Goal: Task Accomplishment & Management: Manage account settings

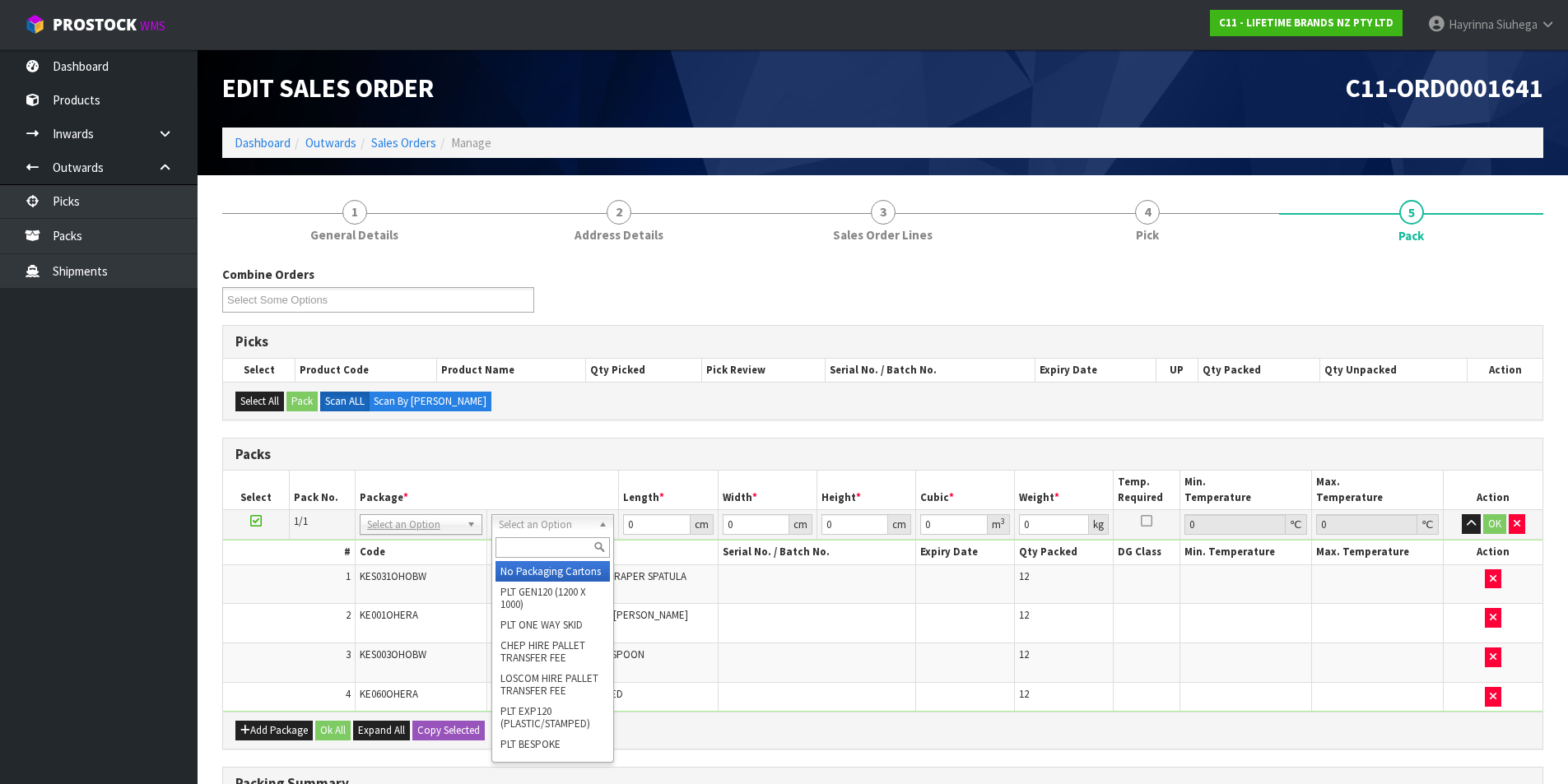
click at [533, 538] on input "text" at bounding box center [552, 548] width 114 height 21
type input "CTN9"
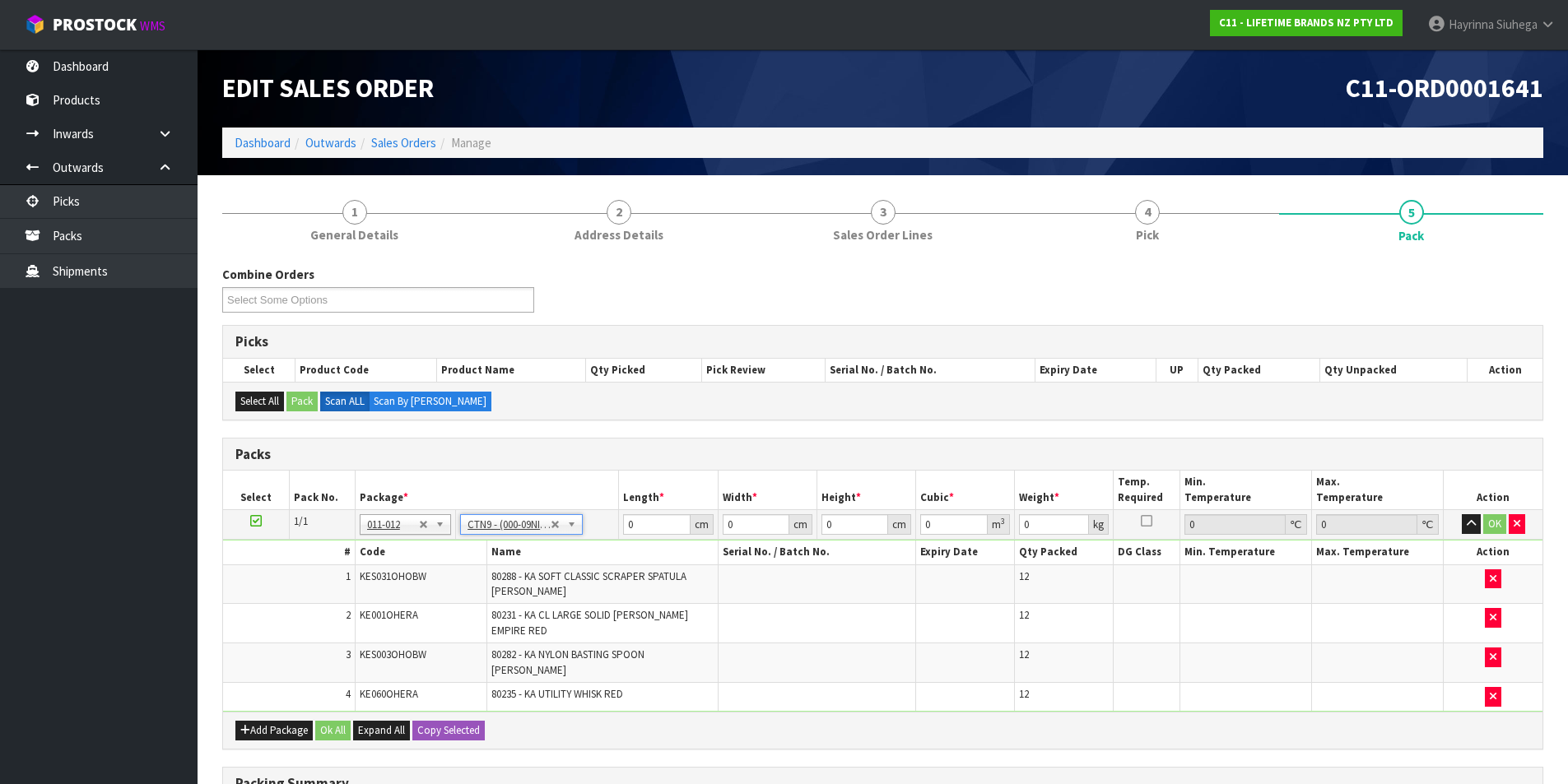
type input "51"
type input "38"
type input "58.5"
type input "0.113373"
type input "28.064"
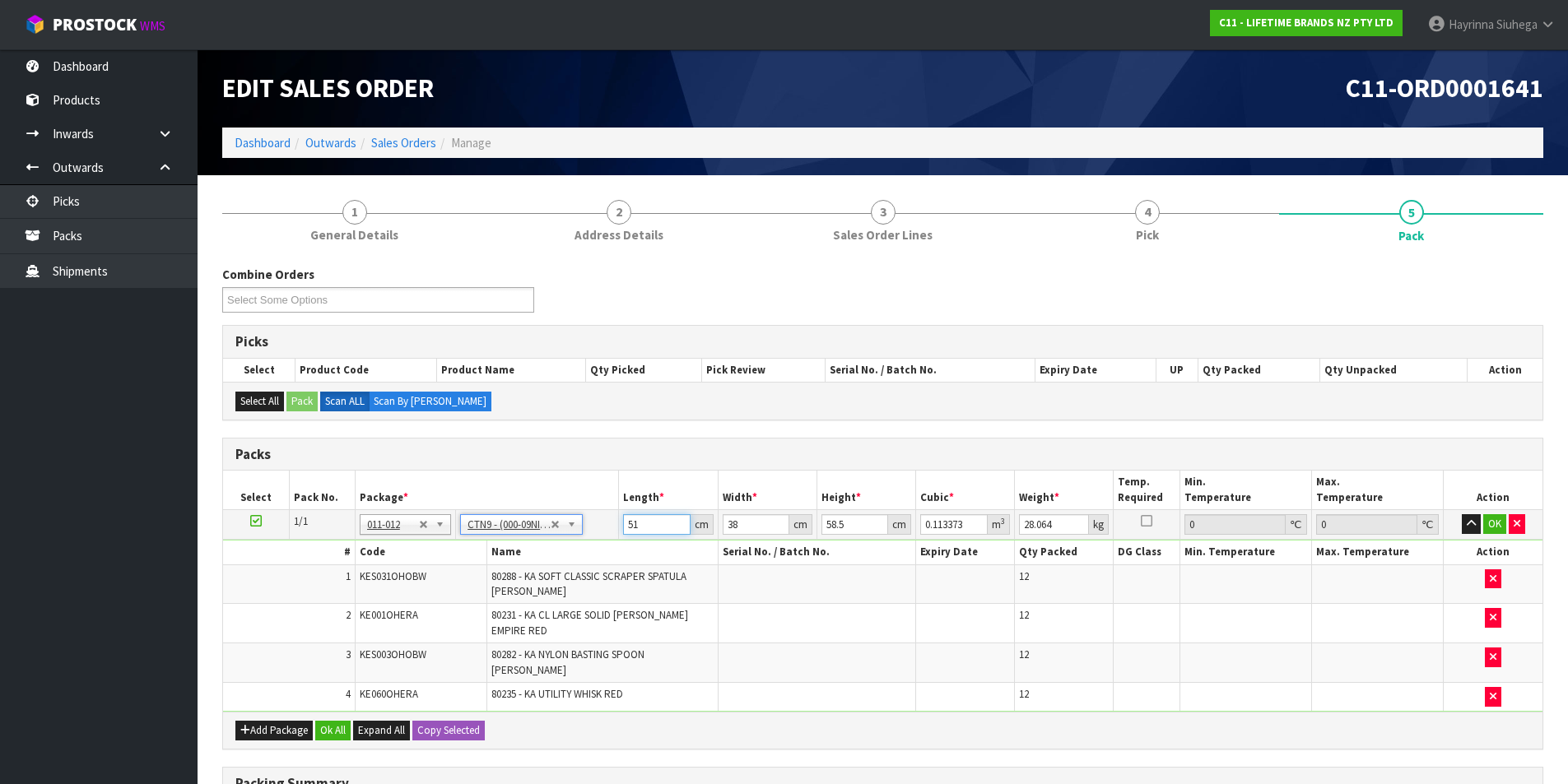
click at [629, 531] on input "51" at bounding box center [656, 524] width 66 height 21
drag, startPoint x: 629, startPoint y: 531, endPoint x: 1290, endPoint y: 338, distance: 688.6
click at [629, 528] on input "51" at bounding box center [656, 524] width 66 height 21
type input "5"
type input "0.011115"
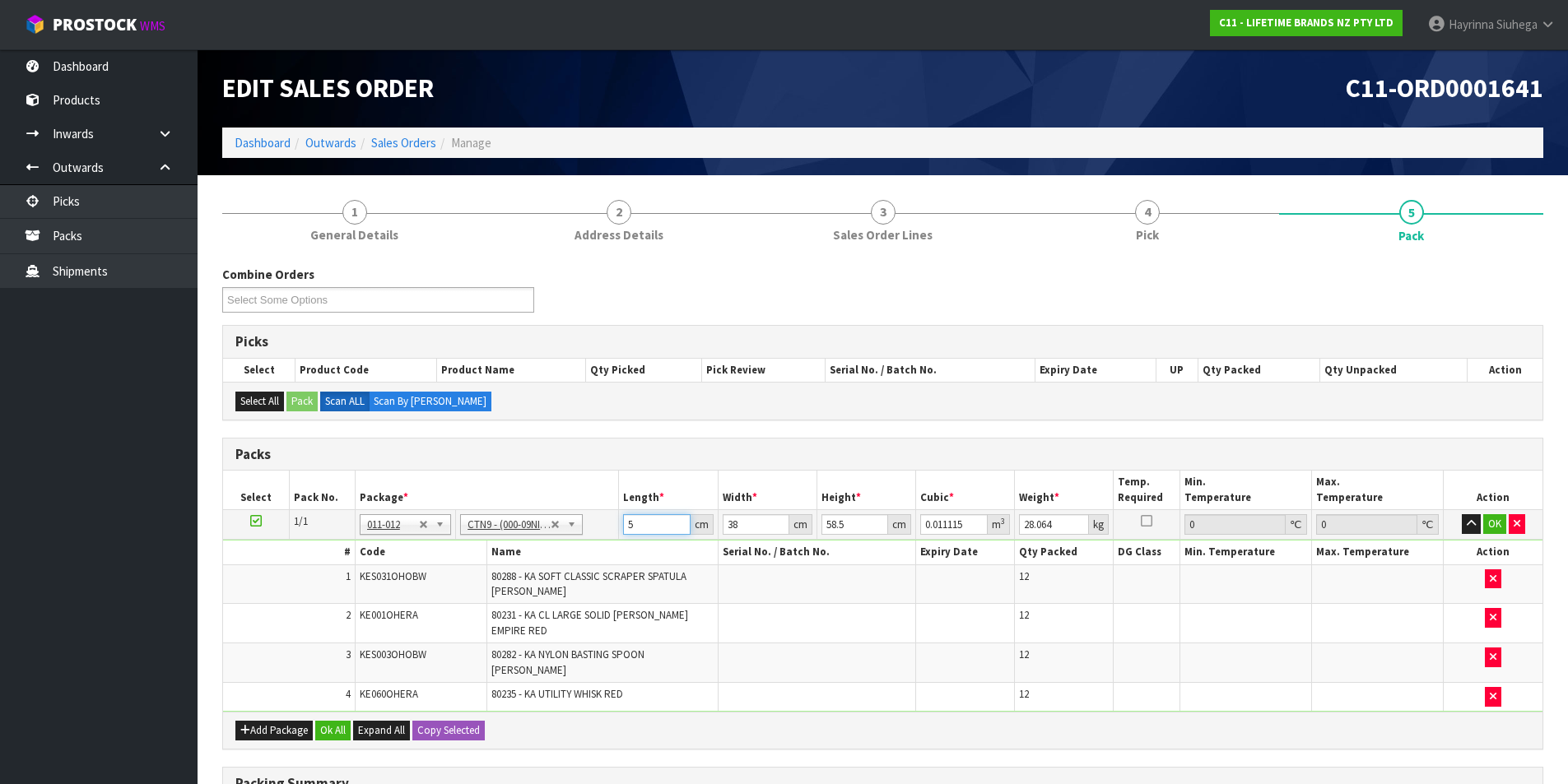
type input "52"
type input "0.115596"
type input "52"
type input "4"
type input "0.012168"
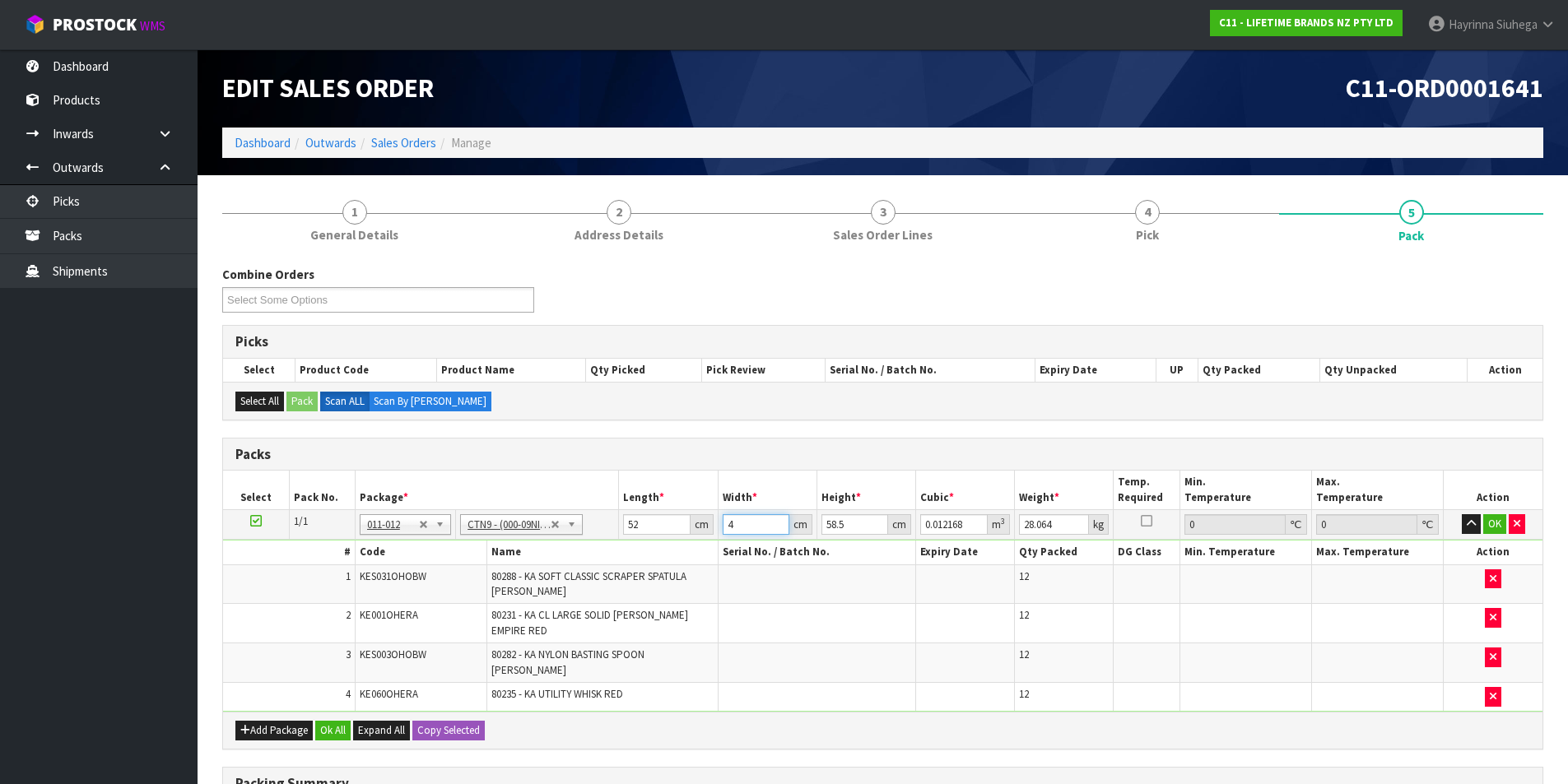
type input "41"
type input "0.124722"
type input "41"
type input "3"
type input "0.006396"
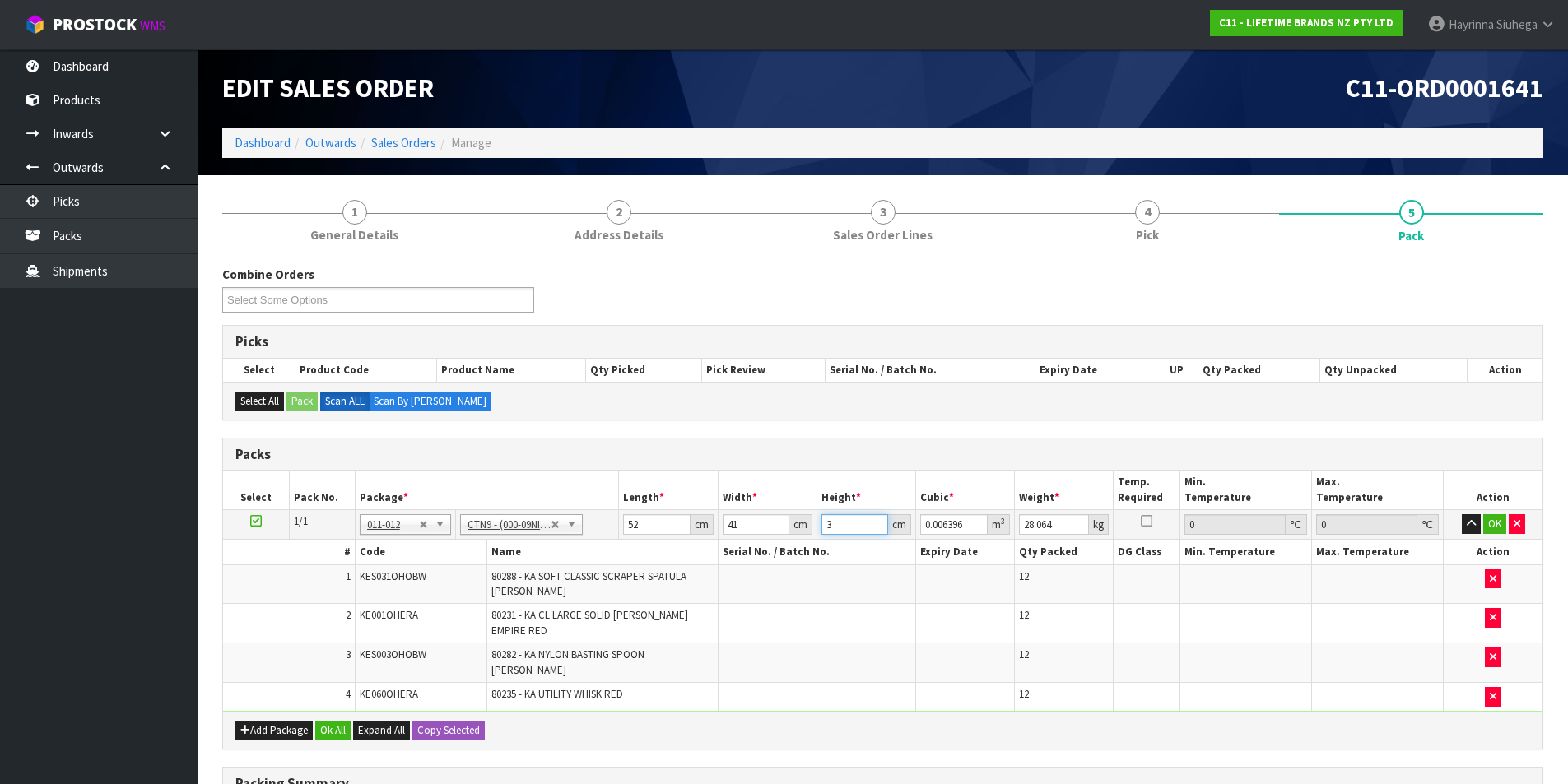
type input "39"
type input "0.083148"
type input "39"
type input "10"
click button "OK" at bounding box center [1495, 524] width 23 height 20
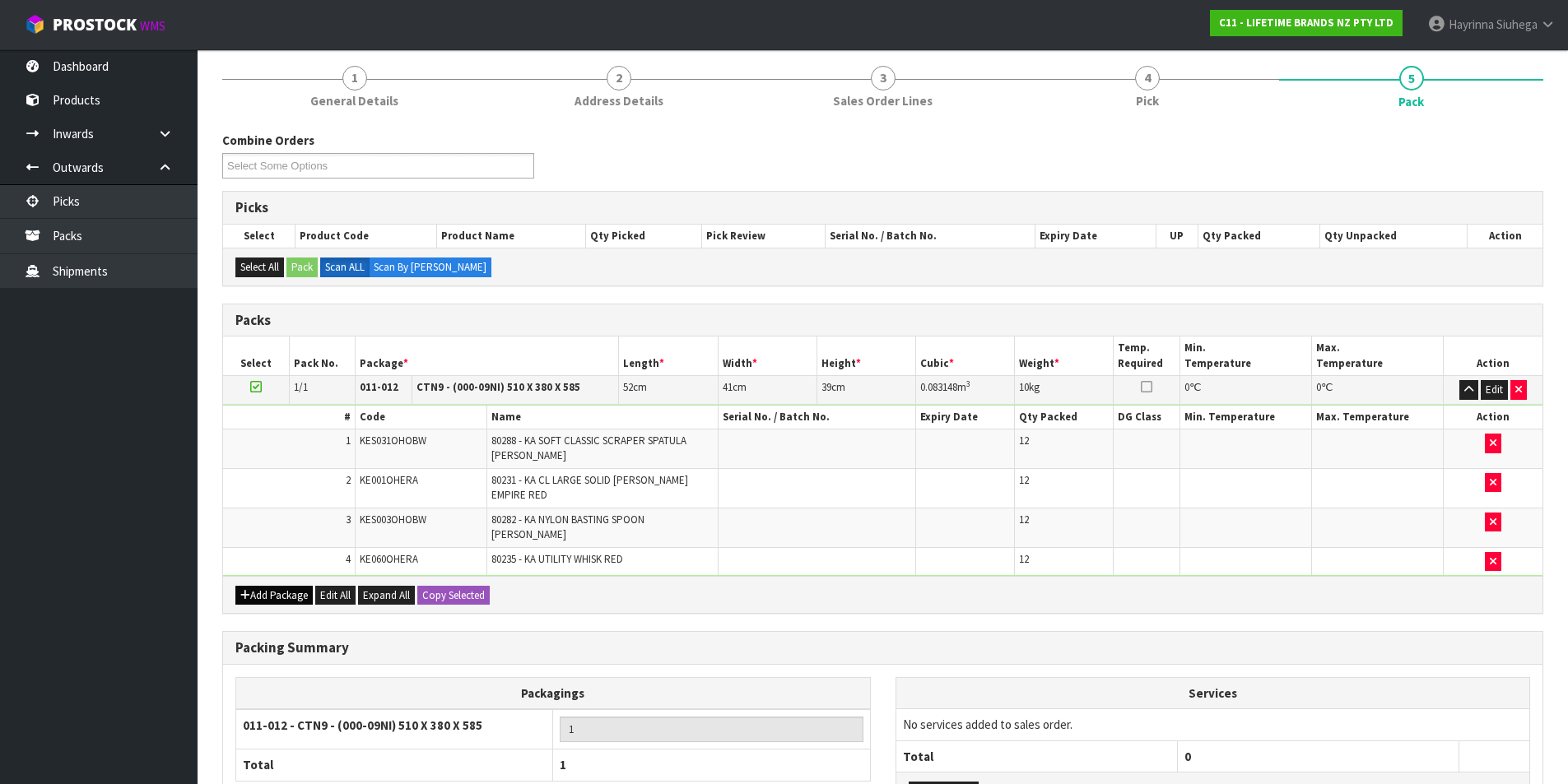
scroll to position [255, 0]
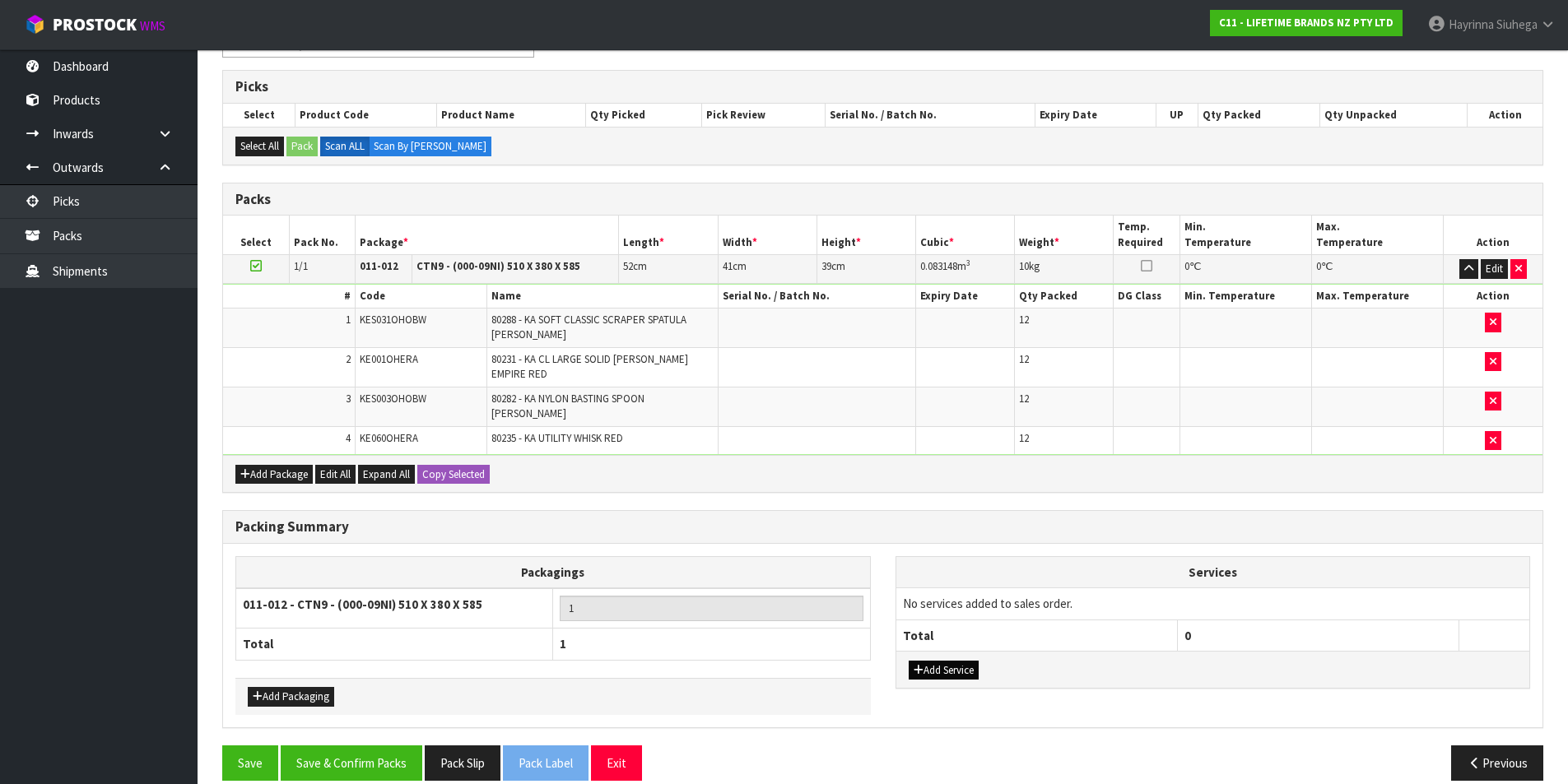
click at [976, 651] on div "Add Service" at bounding box center [1212, 670] width 634 height 37
click at [975, 661] on button "Add Service" at bounding box center [943, 670] width 70 height 20
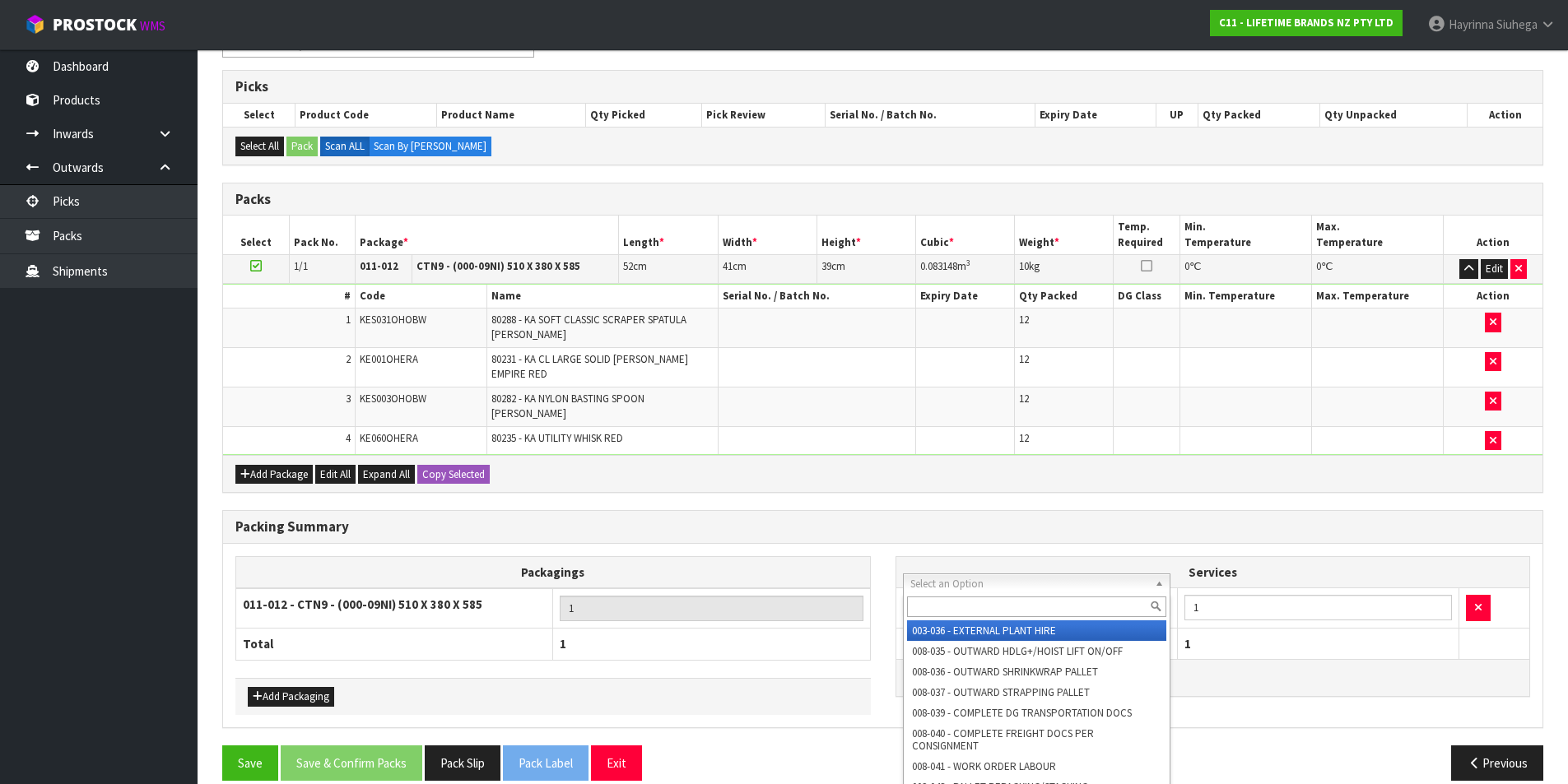
click at [984, 605] on input "text" at bounding box center [1037, 607] width 260 height 21
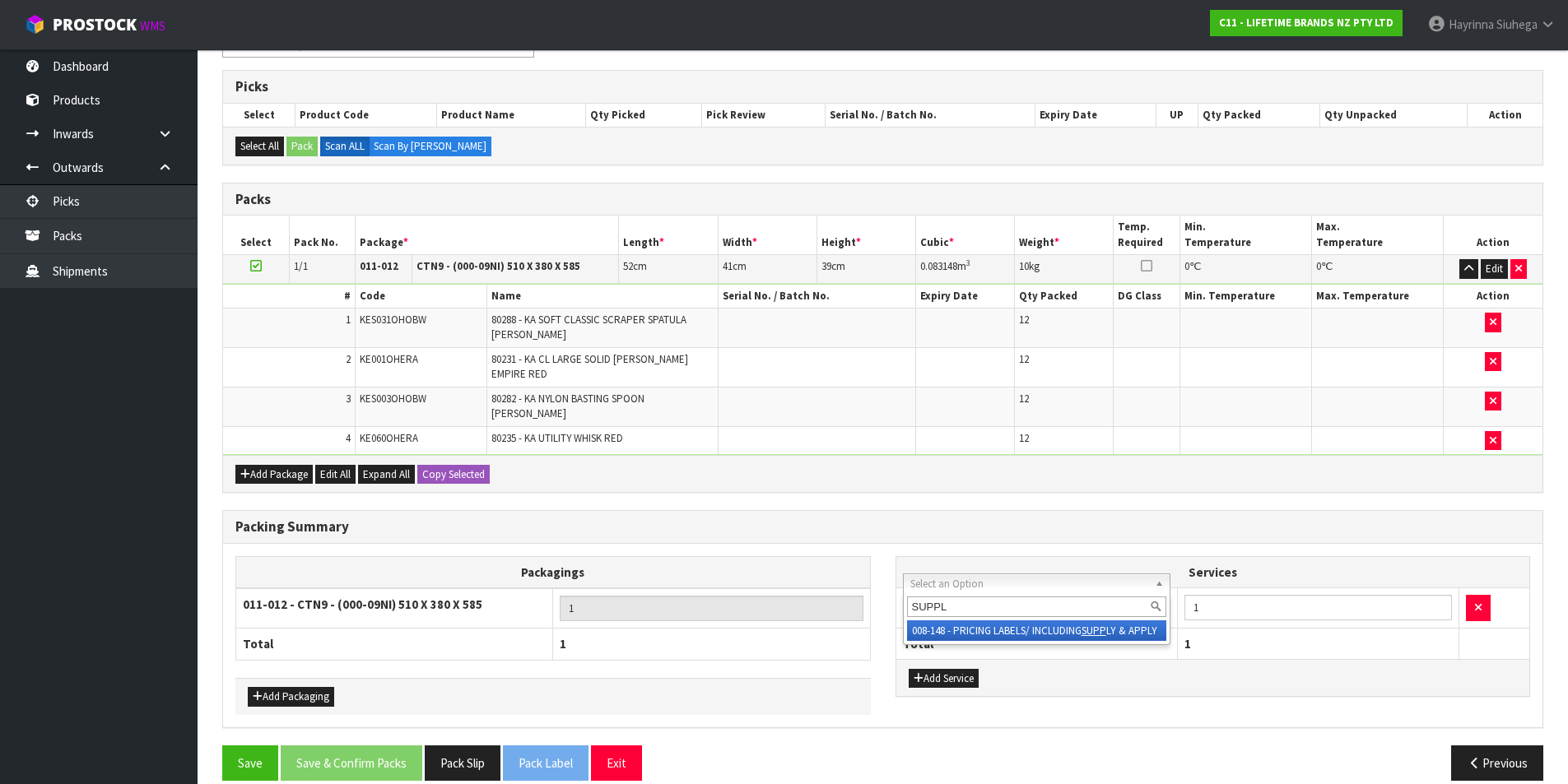
type input "SUPPLY"
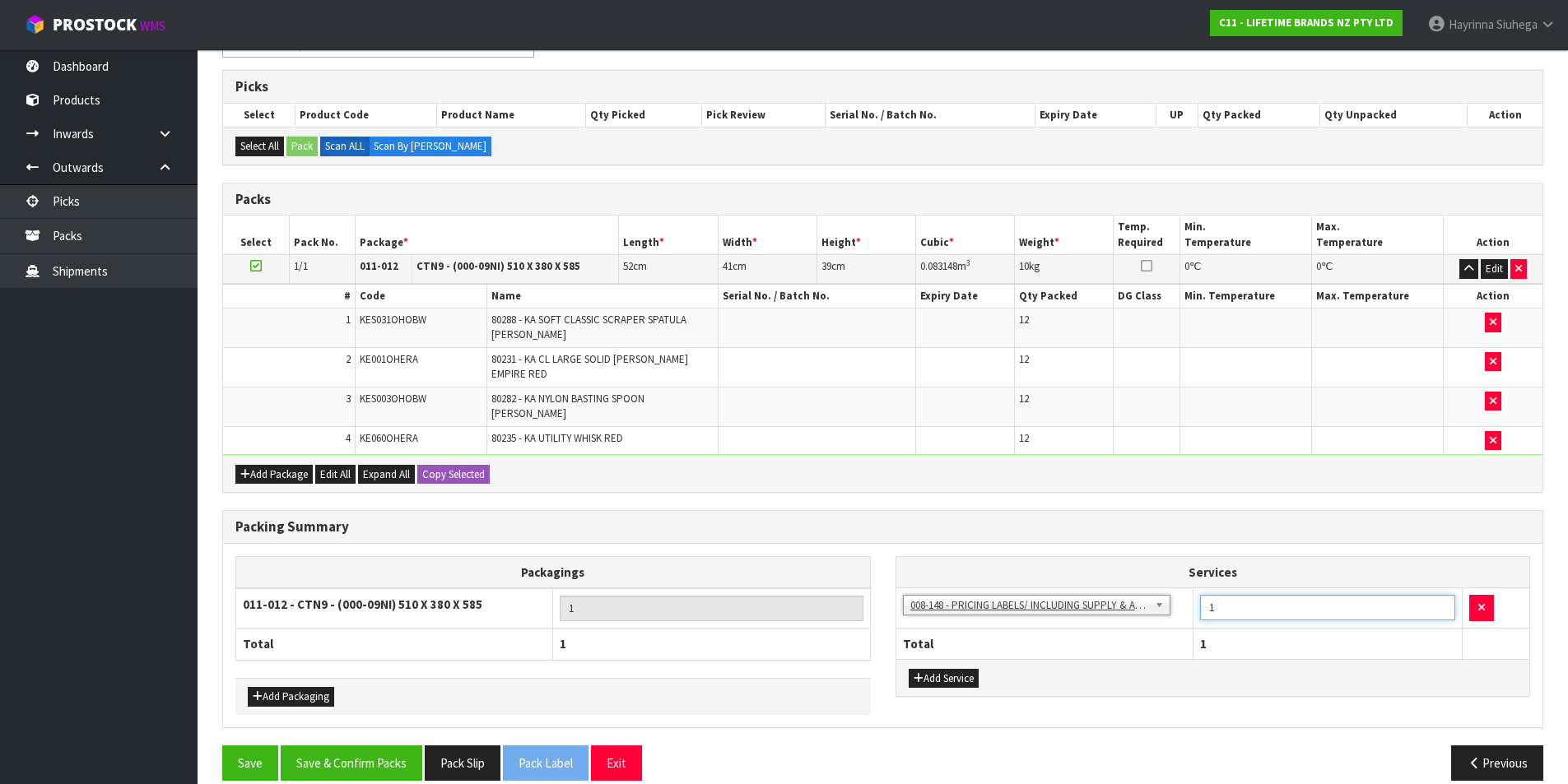
drag, startPoint x: 1231, startPoint y: 586, endPoint x: 1148, endPoint y: 600, distance: 84.2
click at [1148, 600] on tr "003-036 - EXTERNAL PLANT HIRE 008-035 - OUTWARD HDLG+/HOIST LIFT ON/OFF 008-036…" at bounding box center [1212, 608] width 634 height 40
type input "36"
click at [382, 746] on button "Save & Confirm Packs" at bounding box center [351, 763] width 142 height 35
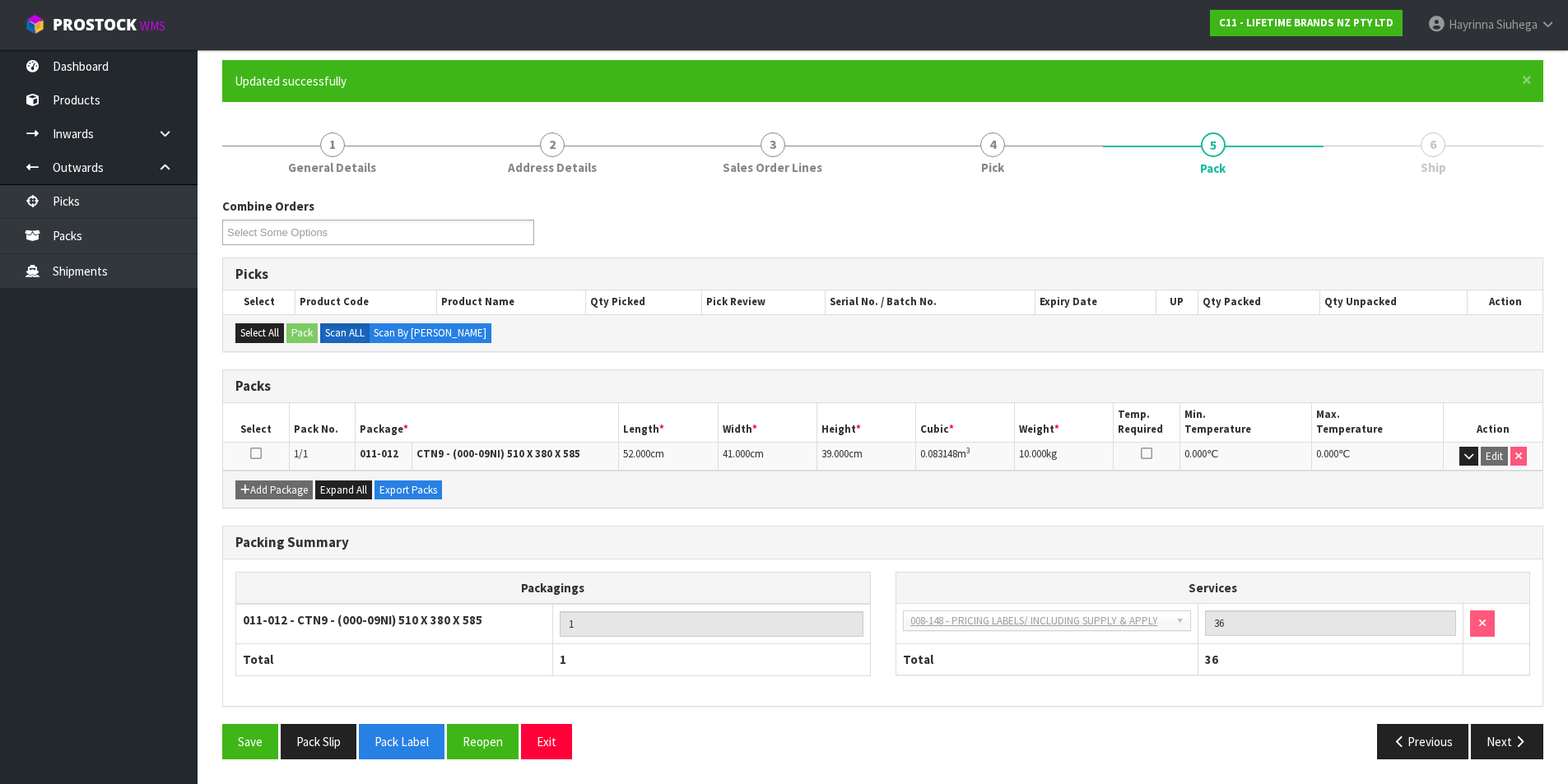
scroll to position [128, 0]
click at [1529, 727] on button "Next" at bounding box center [1506, 742] width 73 height 35
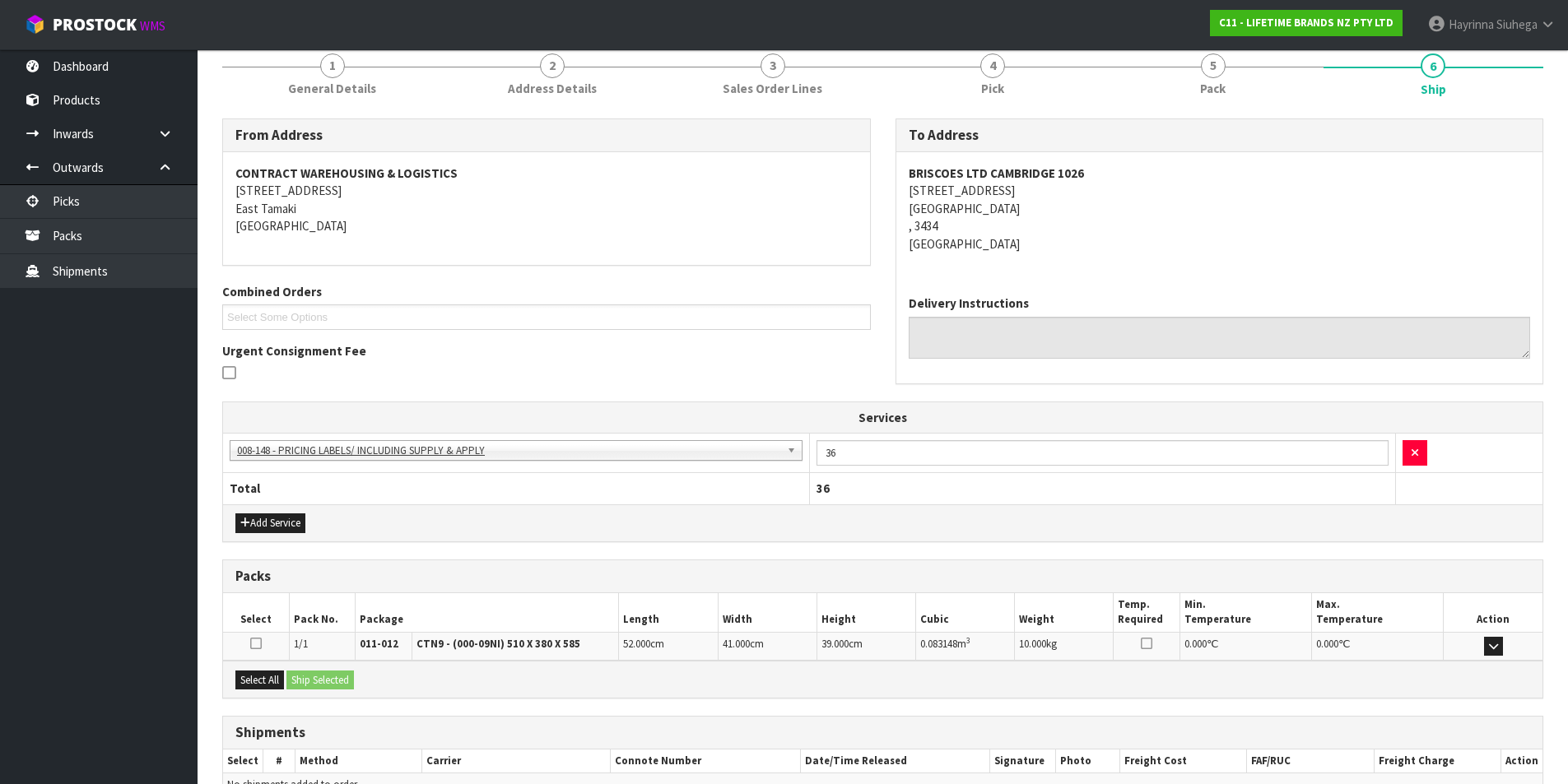
scroll to position [298, 0]
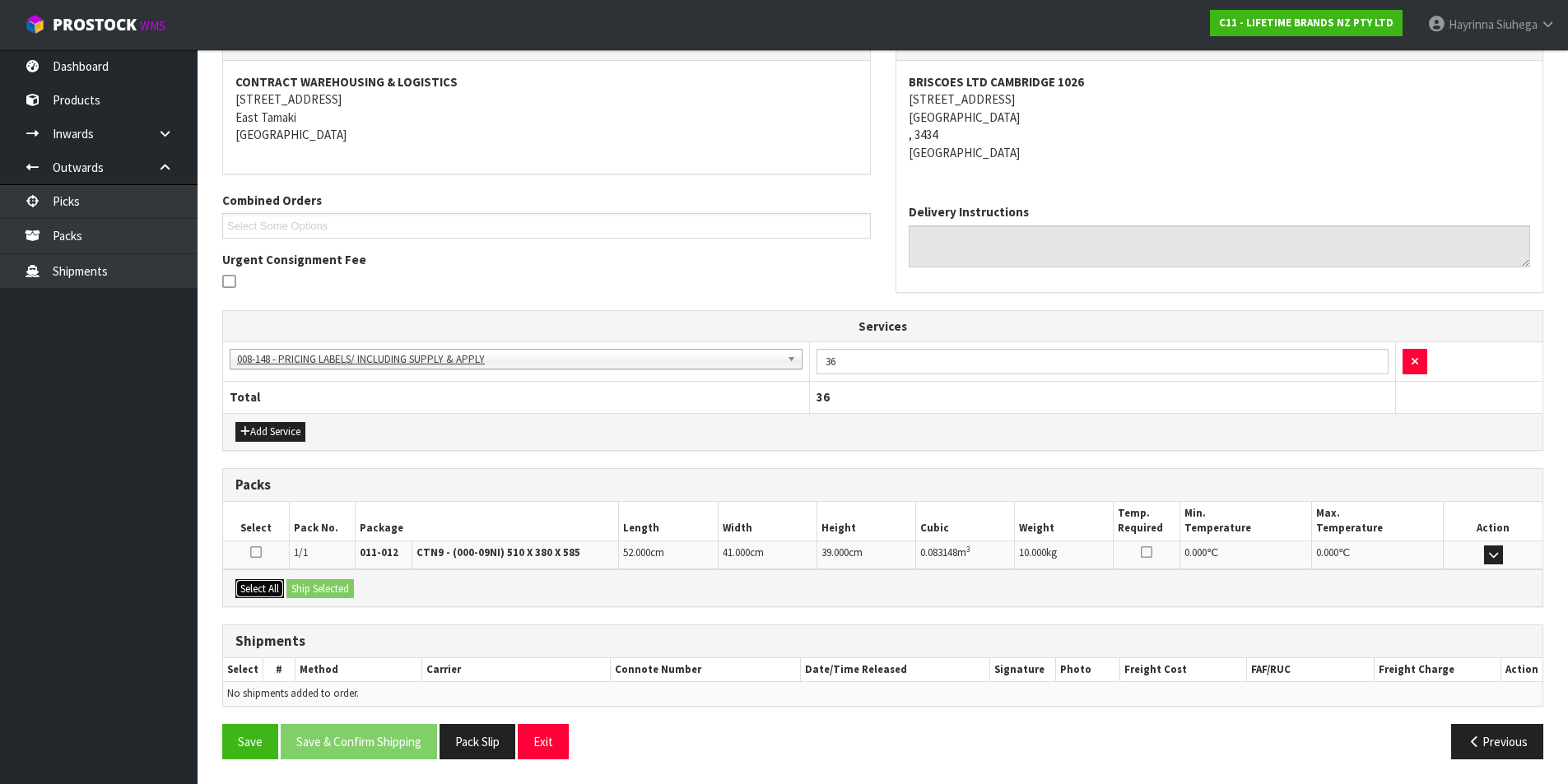
click at [255, 591] on button "Select All" at bounding box center [260, 589] width 49 height 20
click at [334, 589] on button "Ship Selected" at bounding box center [320, 589] width 67 height 20
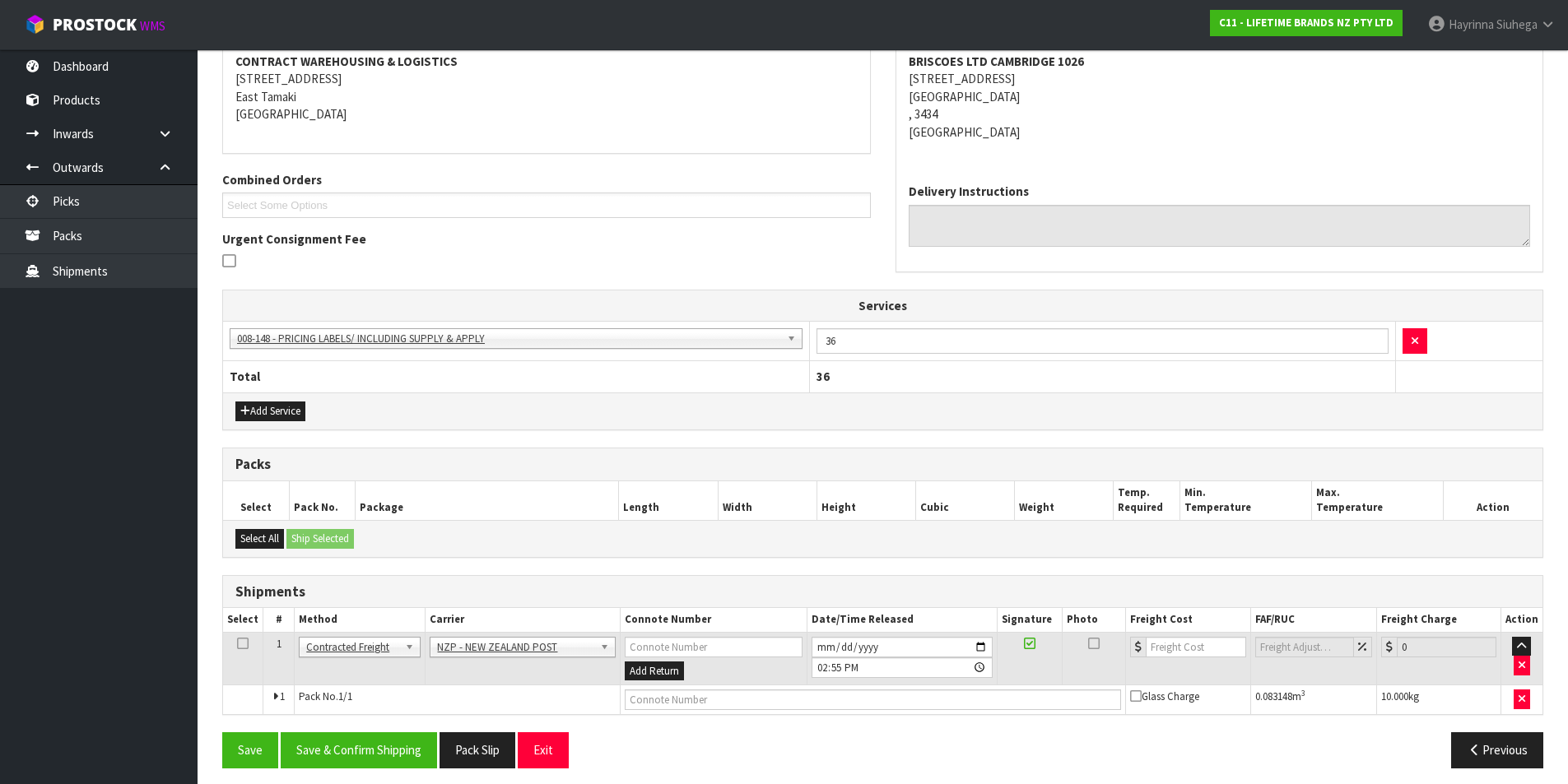
scroll to position [328, 0]
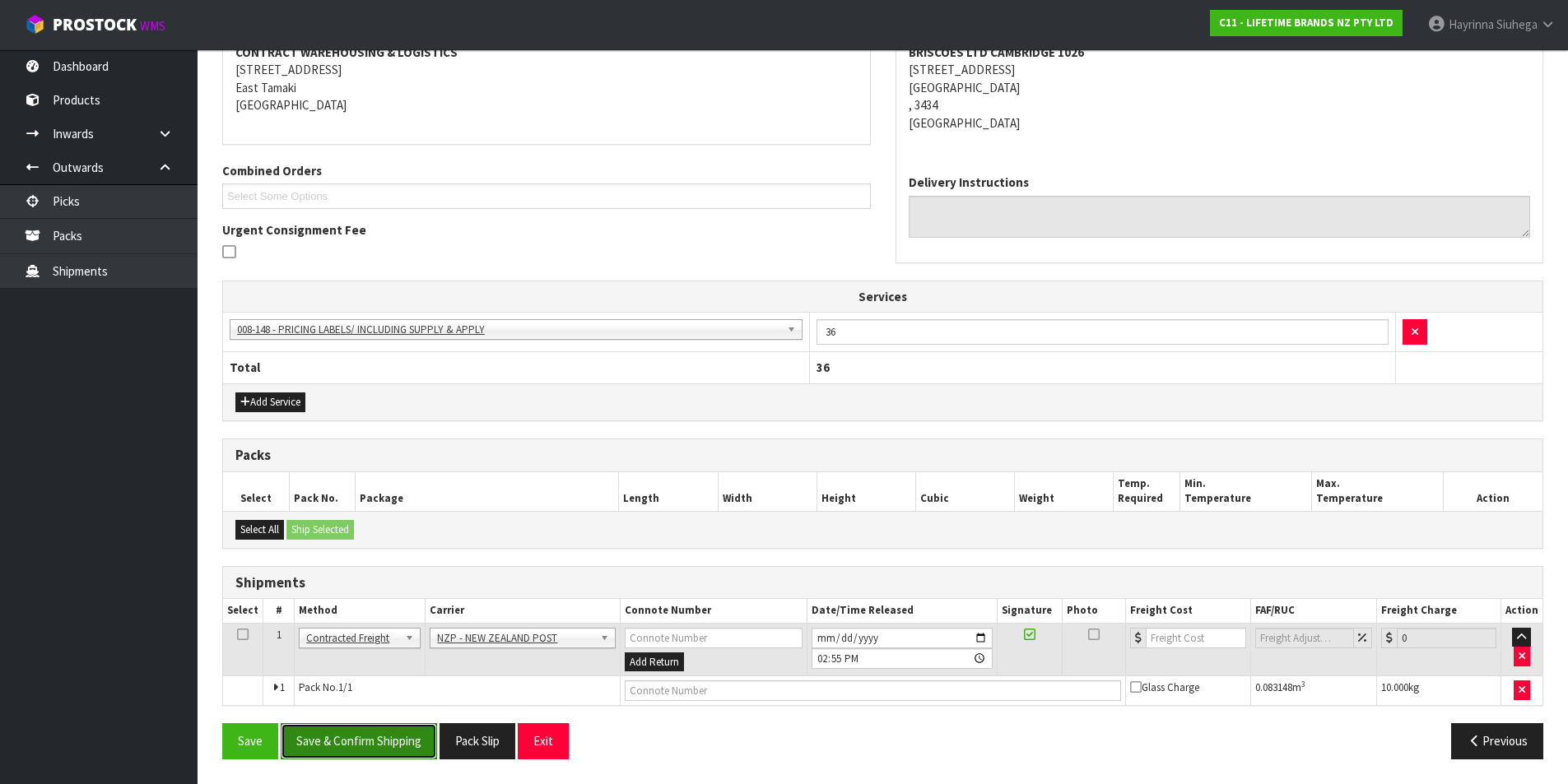
click at [381, 739] on button "Save & Confirm Shipping" at bounding box center [358, 741] width 156 height 35
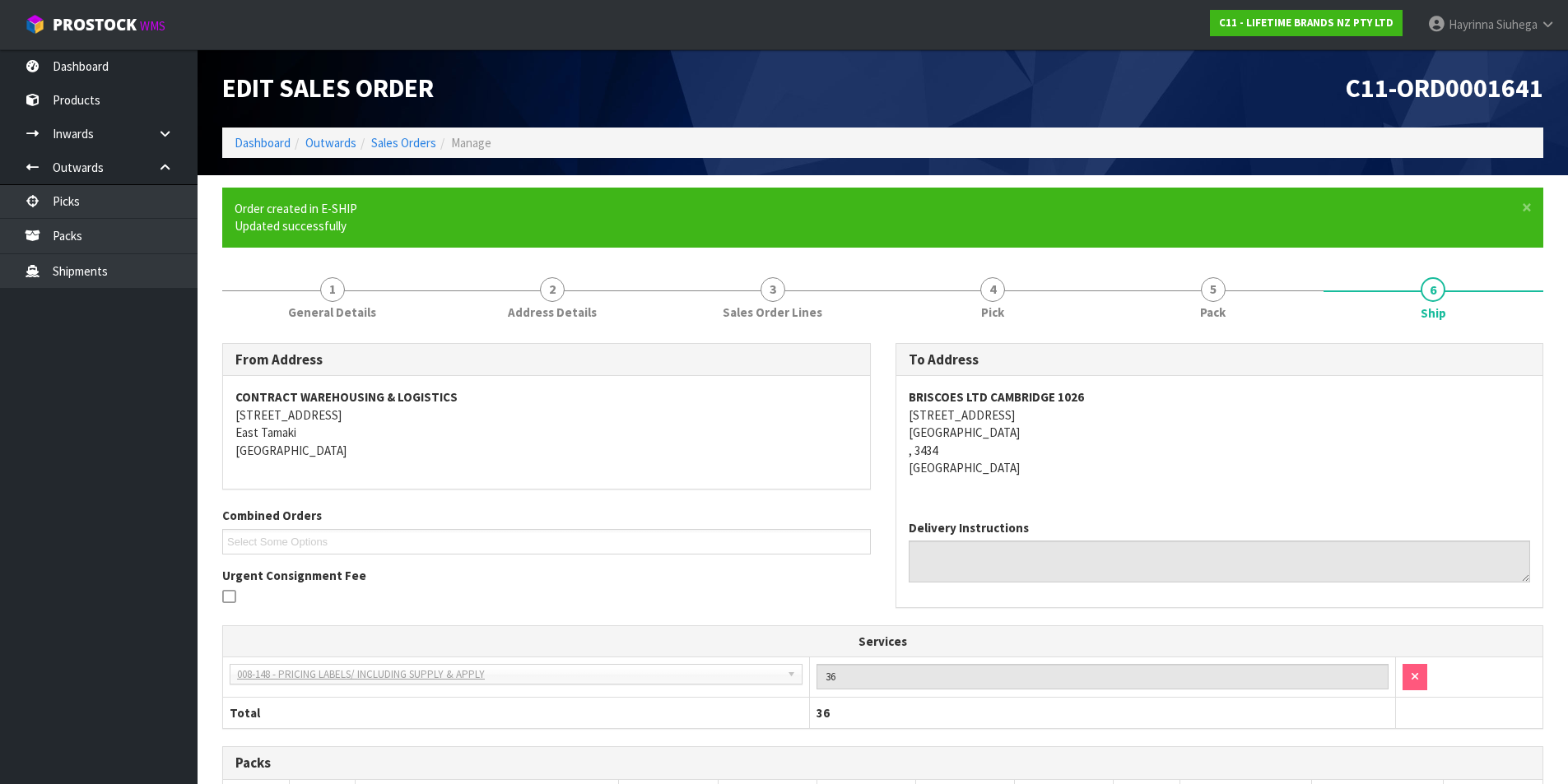
scroll to position [303, 0]
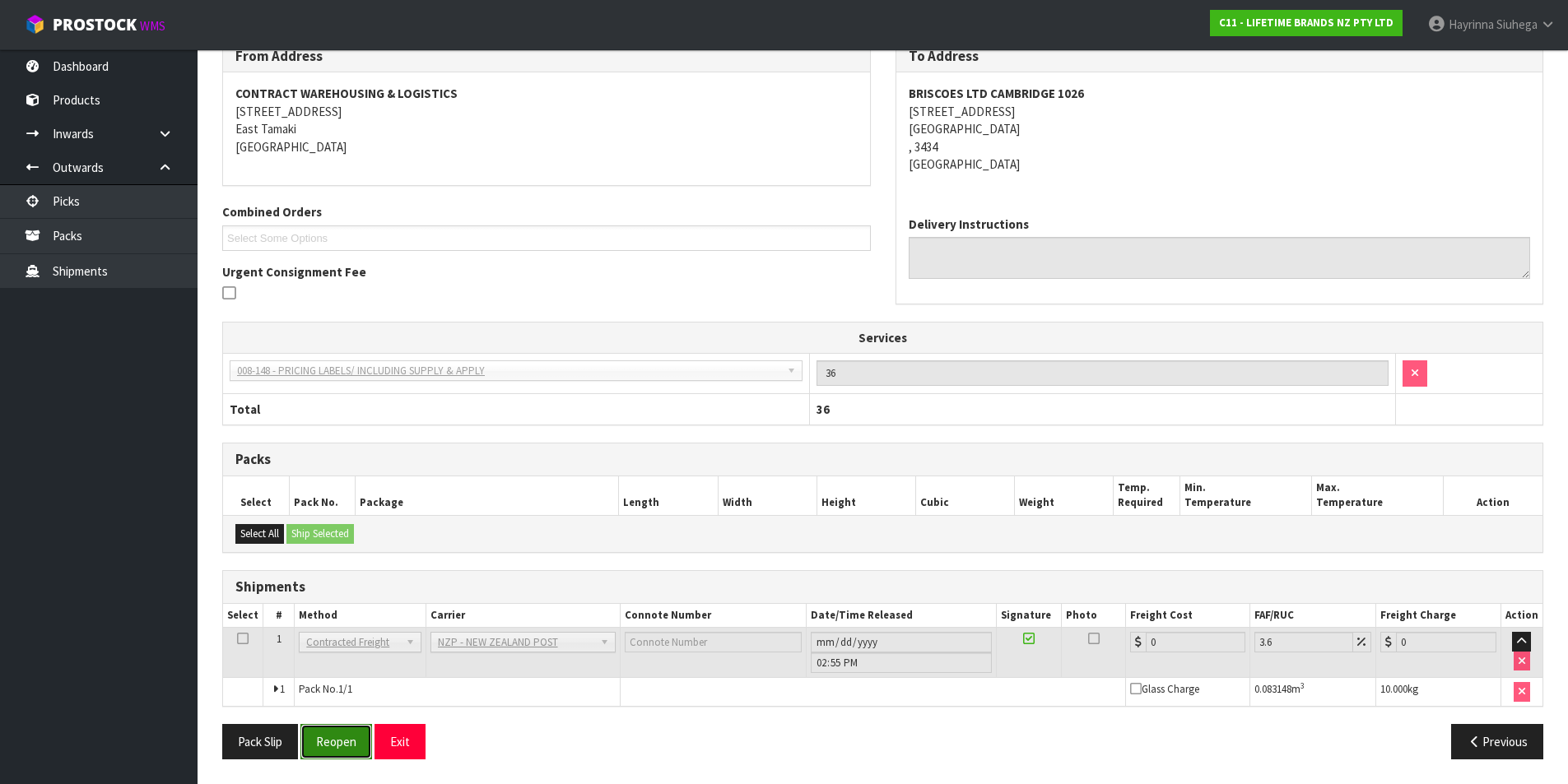
click at [334, 730] on button "Reopen" at bounding box center [336, 742] width 72 height 35
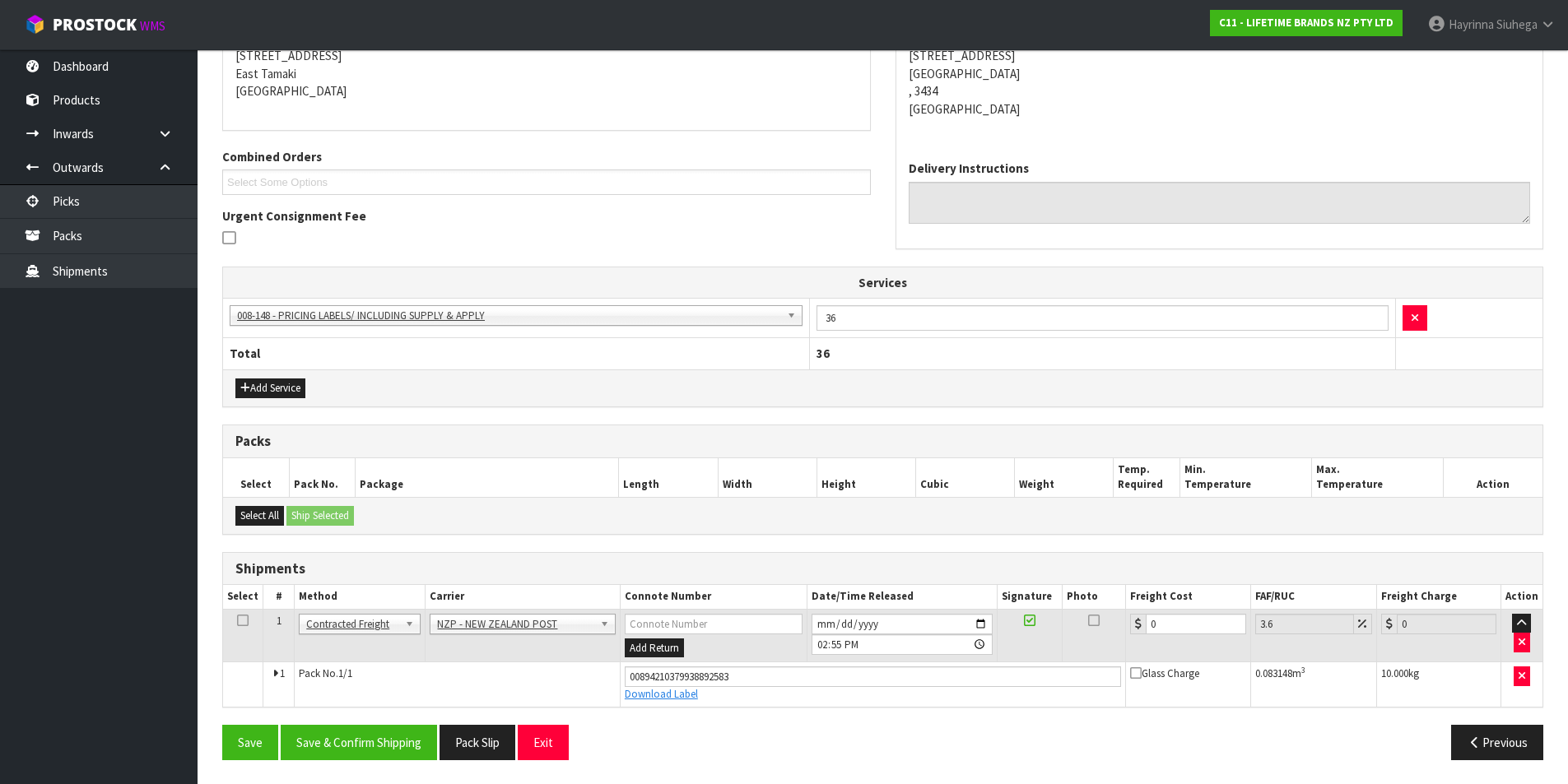
scroll to position [343, 0]
drag, startPoint x: 1185, startPoint y: 618, endPoint x: 1051, endPoint y: 617, distance: 134.0
click at [1052, 617] on tr "1 Client Local Pickup Customer Local Pickup Company Freight Contracted Freight …" at bounding box center [882, 635] width 1319 height 53
type input "8"
type input "8.29"
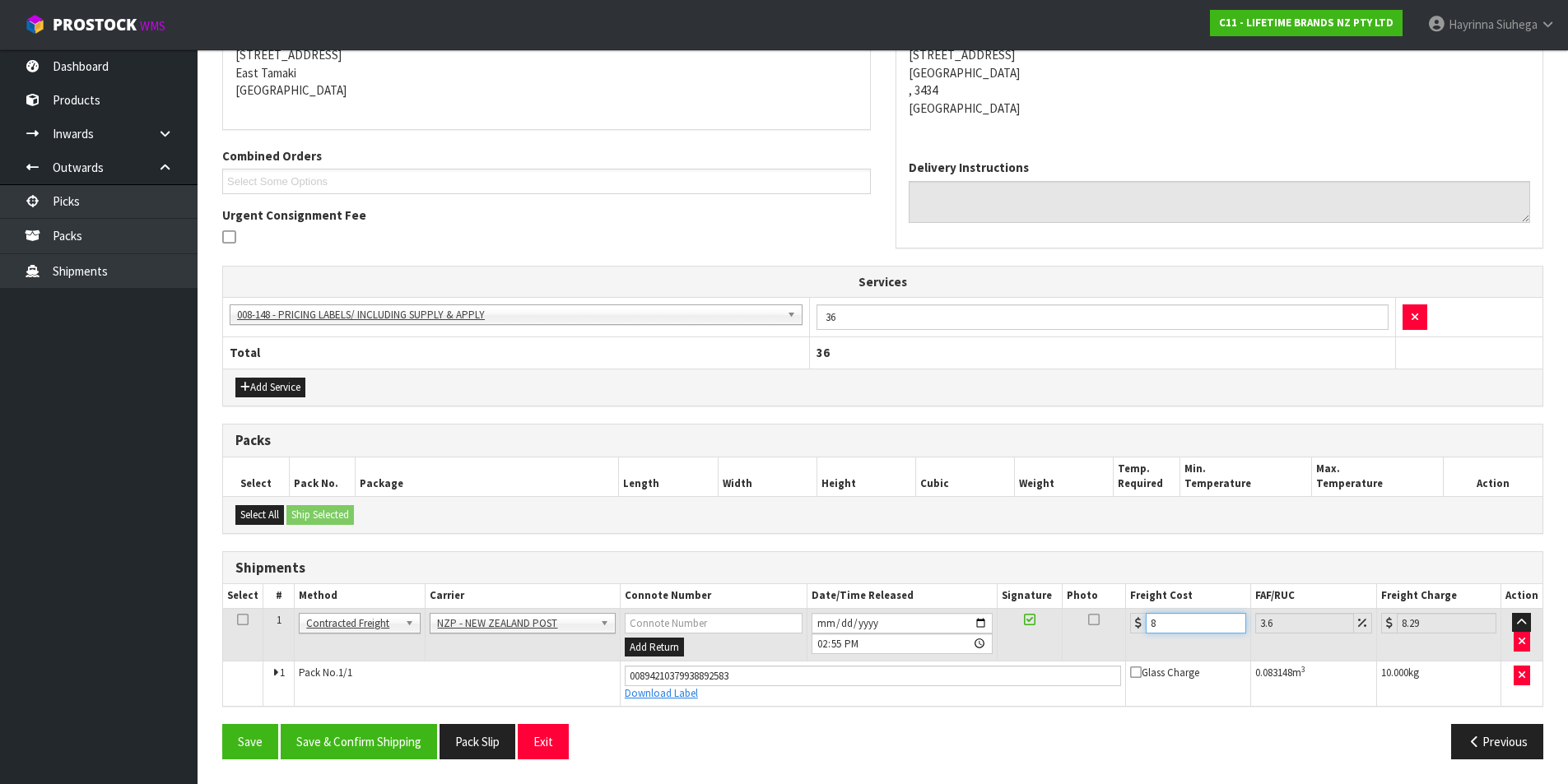
type input "8.1"
type input "8.39"
type input "8.12"
type input "8.41"
type input "8.12"
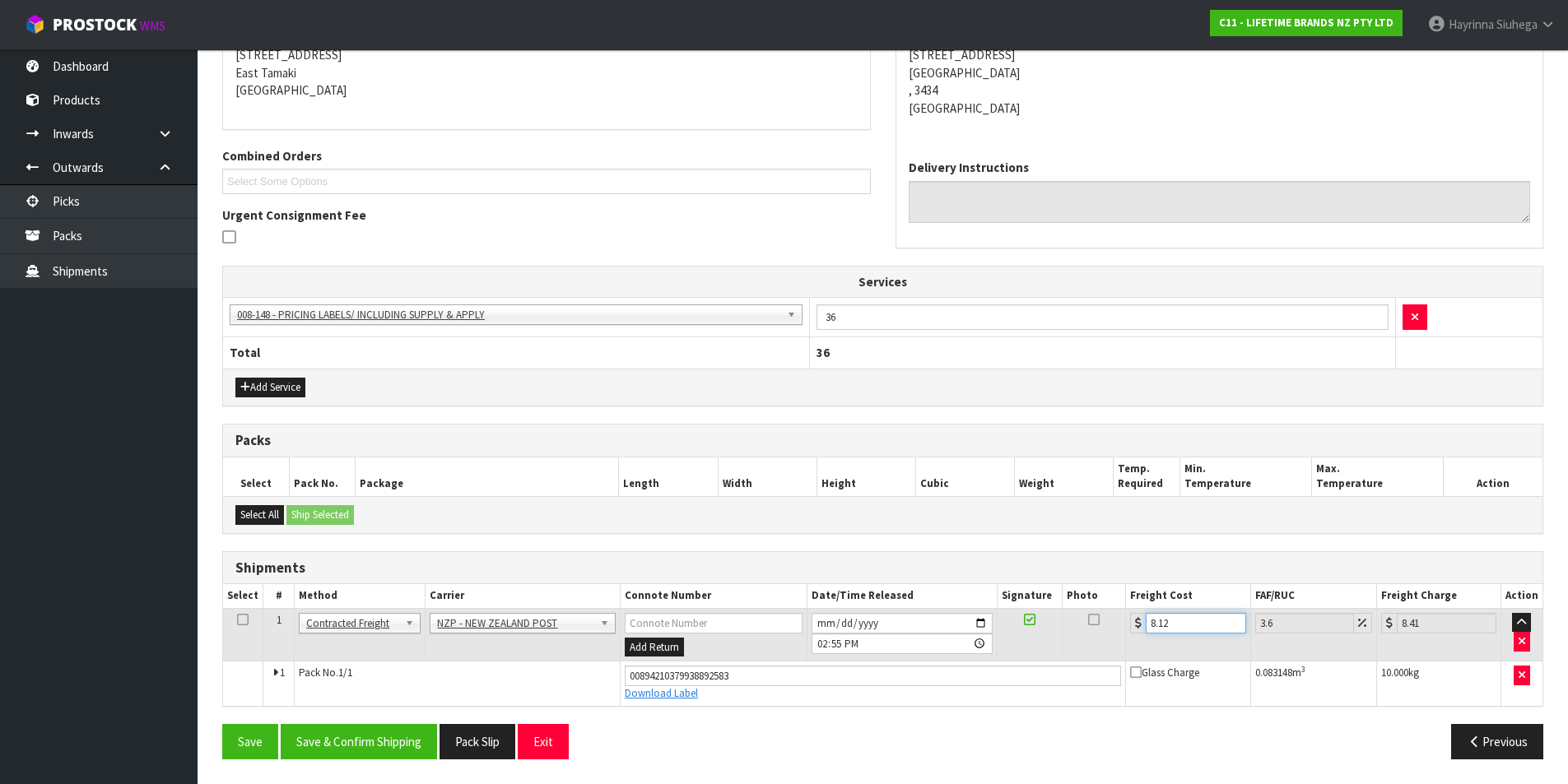
click at [222, 725] on button "Save" at bounding box center [250, 742] width 56 height 35
click at [365, 749] on button "Save & Confirm Shipping" at bounding box center [358, 742] width 156 height 35
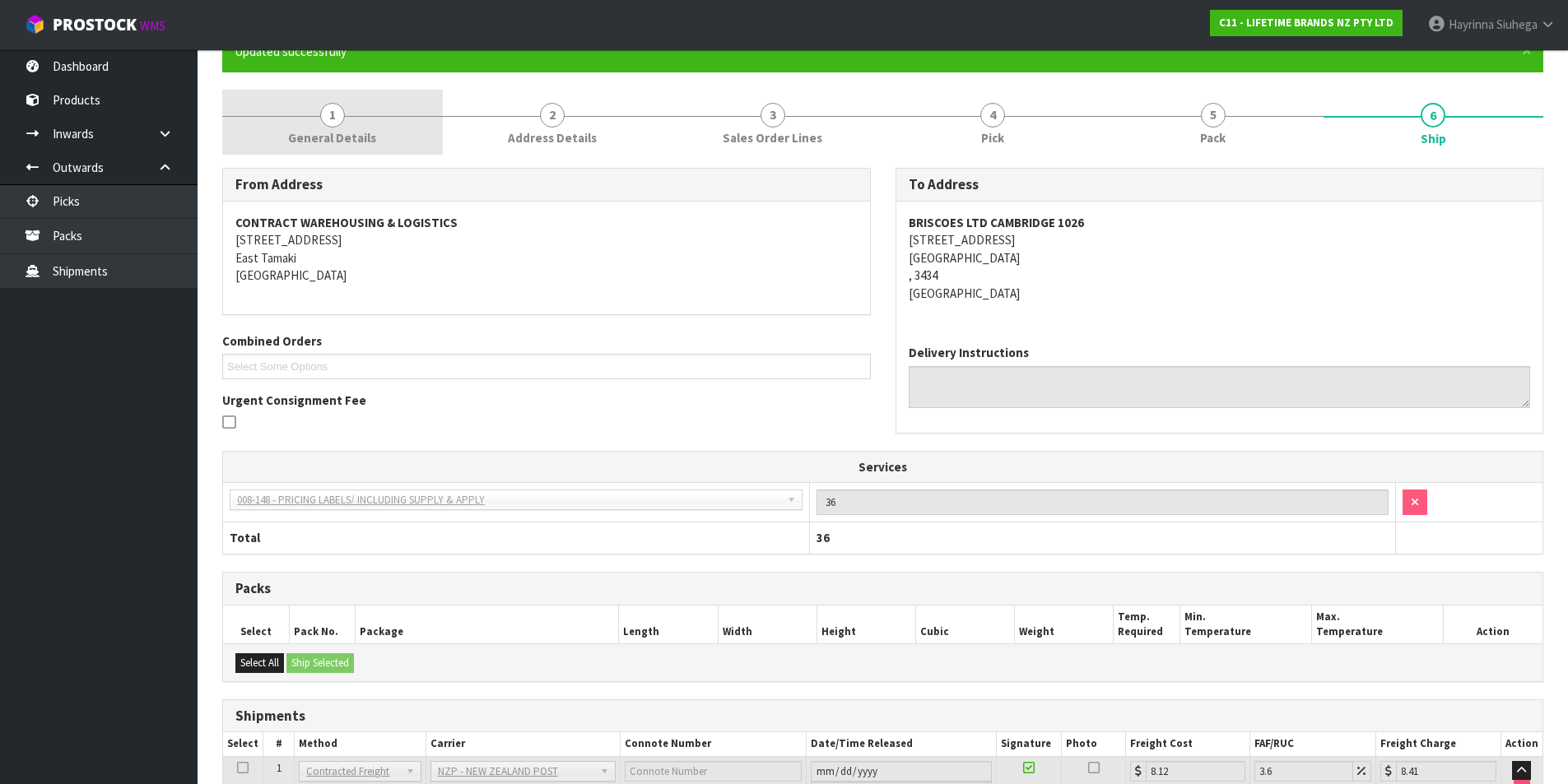
scroll to position [0, 0]
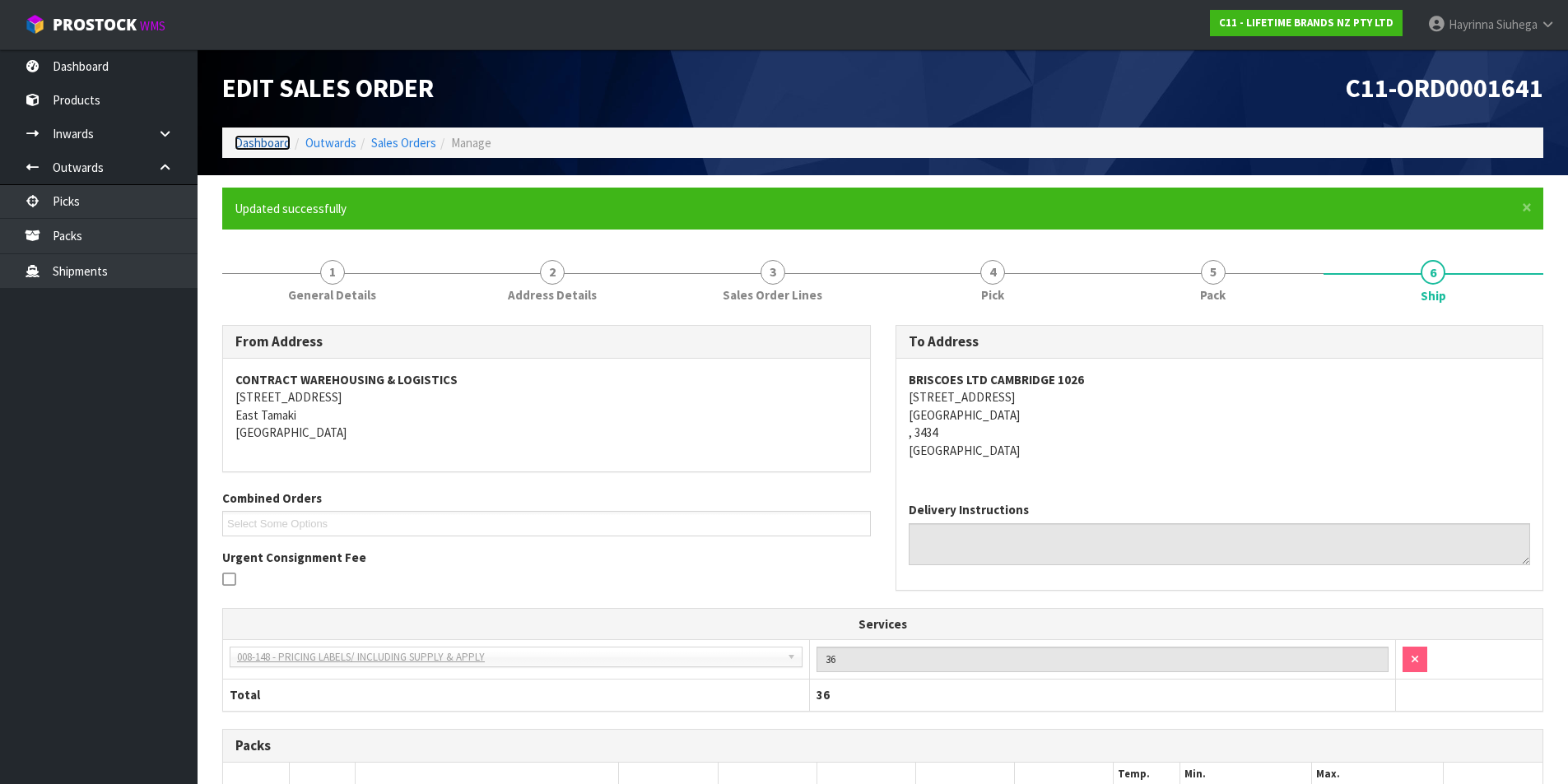
click at [246, 138] on link "Dashboard" at bounding box center [262, 142] width 56 height 16
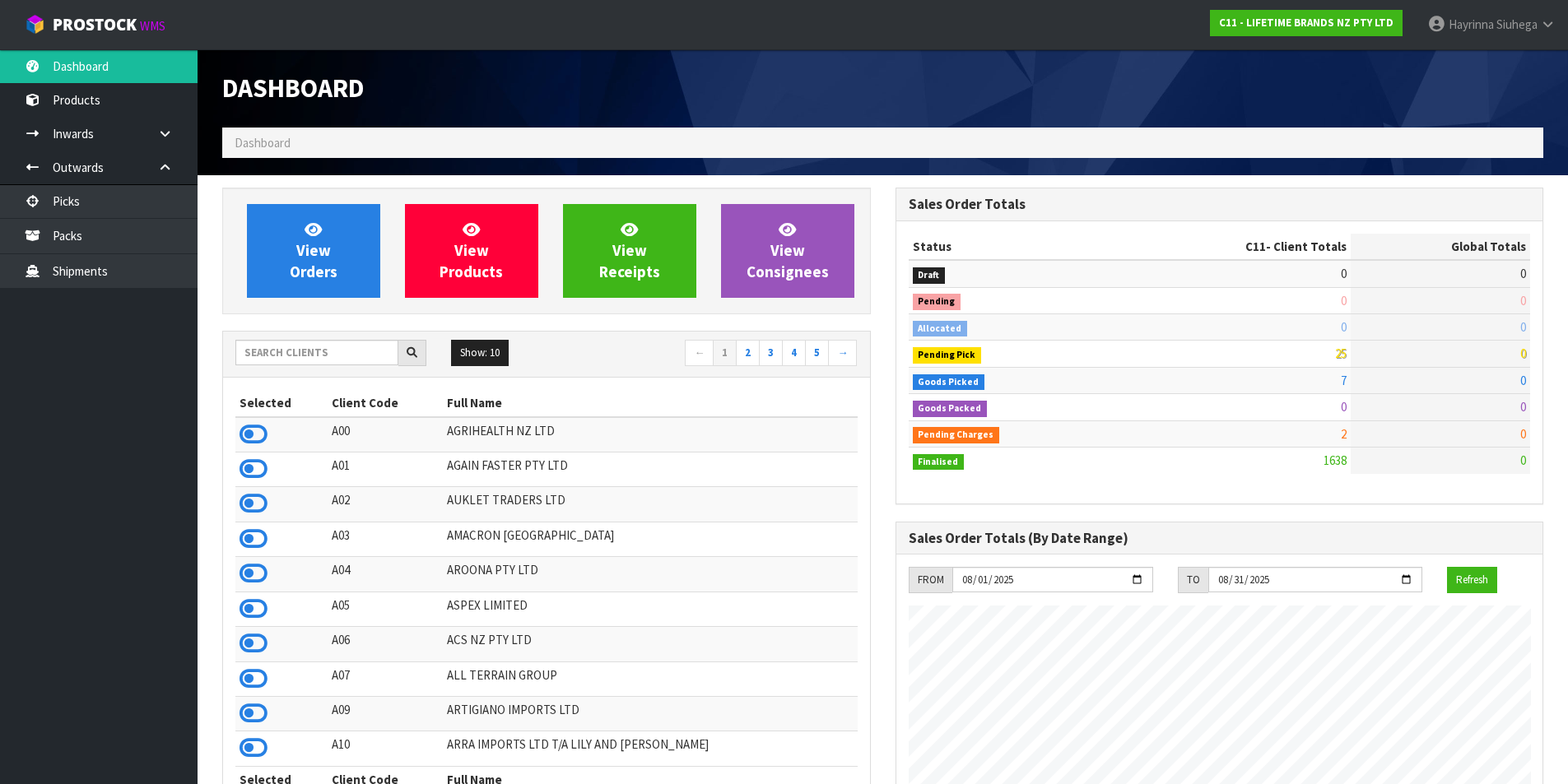
scroll to position [1246, 672]
click at [288, 345] on input "text" at bounding box center [316, 352] width 163 height 25
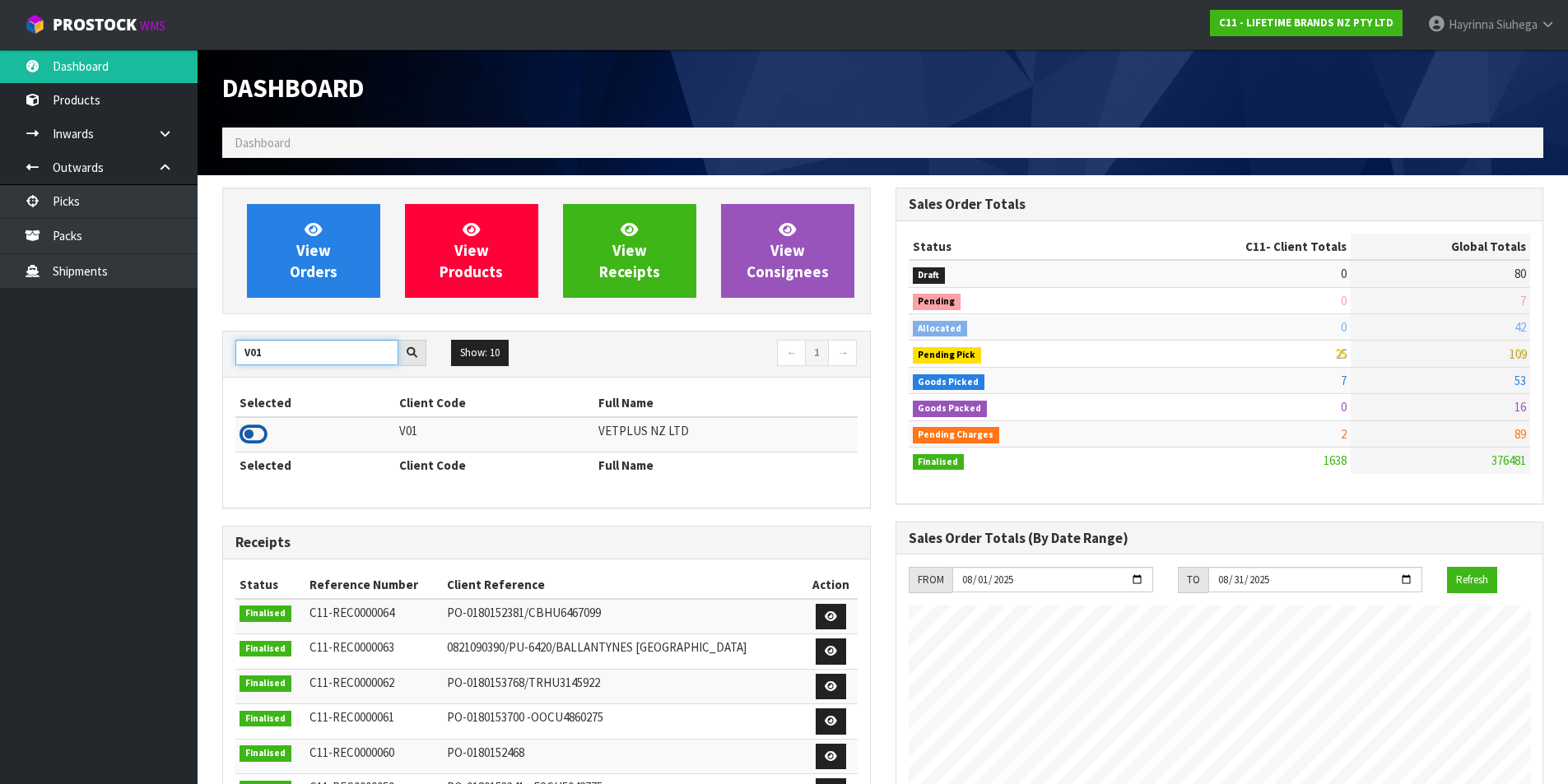
type input "V01"
click at [246, 429] on icon at bounding box center [253, 434] width 28 height 24
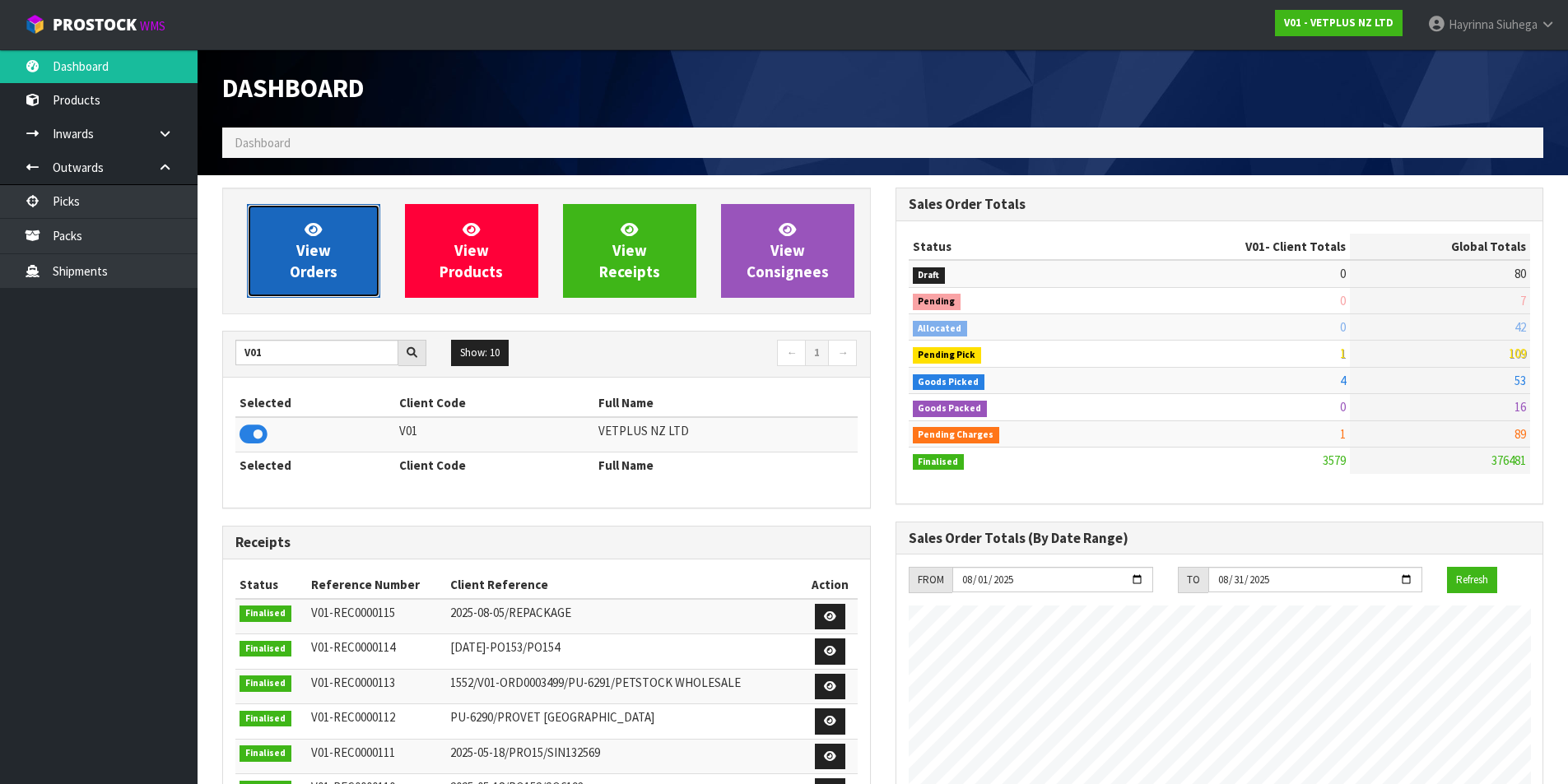
click at [295, 242] on link "View Orders" at bounding box center [313, 250] width 134 height 94
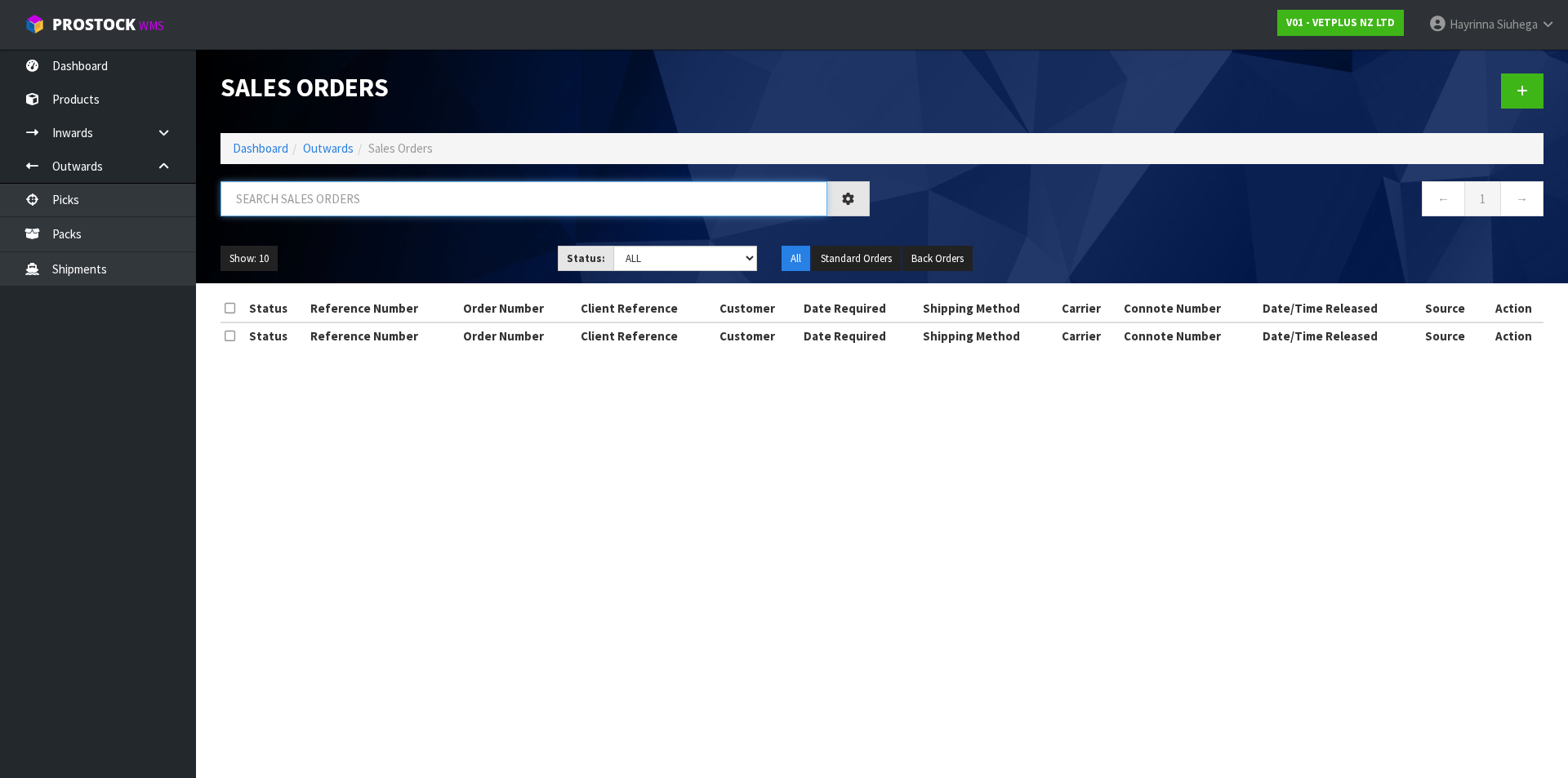
click at [343, 206] on input "text" at bounding box center [524, 199] width 607 height 35
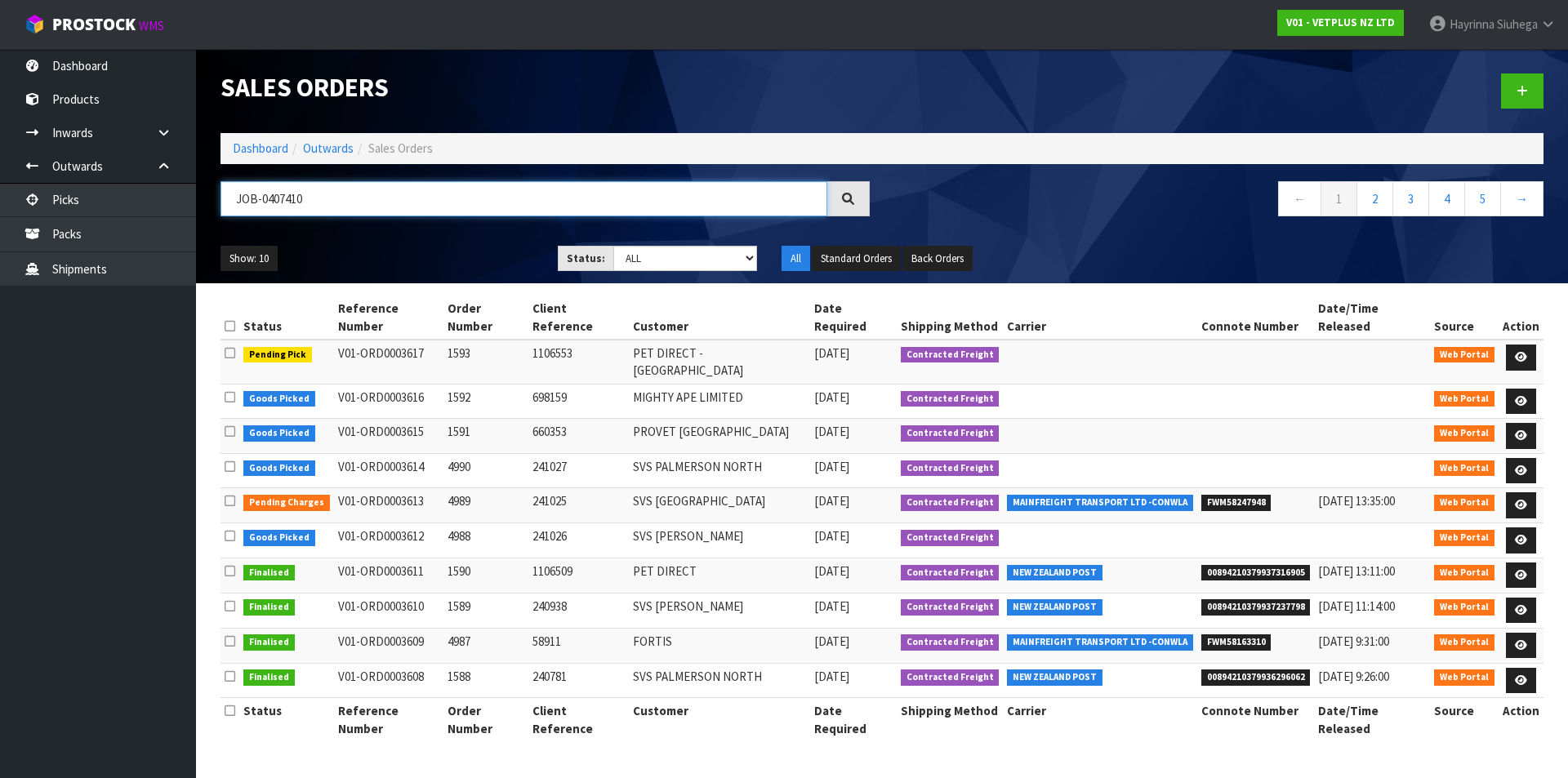
type input "JOB-0407410"
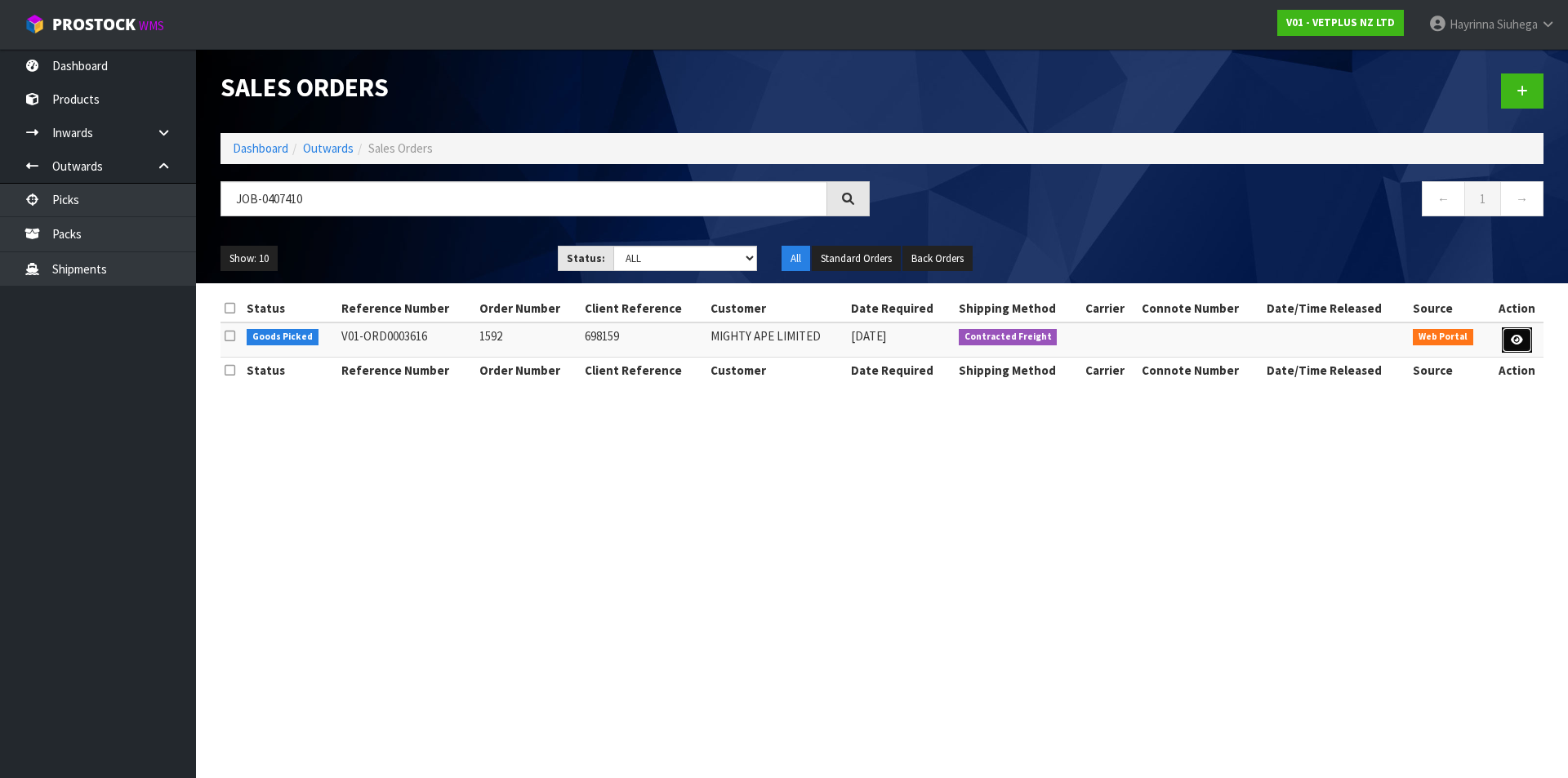
click at [1519, 343] on icon at bounding box center [1517, 340] width 12 height 10
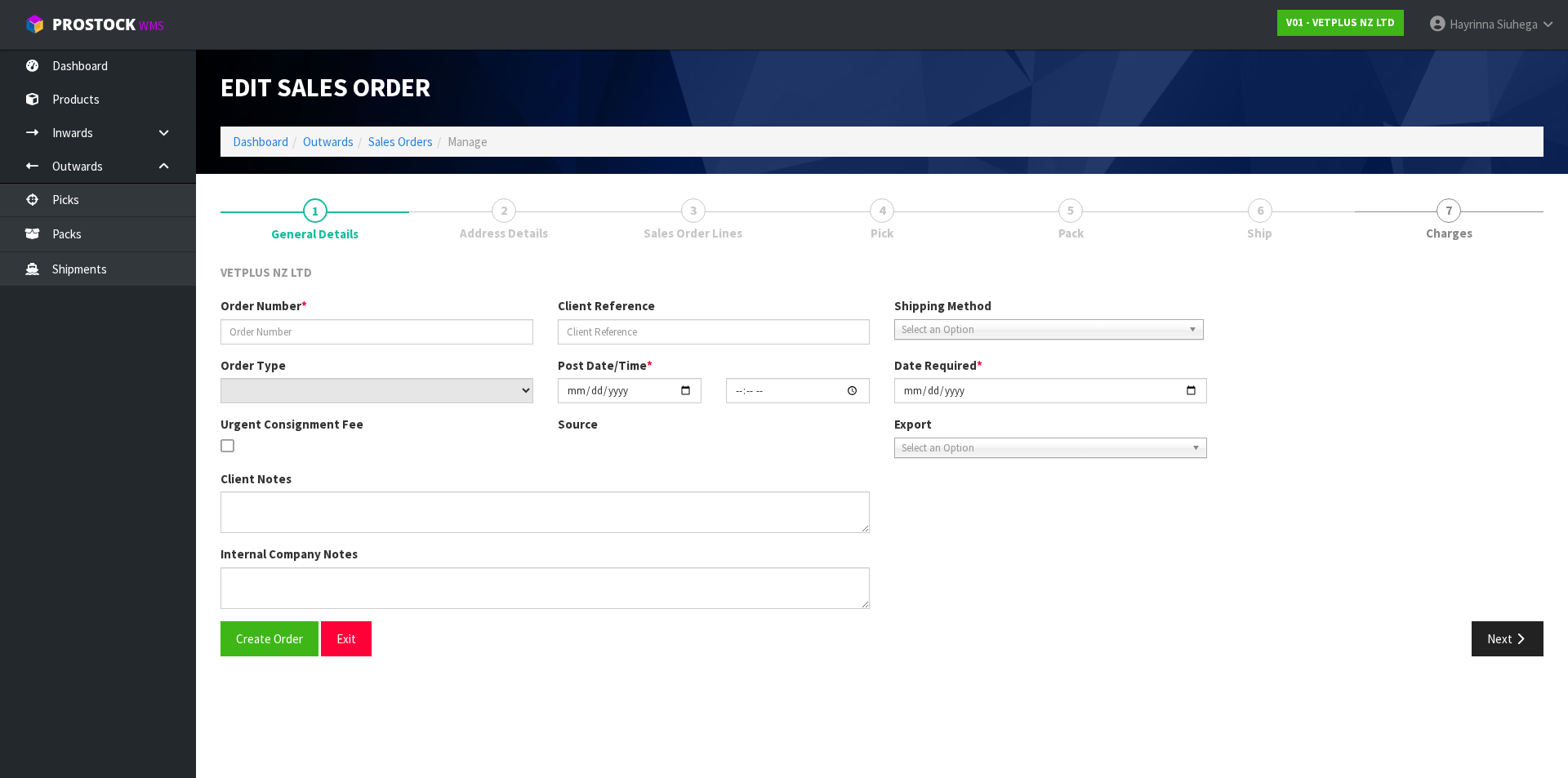
type input "1592"
type input "698159"
select select "number:0"
type input "[DATE]"
type input "15:32:00.000"
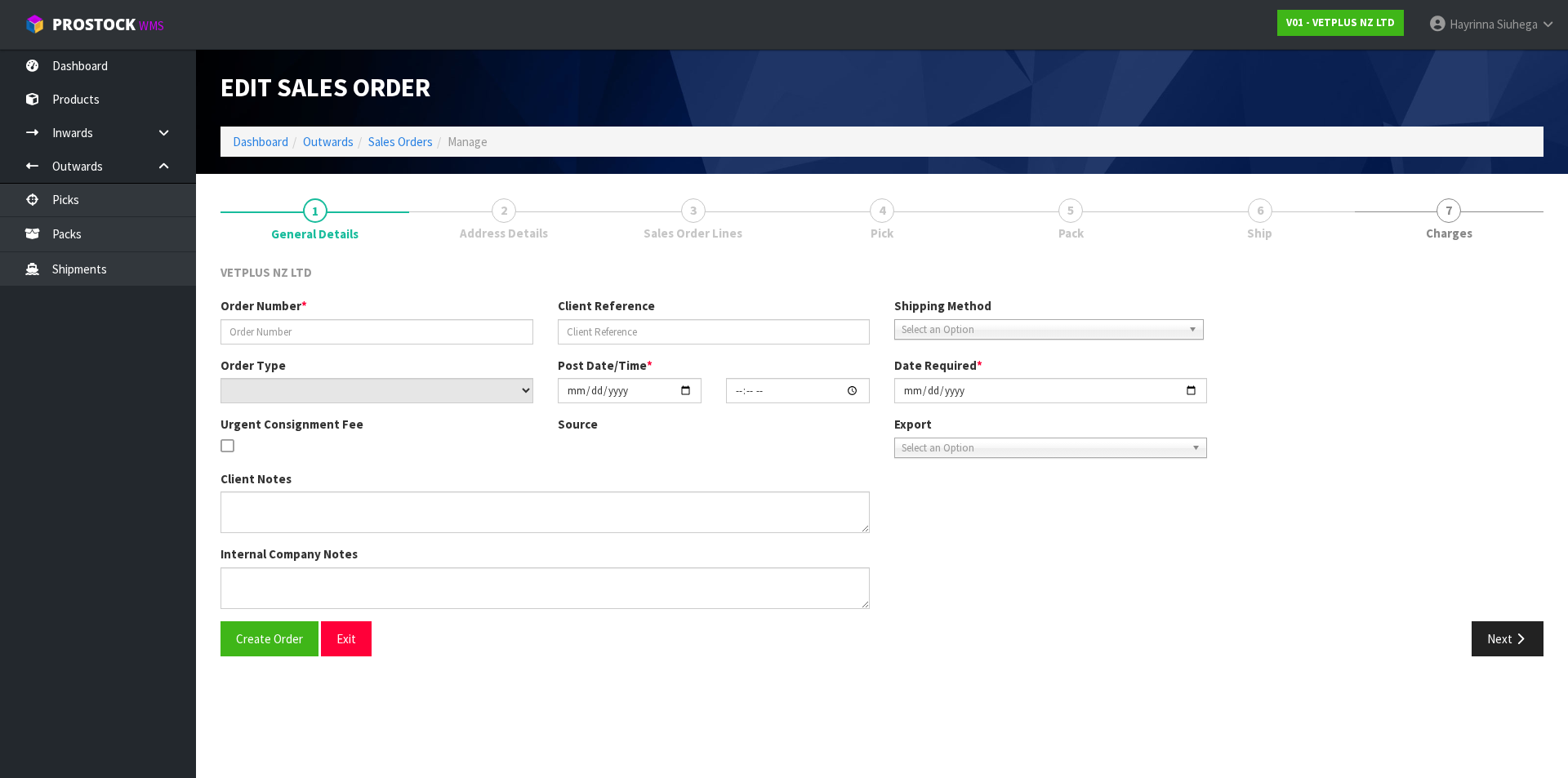
type input "[DATE]"
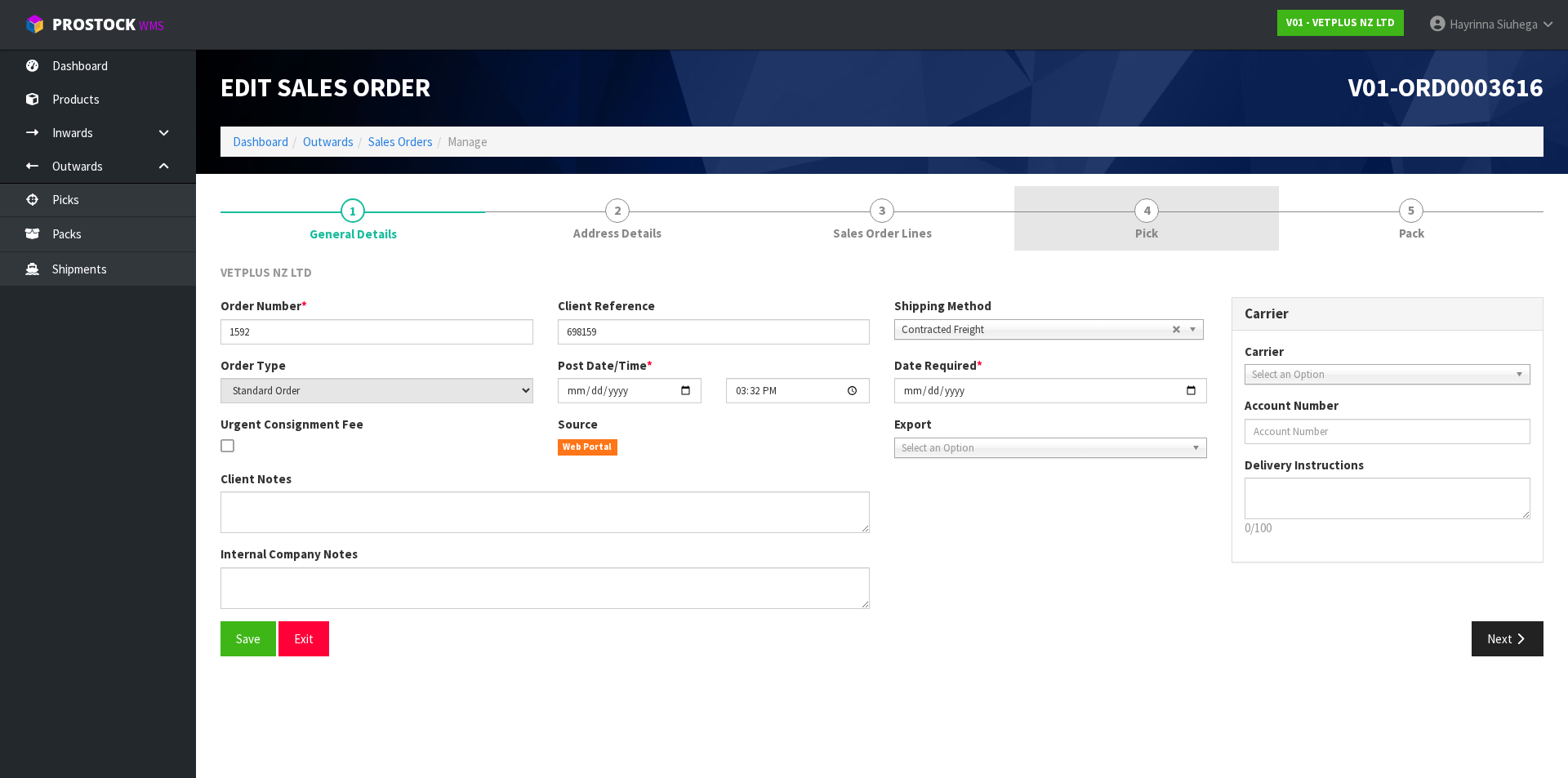
drag, startPoint x: 1211, startPoint y: 206, endPoint x: 1245, endPoint y: 207, distance: 34.0
click at [1210, 206] on link "4 Pick" at bounding box center [1146, 219] width 265 height 64
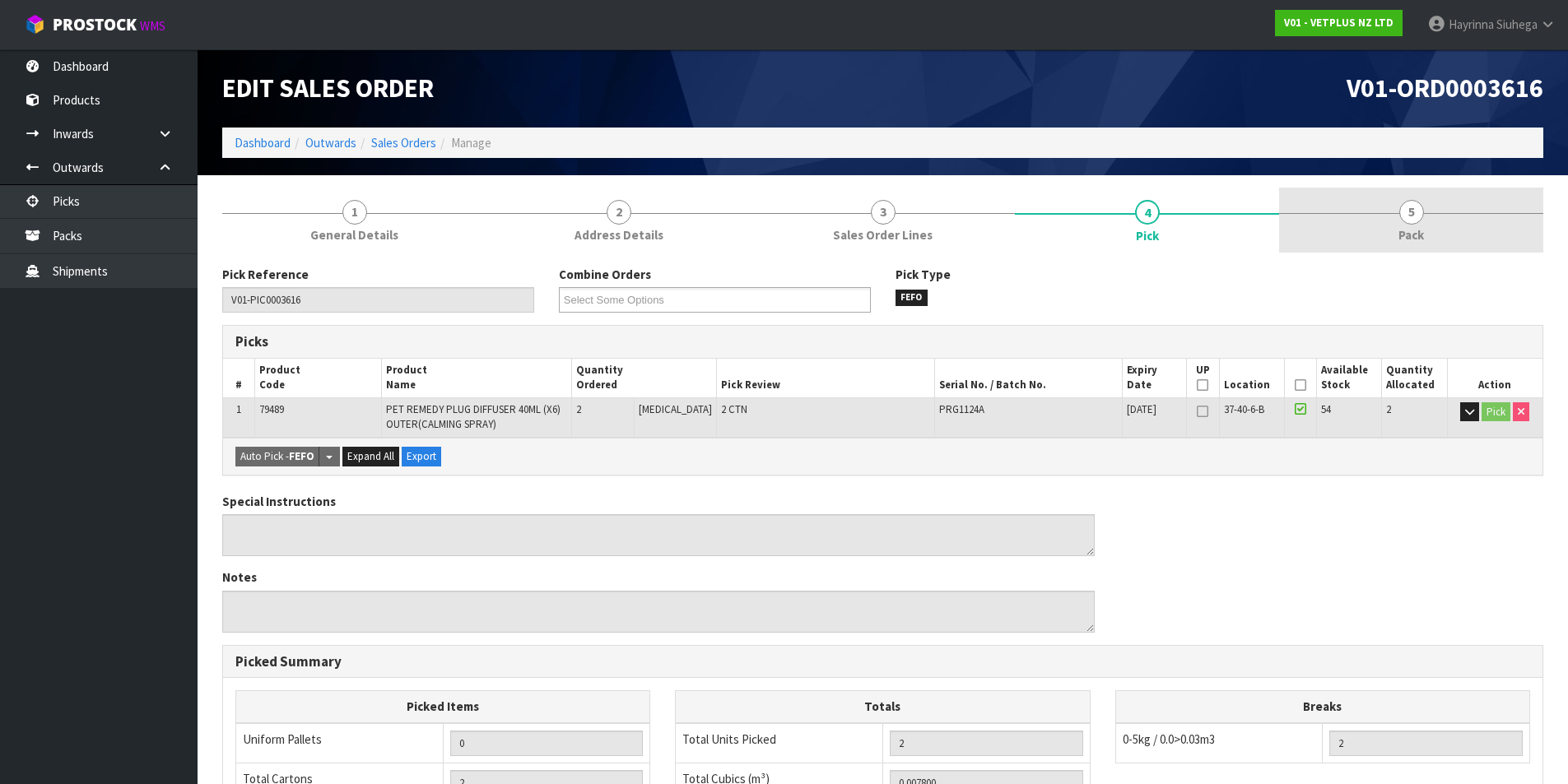
click at [1350, 217] on link "5 Pack" at bounding box center [1411, 220] width 264 height 65
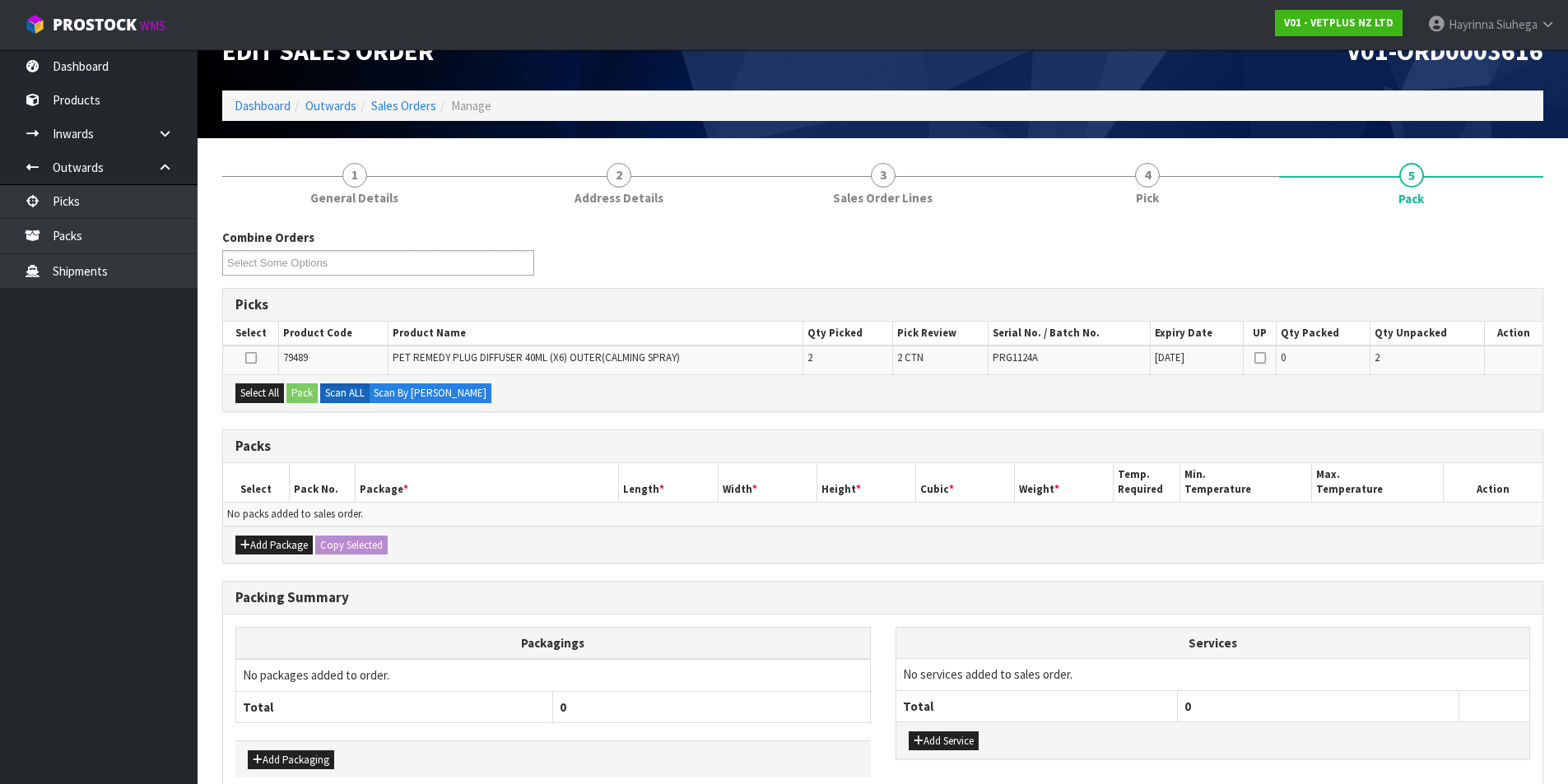
scroll to position [121, 0]
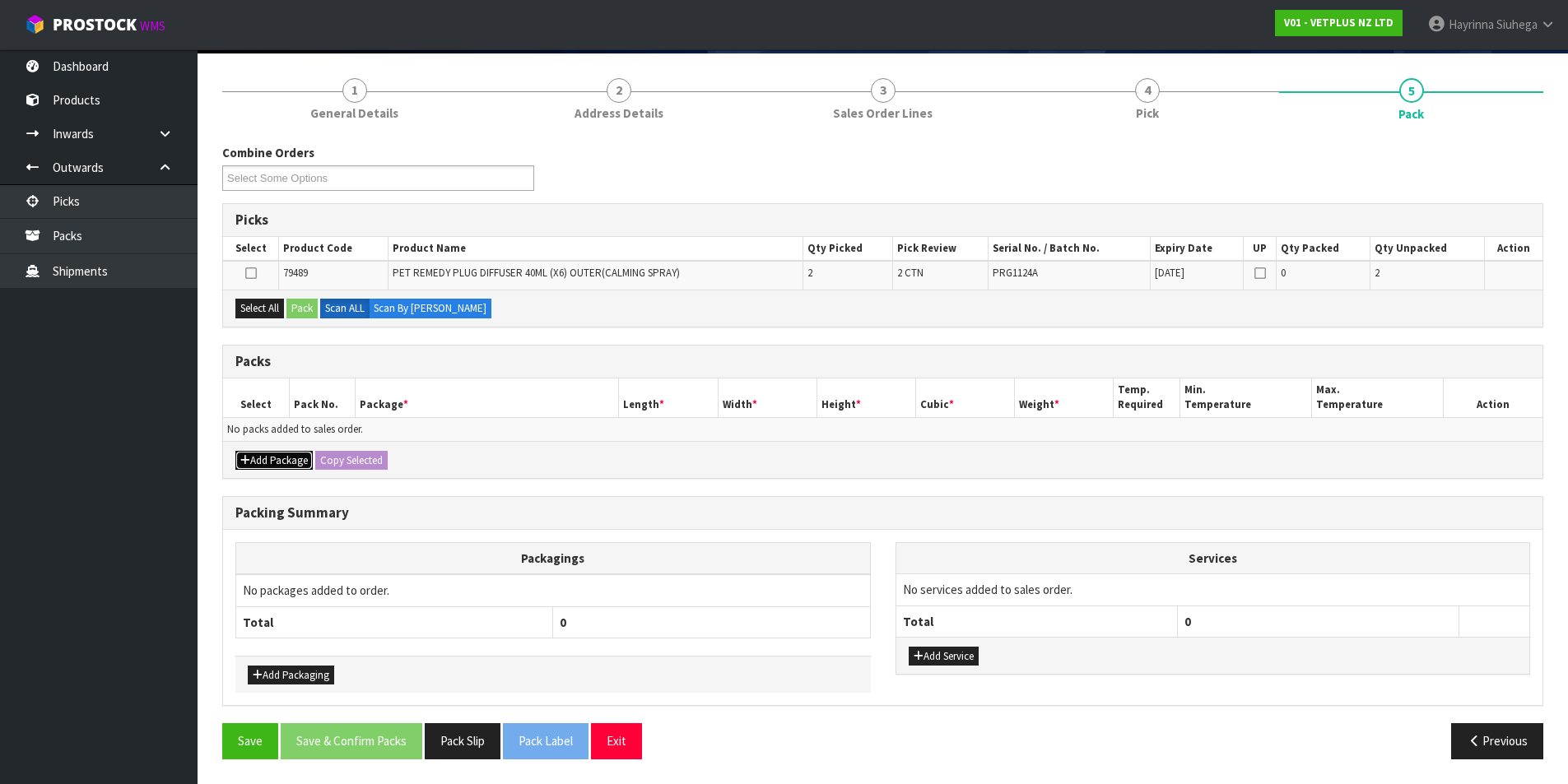
click at [267, 456] on button "Add Package" at bounding box center [274, 461] width 78 height 20
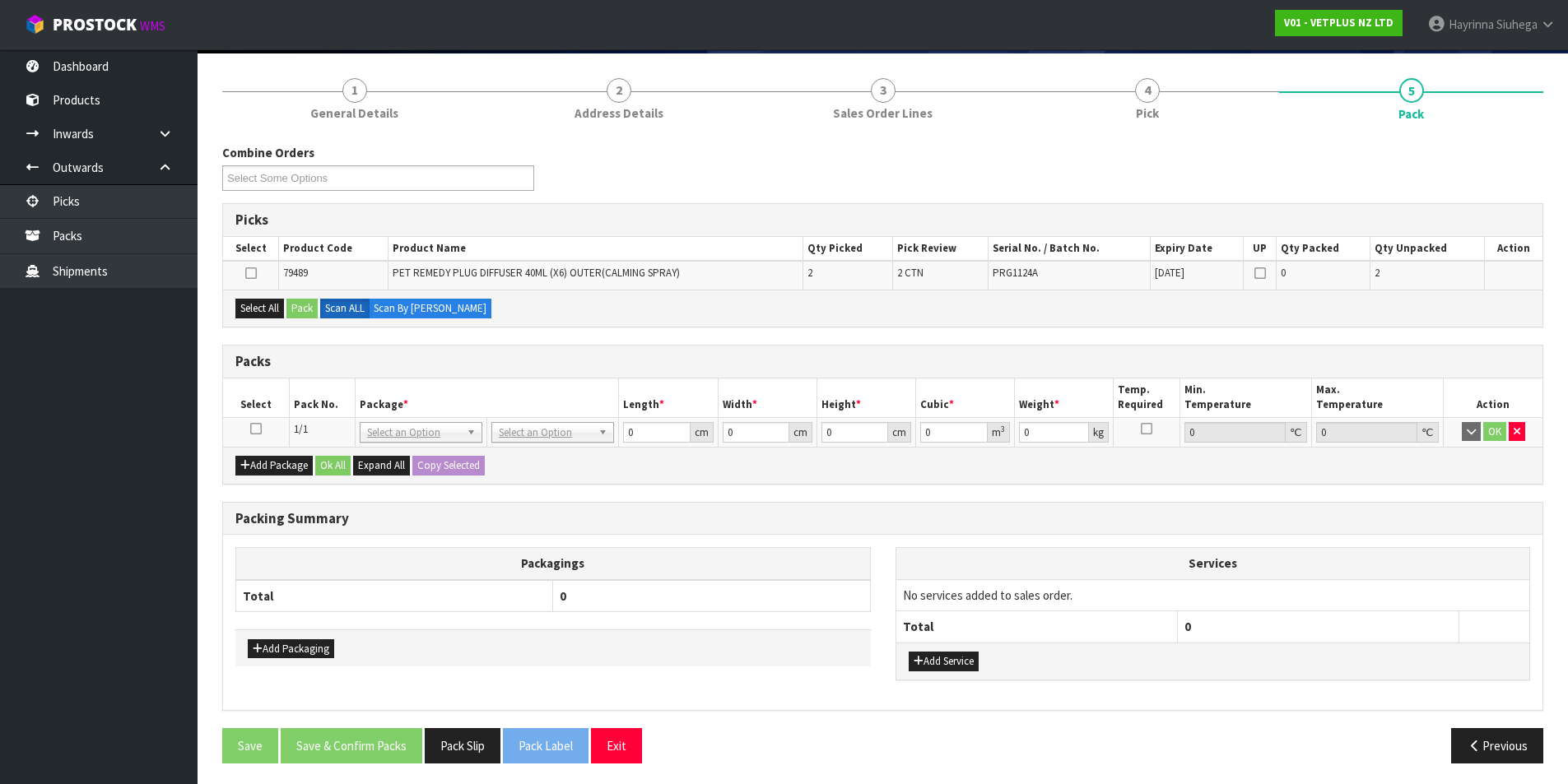
click at [260, 429] on icon at bounding box center [255, 429] width 11 height 1
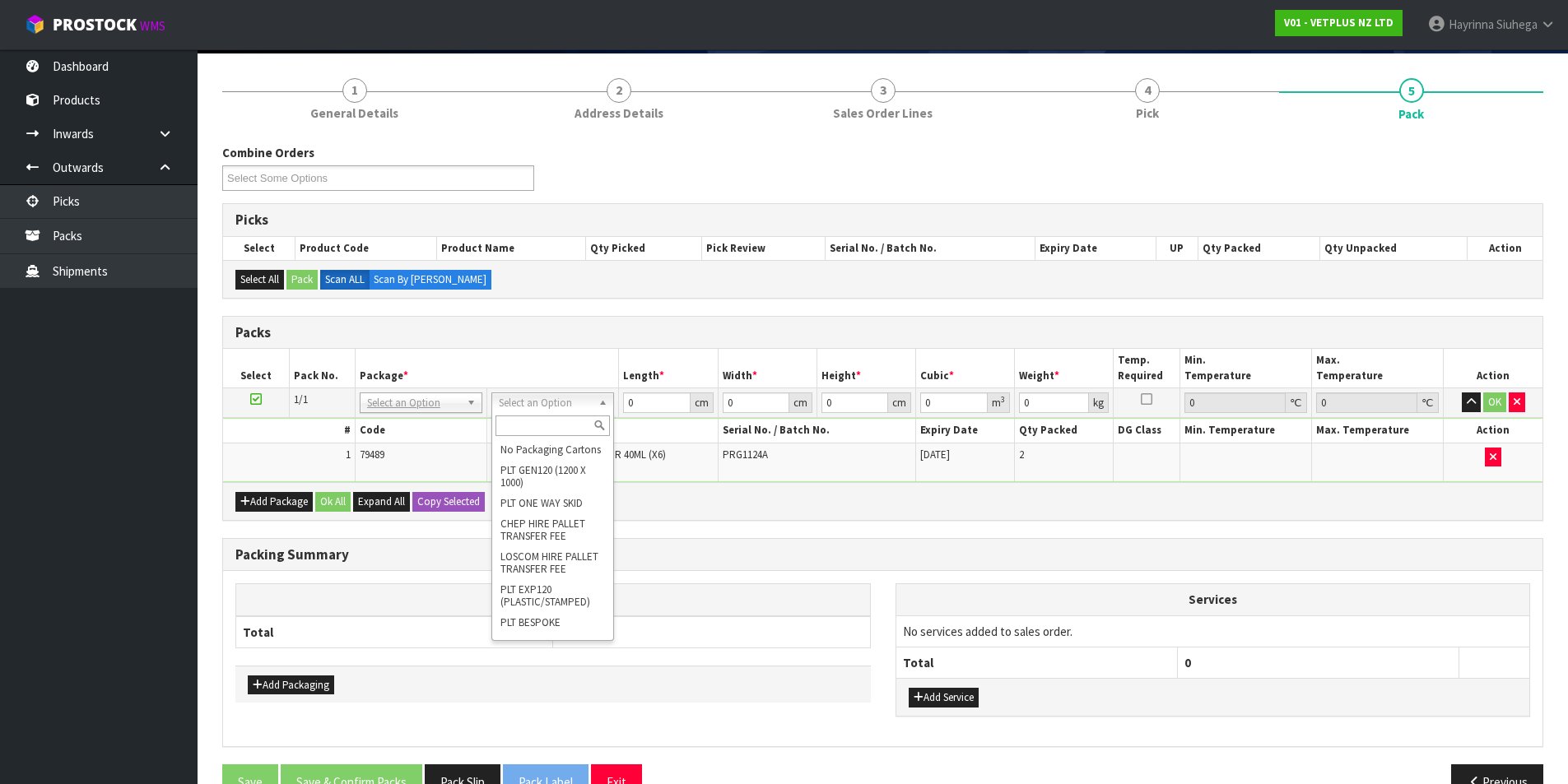
click at [542, 423] on input "text" at bounding box center [552, 426] width 114 height 21
type input "CTNA4"
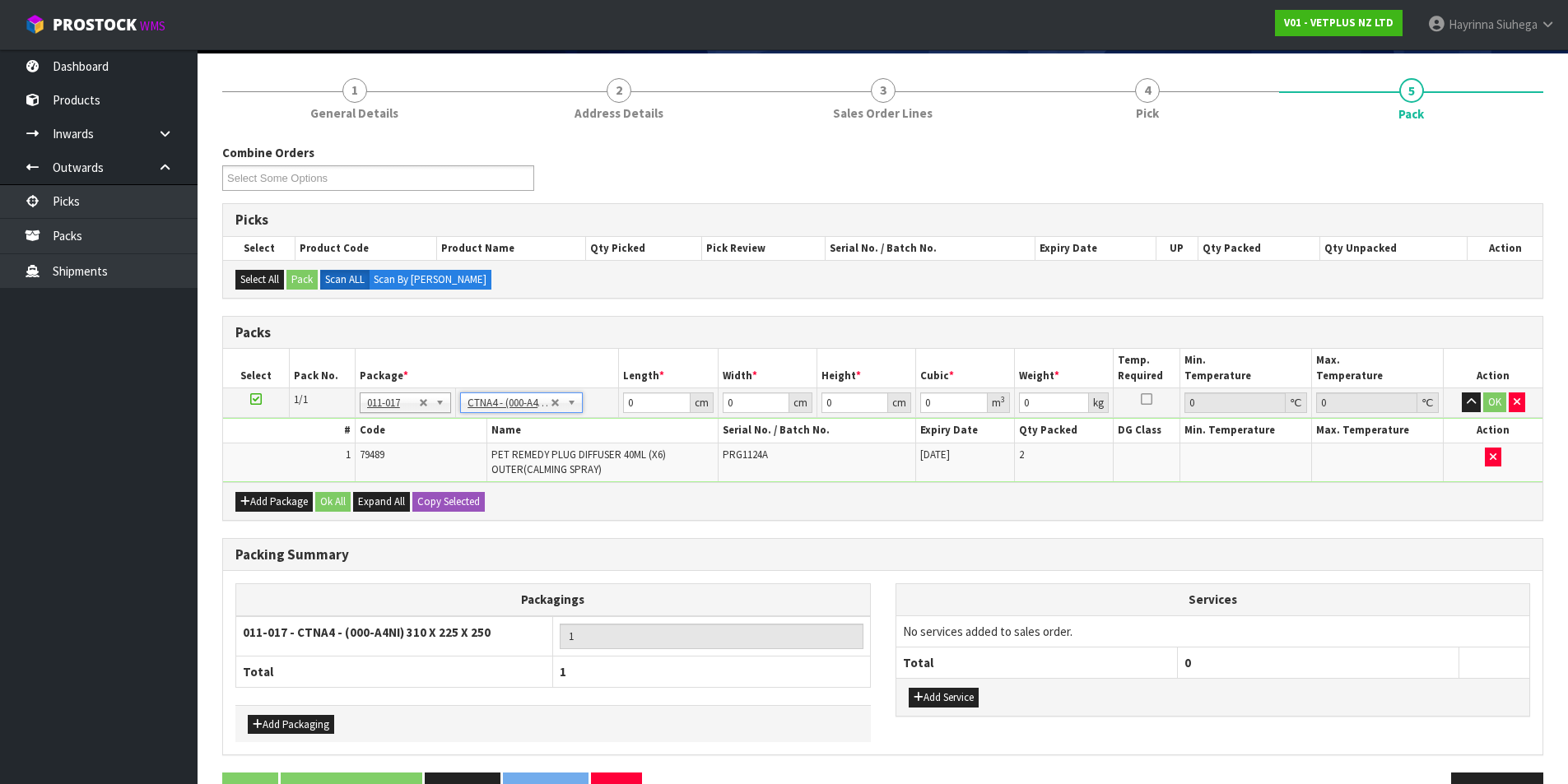
type input "31"
type input "22.5"
type input "25"
type input "0.017438"
type input "1.92"
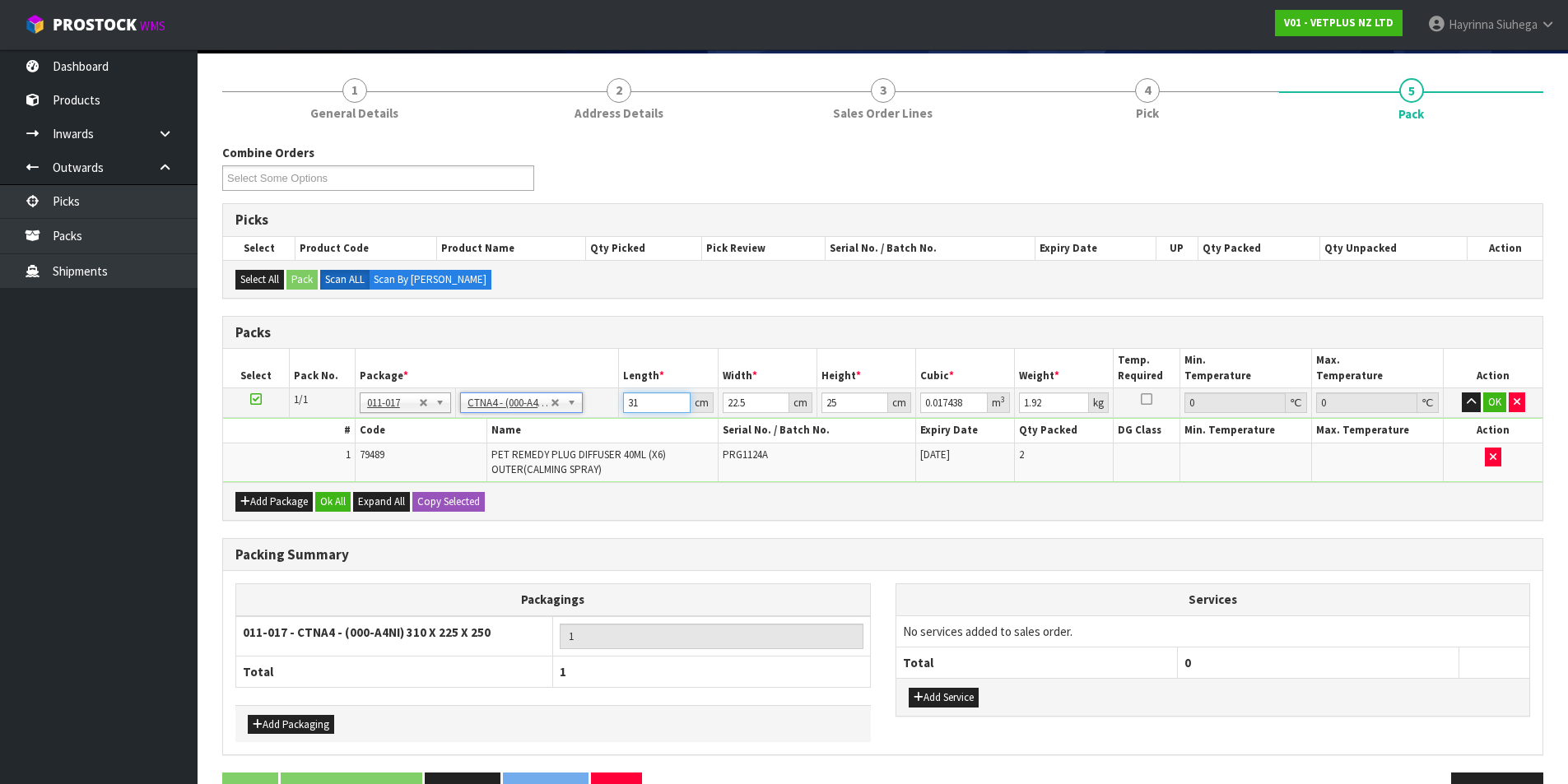
click at [626, 401] on input "31" at bounding box center [656, 403] width 66 height 21
type input "3"
type input "0.001687"
type input "32"
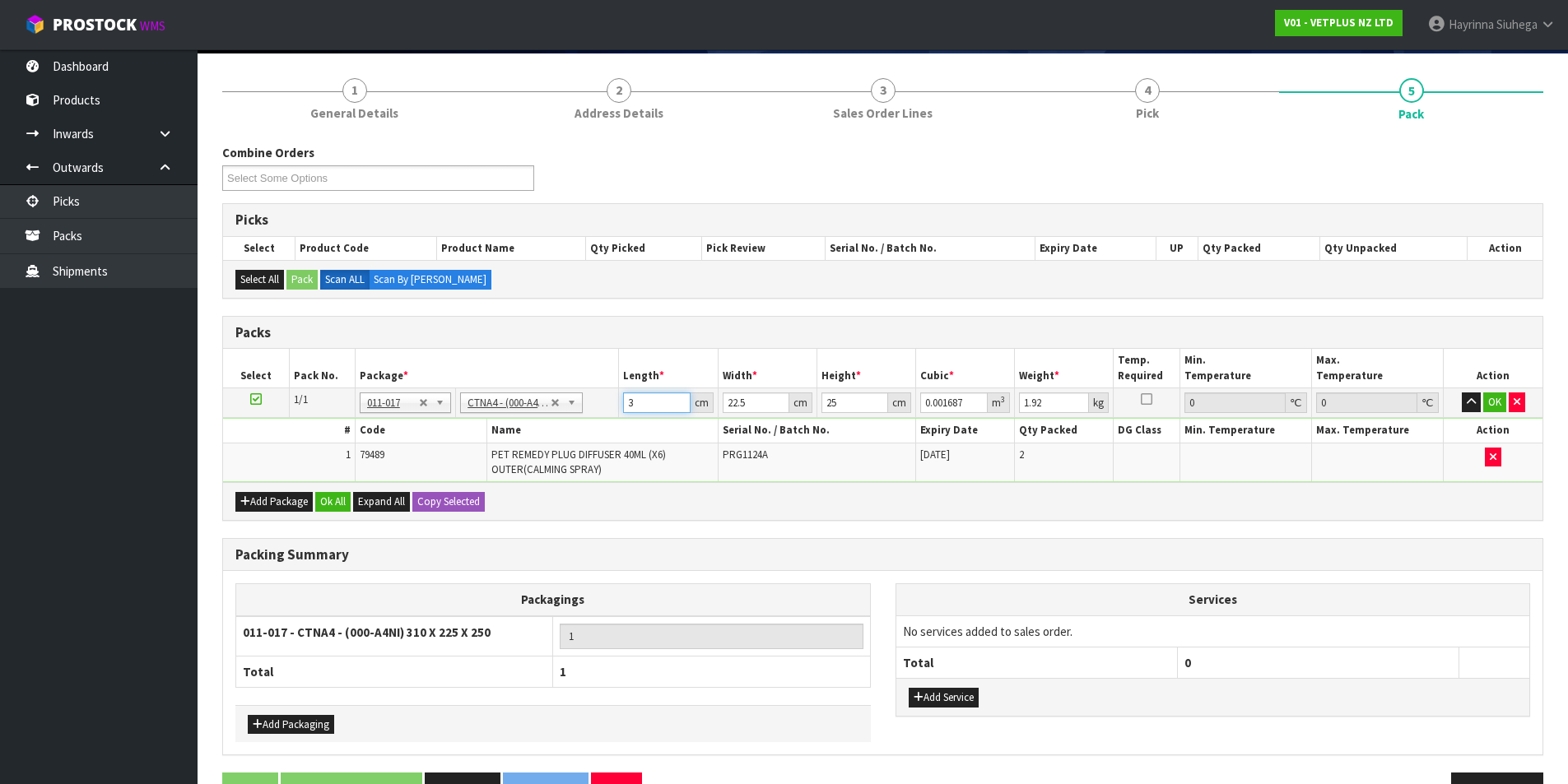
type input "0.018"
type input "32"
type input "2"
type input "0.0016"
type input "24"
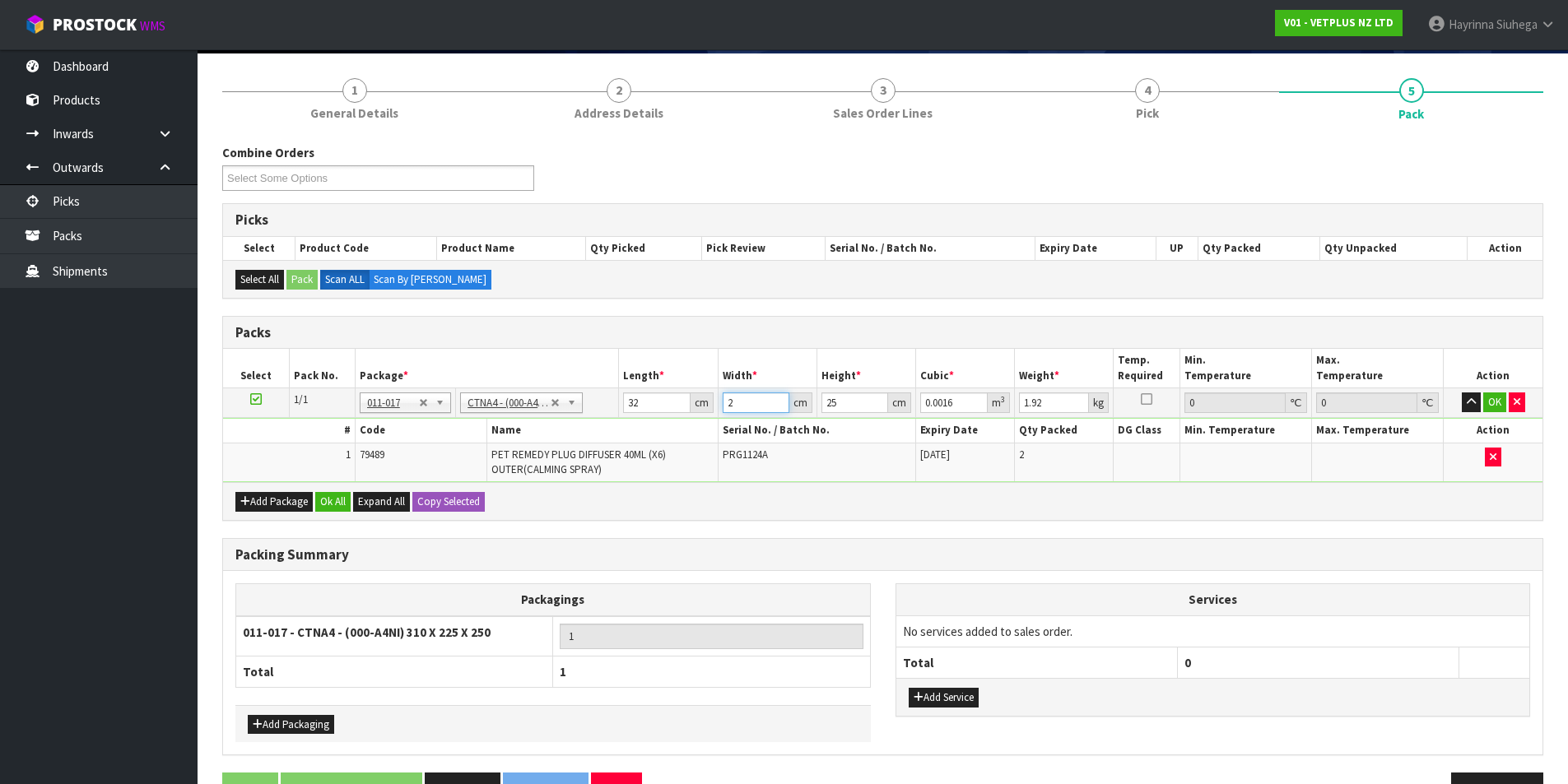
type input "0.0192"
type input "24"
type input "2"
type input "0.001536"
type input "27"
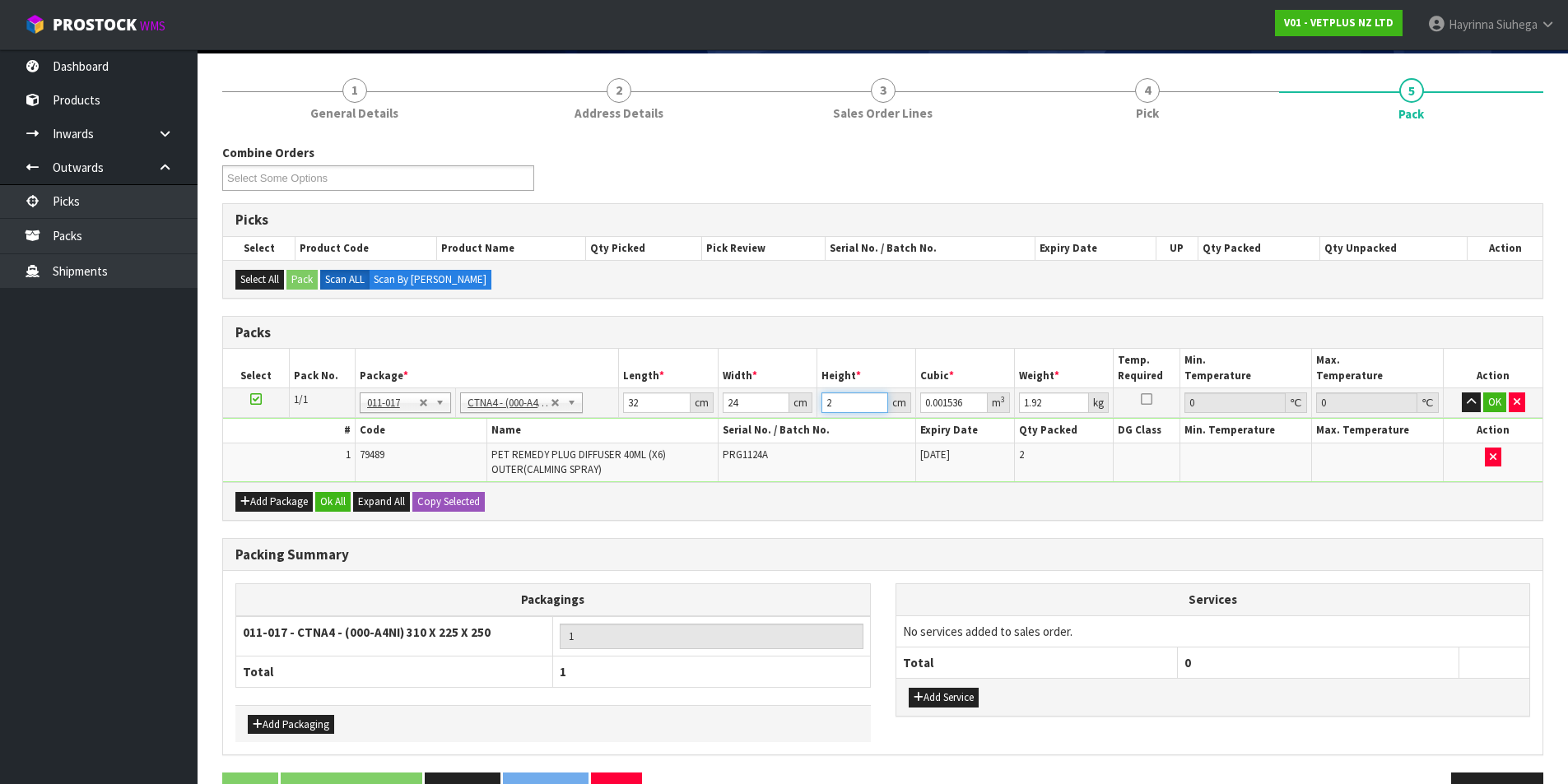
type input "0.020736"
type input "27"
type input "3"
click button "OK" at bounding box center [1495, 402] width 23 height 20
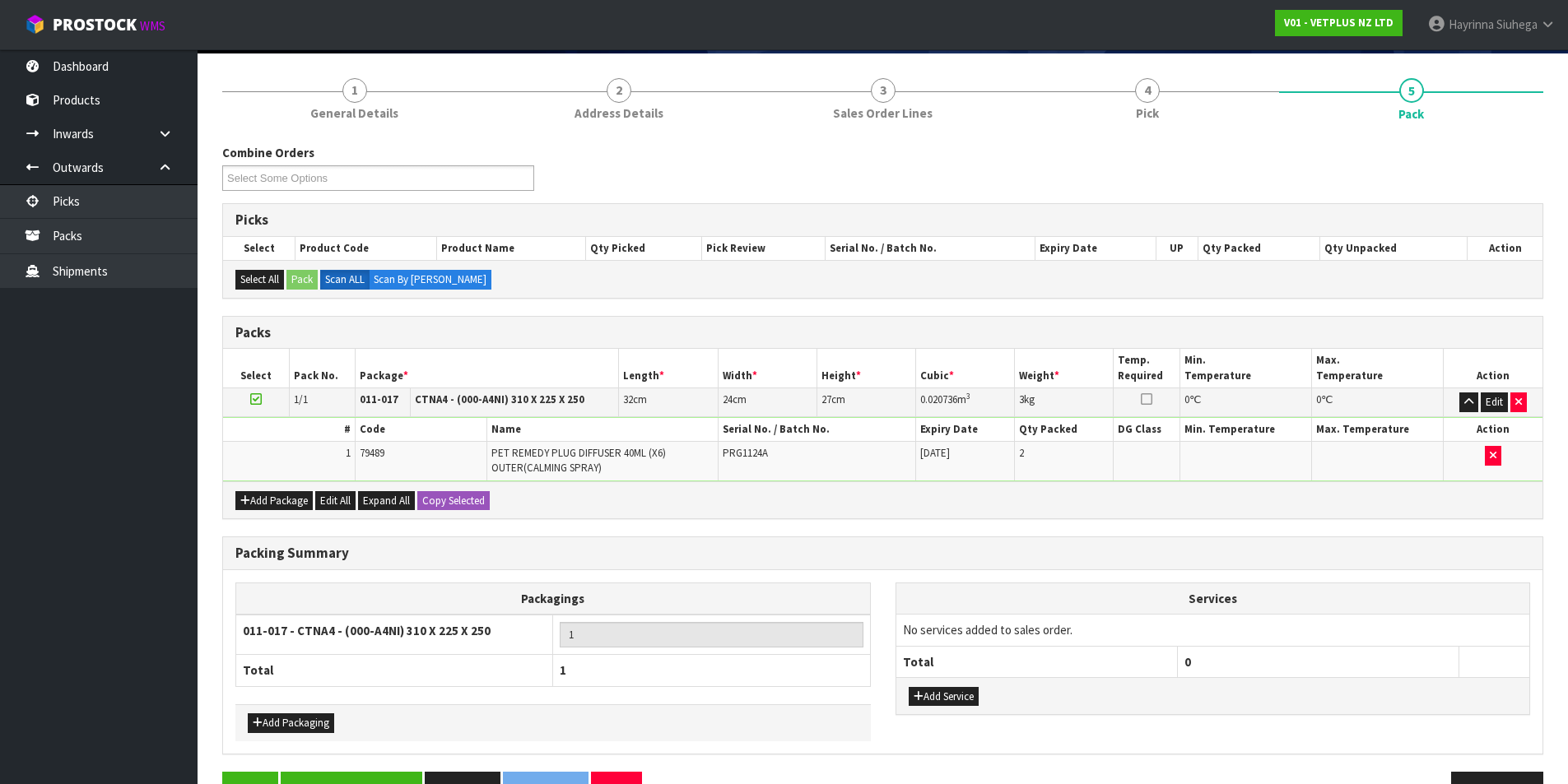
scroll to position [170, 0]
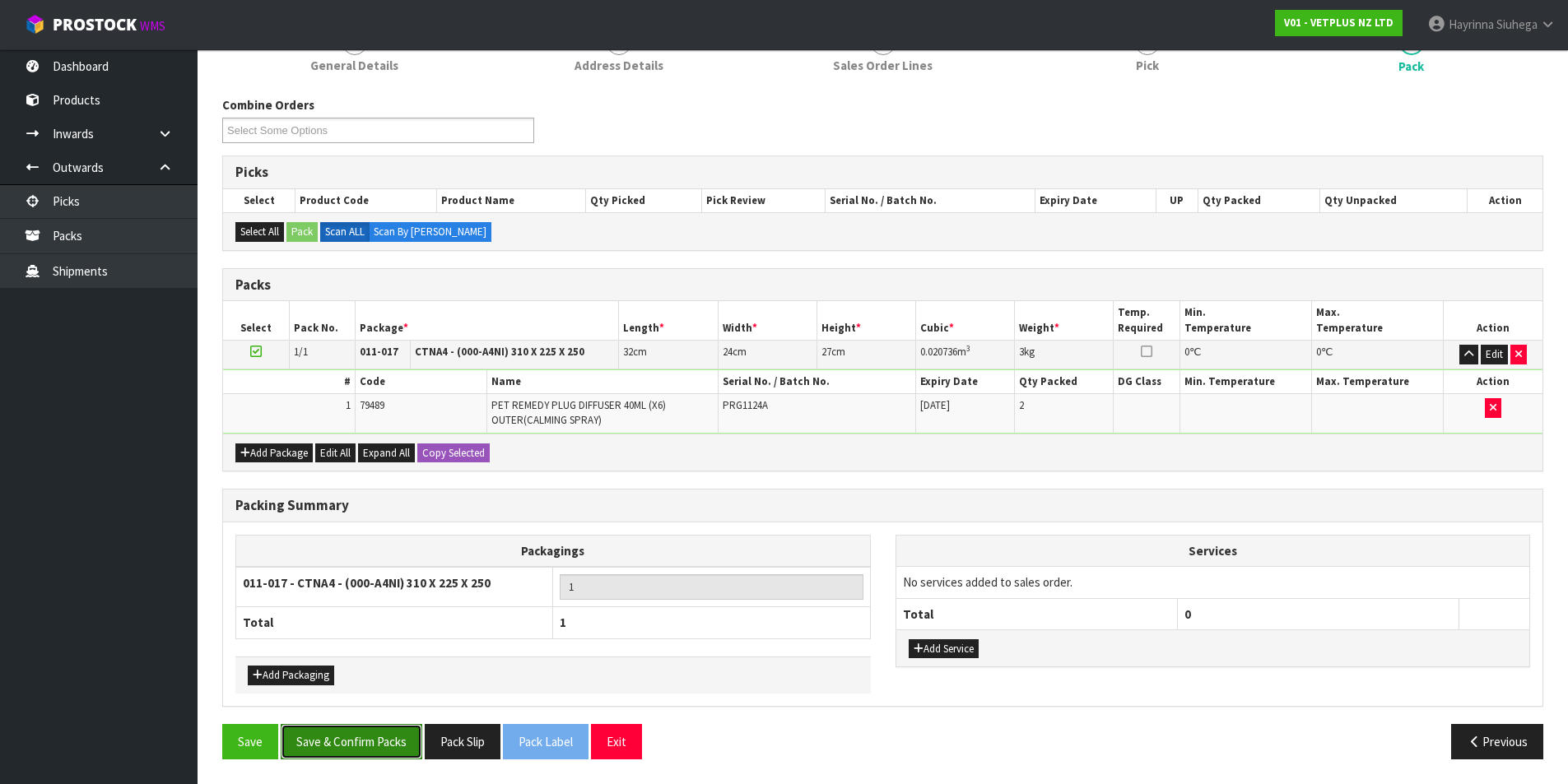
click at [330, 734] on button "Save & Confirm Packs" at bounding box center [351, 742] width 142 height 35
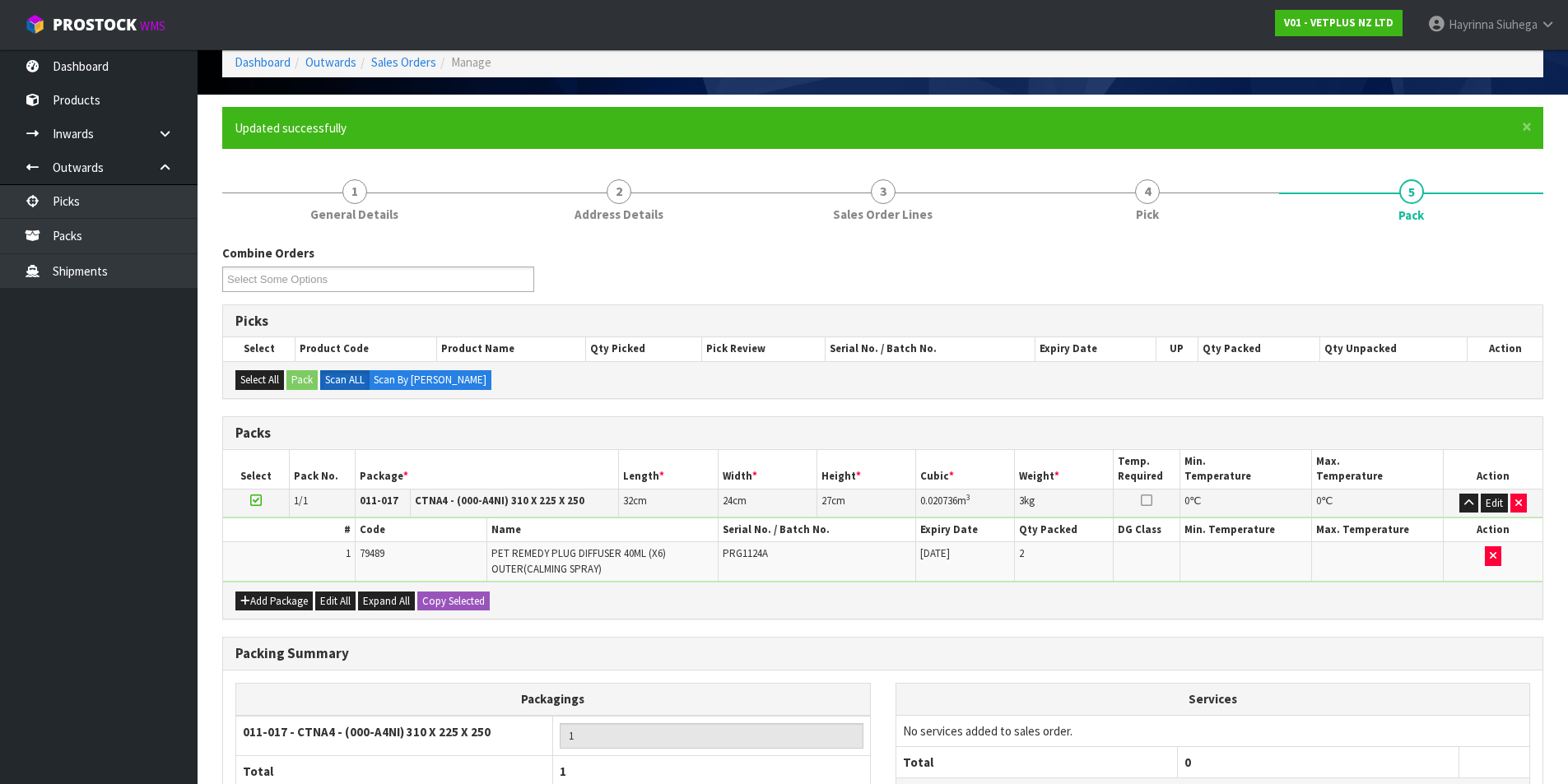
scroll to position [128, 0]
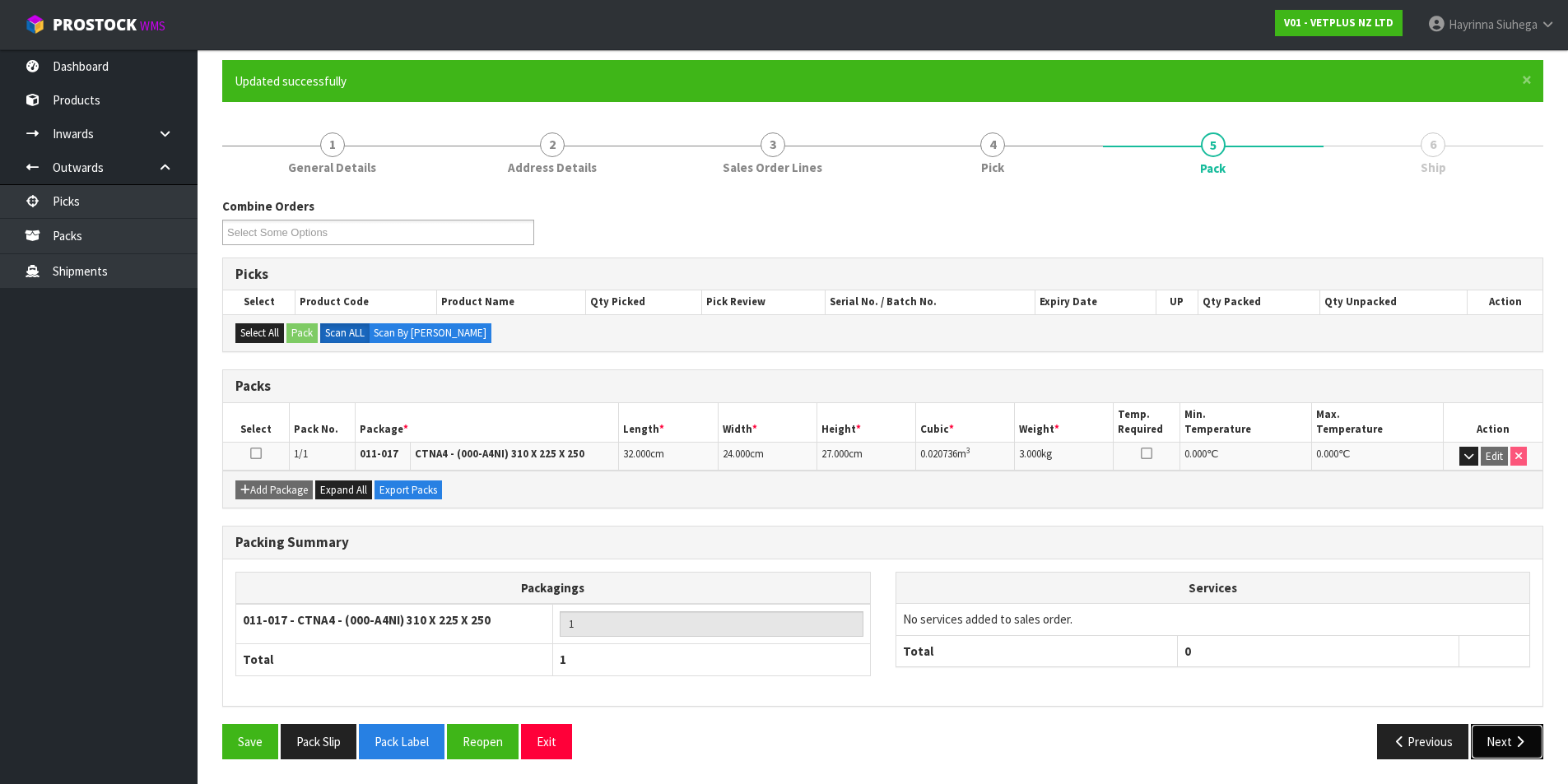
click at [1512, 739] on icon "button" at bounding box center [1520, 742] width 16 height 12
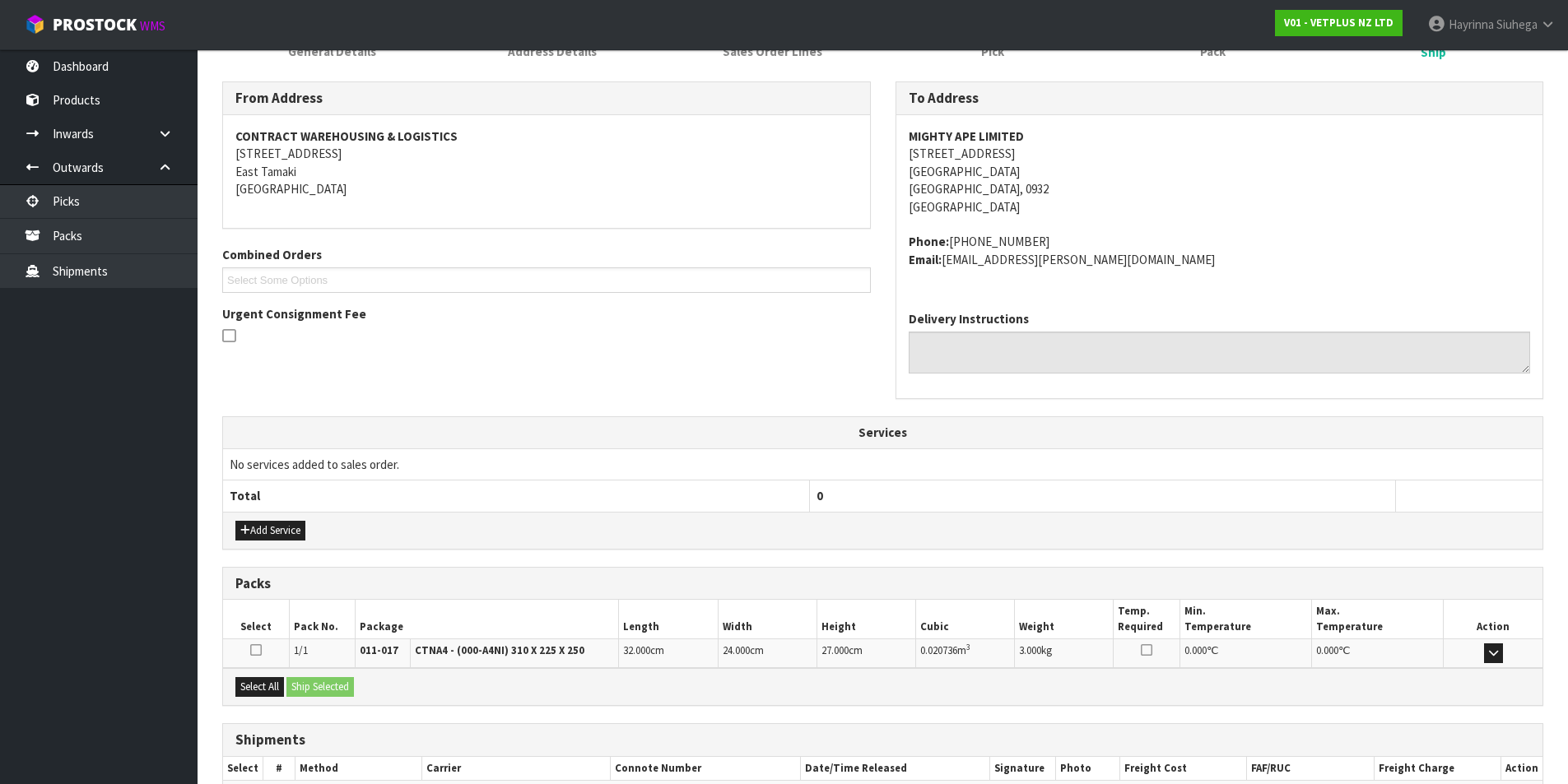
scroll to position [343, 0]
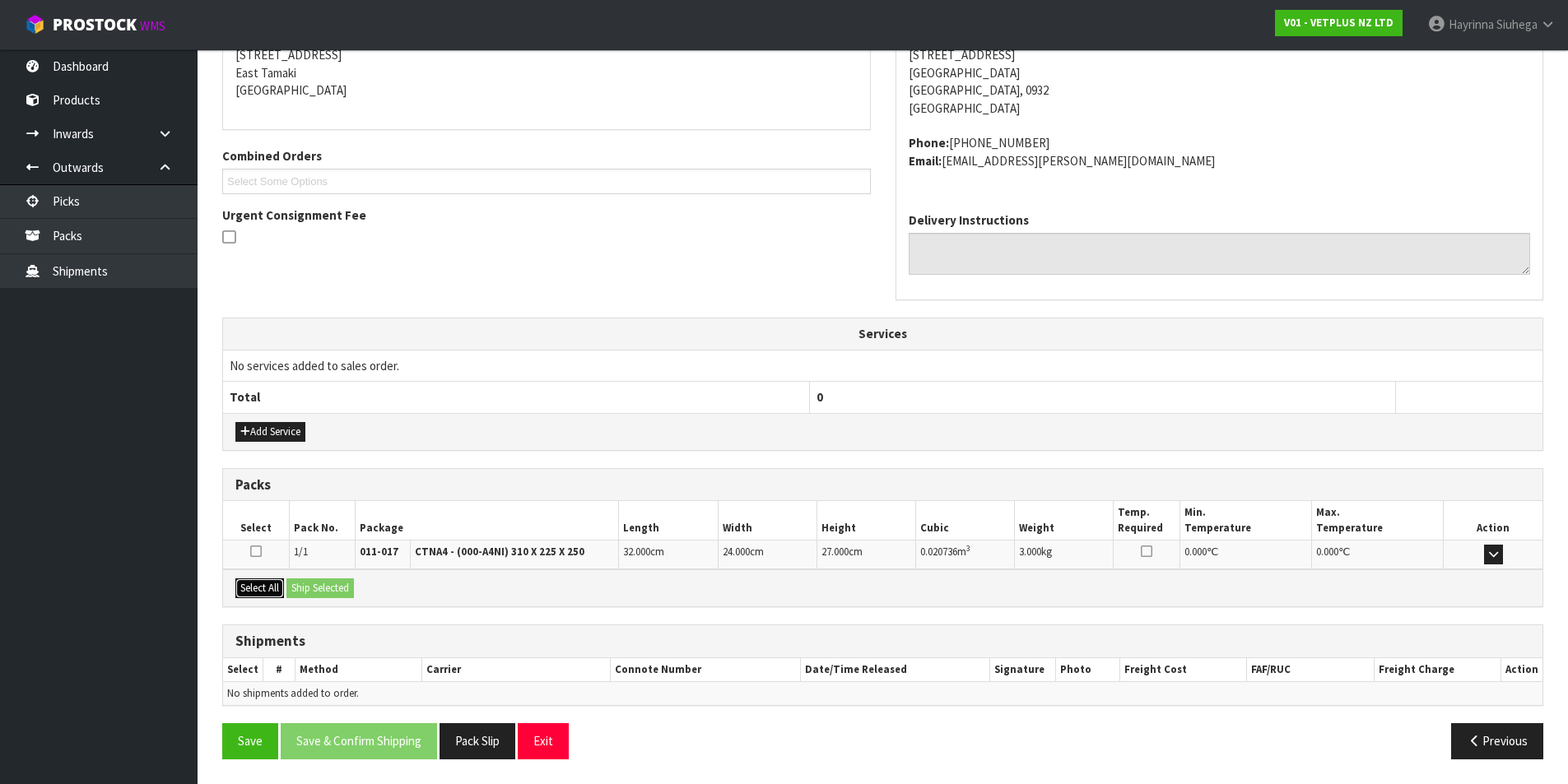
click at [258, 588] on button "Select All" at bounding box center [260, 588] width 49 height 20
click at [305, 577] on div "Select All Ship Selected" at bounding box center [882, 588] width 1319 height 37
click at [315, 585] on button "Ship Selected" at bounding box center [320, 588] width 67 height 20
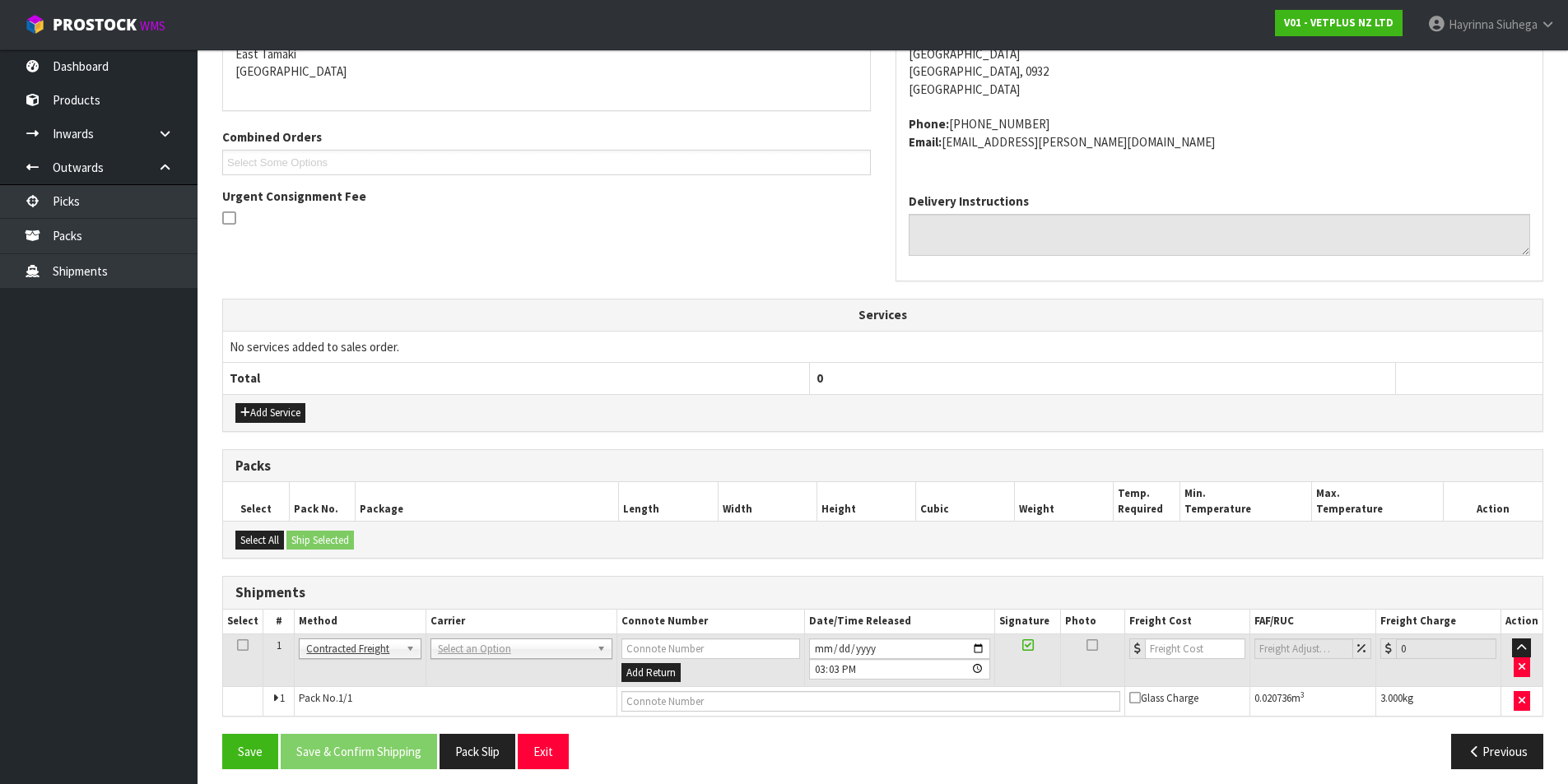
scroll to position [371, 0]
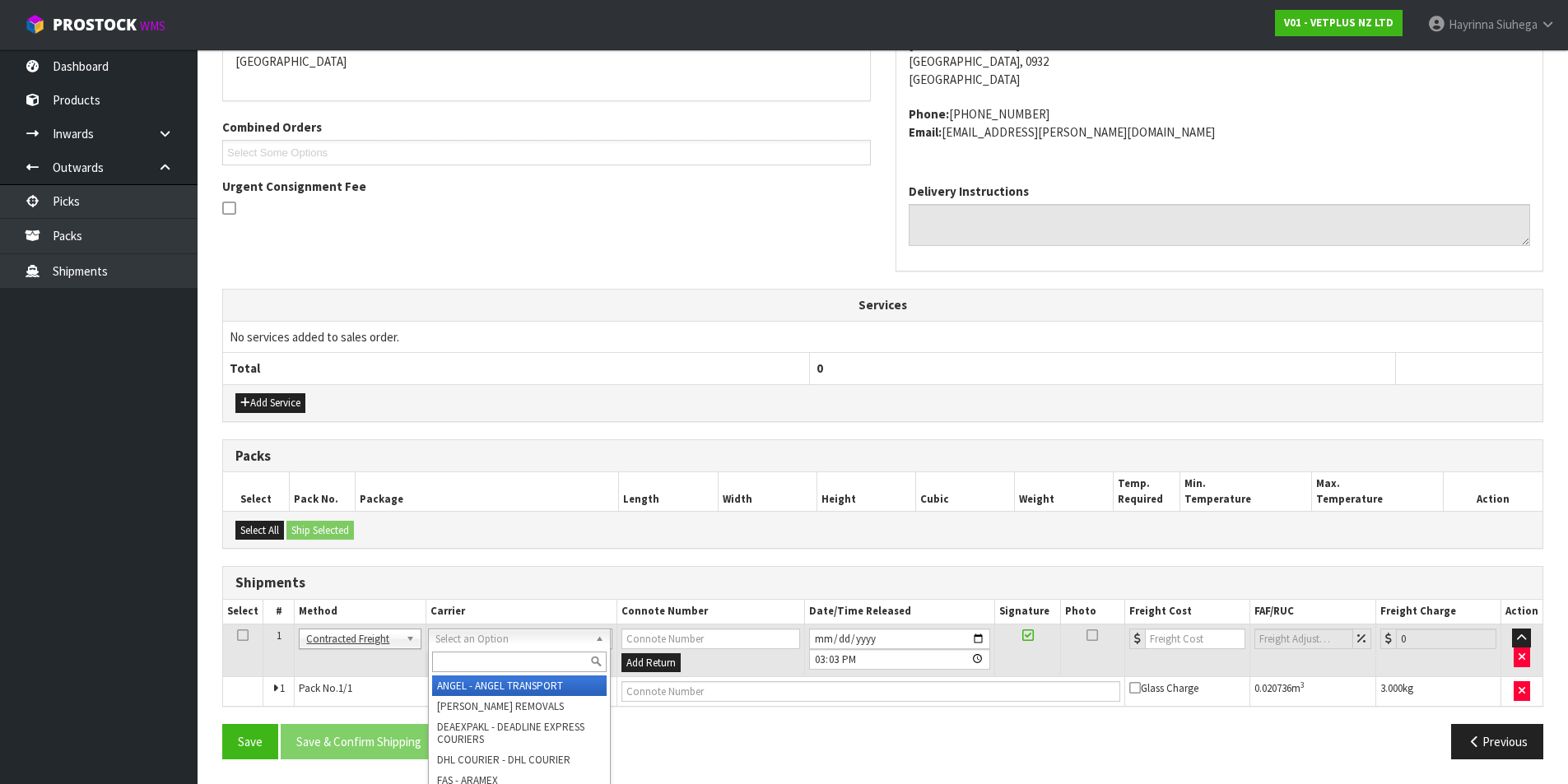
drag, startPoint x: 448, startPoint y: 662, endPoint x: 426, endPoint y: 656, distance: 22.8
click at [445, 661] on input "text" at bounding box center [519, 663] width 175 height 21
type input "NZP"
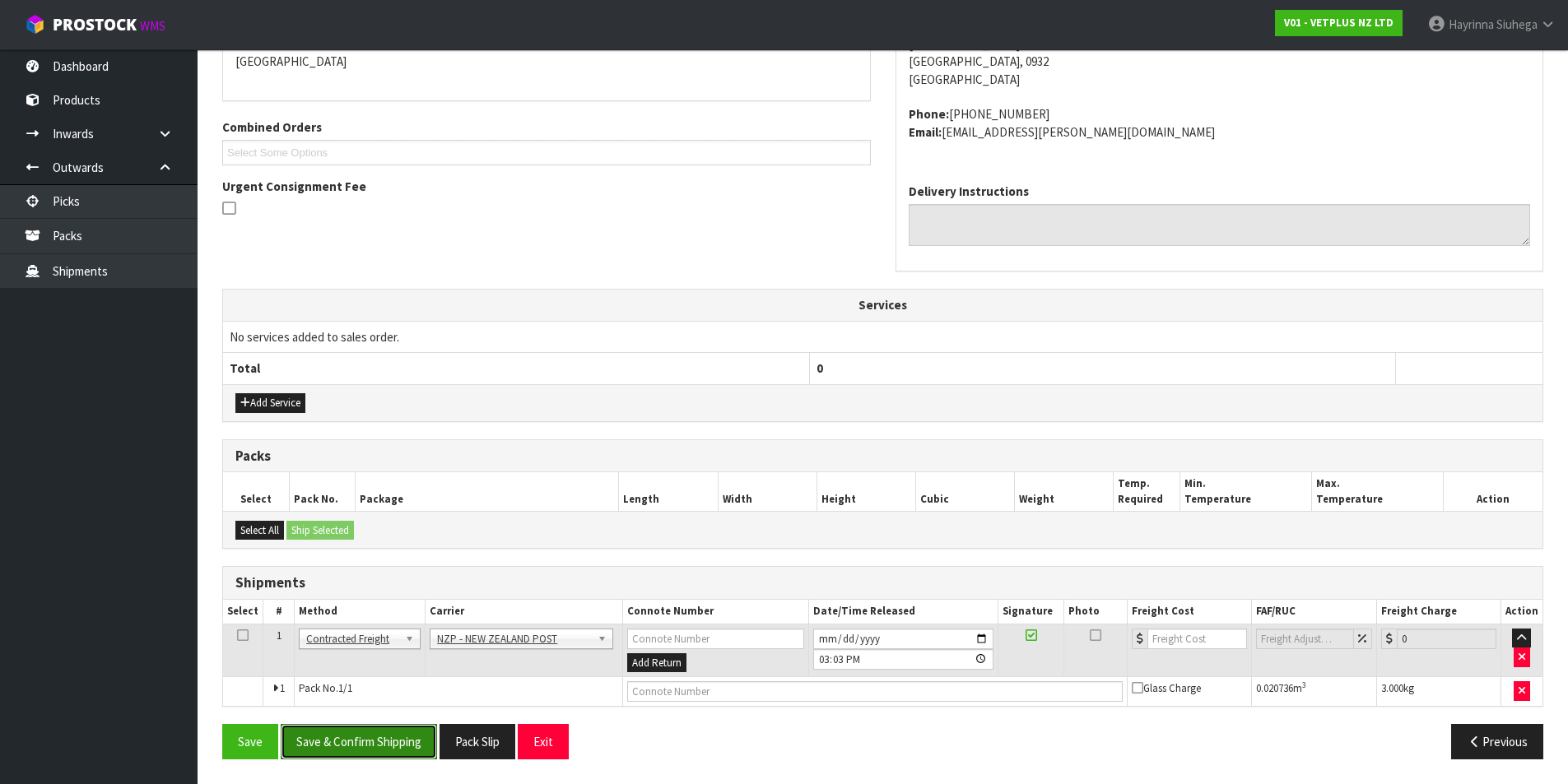
click at [409, 739] on button "Save & Confirm Shipping" at bounding box center [358, 742] width 156 height 35
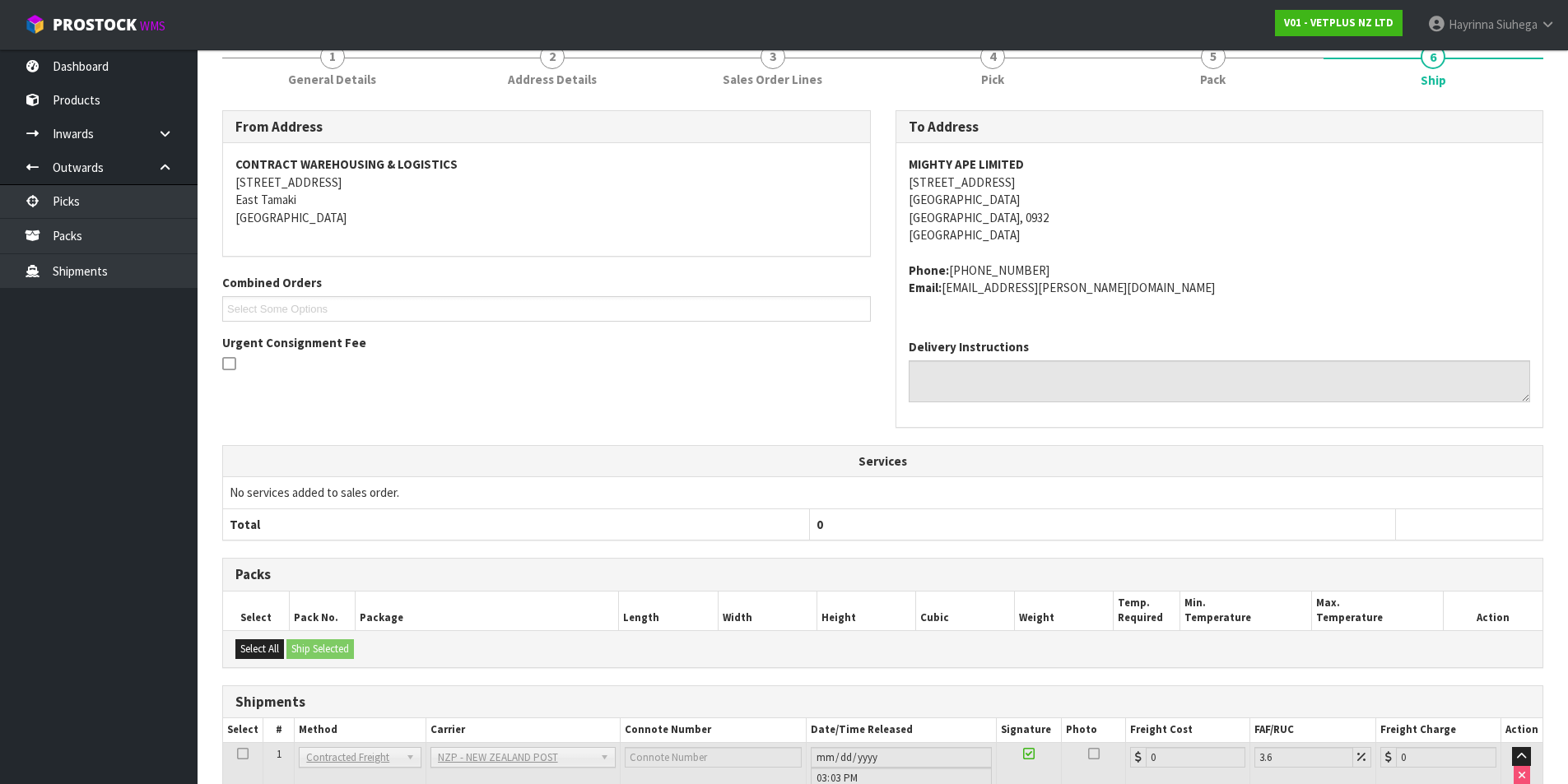
scroll to position [348, 0]
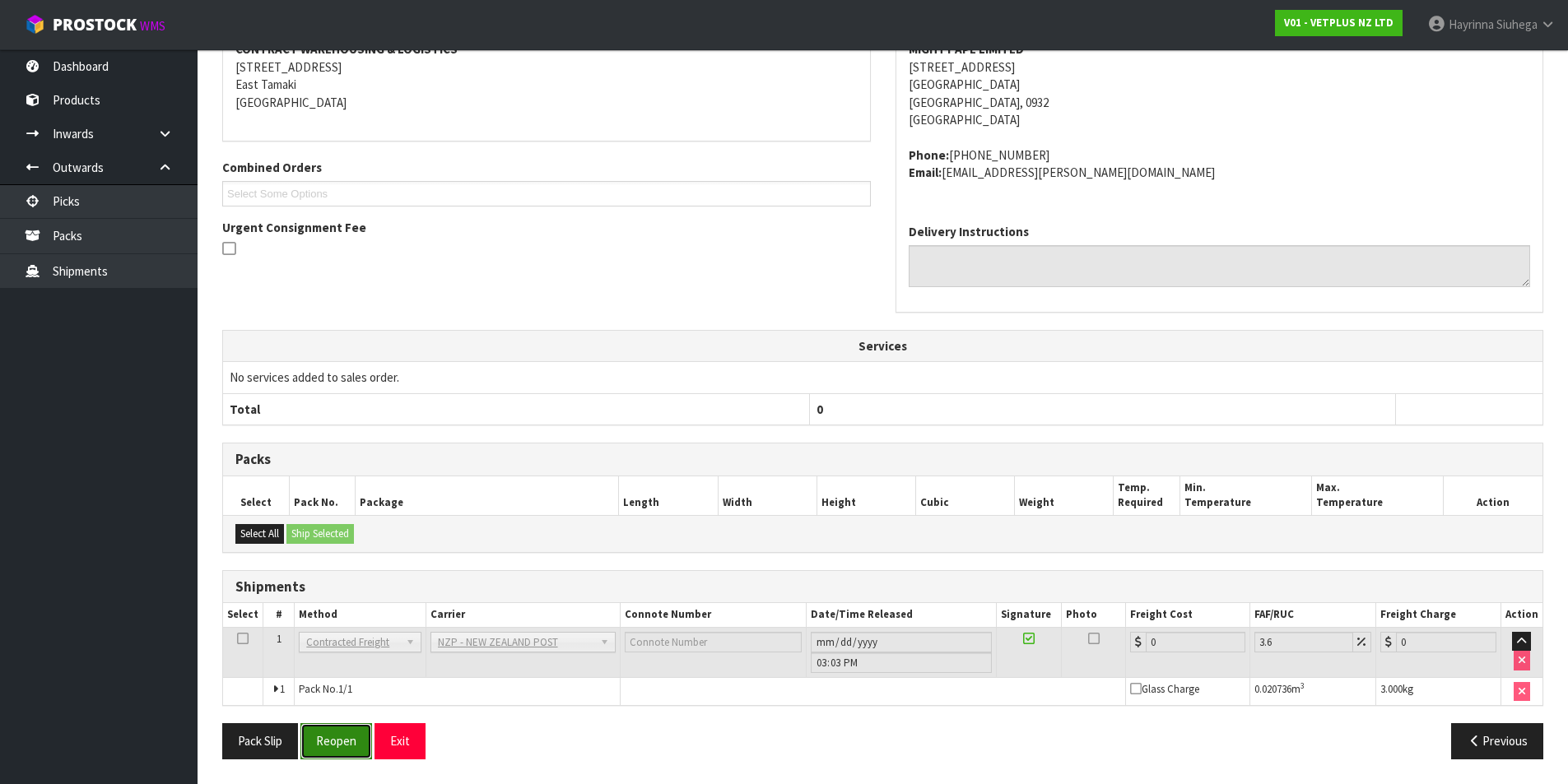
click at [335, 746] on button "Reopen" at bounding box center [336, 741] width 72 height 35
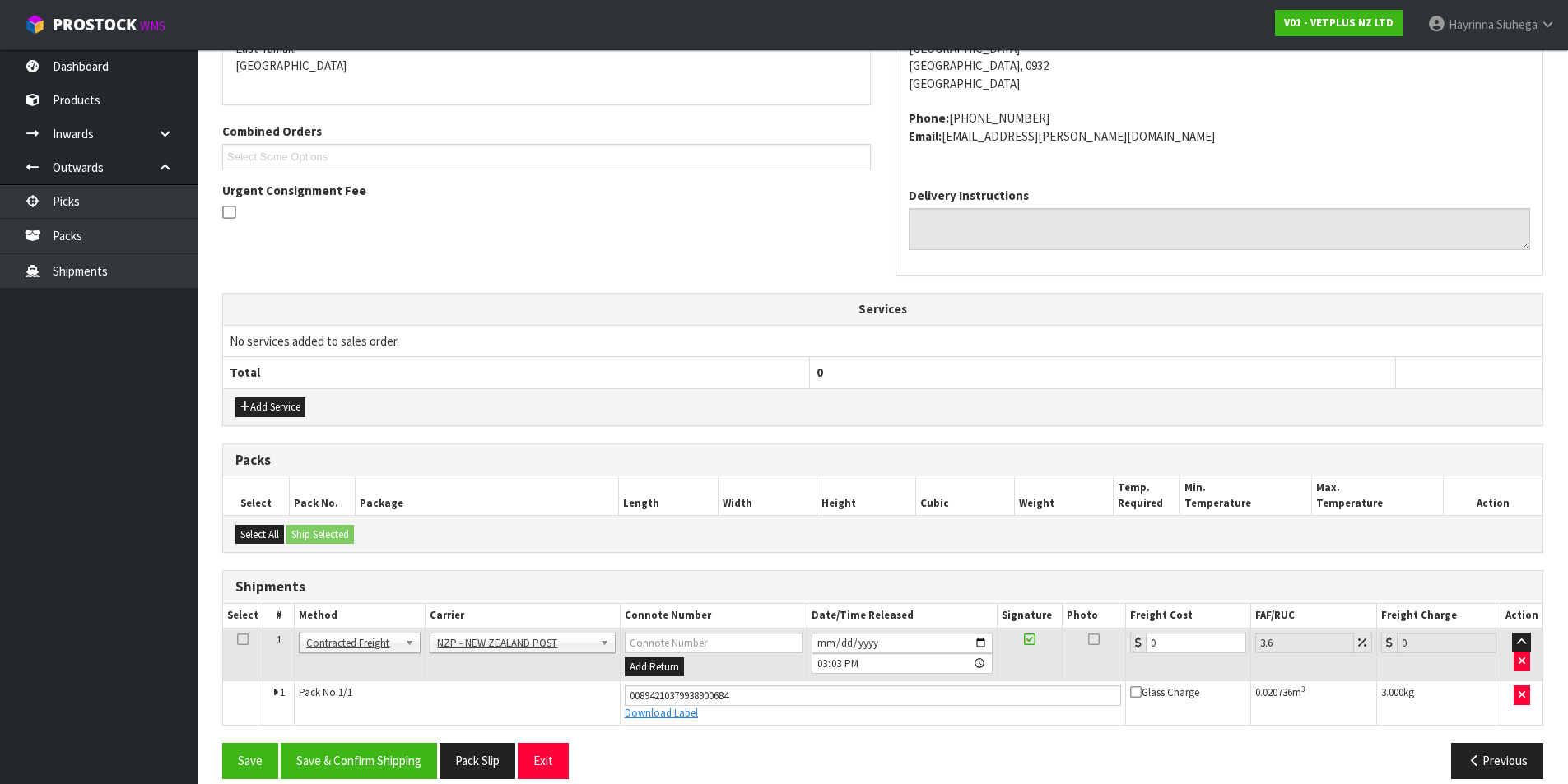
scroll to position [387, 0]
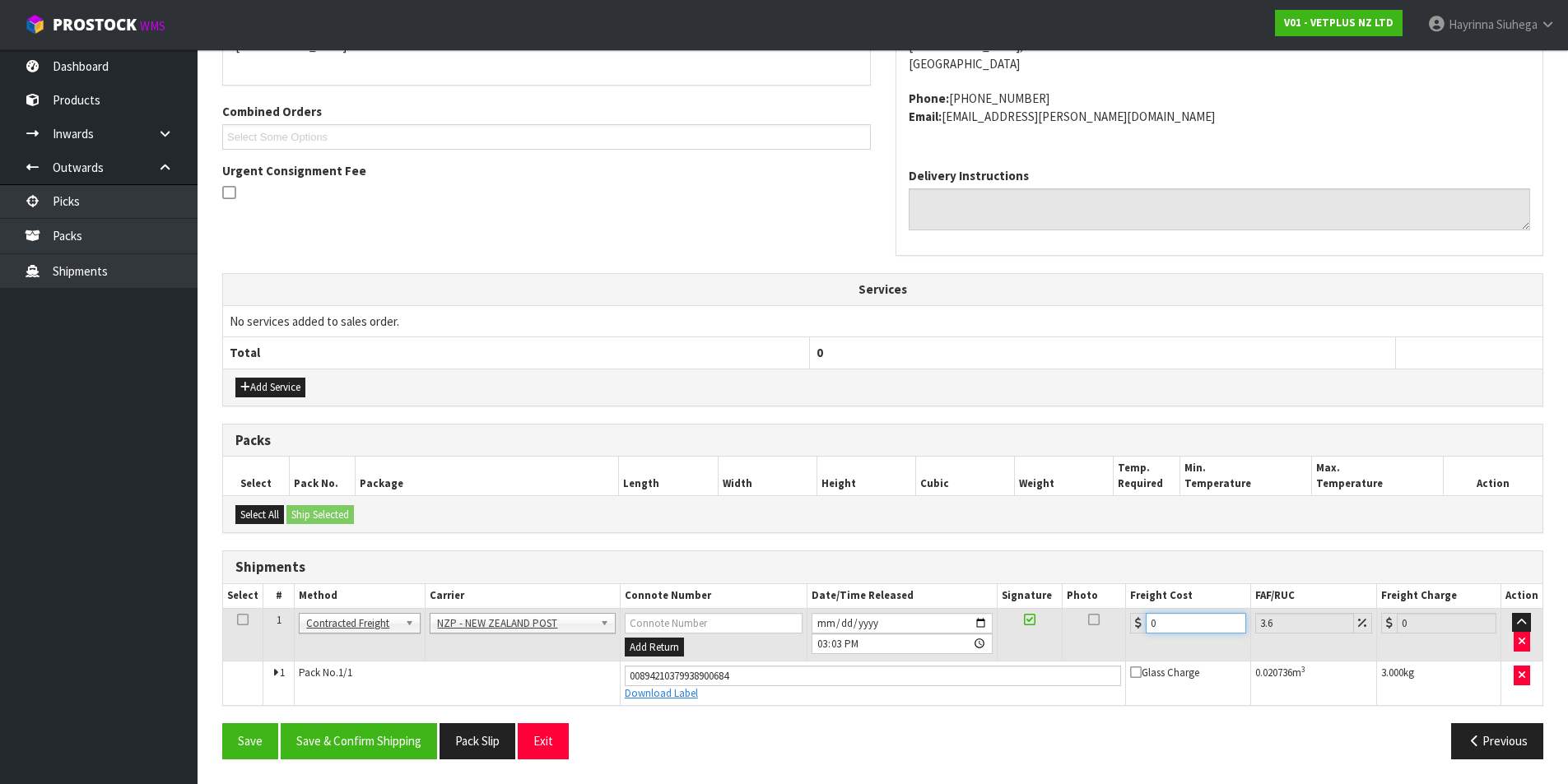
drag, startPoint x: 1192, startPoint y: 626, endPoint x: 1043, endPoint y: 631, distance: 149.1
click at [1063, 631] on tr "1 Client Local Pickup Customer Local Pickup Company Freight Contracted Freight …" at bounding box center [882, 635] width 1319 height 53
type input "4"
type input "4.14"
type input "4.3"
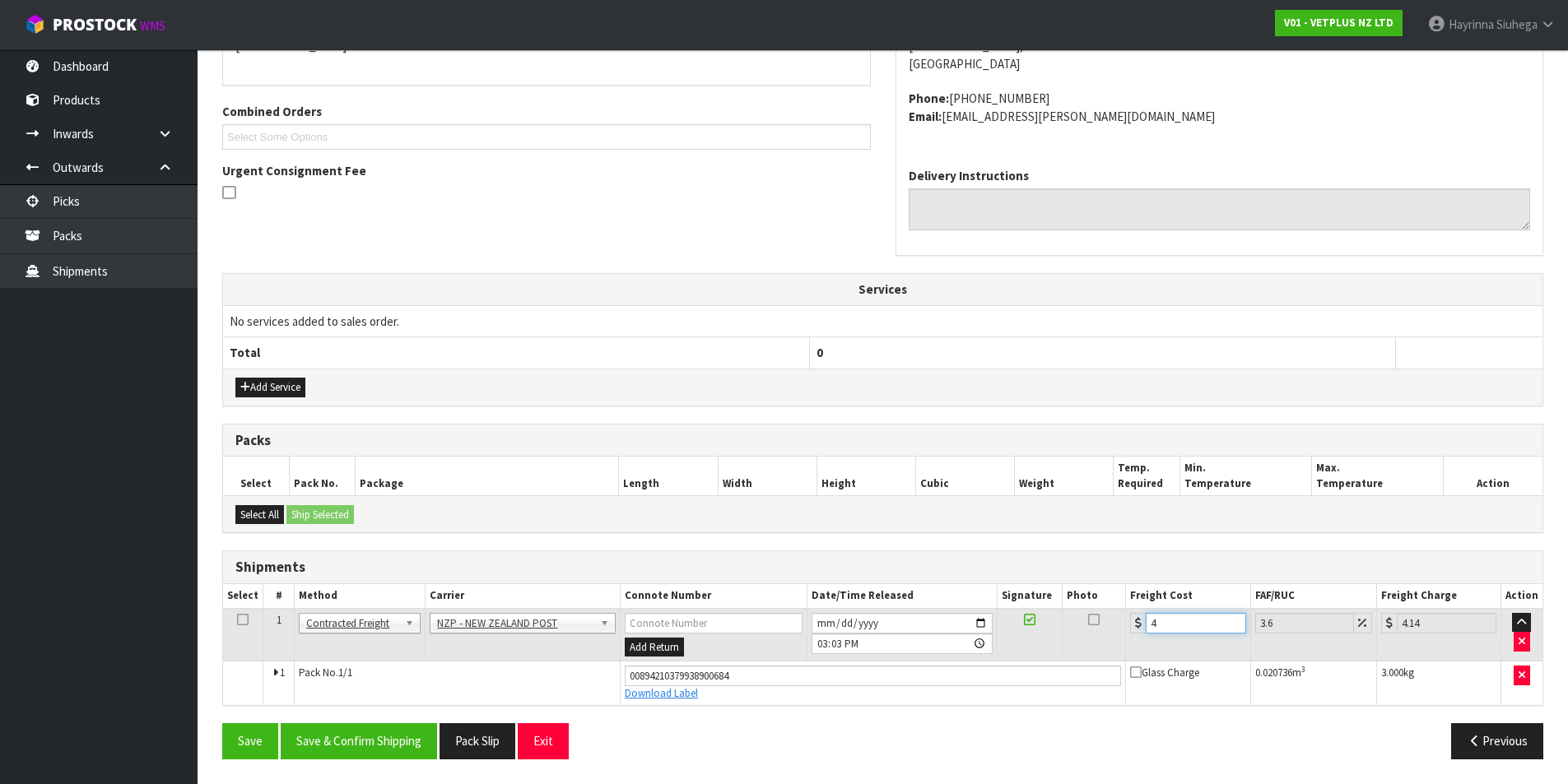
type input "4.45"
type input "4.33"
type input "4.49"
type input "4.33"
click at [222, 724] on button "Save" at bounding box center [250, 741] width 56 height 35
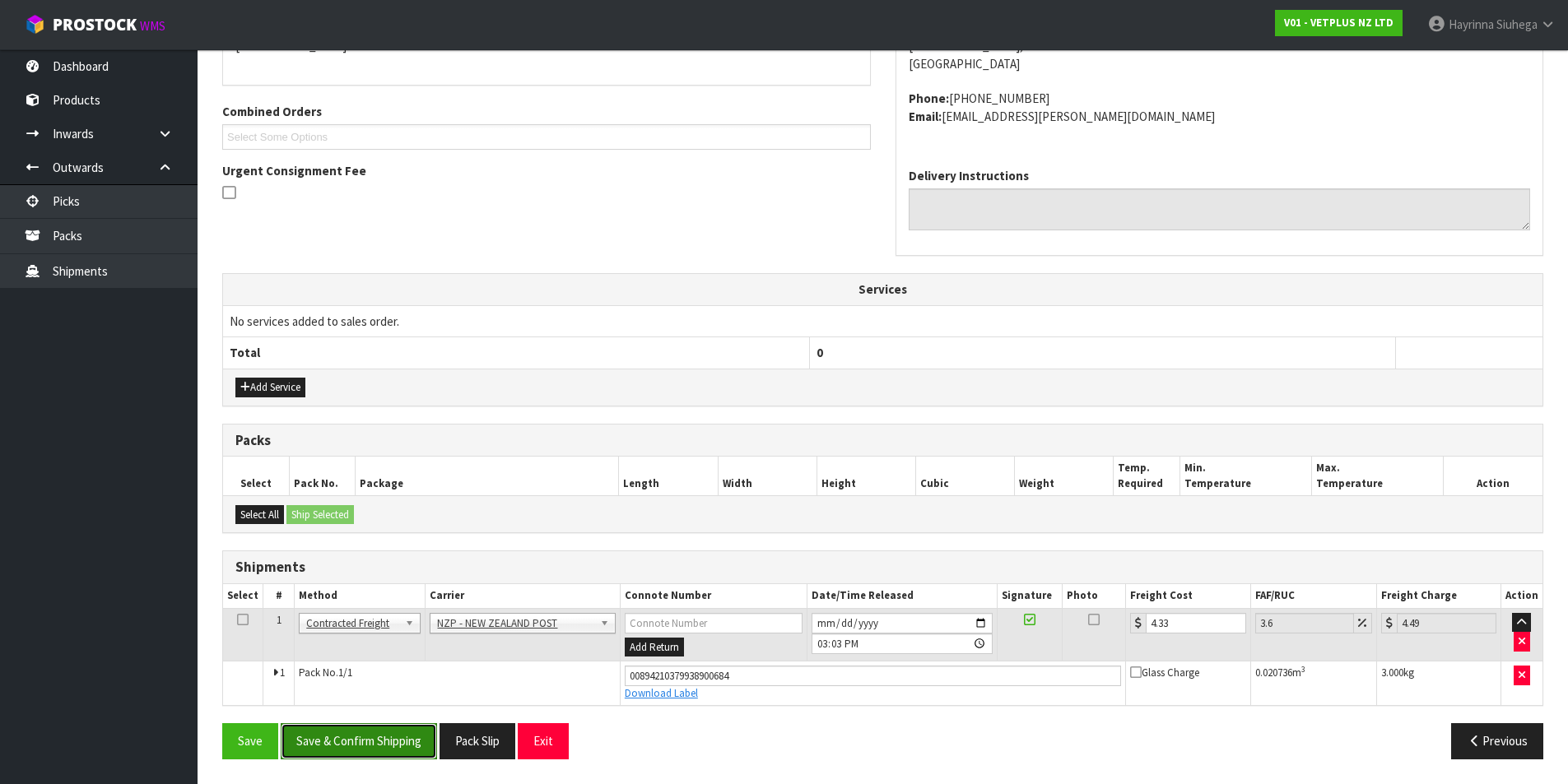
click at [394, 735] on button "Save & Confirm Shipping" at bounding box center [358, 741] width 156 height 35
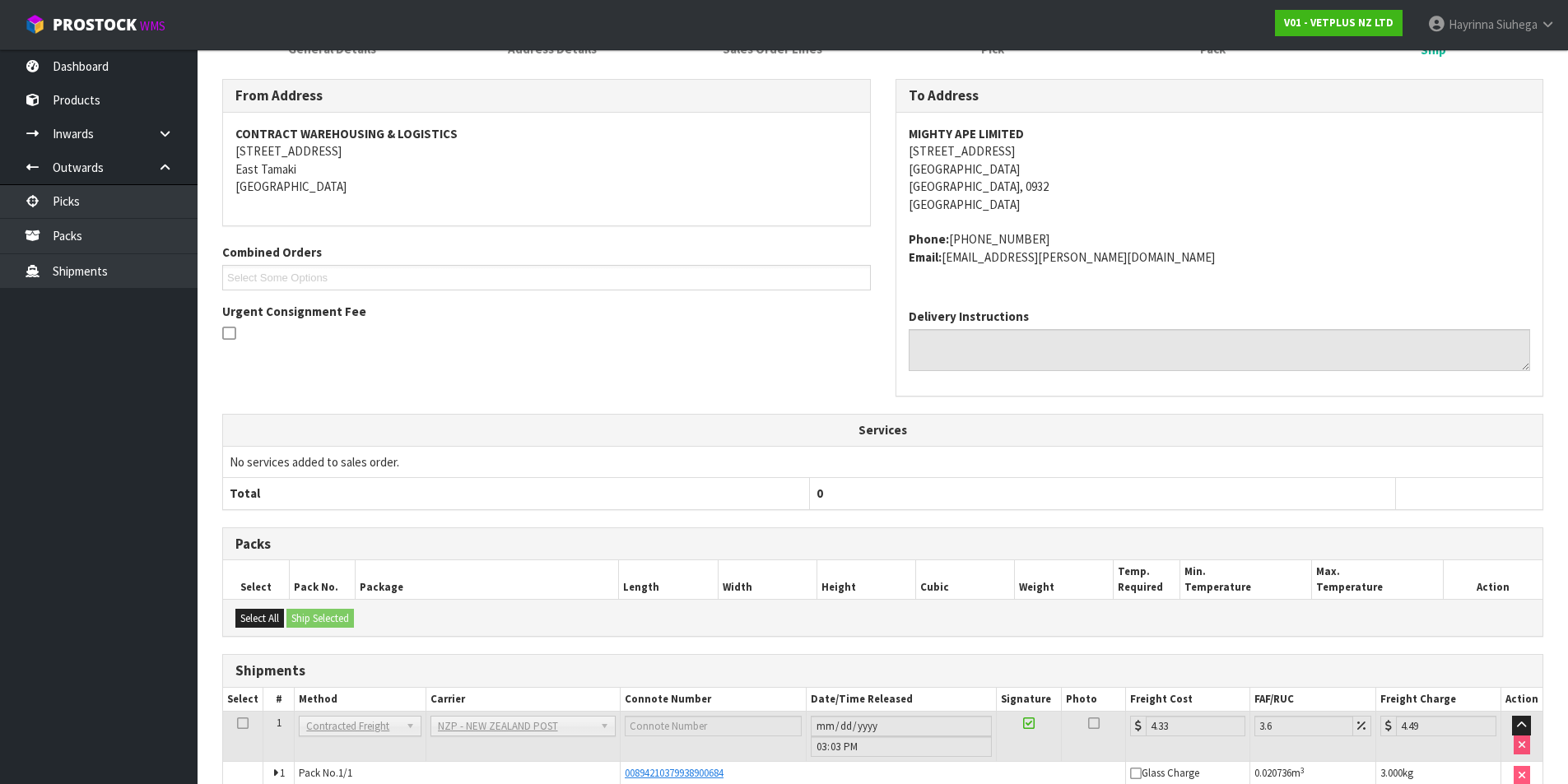
scroll to position [0, 0]
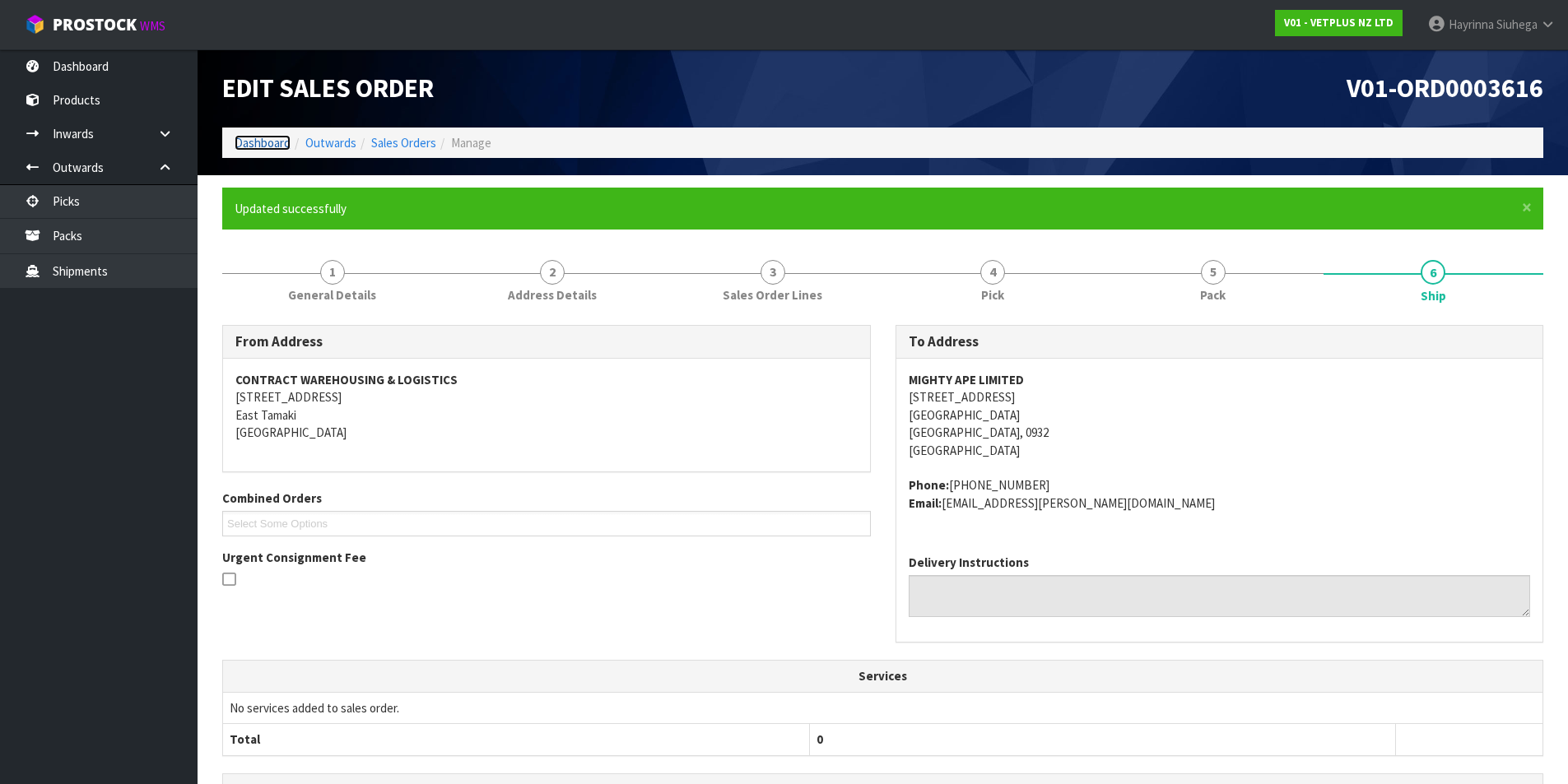
click at [274, 140] on link "Dashboard" at bounding box center [262, 142] width 56 height 16
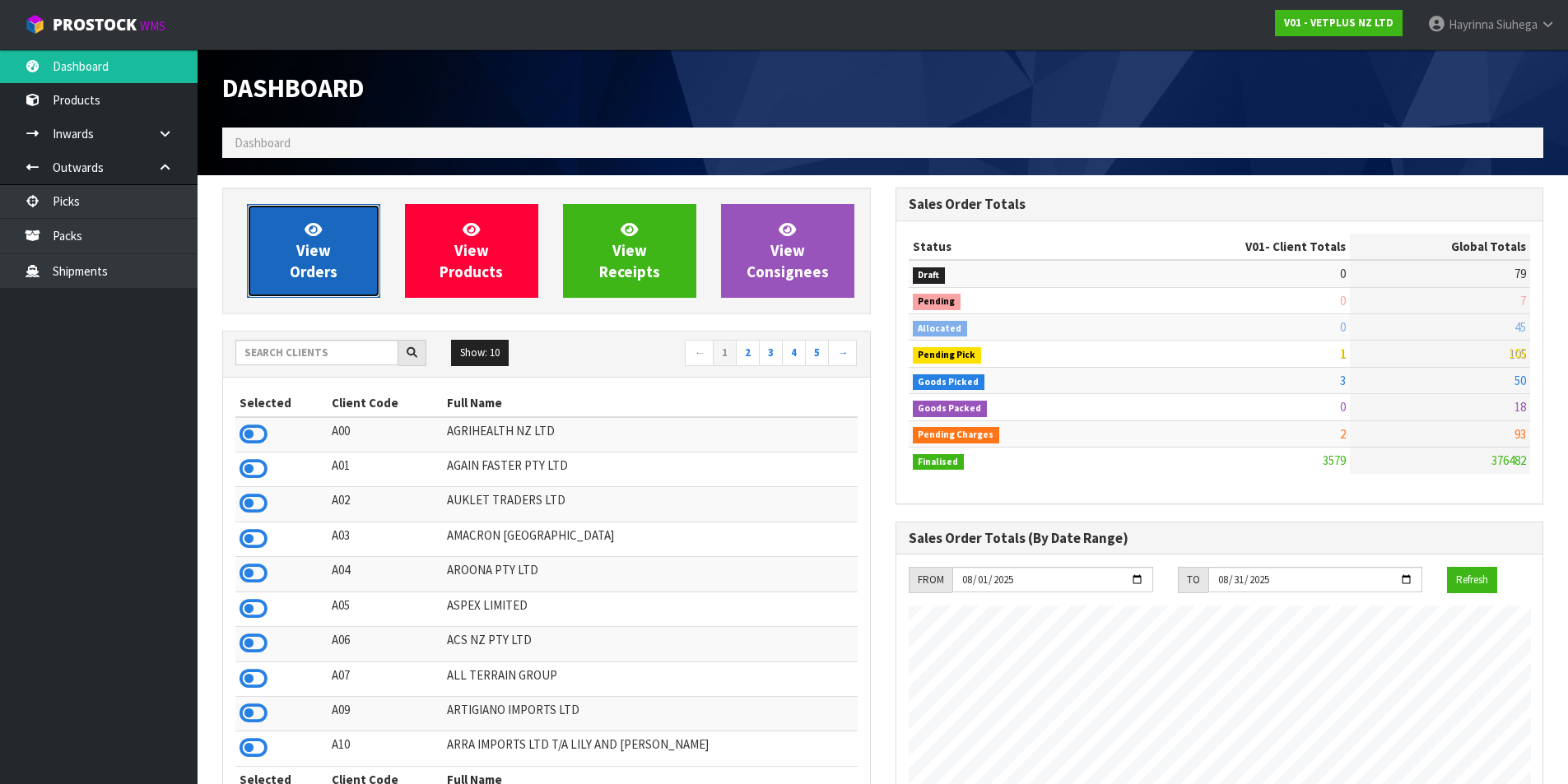
click at [339, 254] on link "View Orders" at bounding box center [313, 250] width 134 height 94
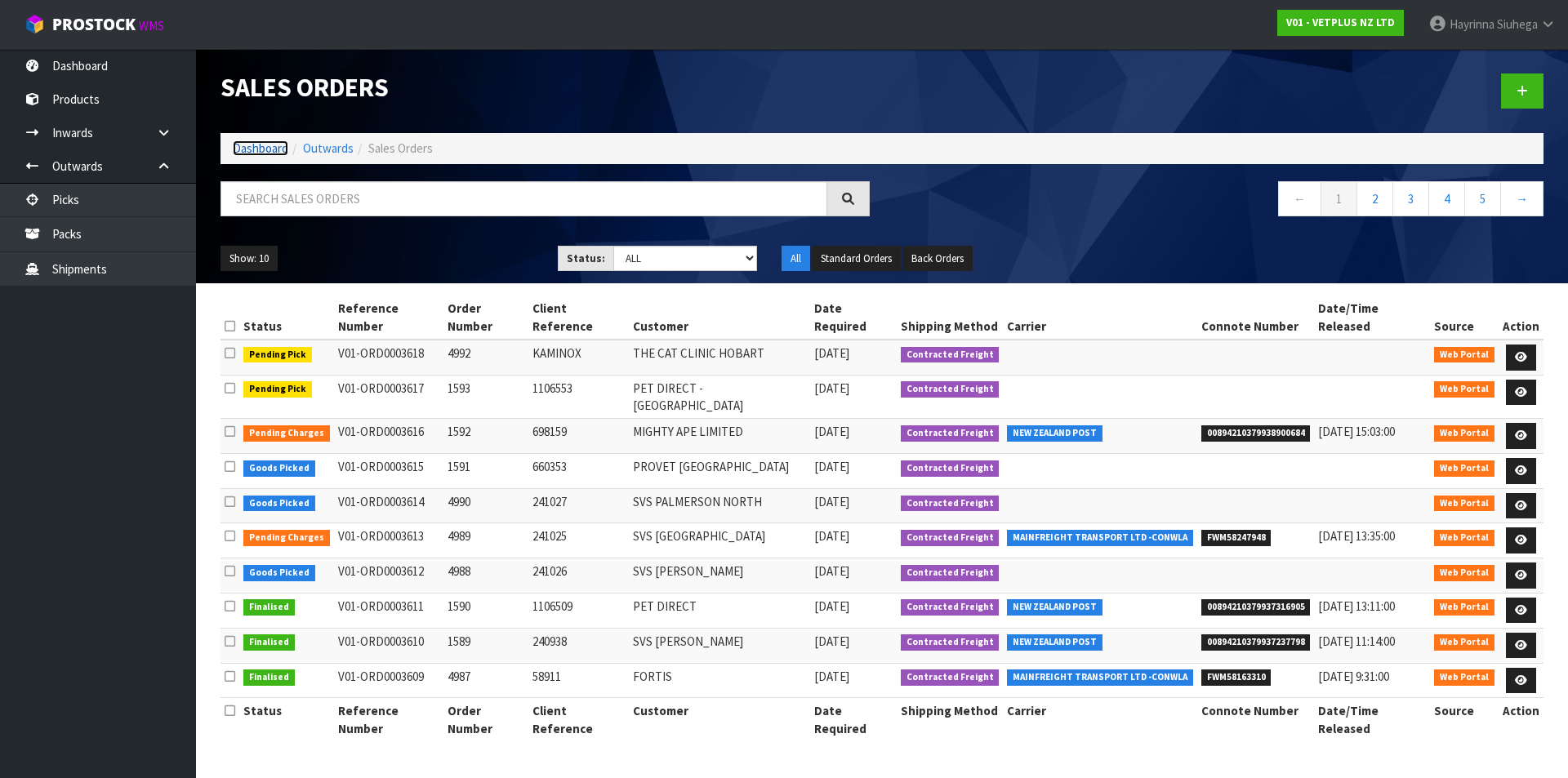
click at [268, 147] on link "Dashboard" at bounding box center [260, 148] width 56 height 16
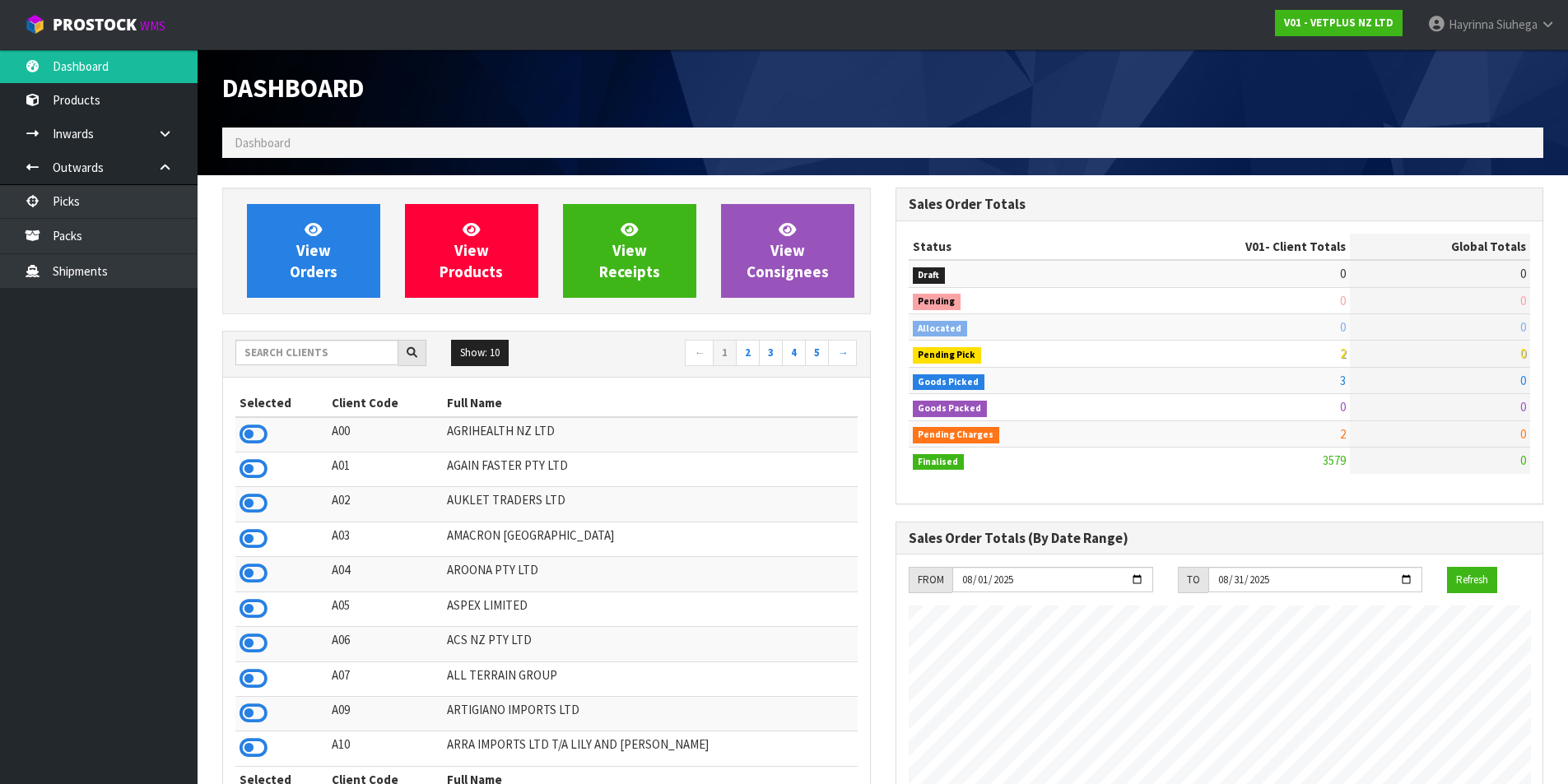
scroll to position [1246, 672]
click at [334, 225] on link "View Orders" at bounding box center [313, 250] width 134 height 94
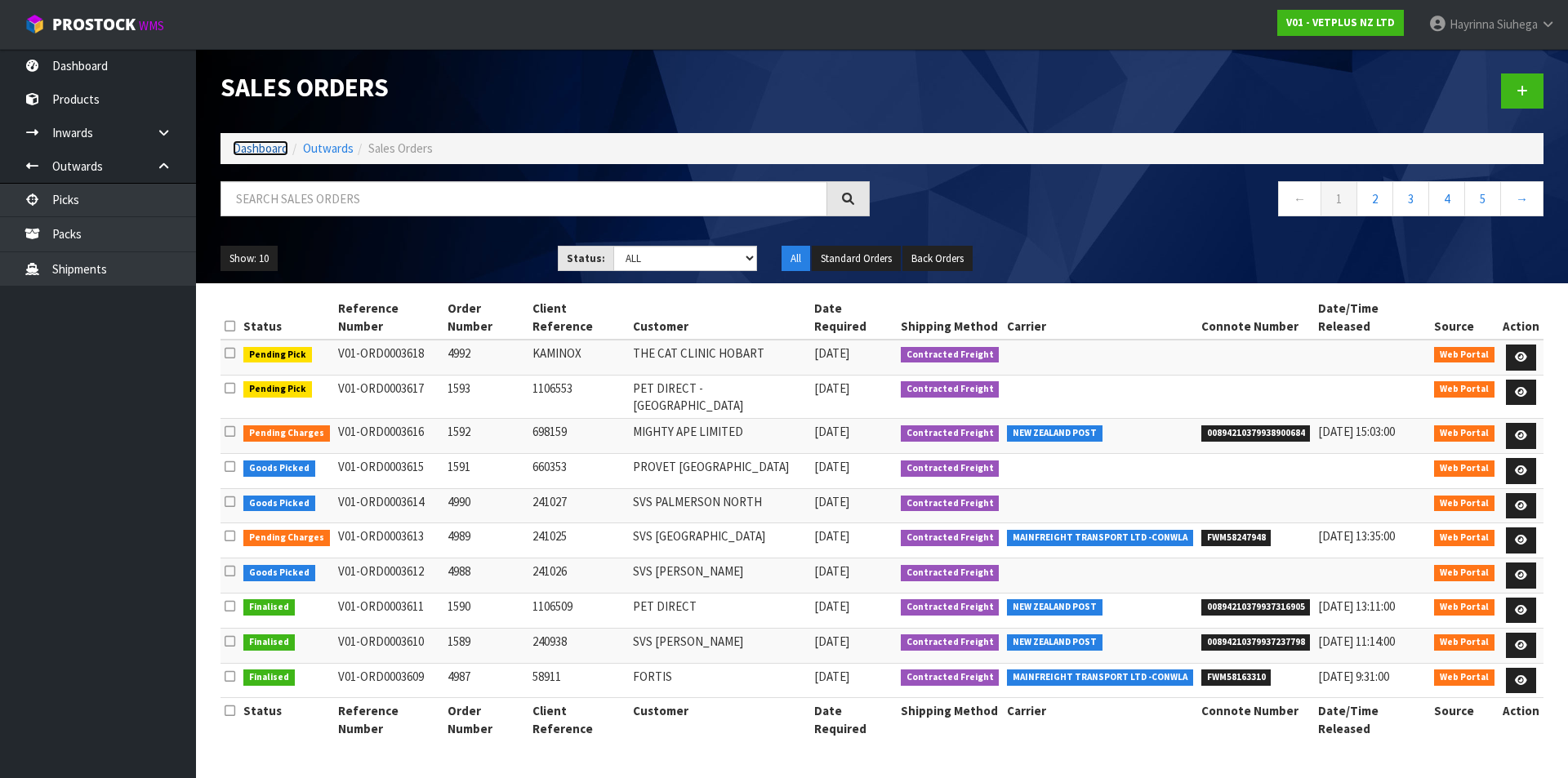
click at [268, 148] on link "Dashboard" at bounding box center [260, 148] width 56 height 16
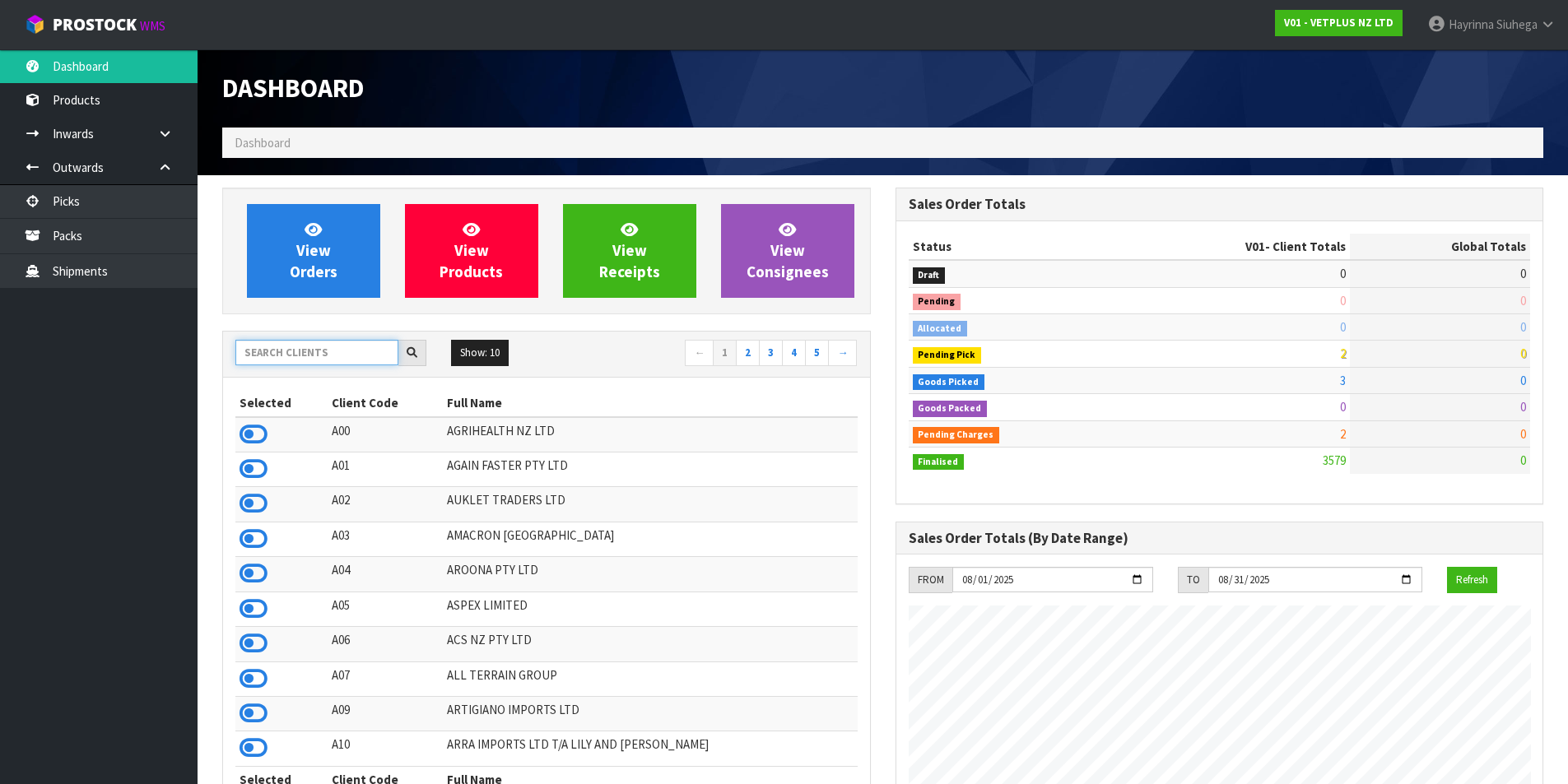
click at [316, 355] on input "text" at bounding box center [316, 352] width 163 height 25
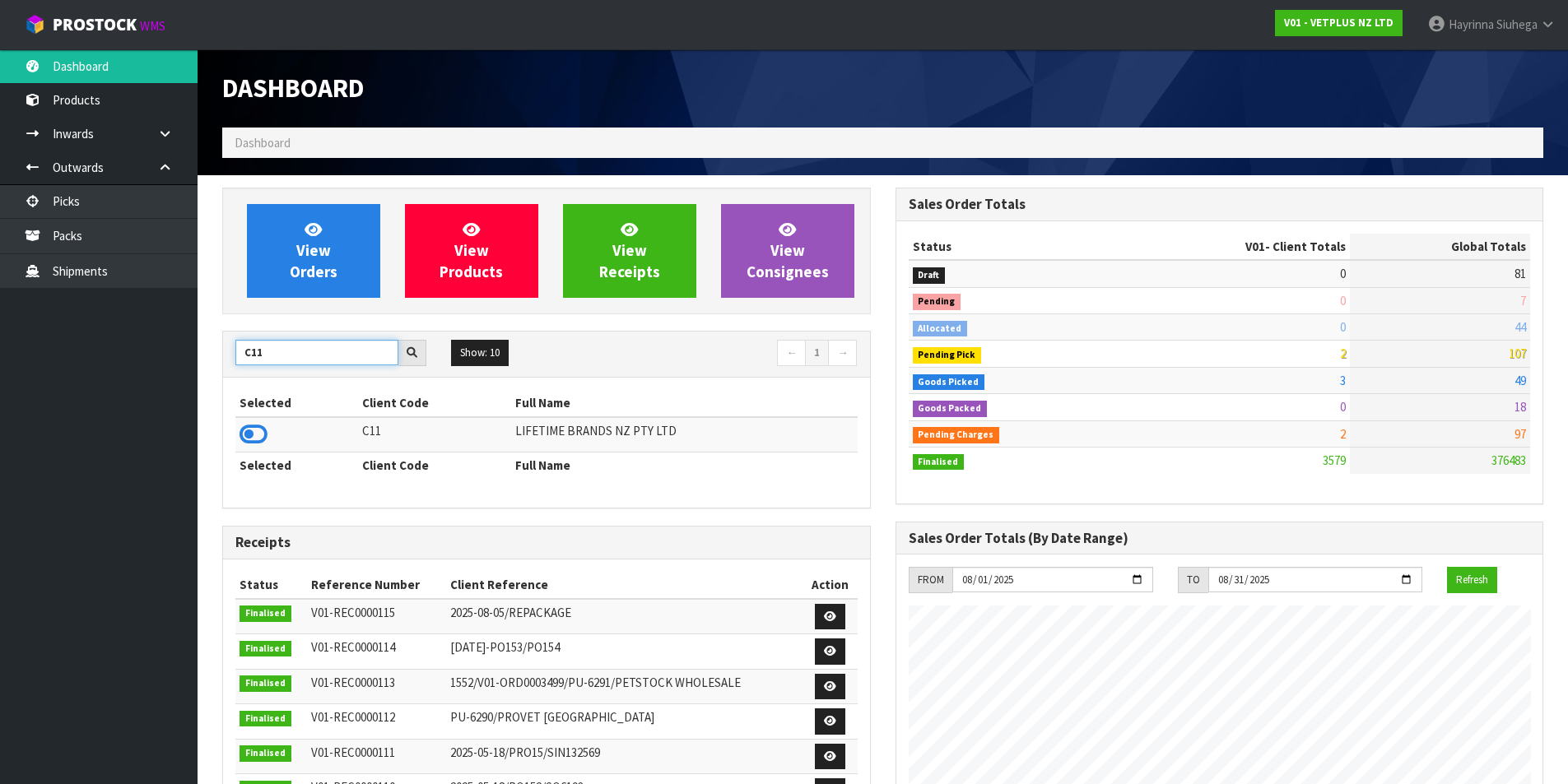
type input "C11"
drag, startPoint x: 265, startPoint y: 451, endPoint x: 257, endPoint y: 437, distance: 16.1
click at [262, 449] on td at bounding box center [296, 434] width 122 height 35
click at [257, 437] on icon at bounding box center [253, 434] width 28 height 24
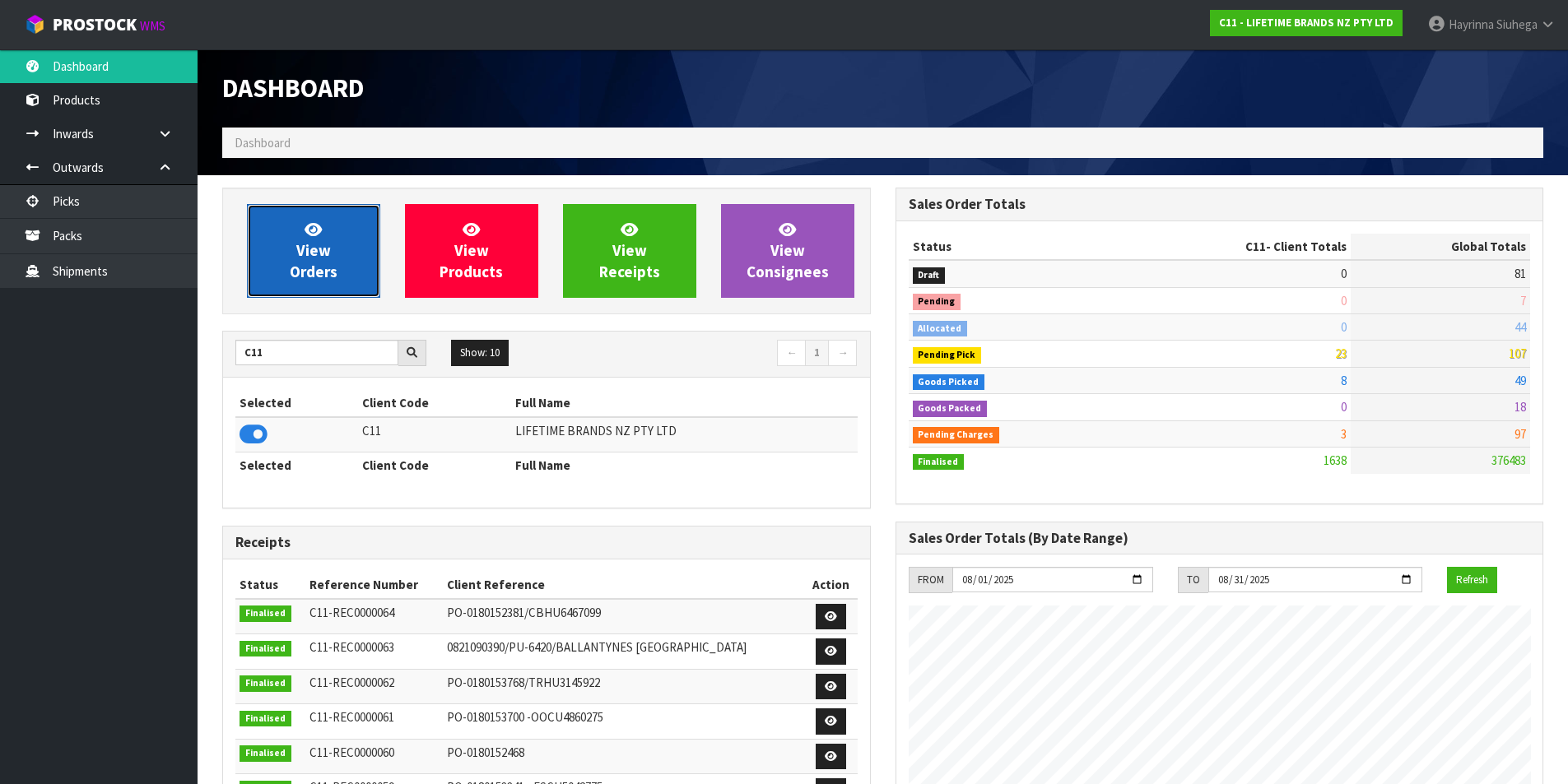
click at [343, 261] on link "View Orders" at bounding box center [313, 250] width 134 height 94
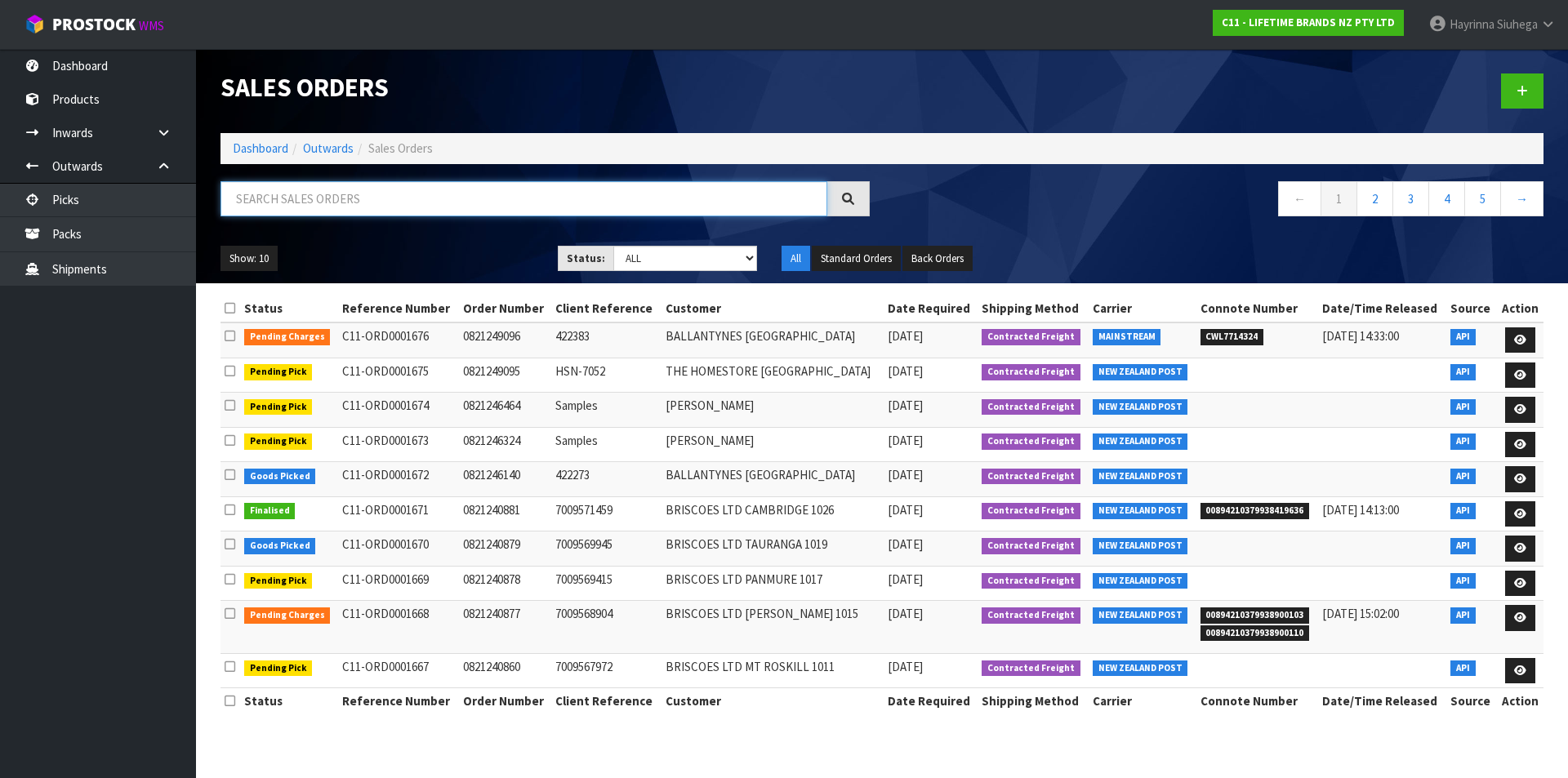
click at [342, 199] on input "text" at bounding box center [524, 199] width 607 height 35
type input "JOB-0407167"
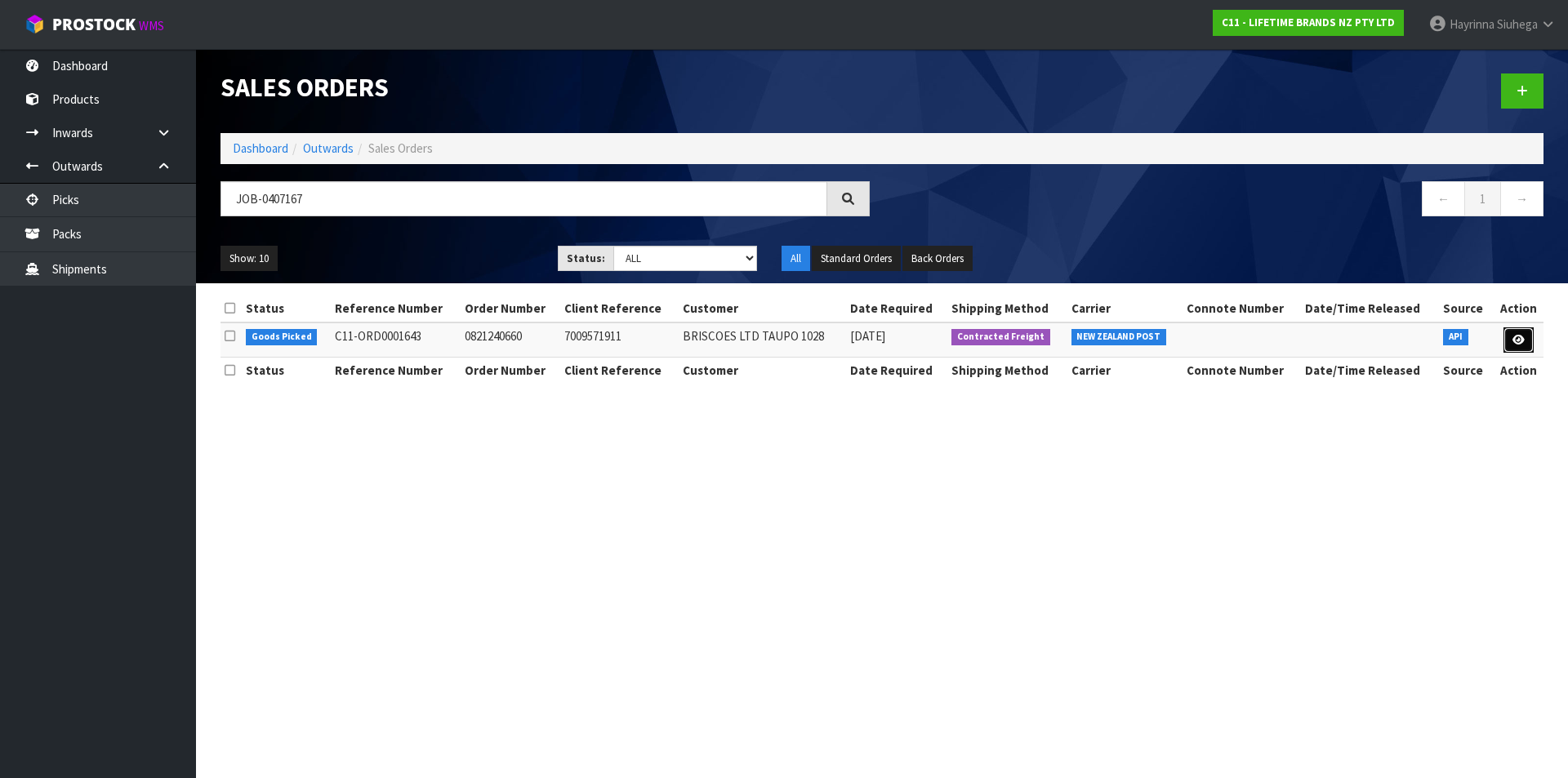
click at [1505, 334] on link at bounding box center [1518, 341] width 30 height 26
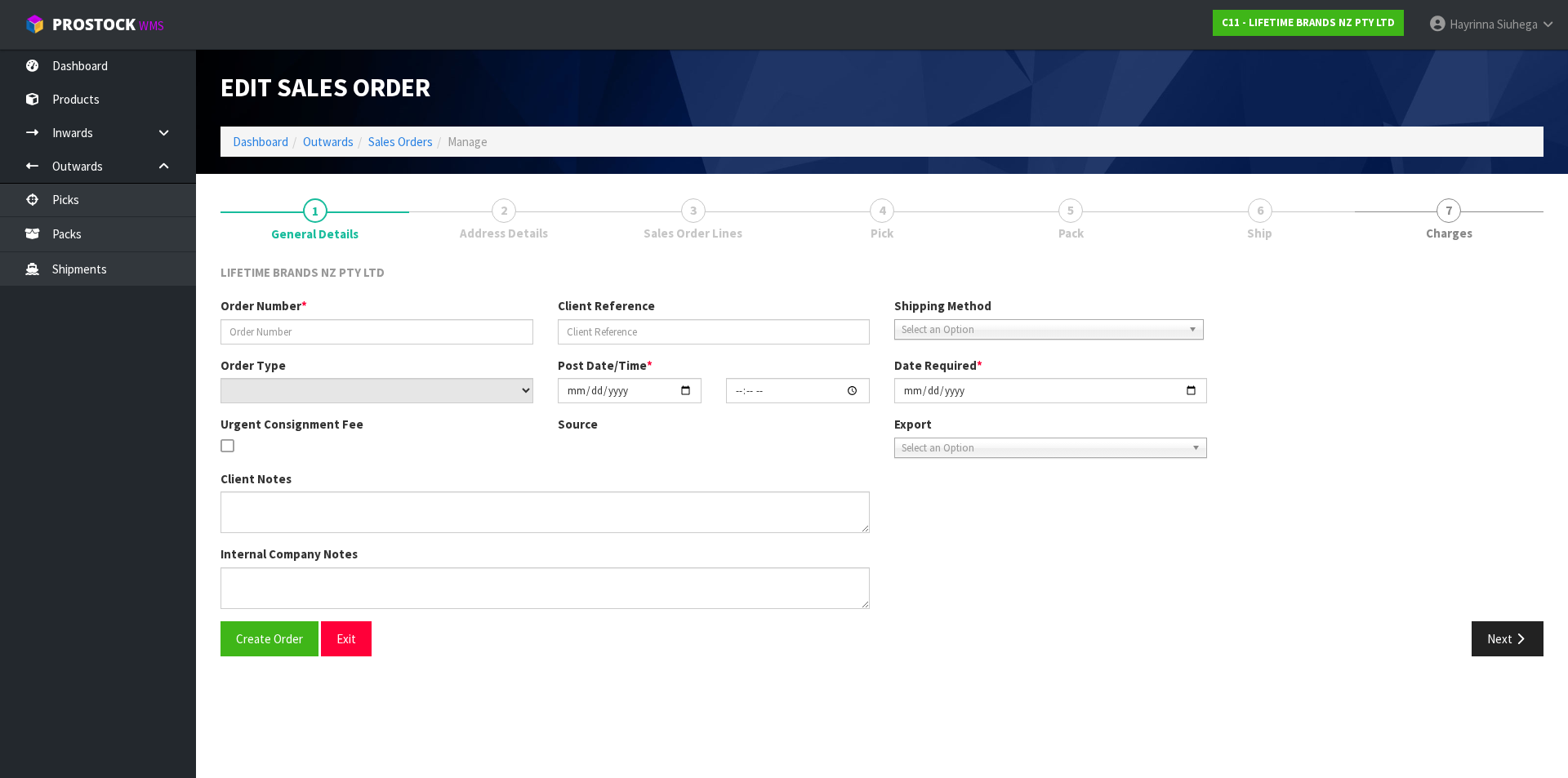
type input "0821240660"
type input "7009571911"
select select "number:0"
type input "[DATE]"
type input "15:08:22.000"
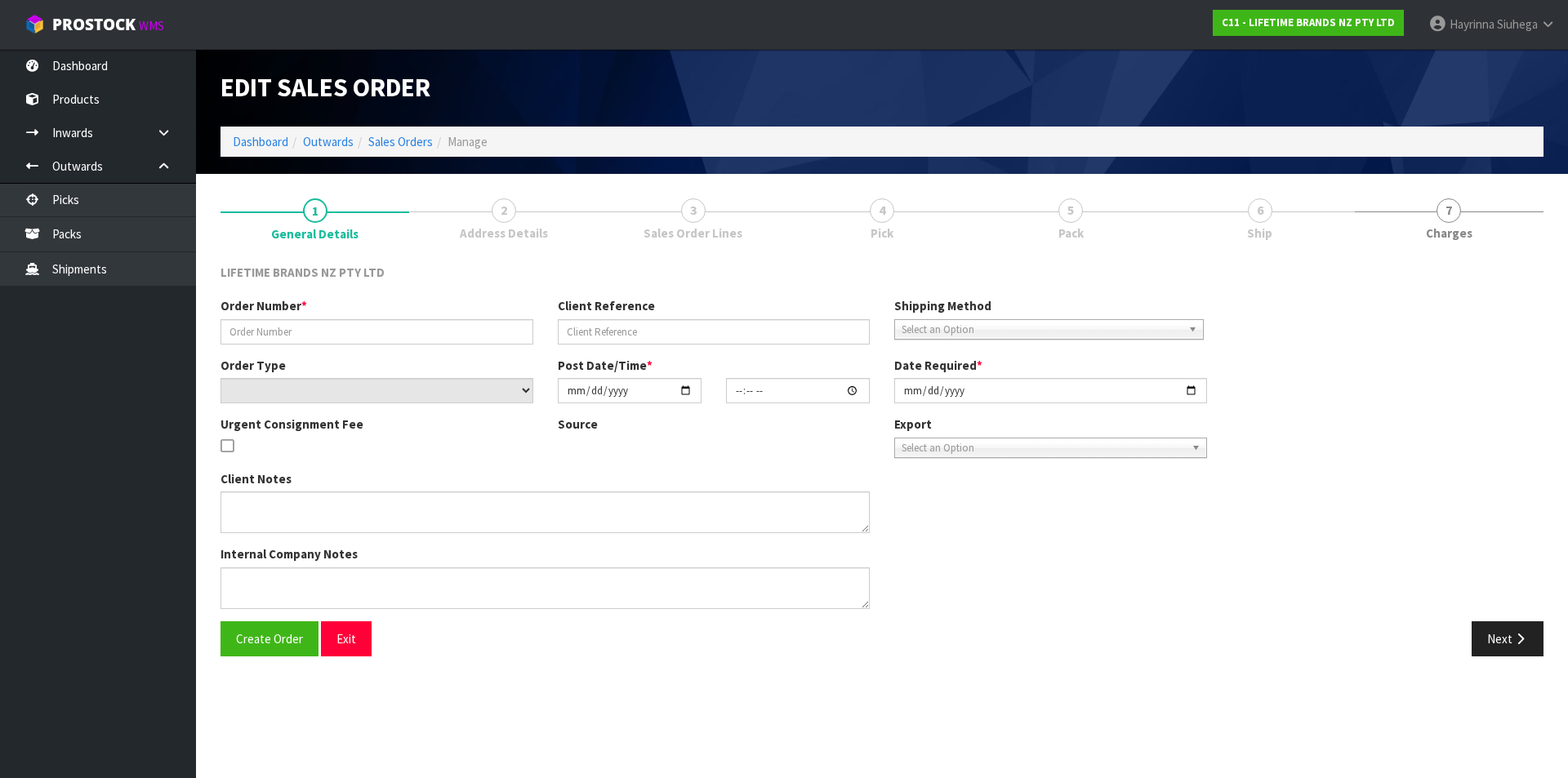
type input "[DATE]"
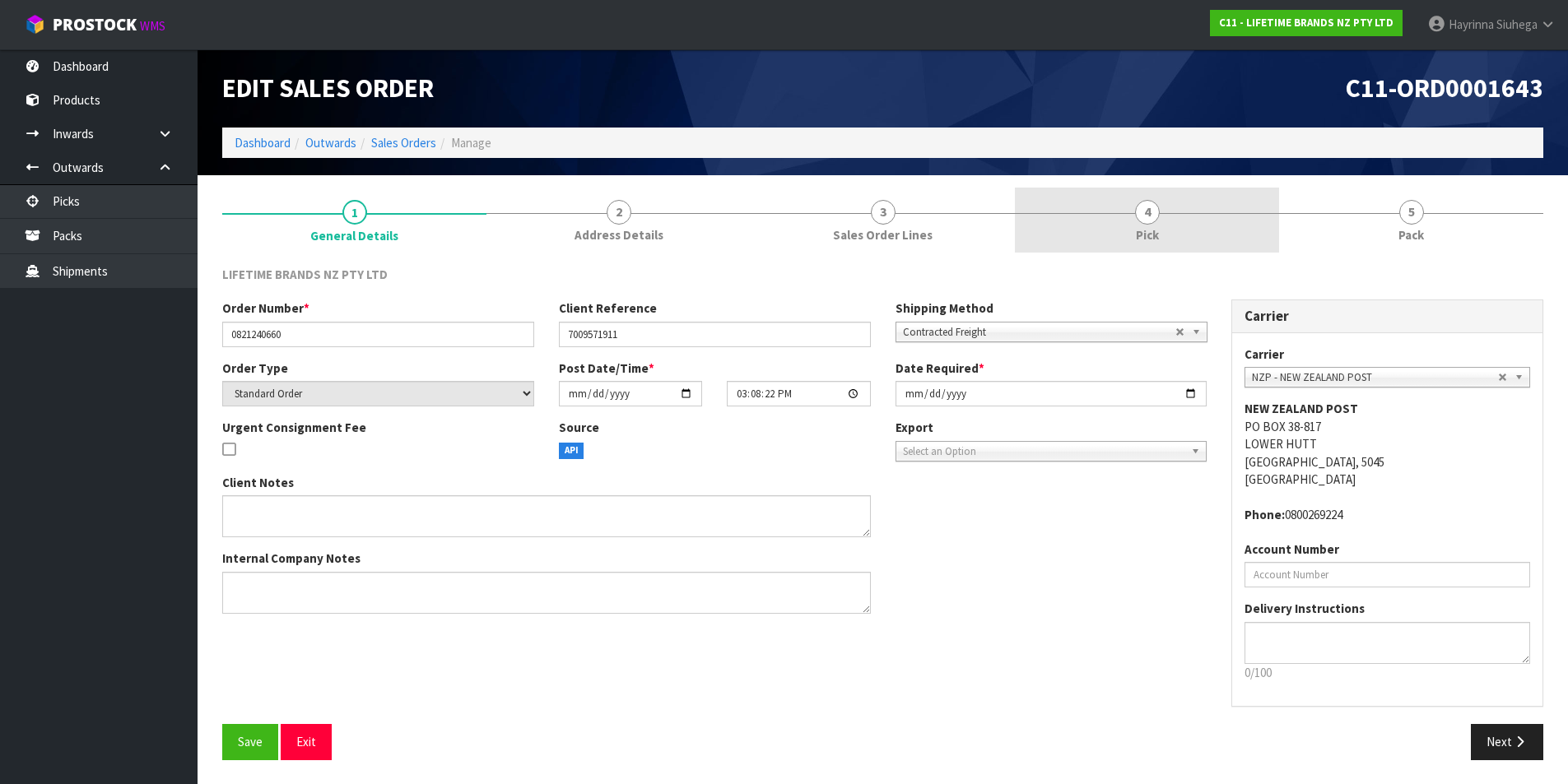
click at [1205, 213] on div at bounding box center [1147, 213] width 264 height 1
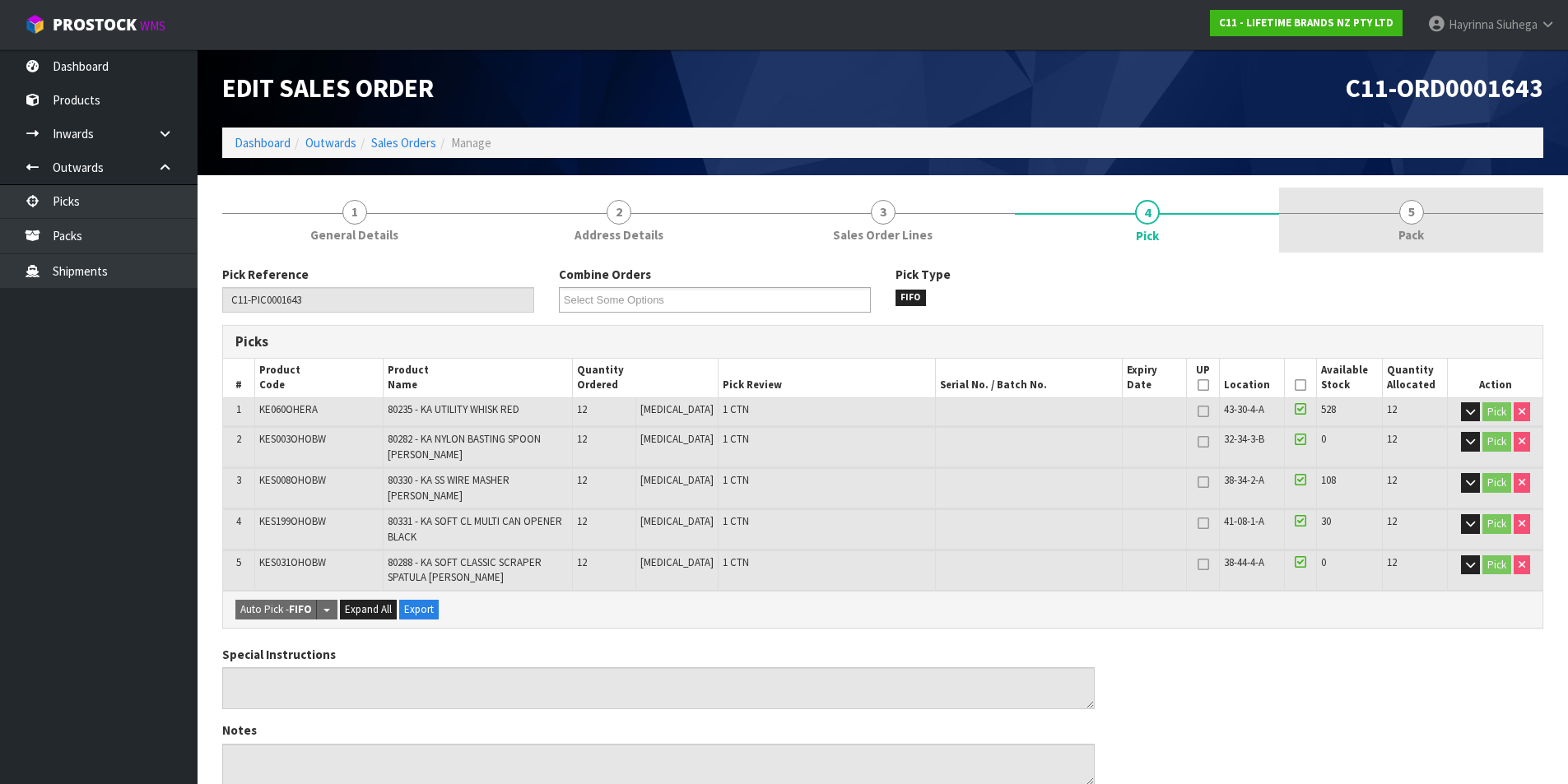
click at [1394, 205] on link "5 Pack" at bounding box center [1411, 220] width 264 height 65
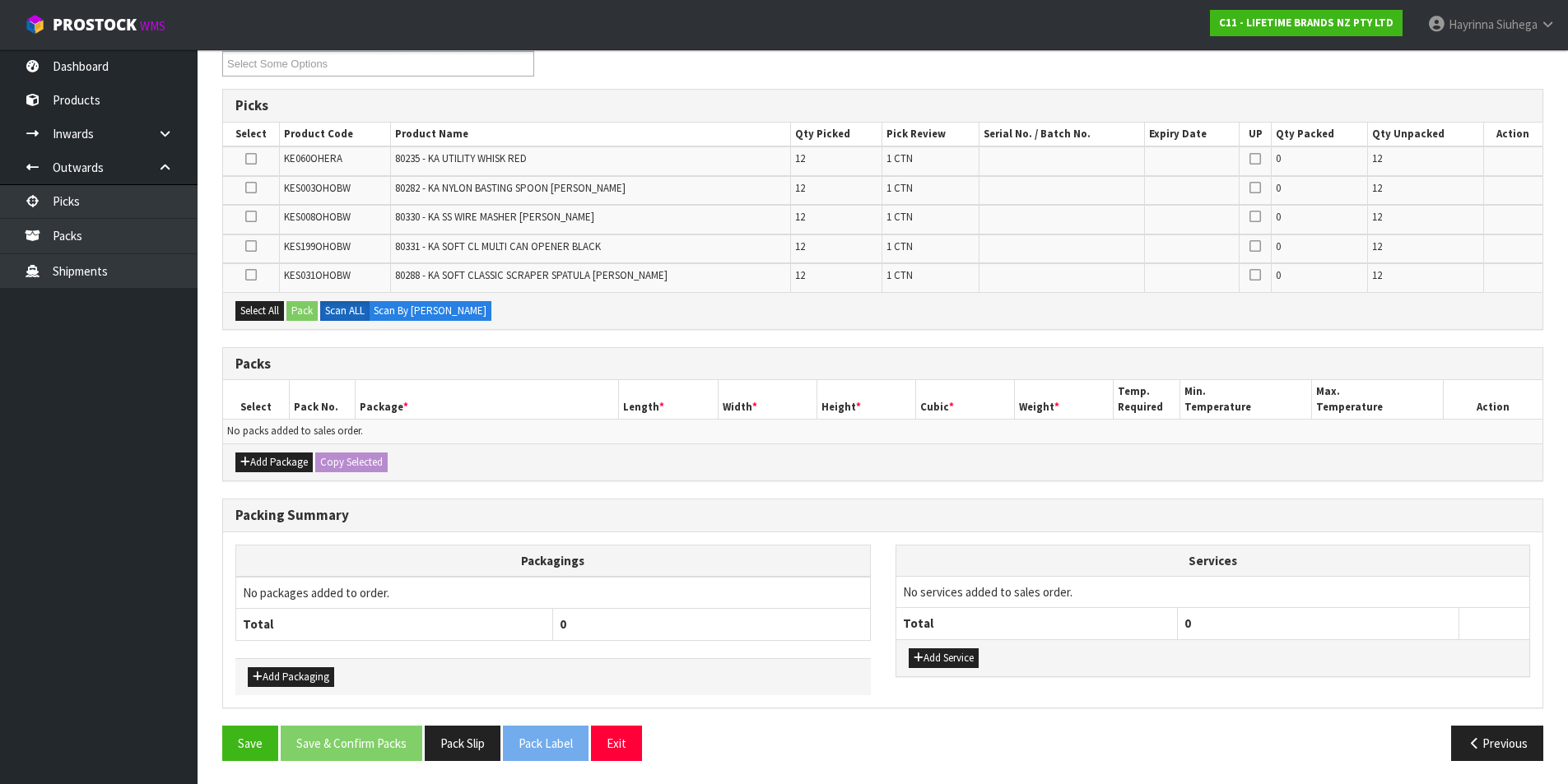
scroll to position [238, 0]
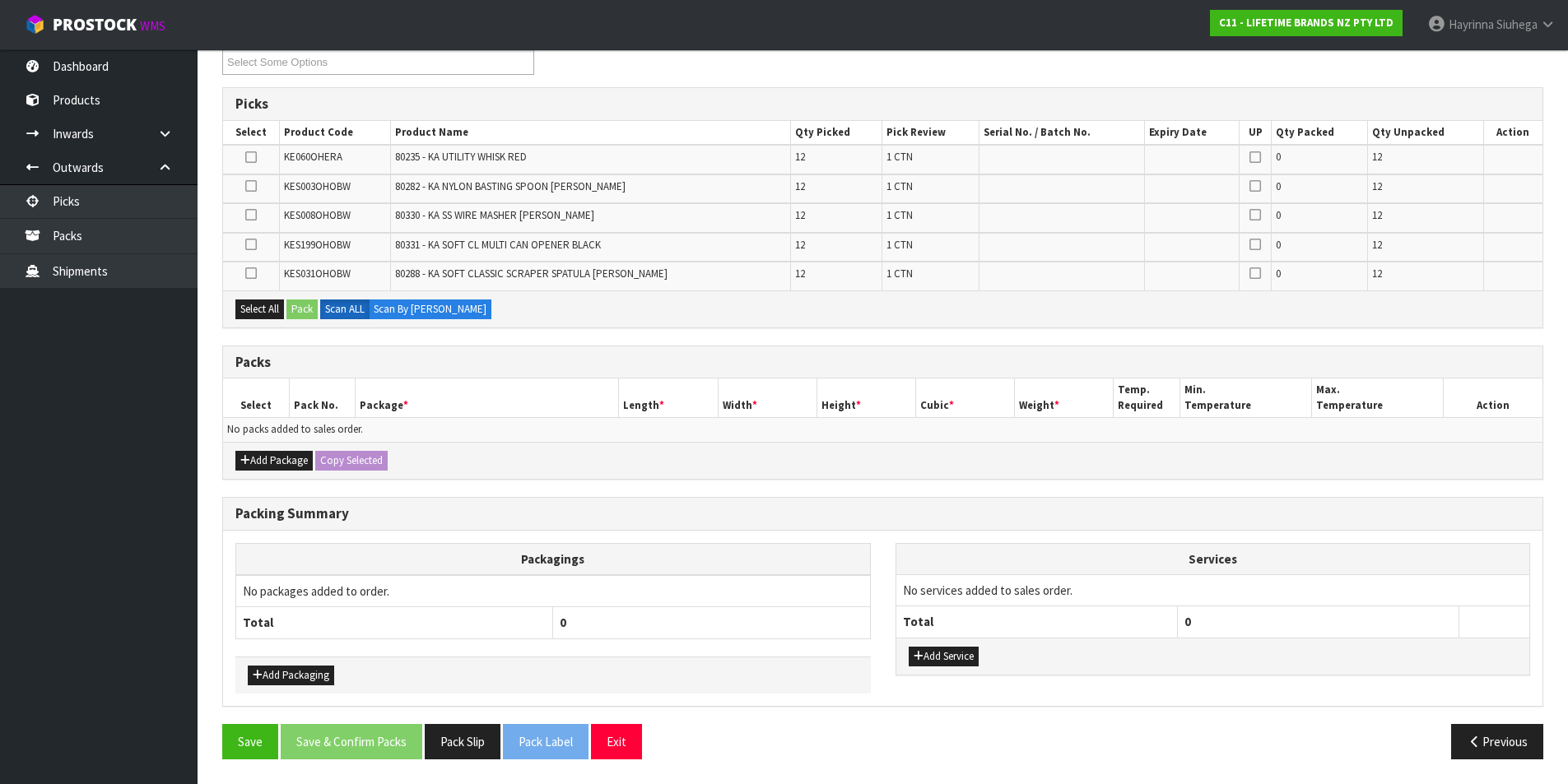
drag, startPoint x: 219, startPoint y: 358, endPoint x: 689, endPoint y: 417, distance: 473.7
click at [689, 418] on td "No packs added to sales order." at bounding box center [882, 429] width 1319 height 24
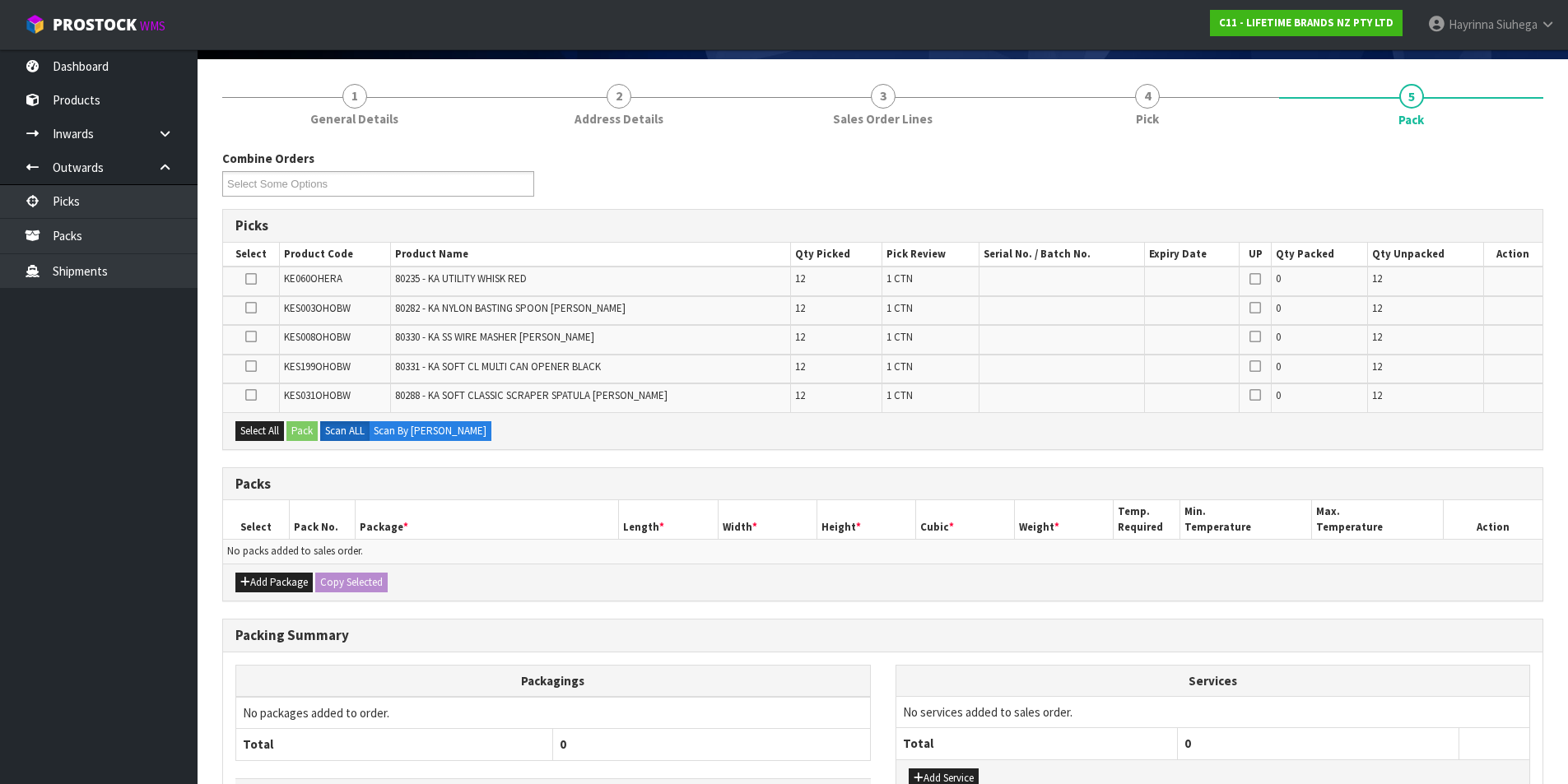
scroll to position [0, 0]
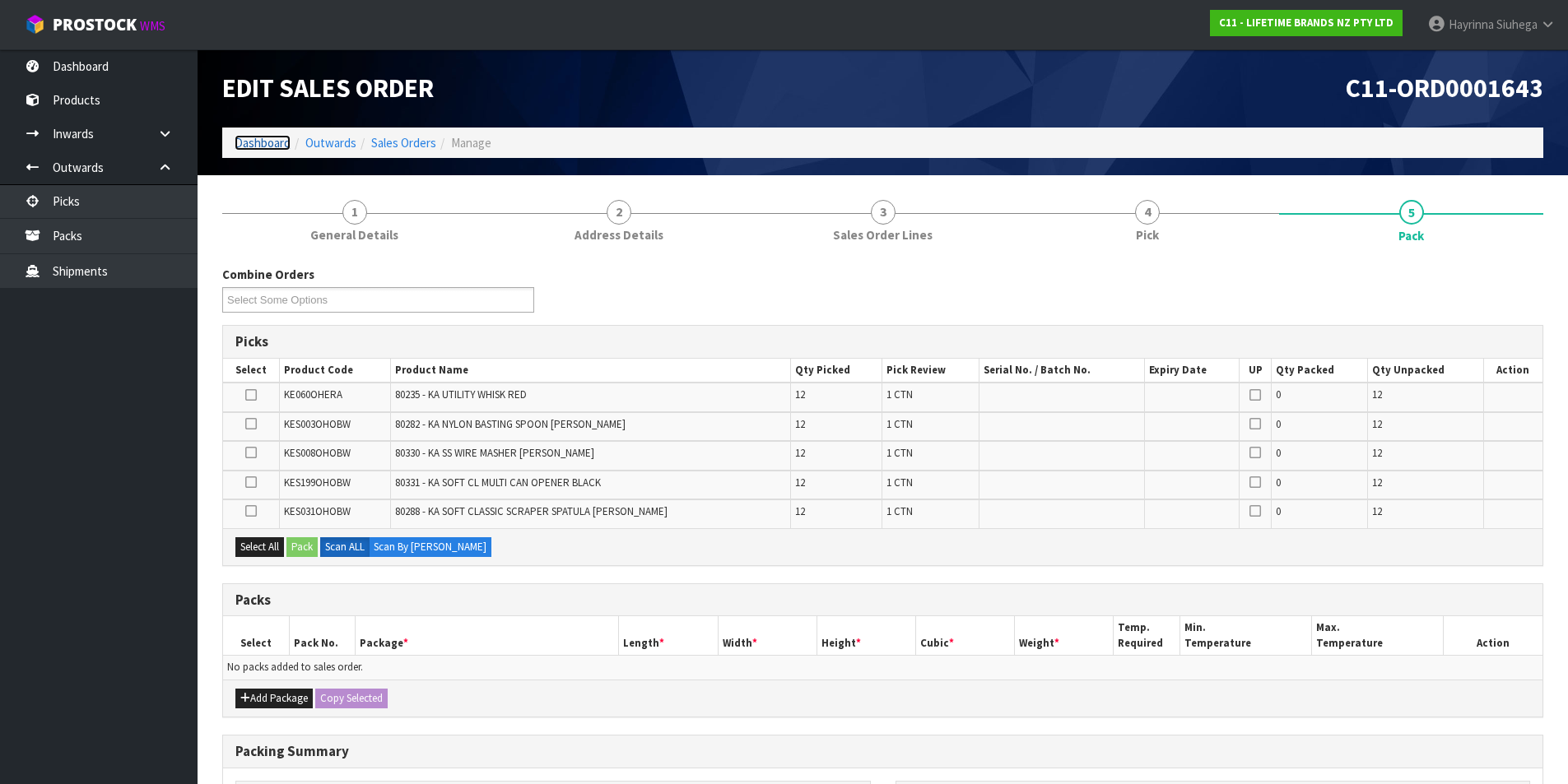
click at [247, 142] on link "Dashboard" at bounding box center [262, 142] width 56 height 16
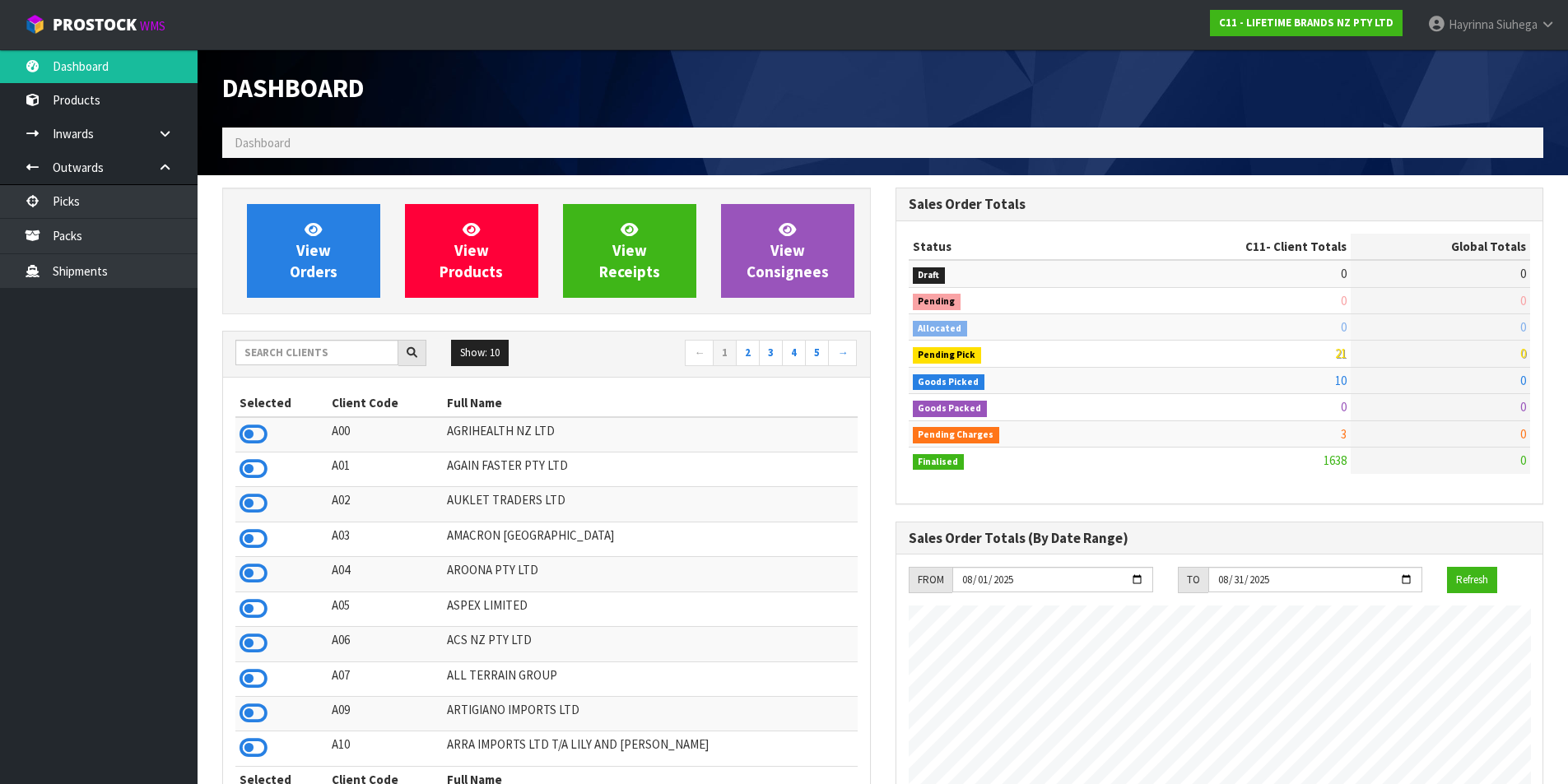
scroll to position [1246, 672]
click at [316, 257] on span "View Orders" at bounding box center [313, 250] width 48 height 62
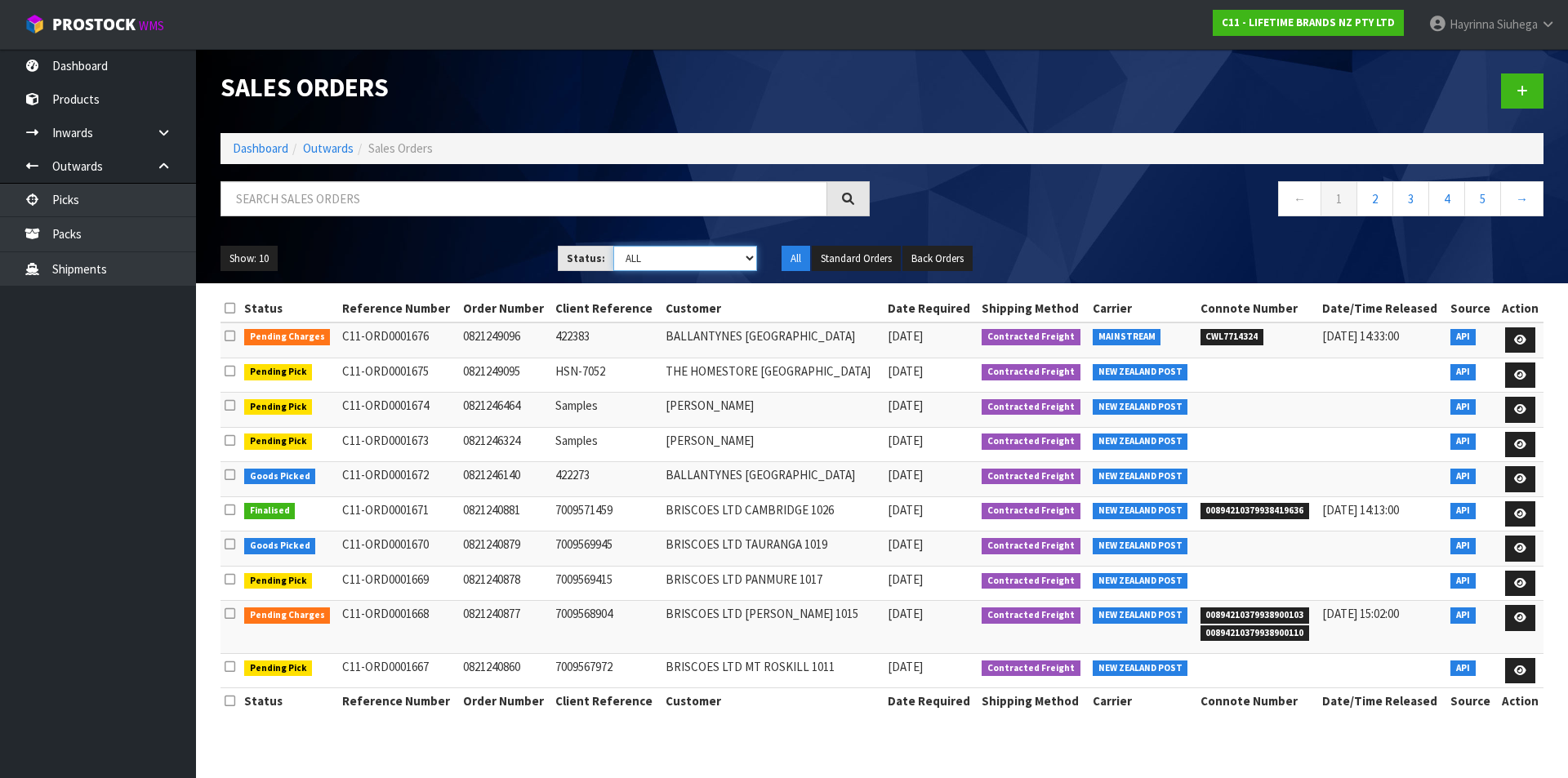
click at [693, 259] on select "Draft Pending Allocated Pending Pick Goods Picked Goods Packed Pending Charges …" at bounding box center [685, 258] width 145 height 25
select select "string:3"
click at [613, 245] on select "Draft Pending Allocated Pending Pick Goods Picked Goods Packed Pending Charges …" at bounding box center [685, 258] width 145 height 25
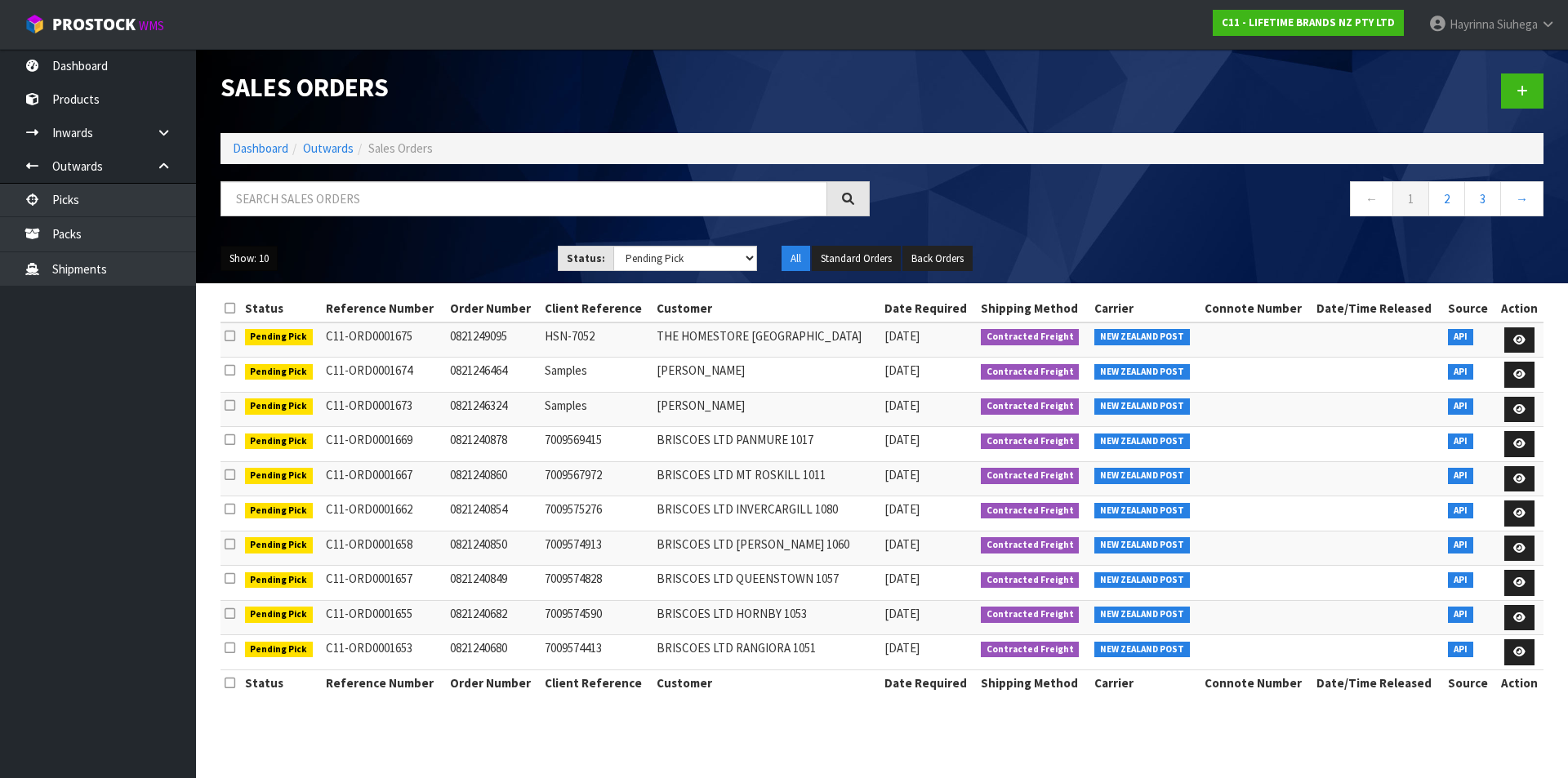
click at [271, 256] on button "Show: 10" at bounding box center [249, 258] width 57 height 26
click at [330, 359] on link "50" at bounding box center [285, 355] width 129 height 22
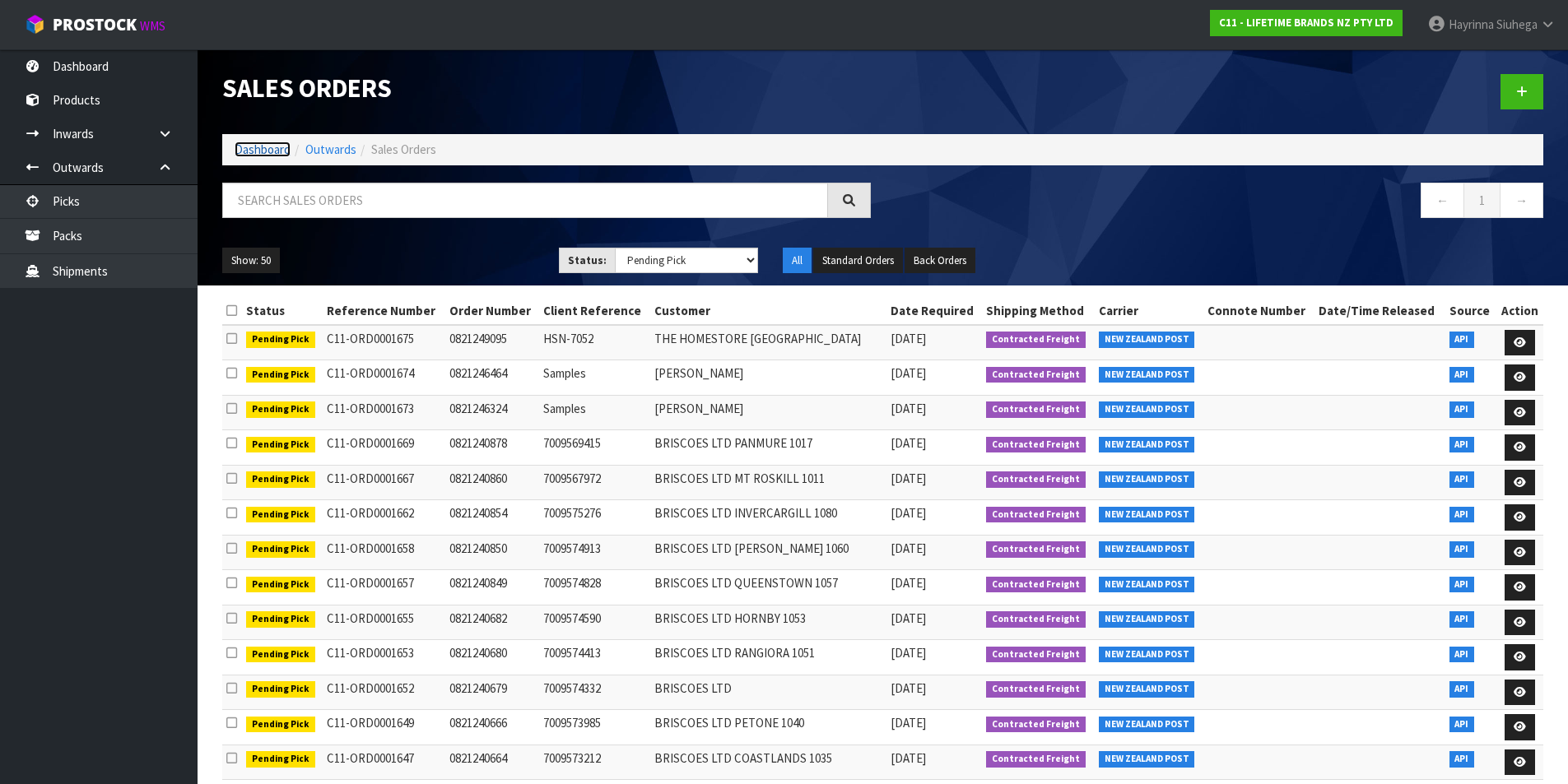
click at [280, 149] on link "Dashboard" at bounding box center [262, 149] width 56 height 16
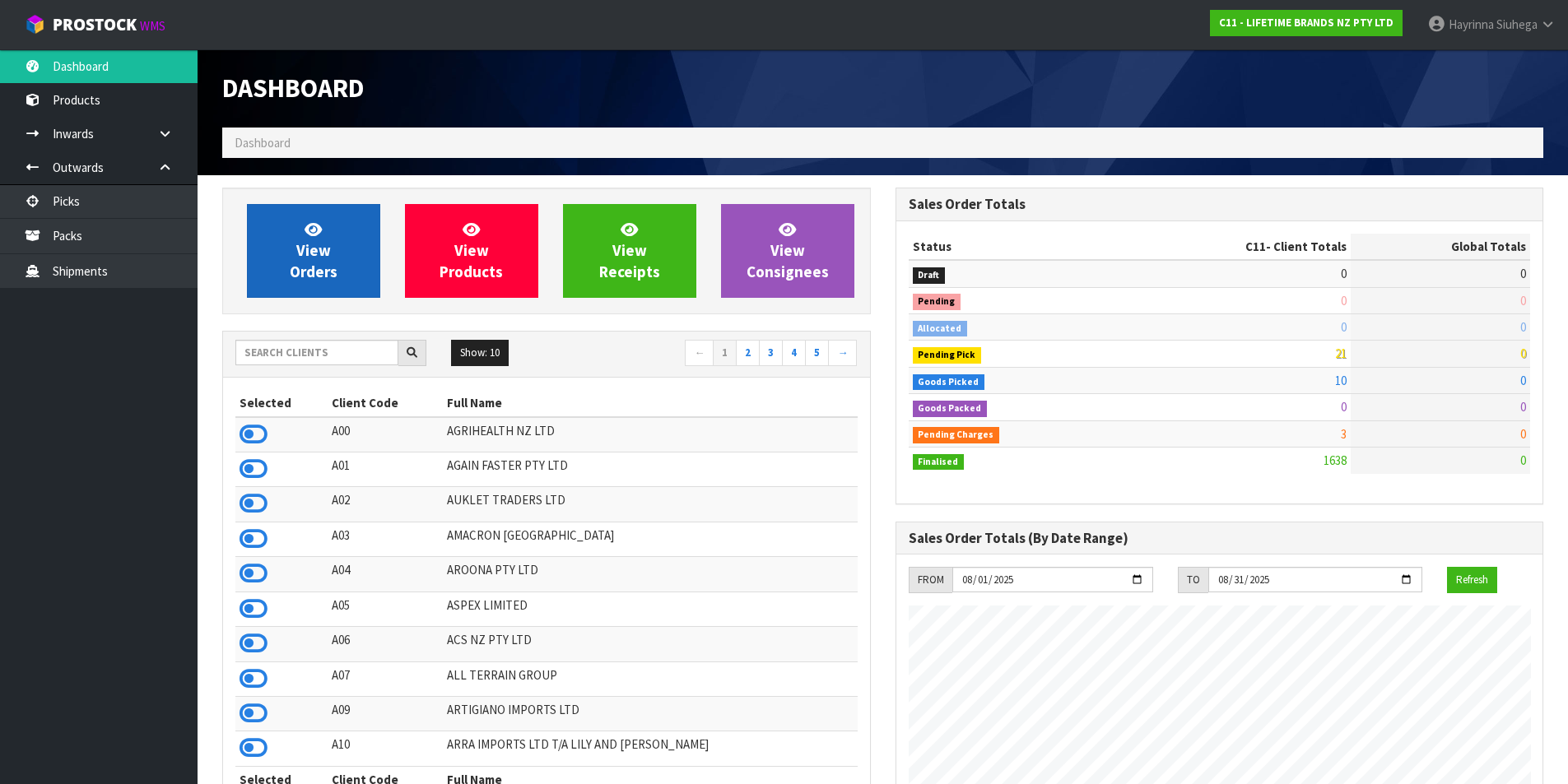
scroll to position [1246, 672]
click at [314, 248] on span "View Orders" at bounding box center [313, 250] width 48 height 62
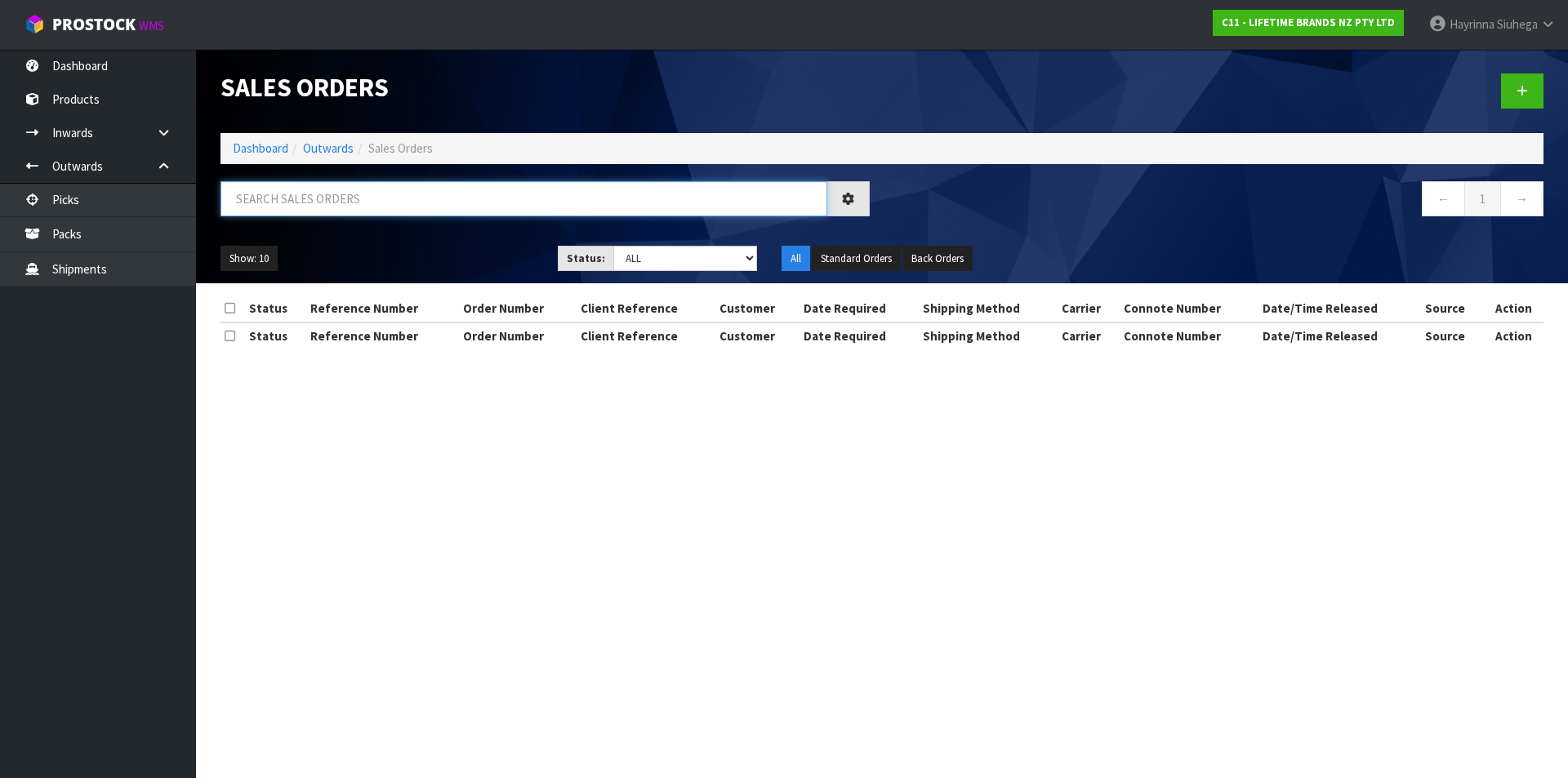
click at [344, 195] on input "text" at bounding box center [524, 199] width 607 height 35
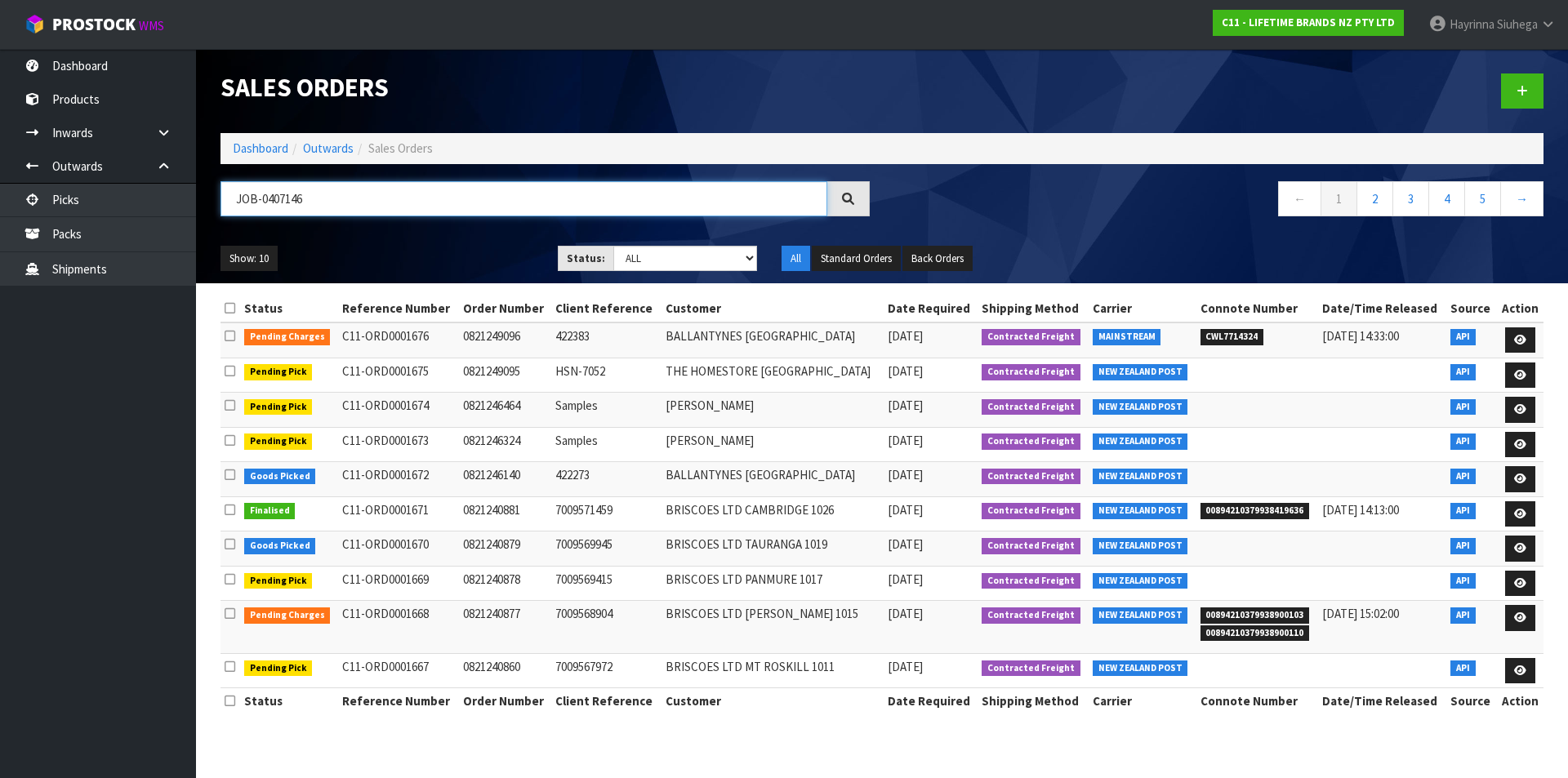
type input "JOB-0407146"
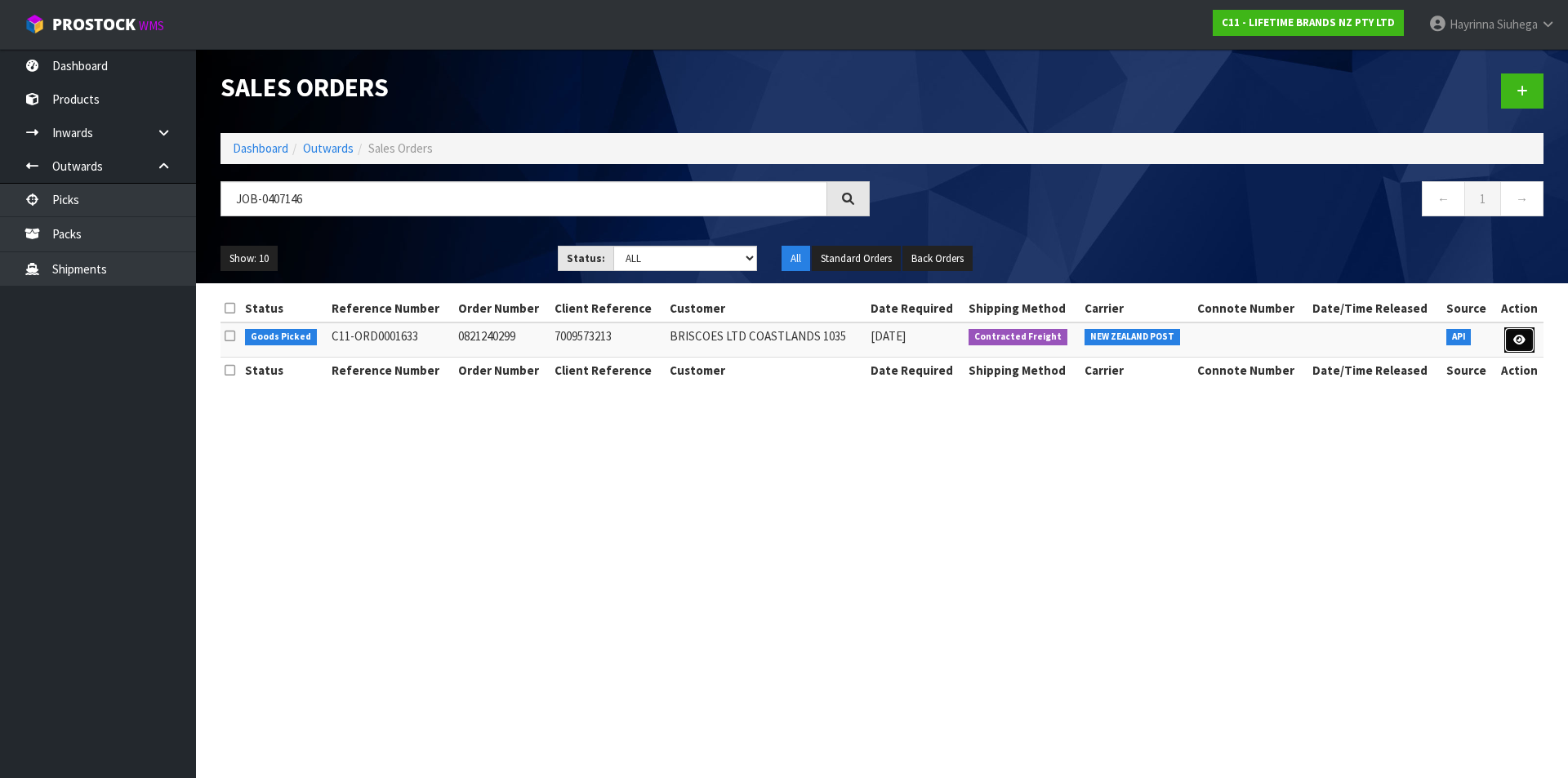
click at [1526, 341] on link at bounding box center [1519, 341] width 30 height 26
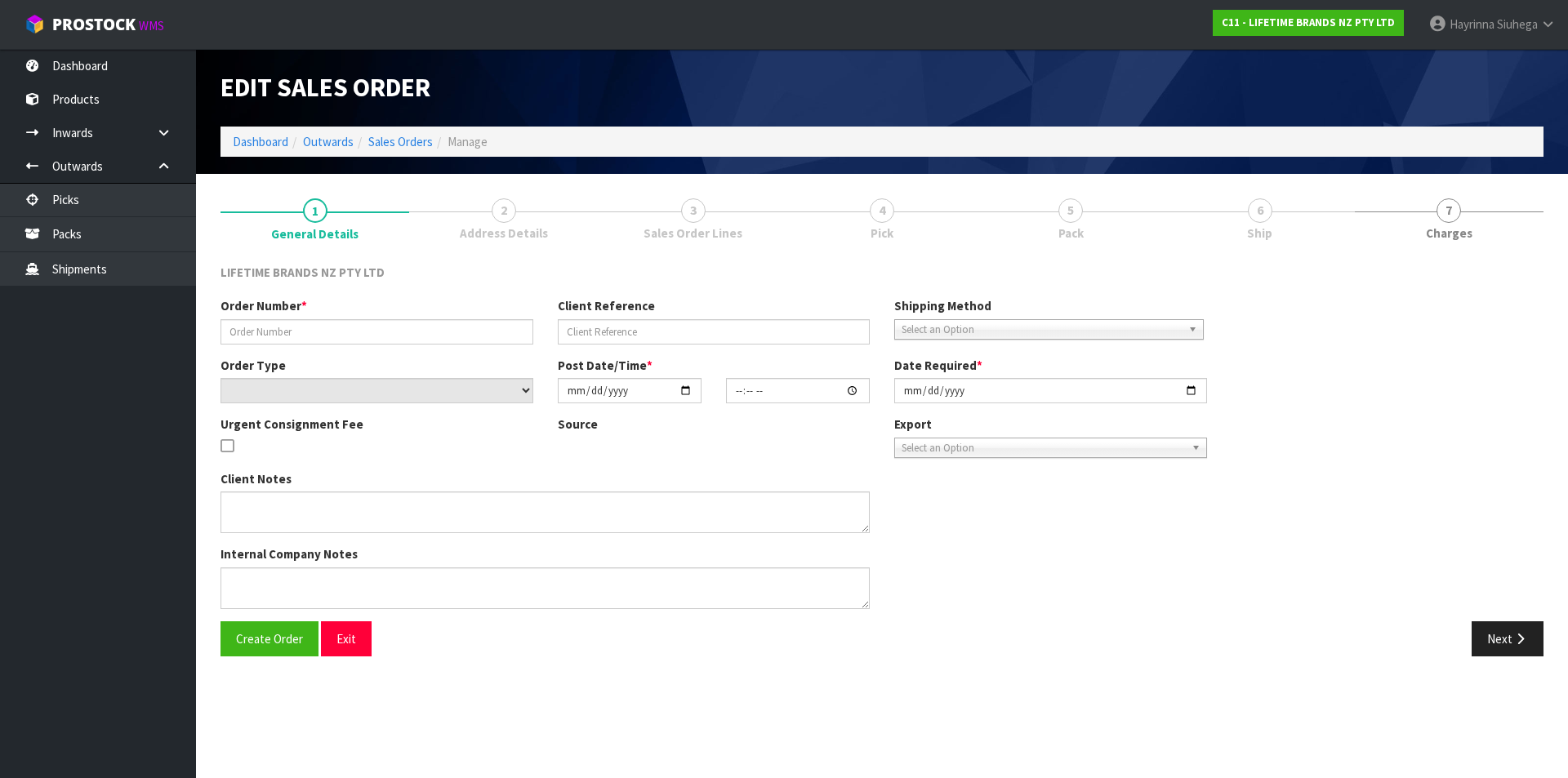
type input "0821240299"
type input "7009573213"
select select "number:0"
type input "[DATE]"
type input "14:08:20.000"
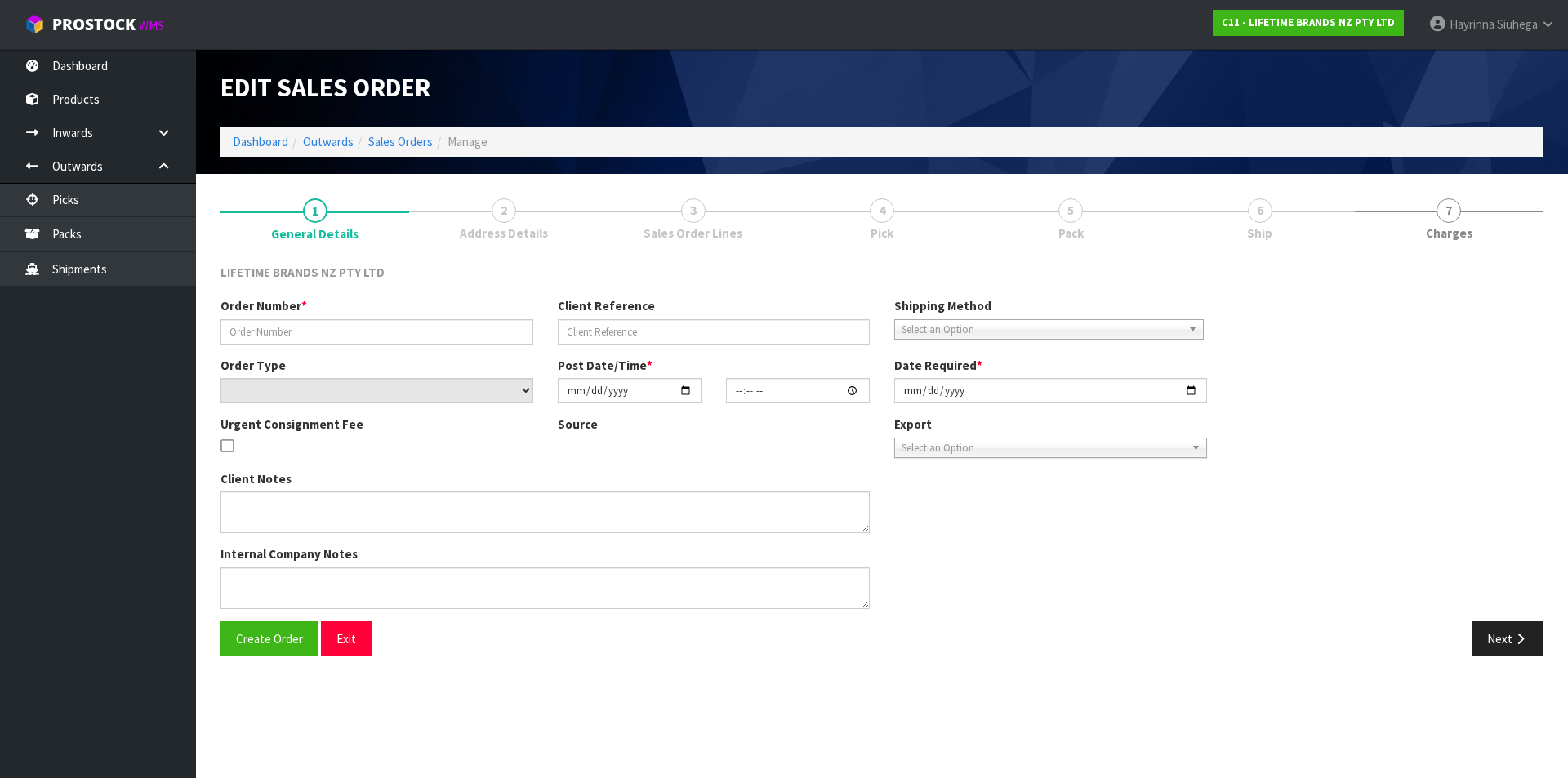
type input "[DATE]"
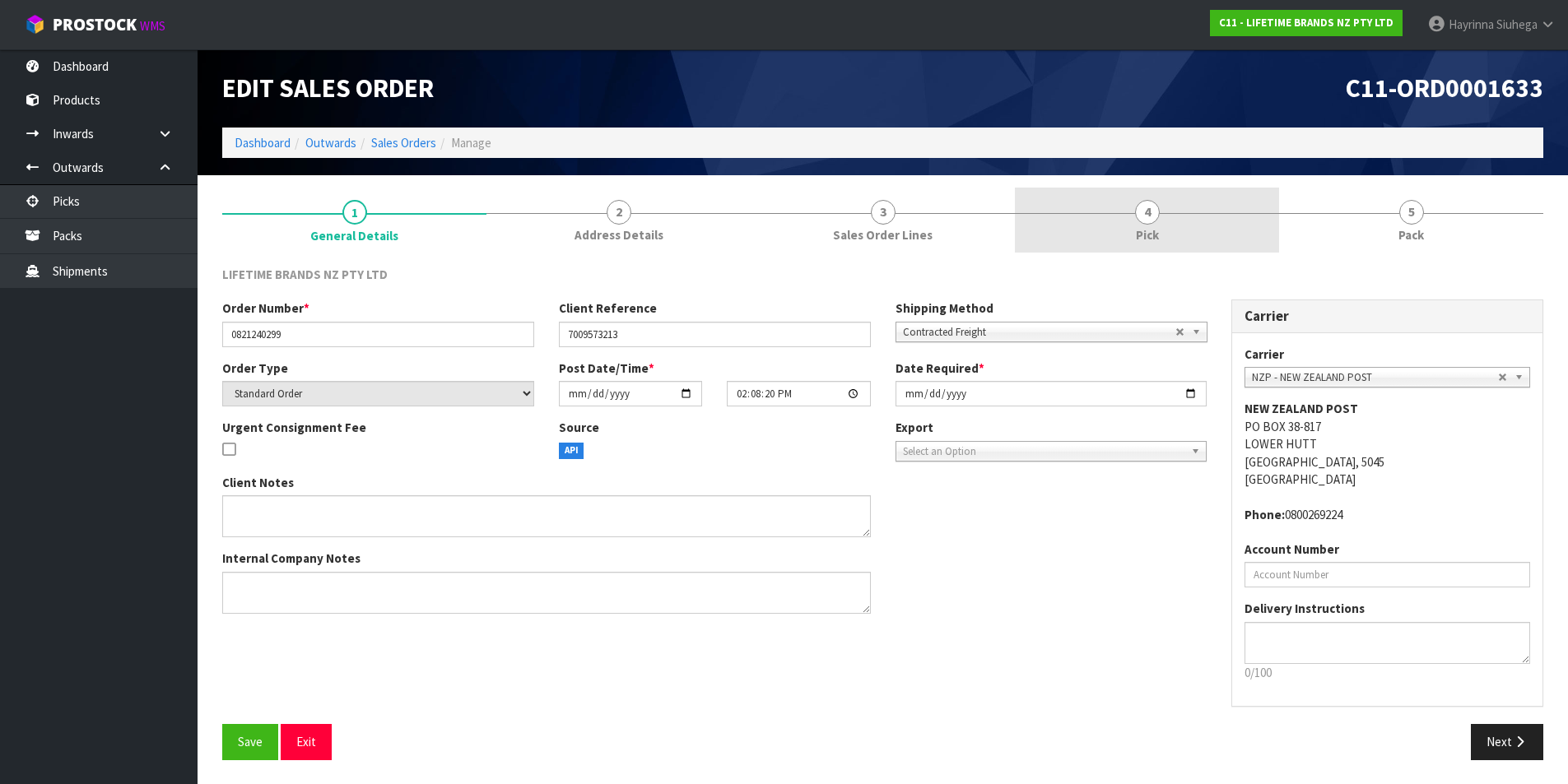
click at [1157, 229] on span "Pick" at bounding box center [1147, 235] width 23 height 17
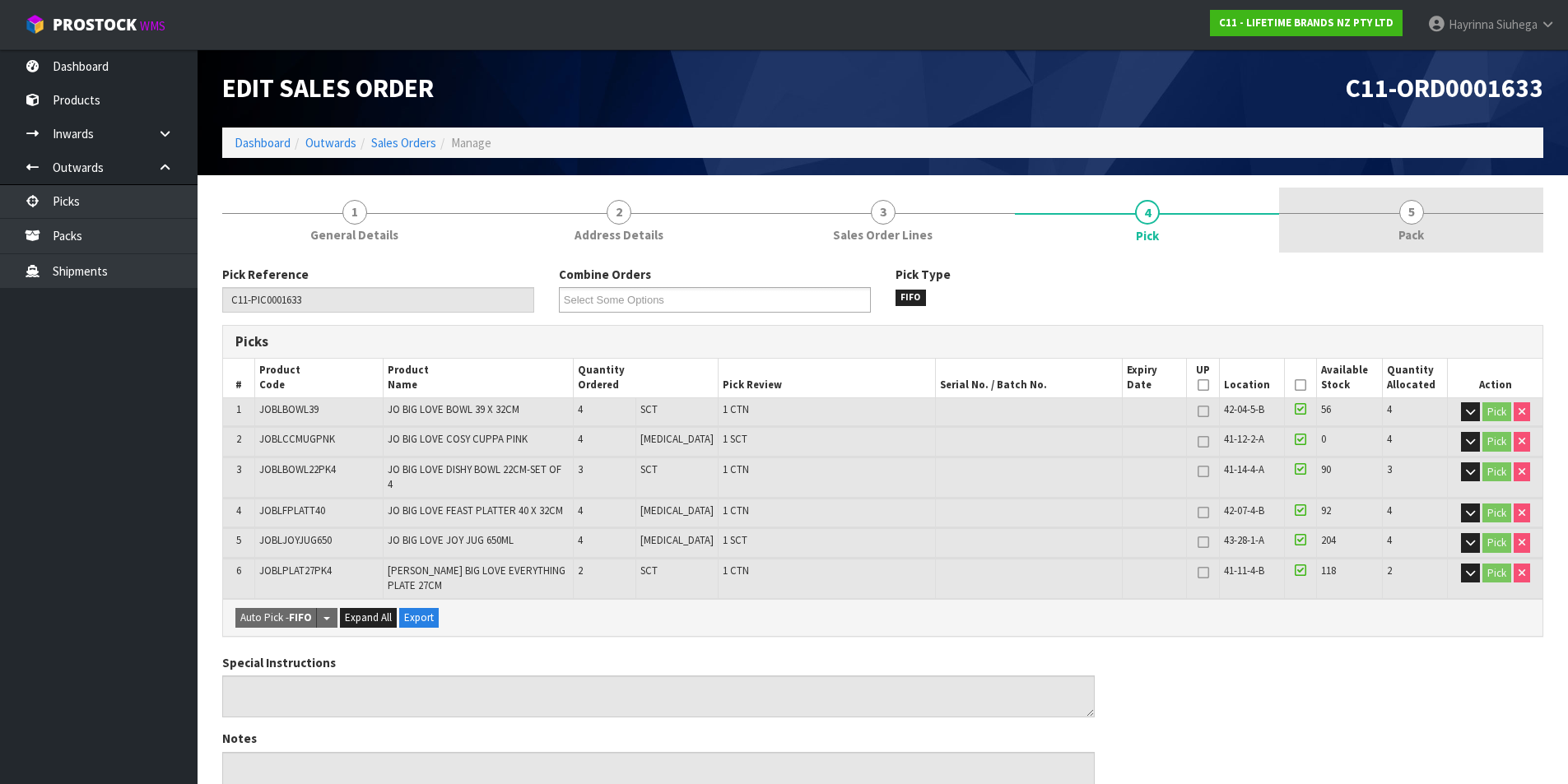
click at [1396, 236] on link "5 Pack" at bounding box center [1411, 220] width 264 height 65
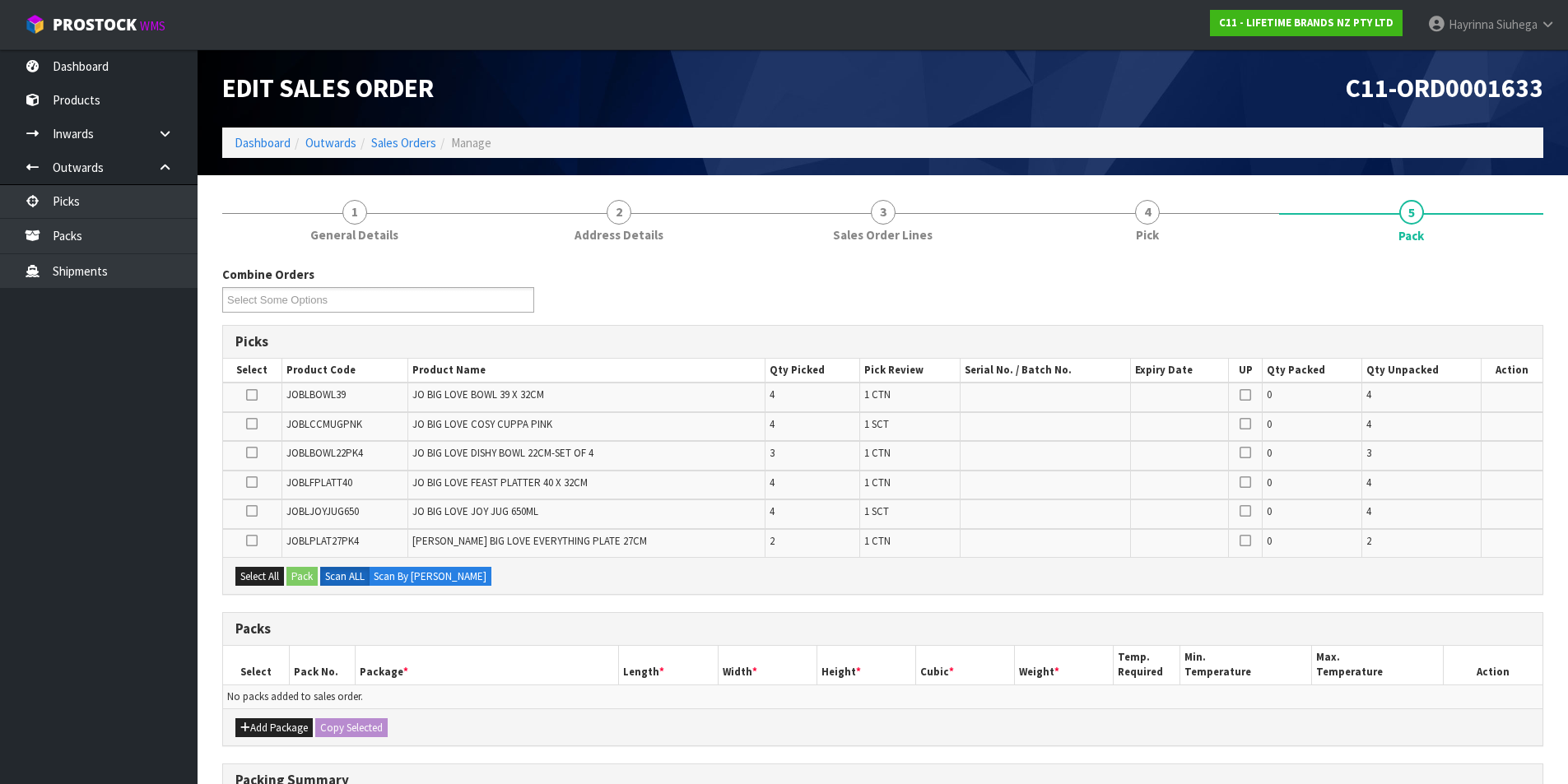
click at [682, 255] on div "Combine Orders C11-ORD0001616 C11-ORD0001617 C11-ORD0001618 C11-ORD0001619 C11-…" at bounding box center [882, 646] width 1321 height 786
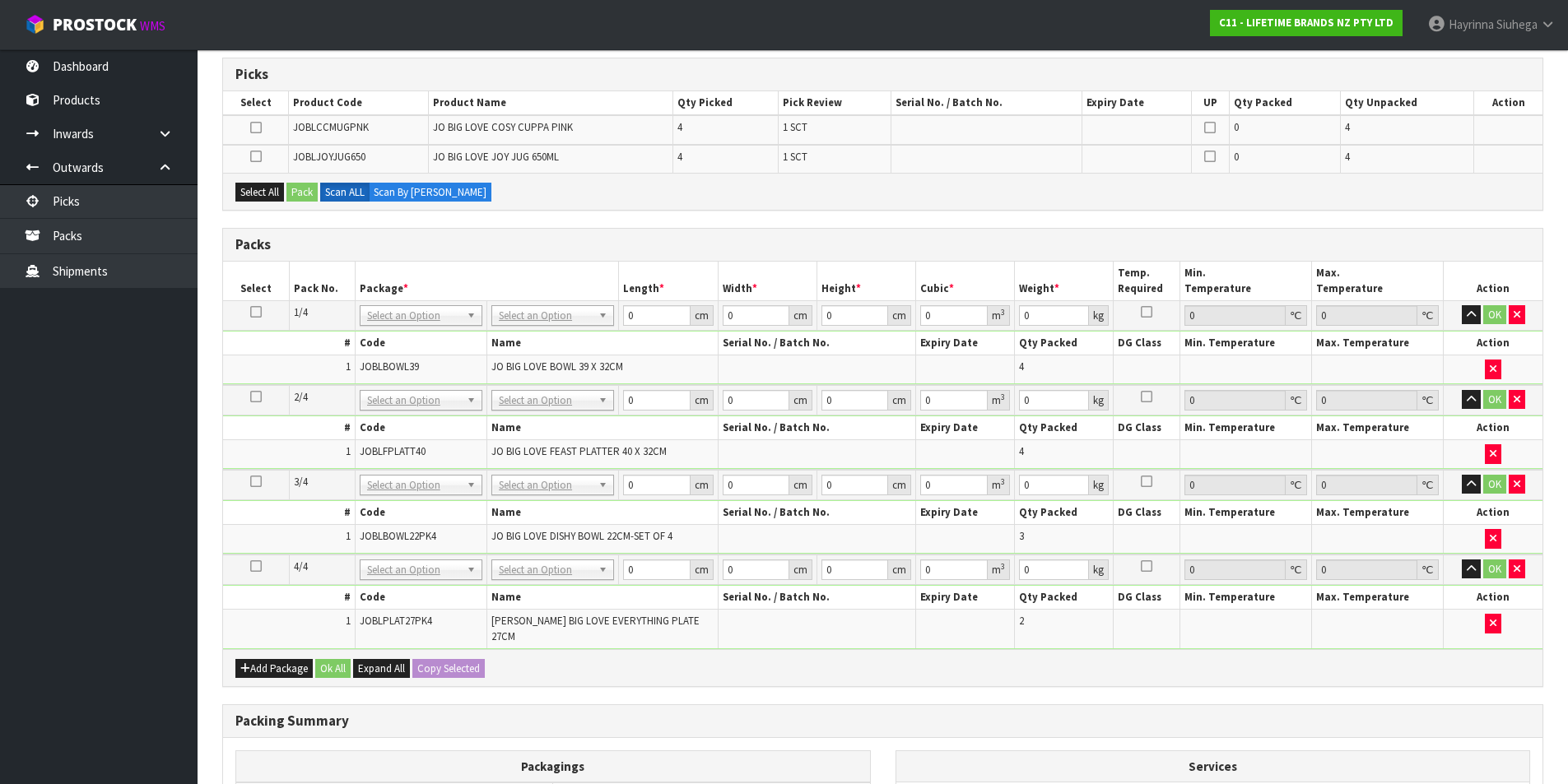
click at [101, 381] on ul "Dashboard Products Categories Serial Numbers Kitsets Packagings Inwards Purchas…" at bounding box center [99, 416] width 198 height 735
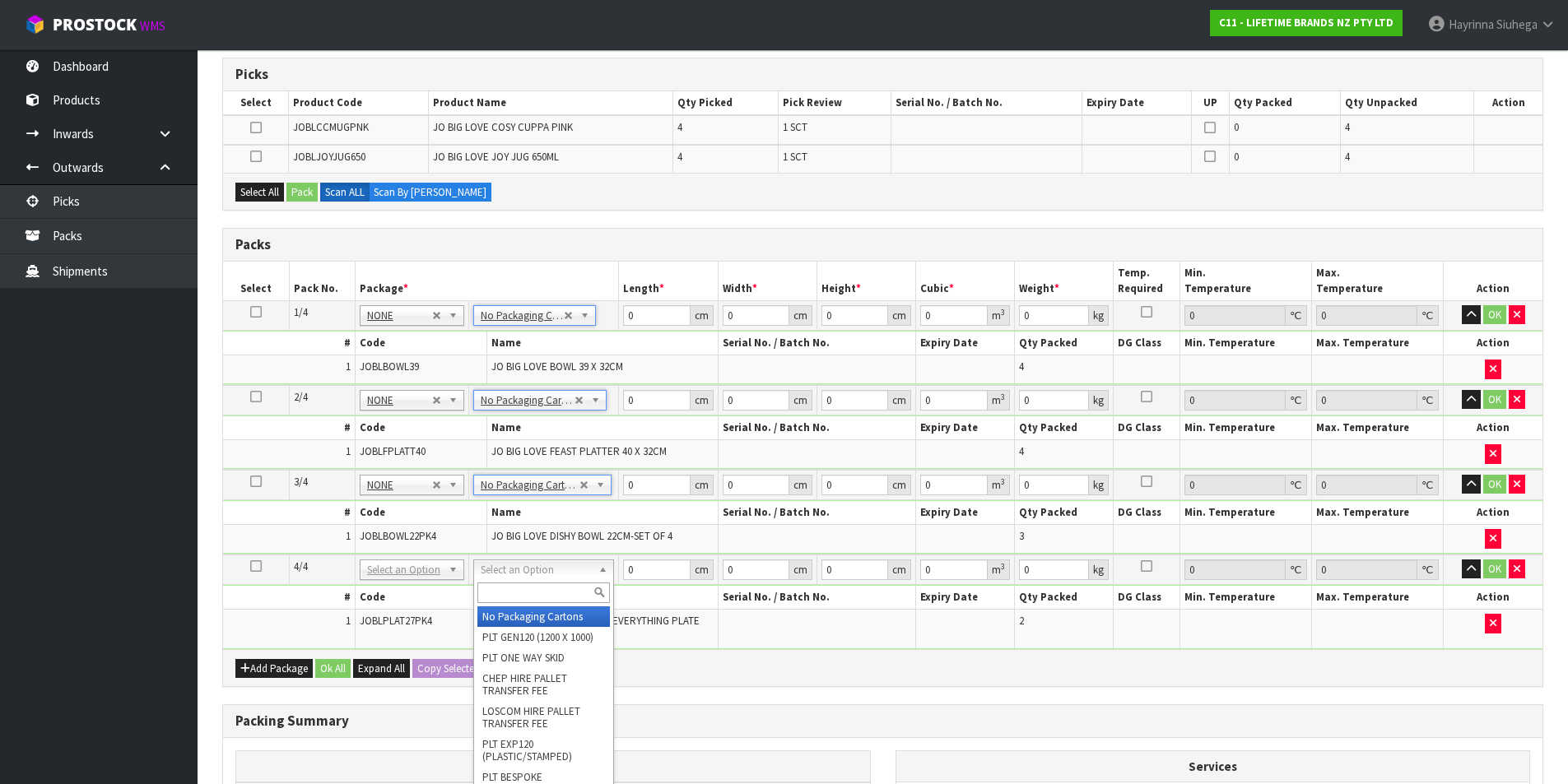
type input "4"
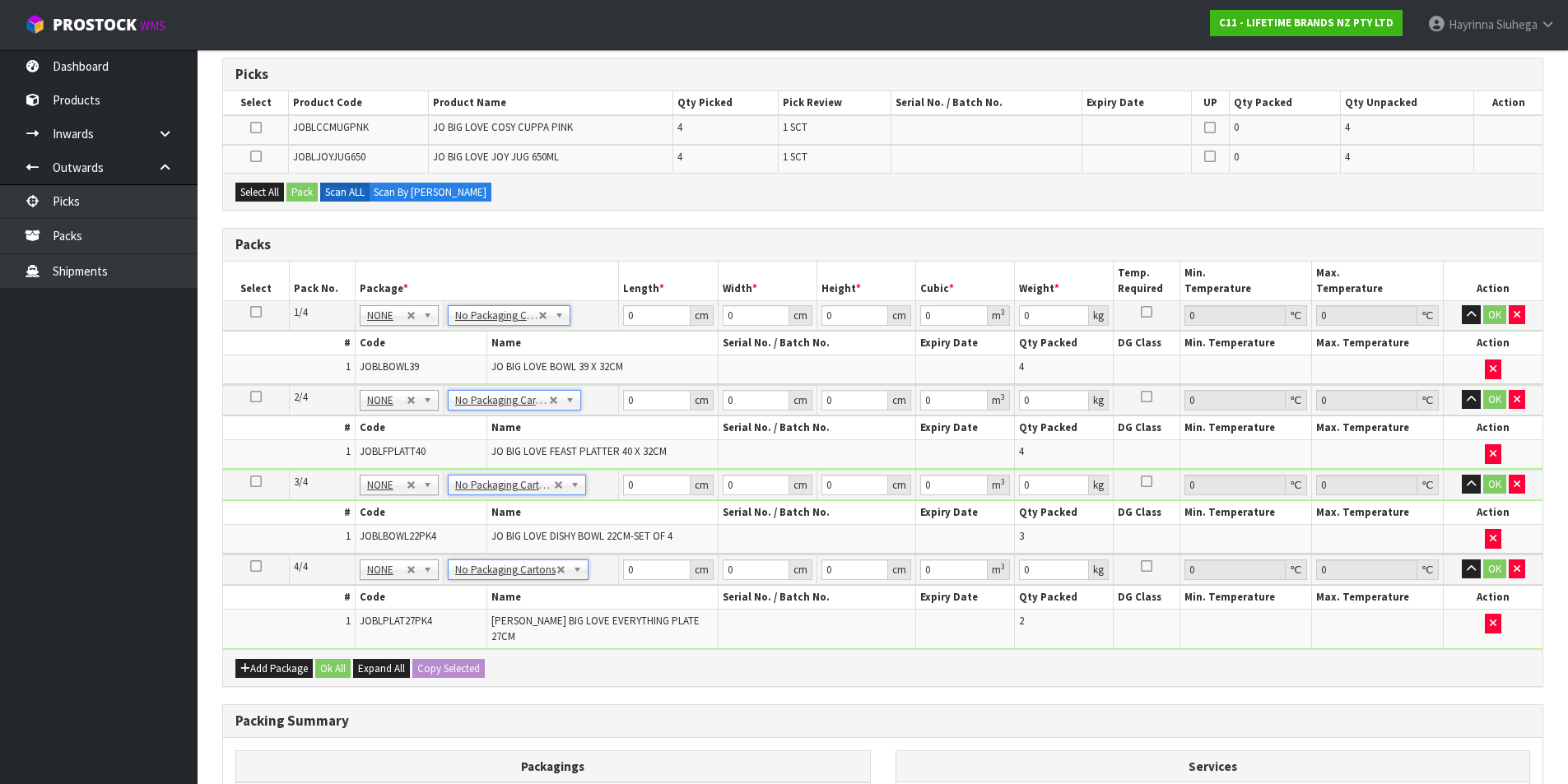
scroll to position [350, 0]
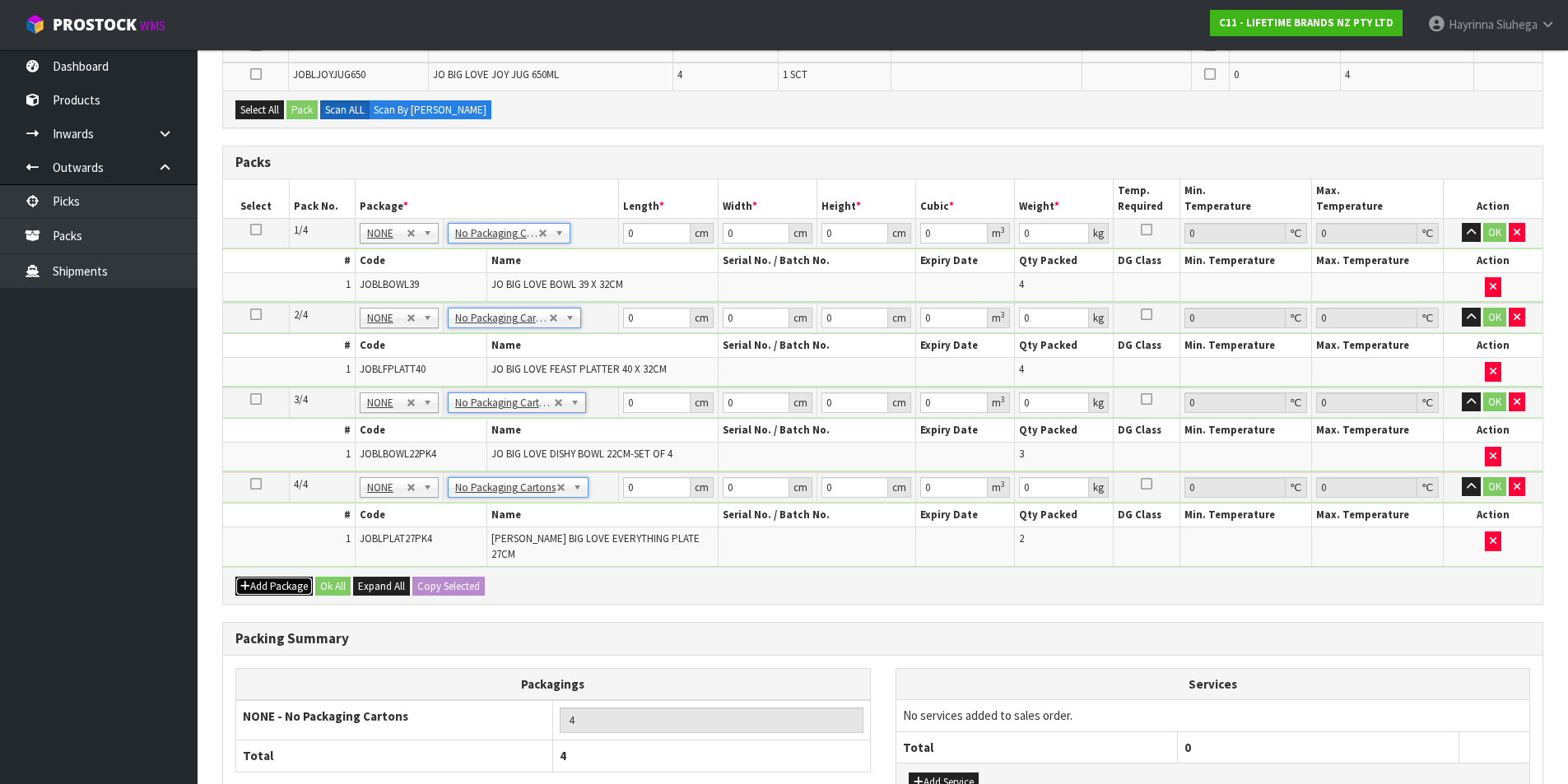
click at [259, 581] on button "Add Package" at bounding box center [274, 586] width 78 height 20
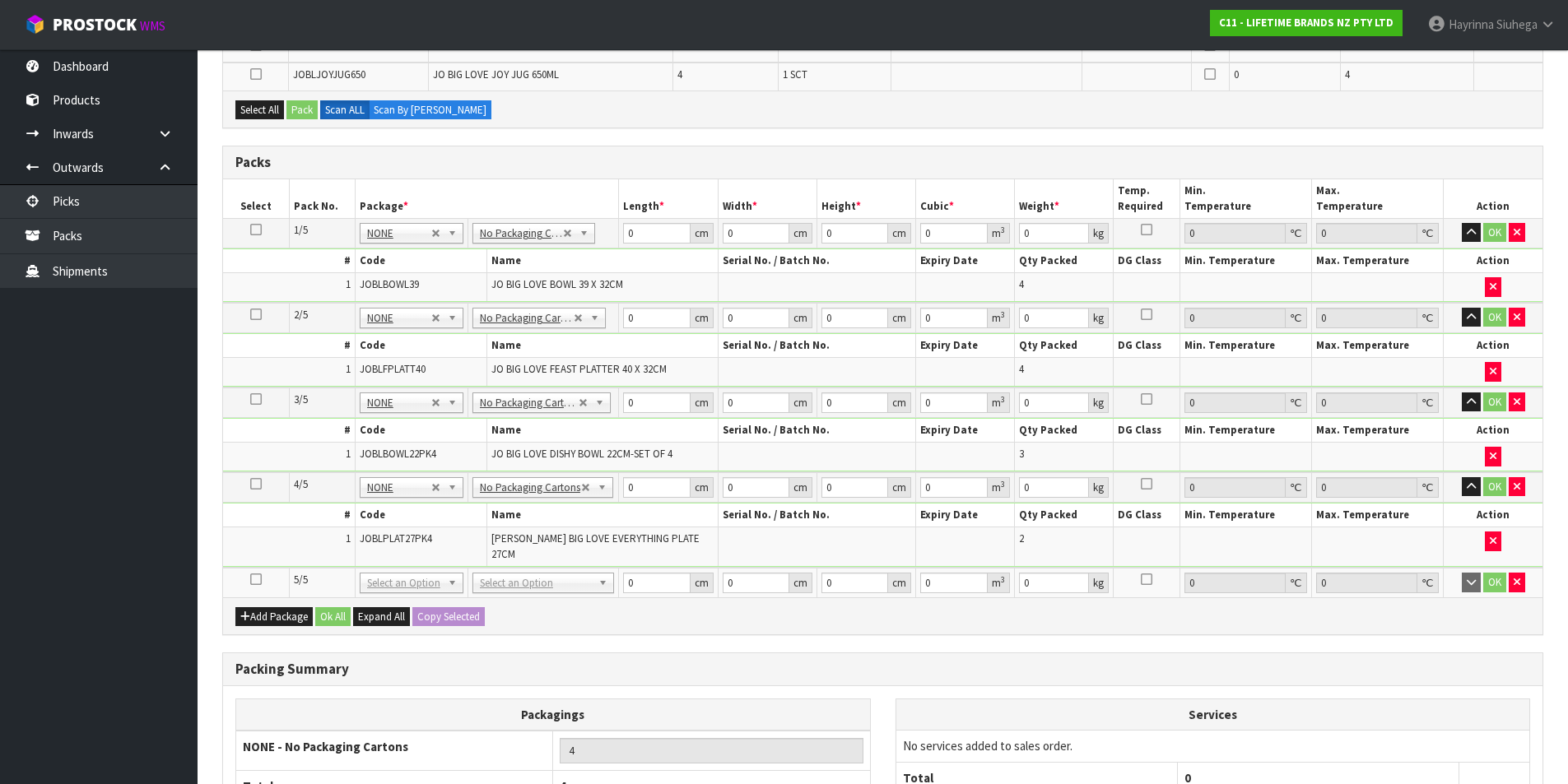
click at [255, 579] on icon at bounding box center [255, 579] width 11 height 1
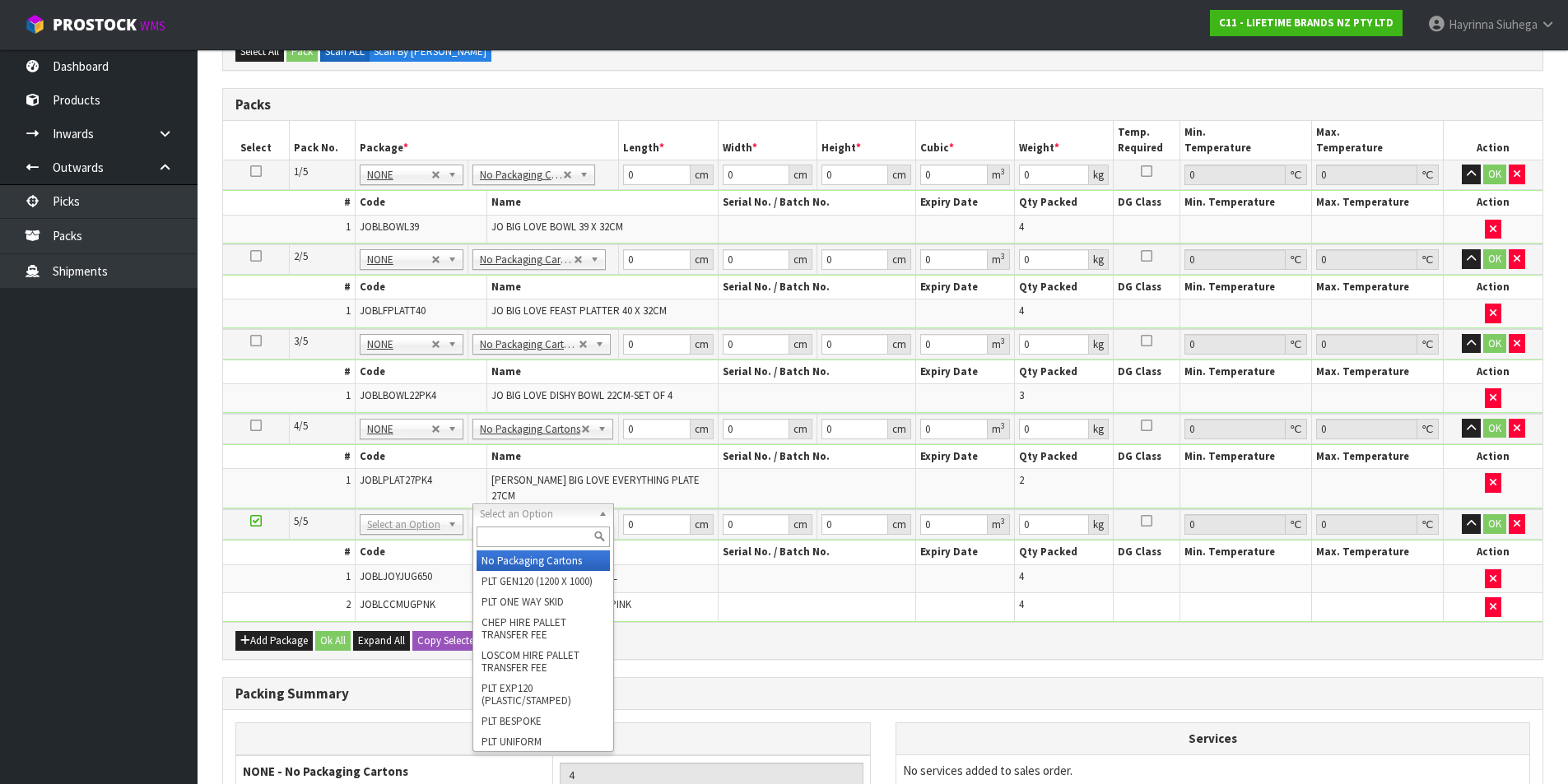
click at [499, 530] on input "text" at bounding box center [543, 538] width 134 height 21
click at [499, 529] on input "text" at bounding box center [543, 538] width 134 height 21
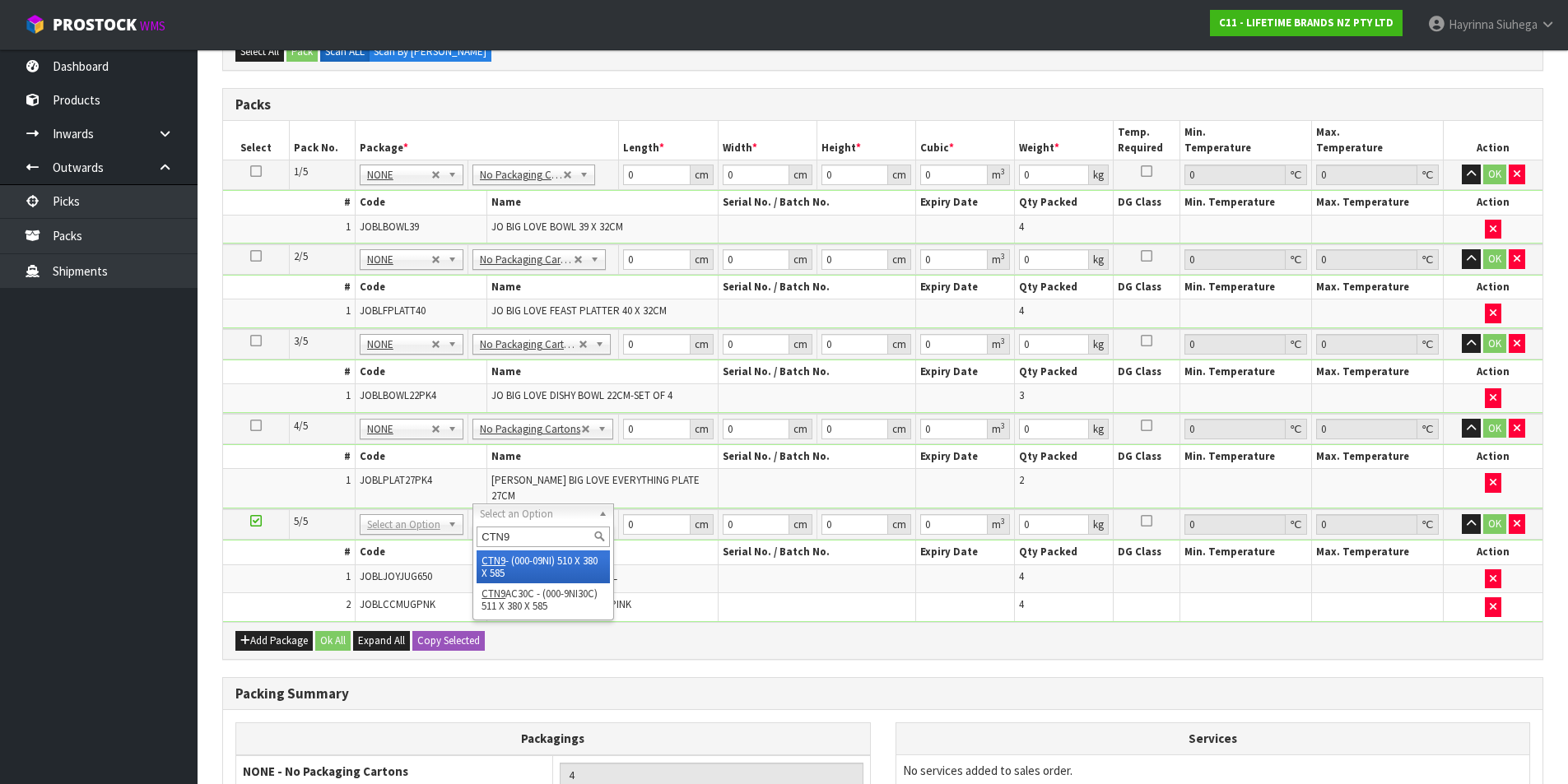
type input "CTN9"
type input "51"
type input "38"
type input "58.5"
type input "0.113373"
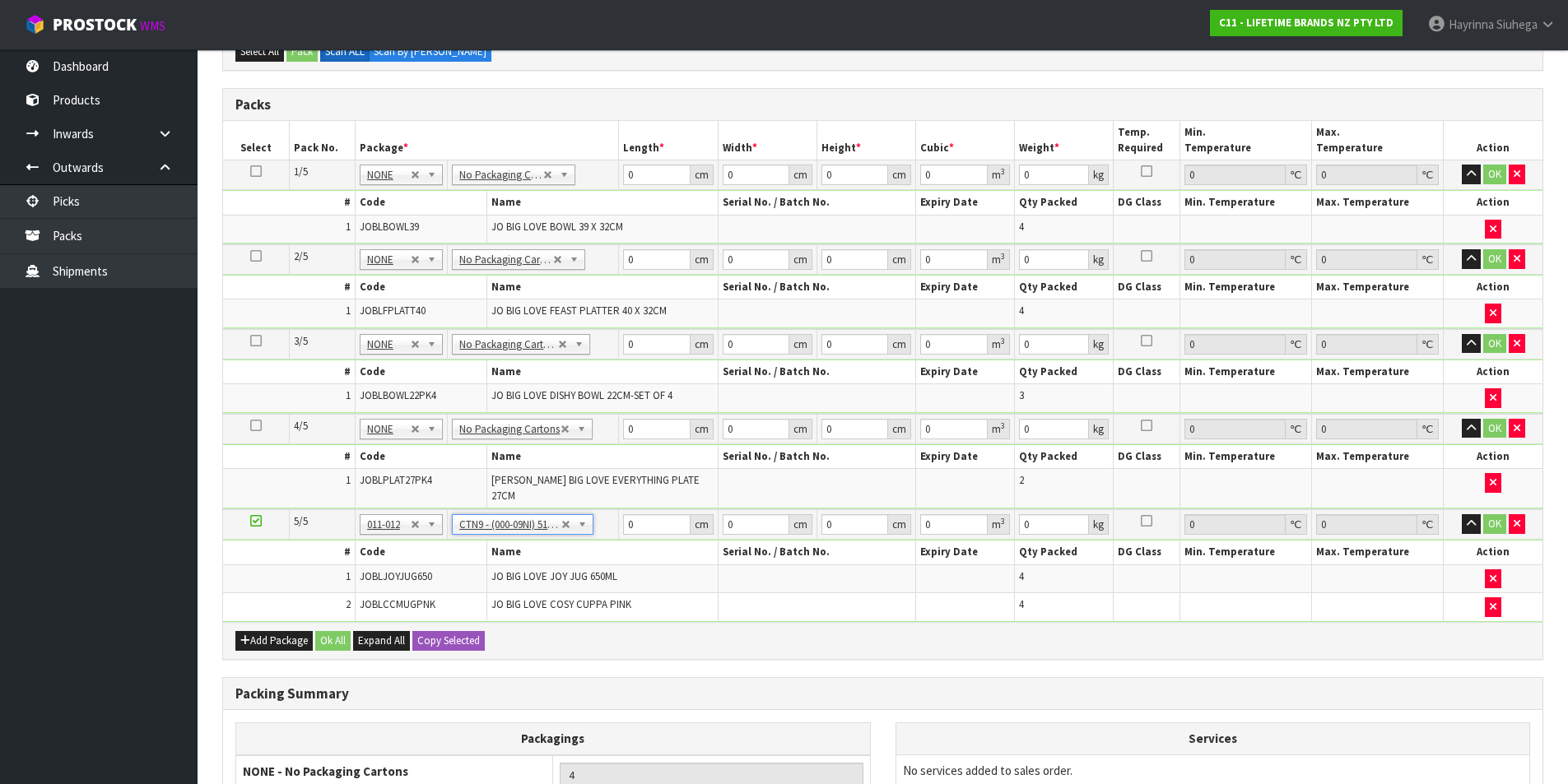
type input "6.12"
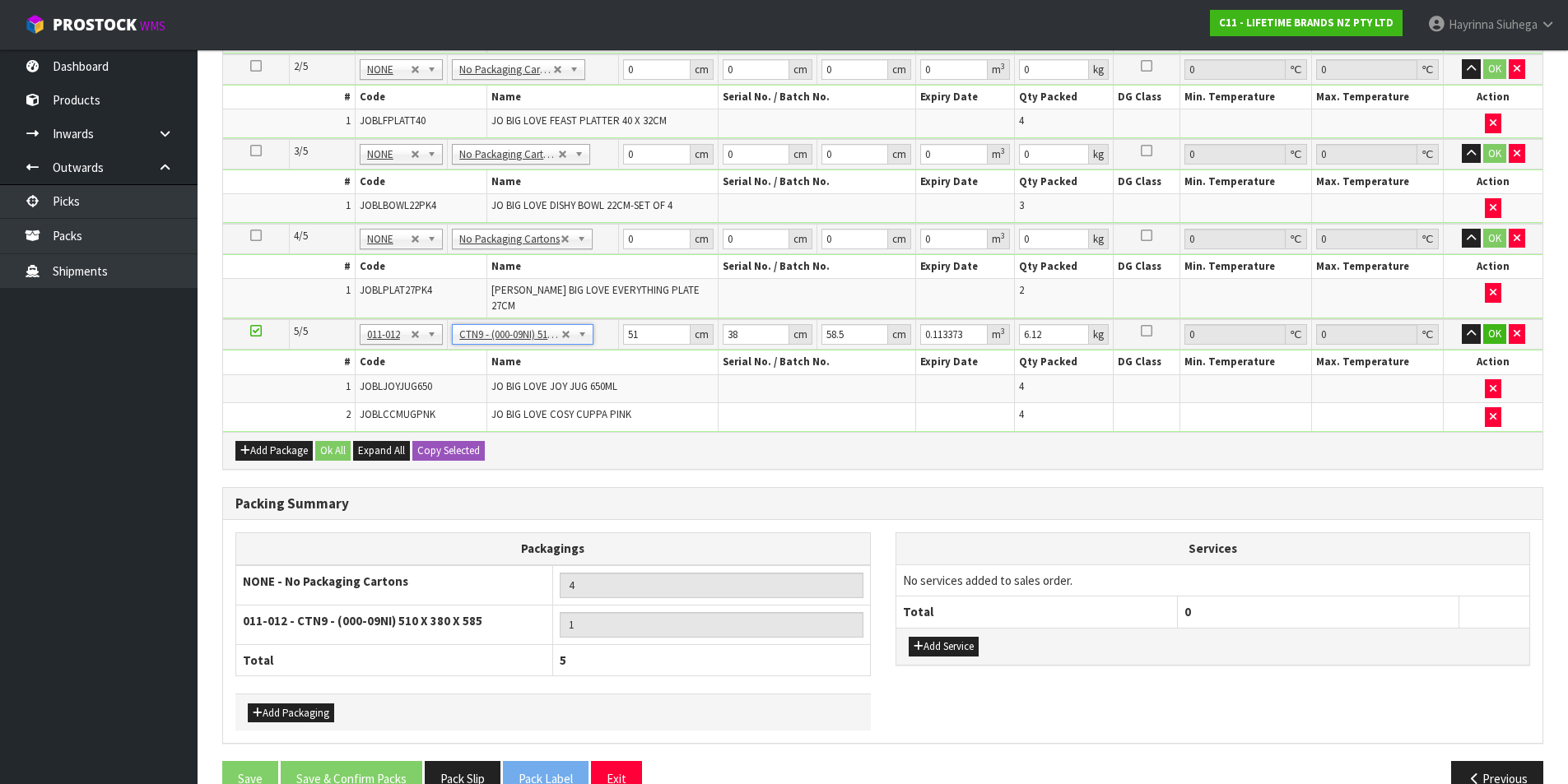
scroll to position [566, 0]
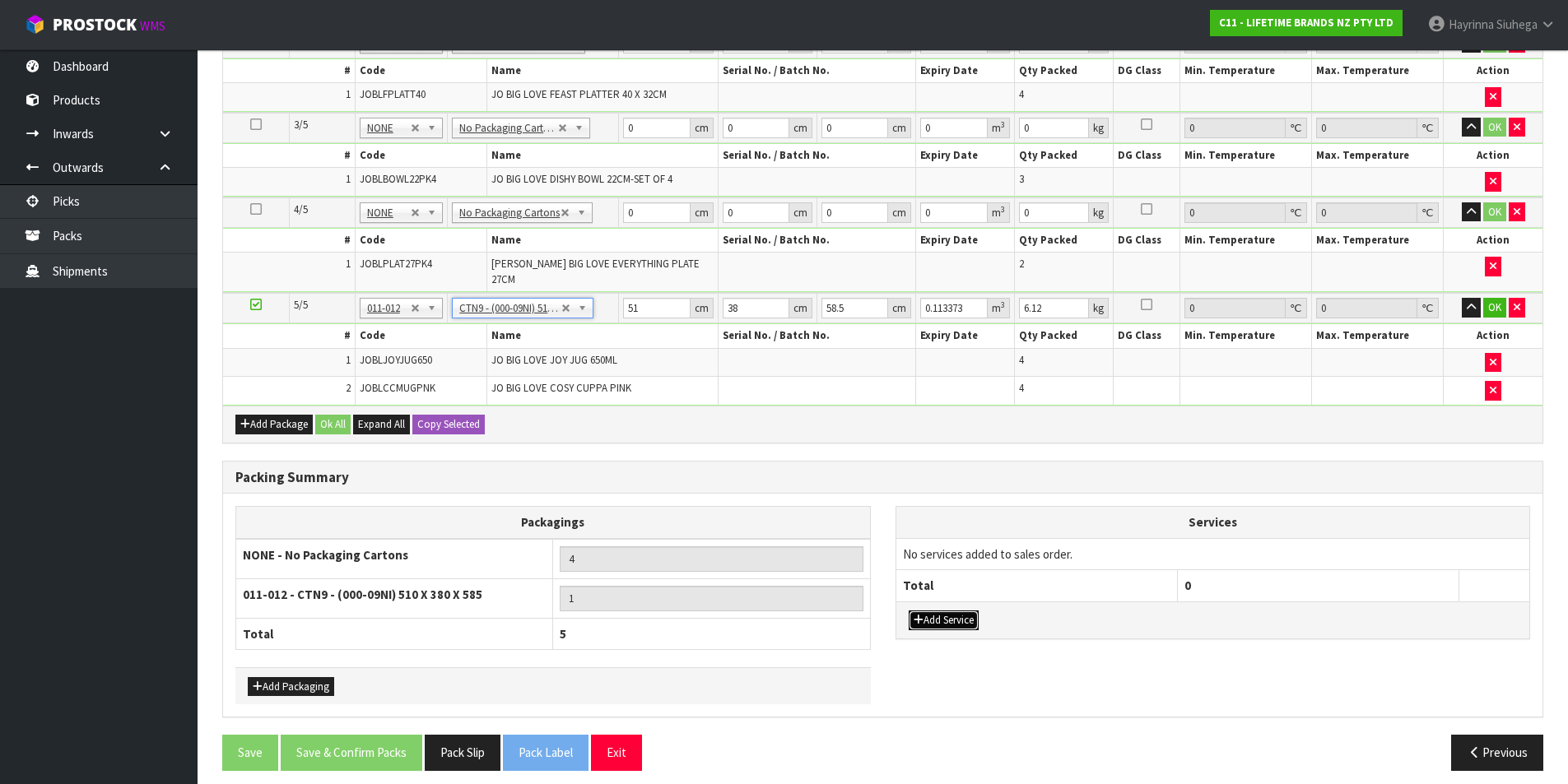
click at [938, 611] on button "Add Service" at bounding box center [943, 621] width 70 height 20
click at [968, 538] on td "003-036 - EXTERNAL PLANT HIRE 008-035 - OUTWARD HDLG+/HOIST LIFT ON/OFF 008-036…" at bounding box center [1037, 559] width 281 height 40
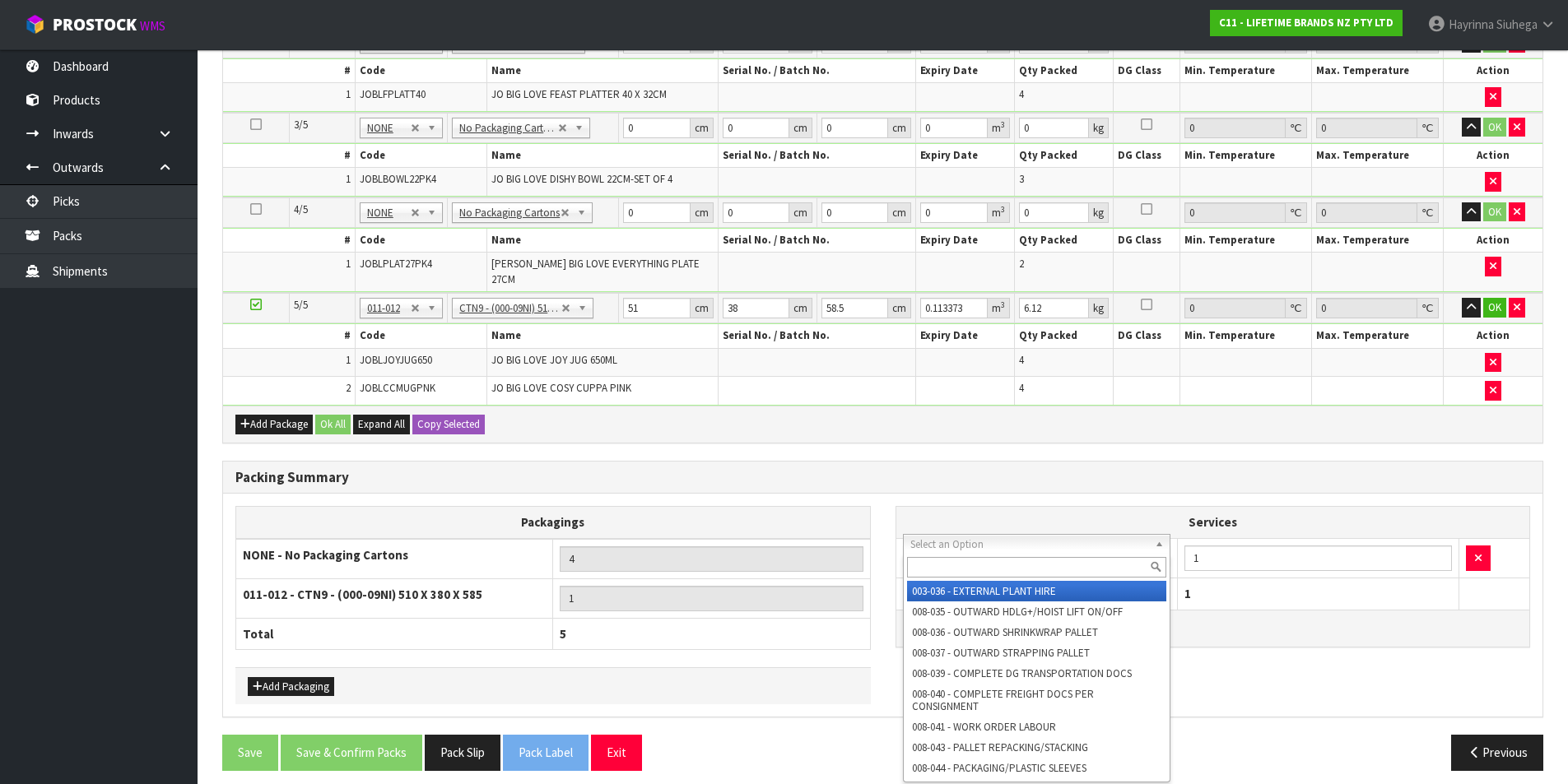
click at [948, 565] on input "text" at bounding box center [1037, 567] width 260 height 21
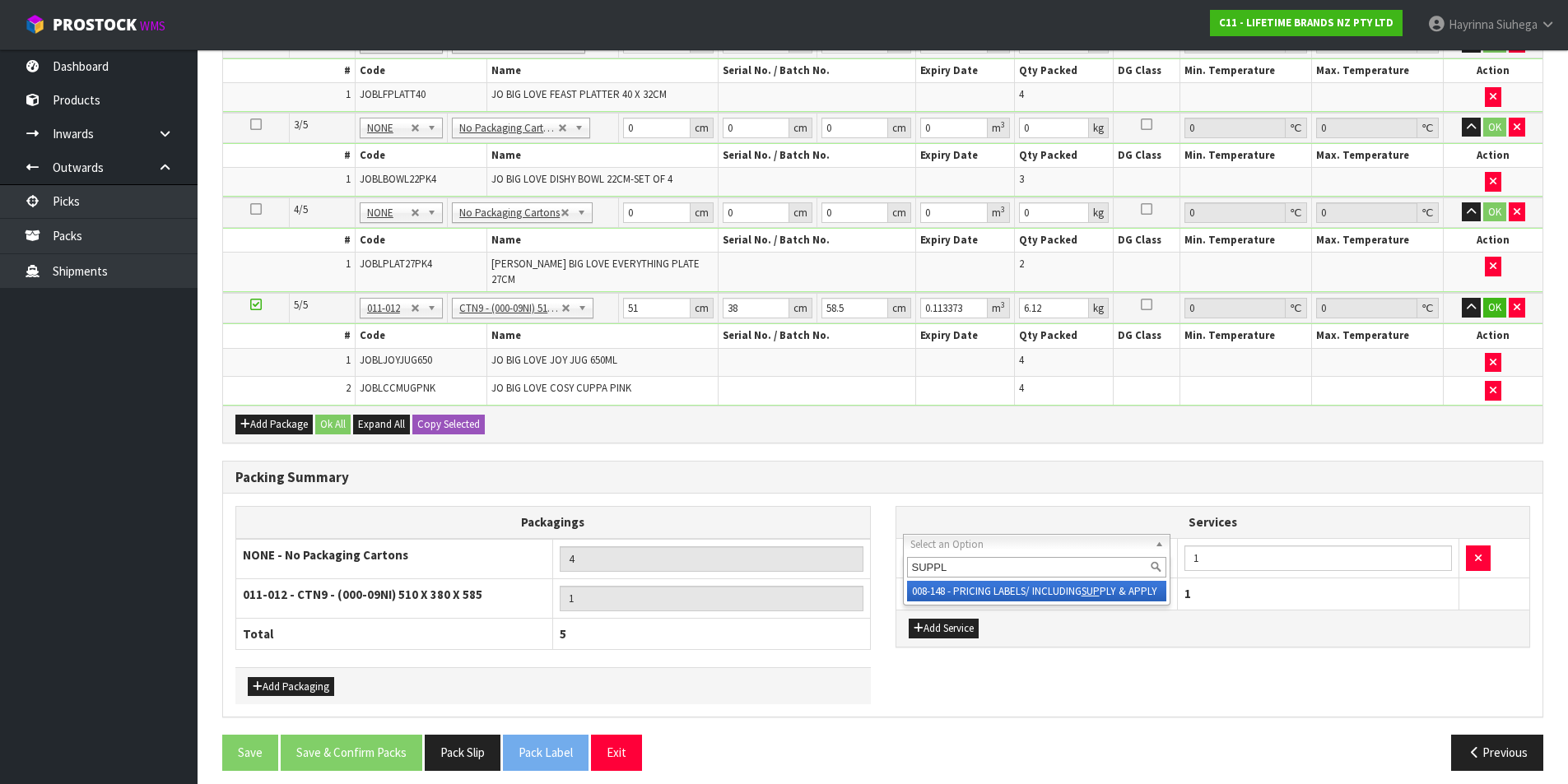
type input "SUPPLY"
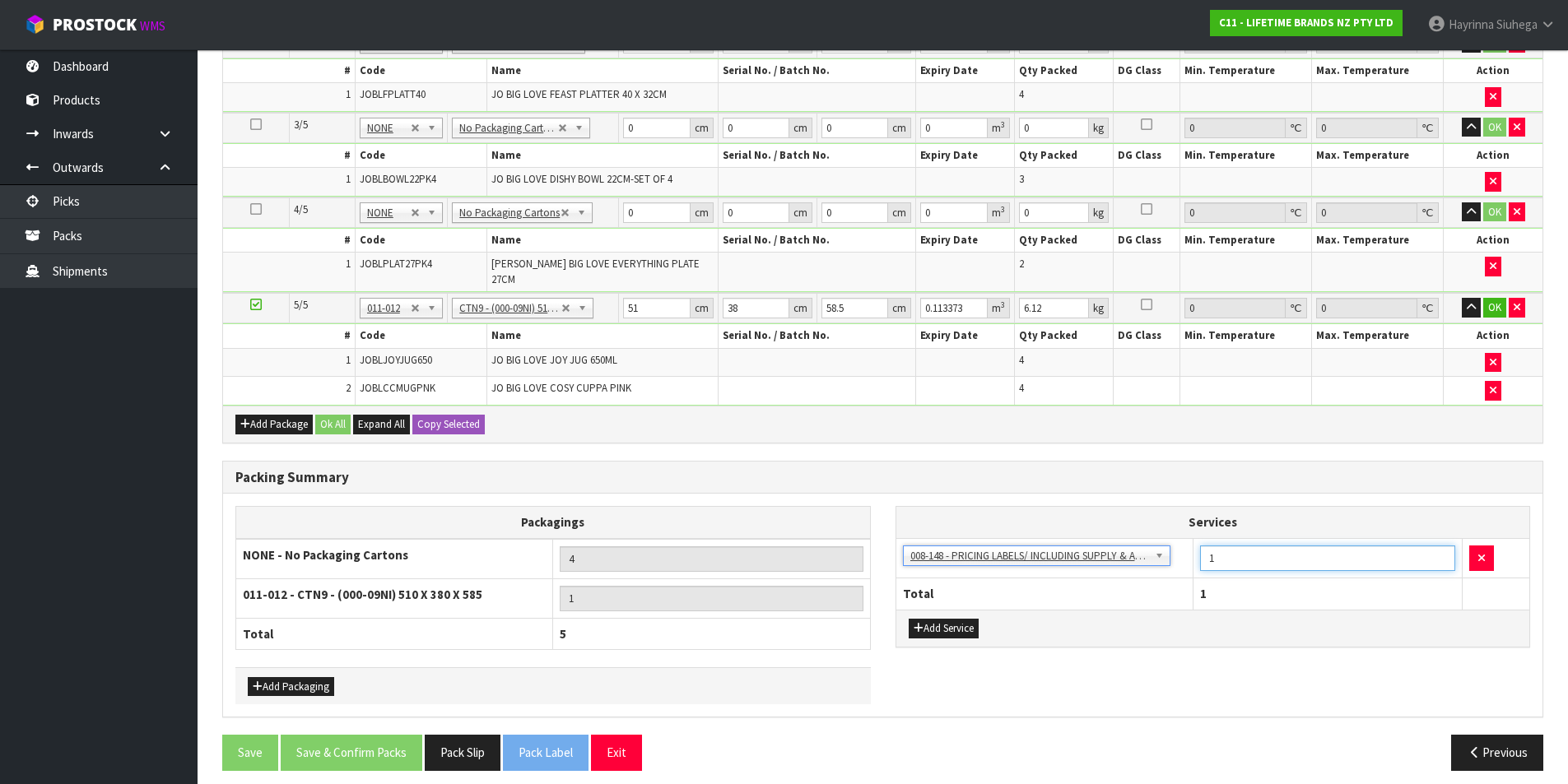
drag, startPoint x: 1220, startPoint y: 547, endPoint x: 1502, endPoint y: 683, distance: 313.1
click at [1027, 538] on tr "003-036 - EXTERNAL PLANT HIRE 008-035 - OUTWARD HDLG+/HOIST LIFT ON/OFF 008-036…" at bounding box center [1212, 559] width 634 height 40
type input "21"
click at [715, 426] on div "Add Package Ok All Expand All Copy Selected" at bounding box center [882, 424] width 1319 height 37
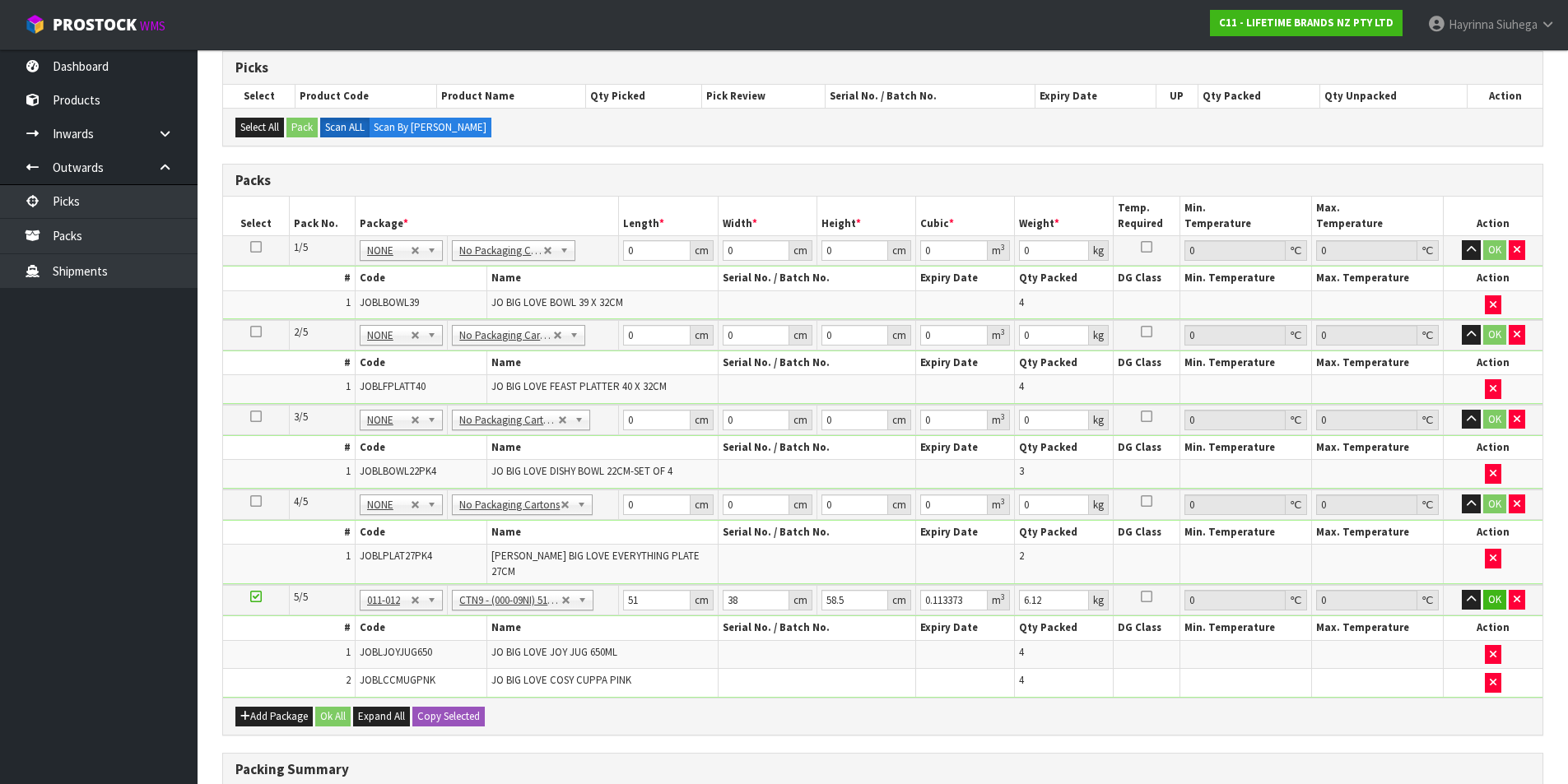
scroll to position [237, 0]
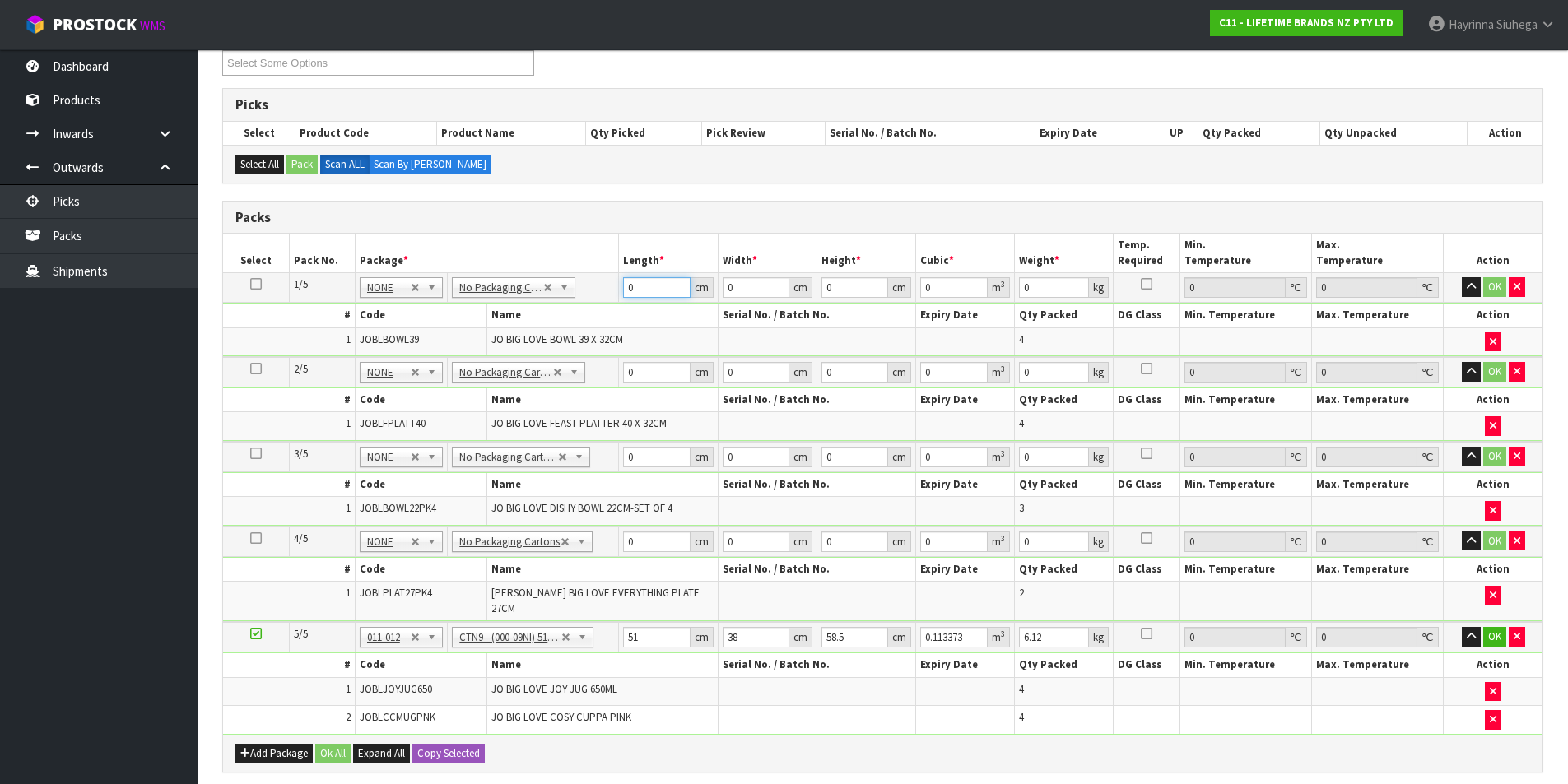
click at [625, 290] on input "0" at bounding box center [656, 288] width 66 height 21
type input "48"
type input "41"
type input "4"
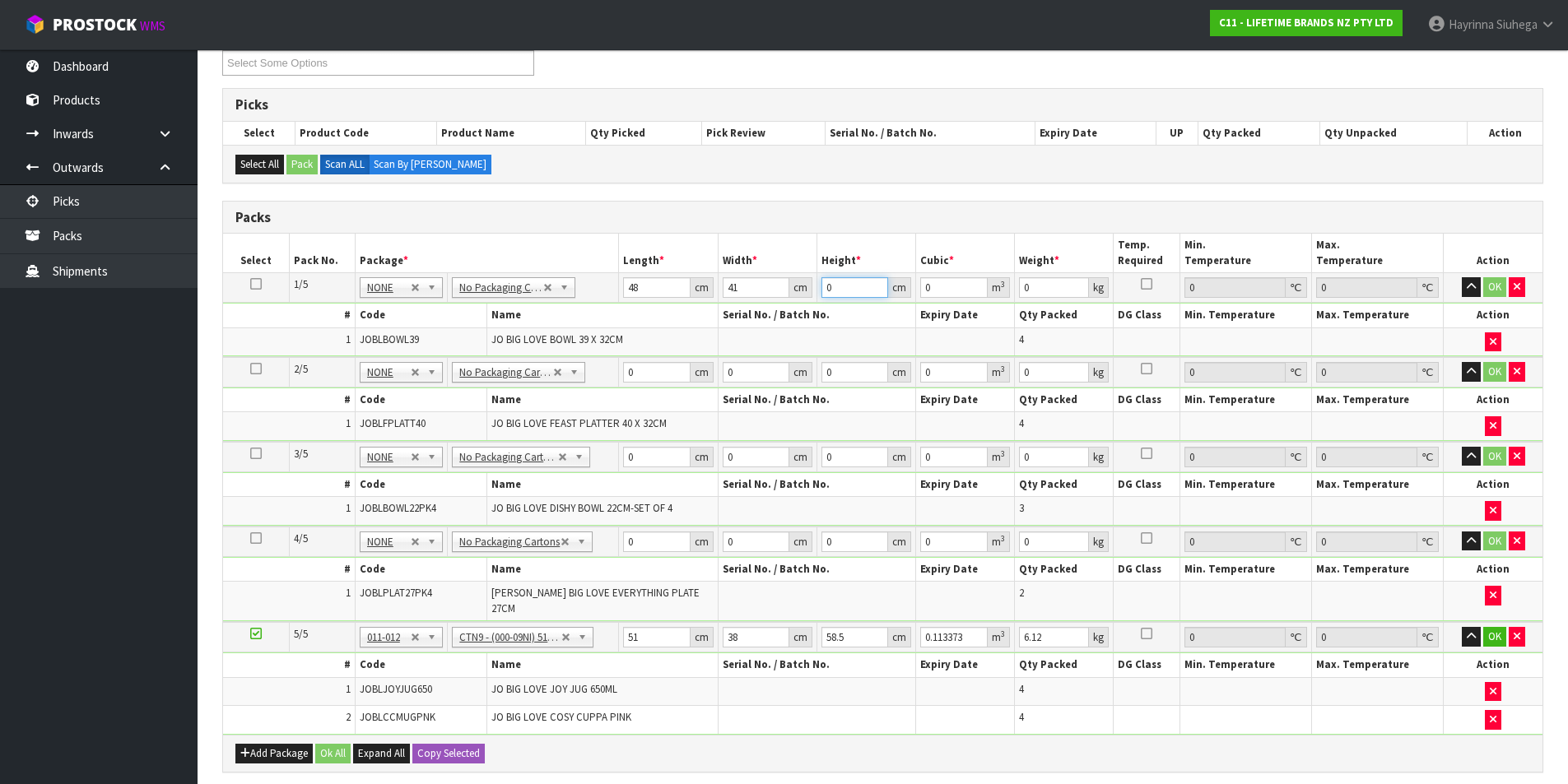
type input "0.007872"
type input "46"
type input "0.090528"
type input "46"
type input "14"
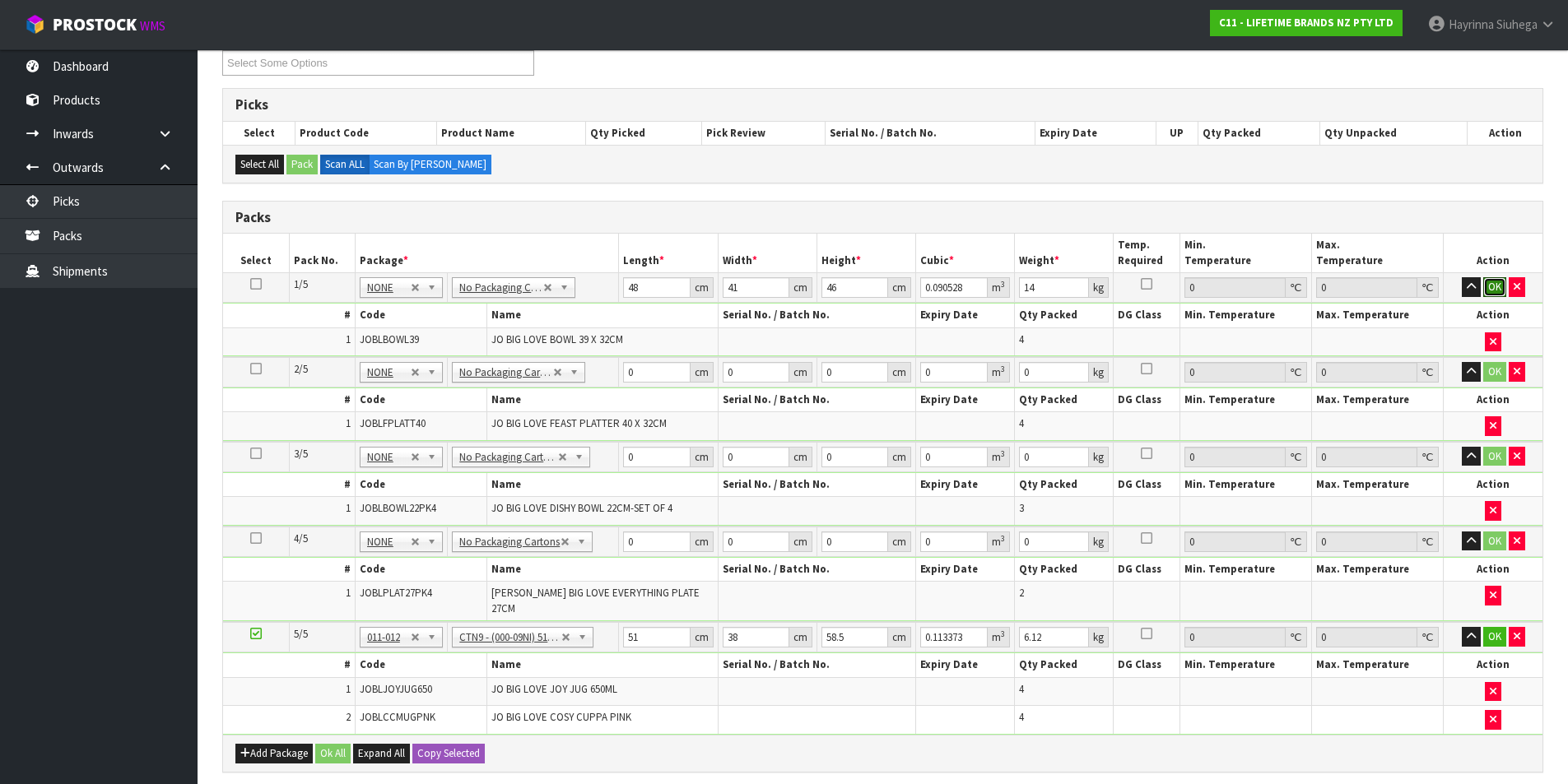
click button "OK" at bounding box center [1495, 287] width 23 height 20
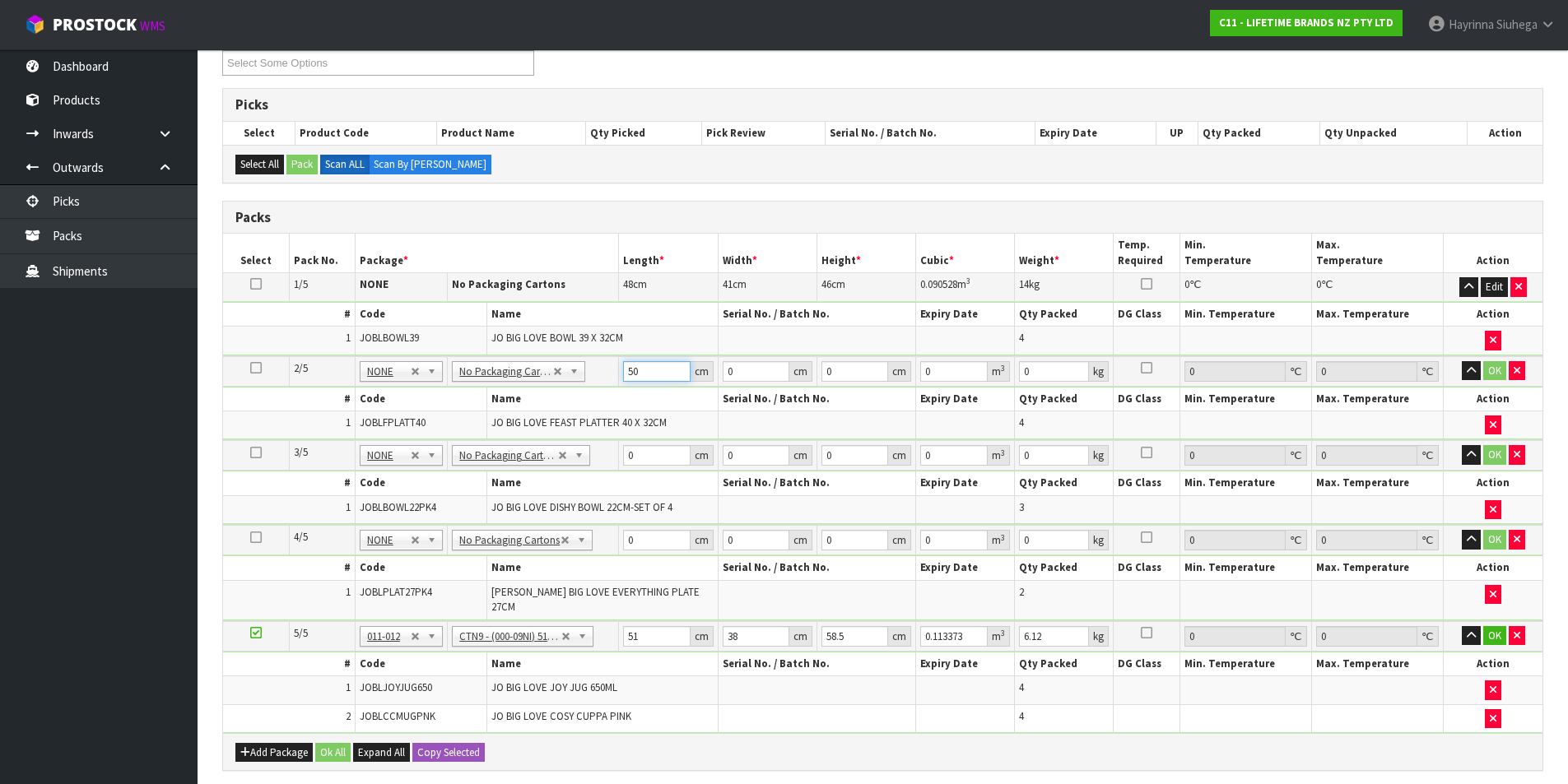
type input "50"
type input "42"
type input "3"
type input "0.0063"
type input "30"
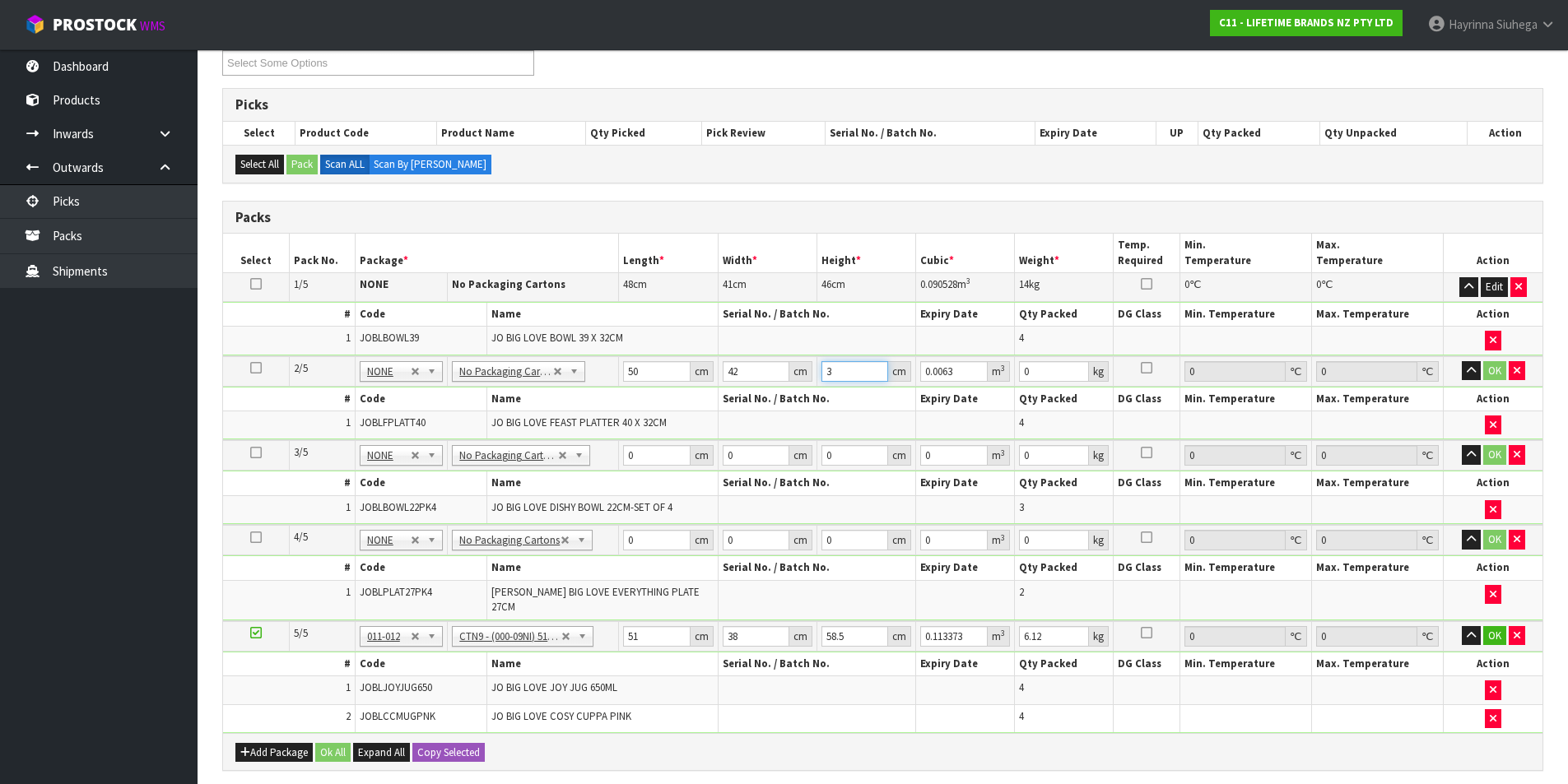
type input "0.063"
type input "30"
type input "13"
click button "OK" at bounding box center [1495, 371] width 23 height 20
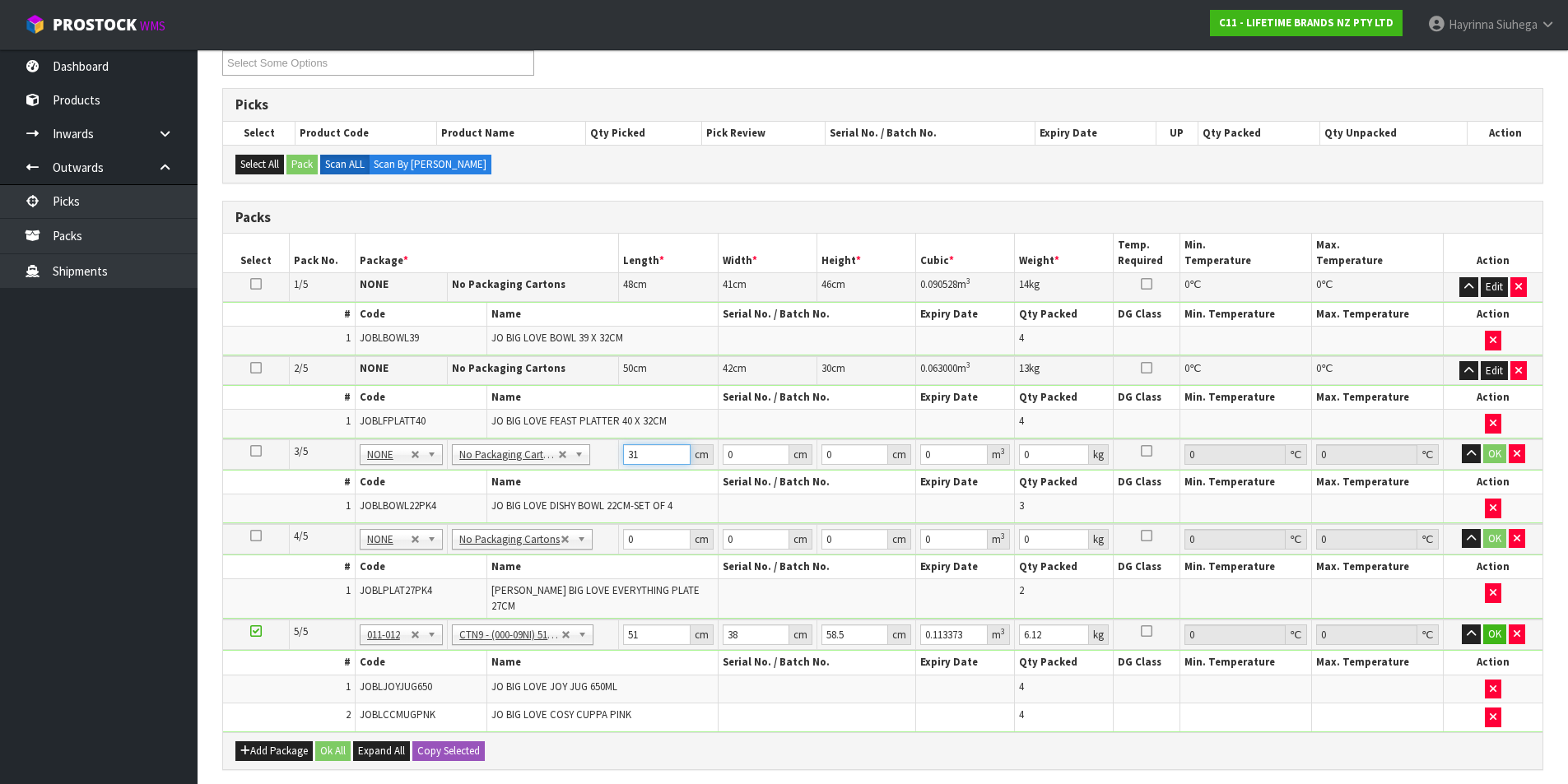
type input "31"
type input "5"
type input "0.004805"
type input "55"
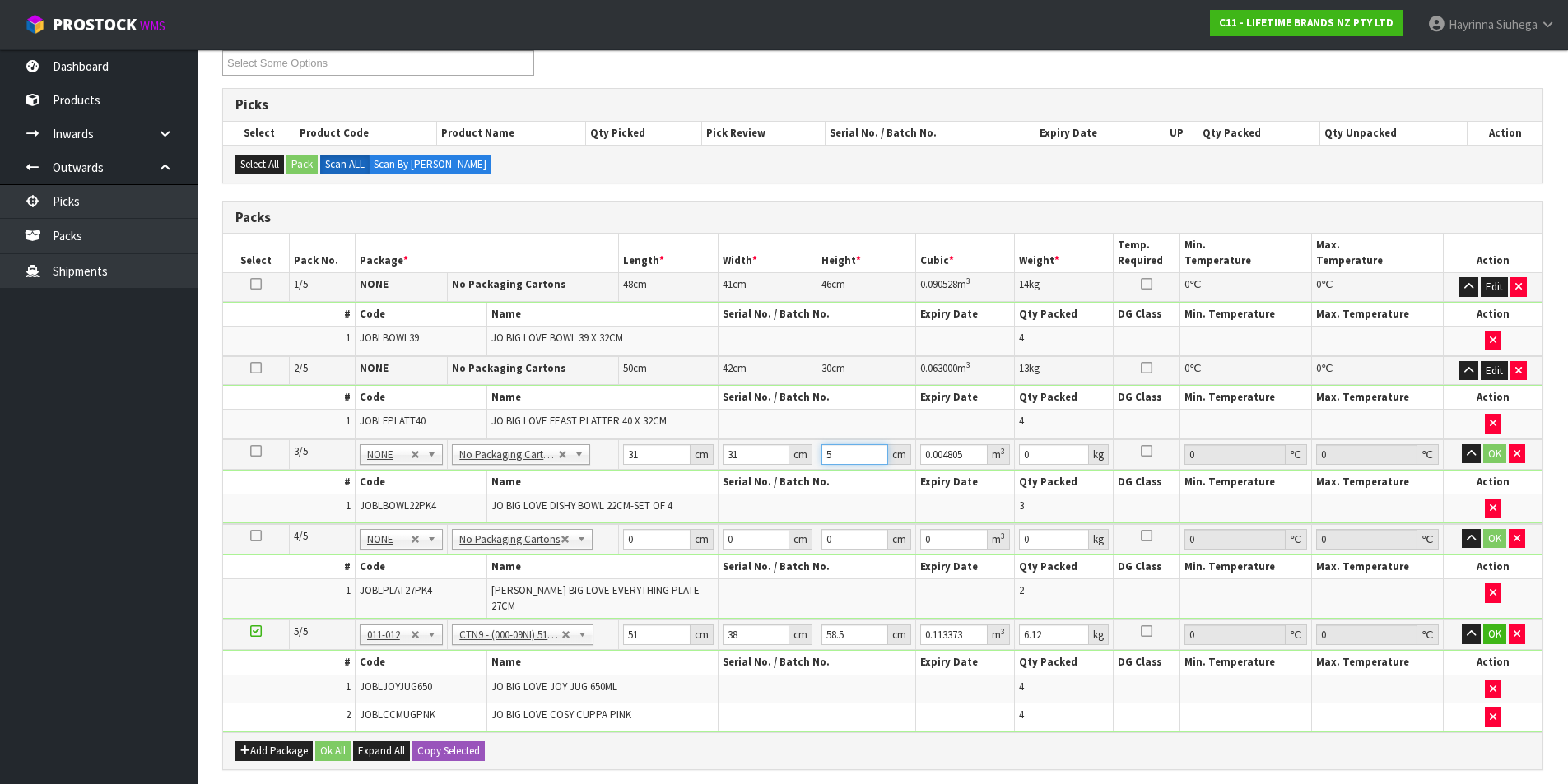
type input "0.052855"
type input "55"
type input "13"
click button "OK" at bounding box center [1495, 454] width 23 height 20
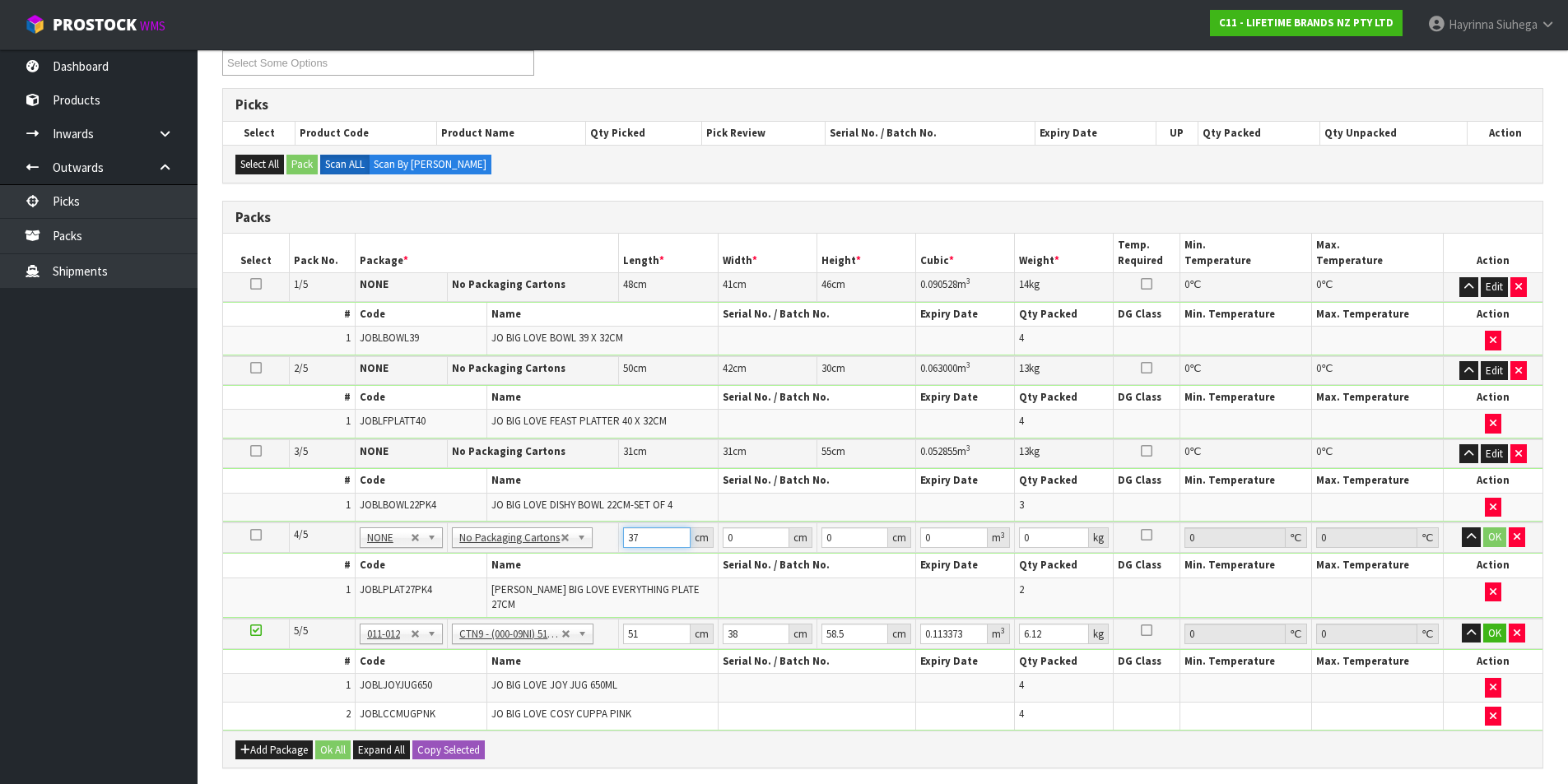
type input "37"
type input "2"
type input "0.002738"
type input "27"
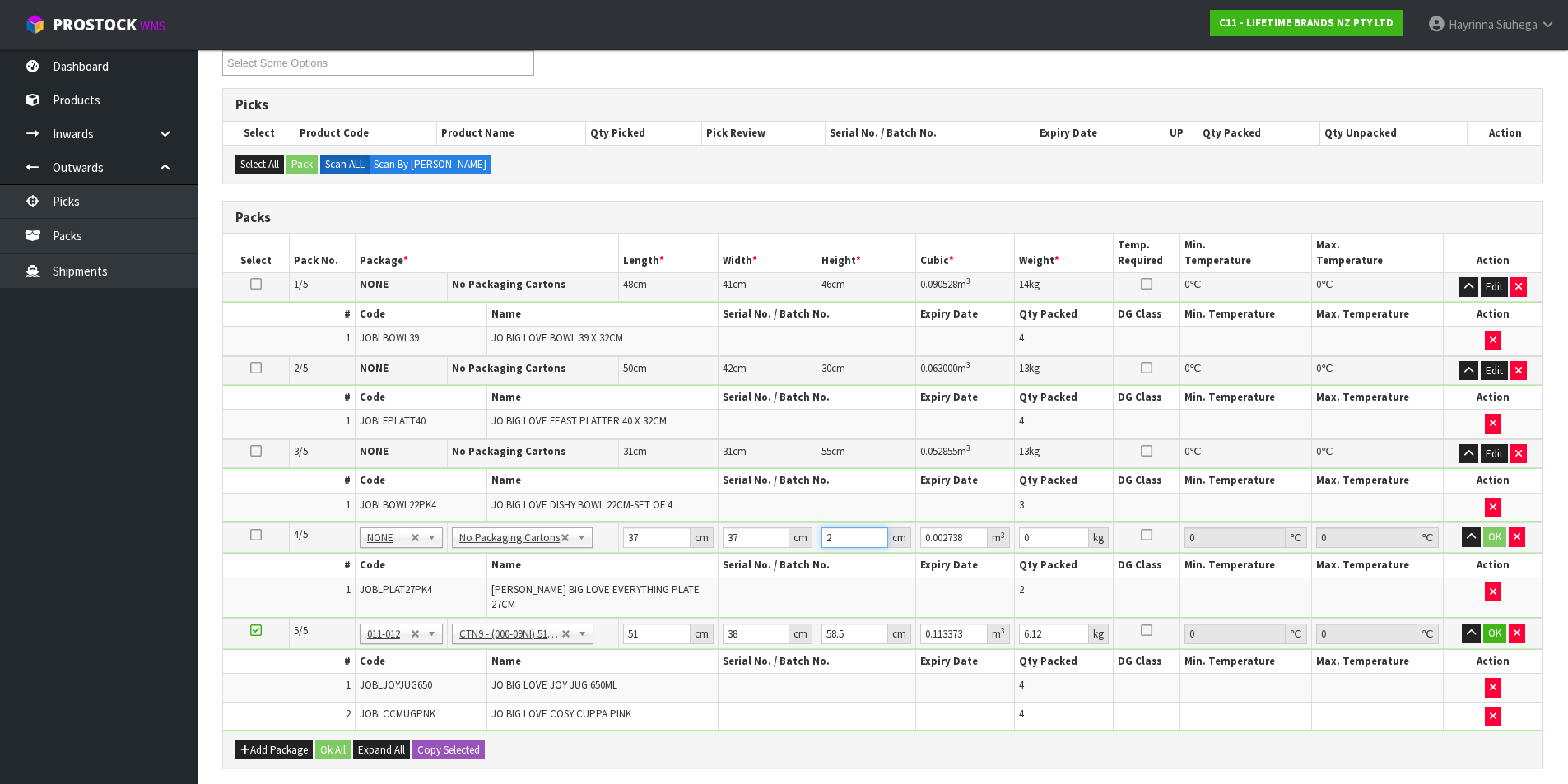
type input "0.036963"
type input "27"
type input "11"
click button "OK" at bounding box center [1495, 537] width 23 height 20
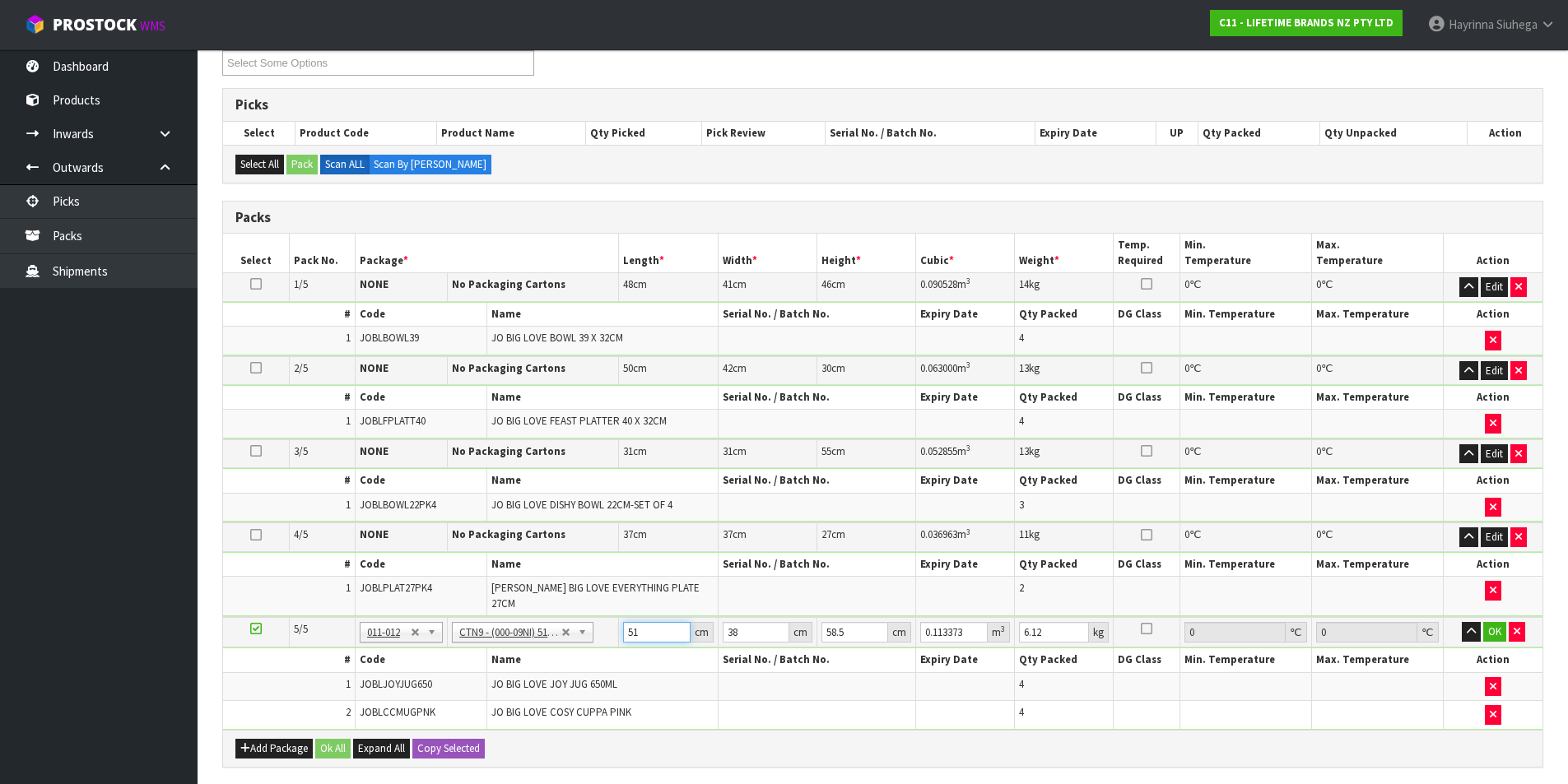
type input "5"
type input "0.011115"
type input "52"
type input "0.115596"
type input "52"
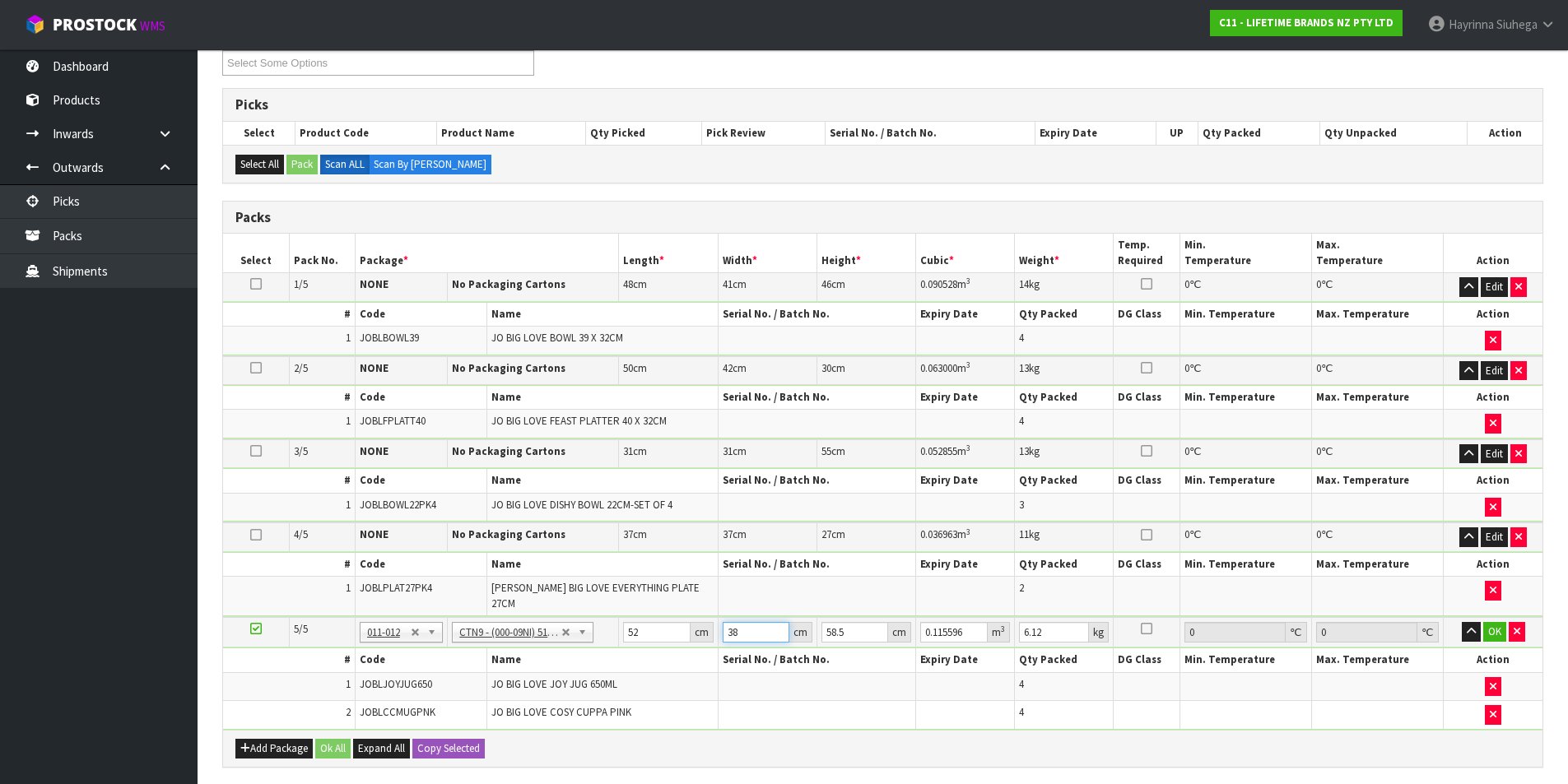
type input "4"
type input "0.012168"
type input "40"
type input "0.12168"
type input "40"
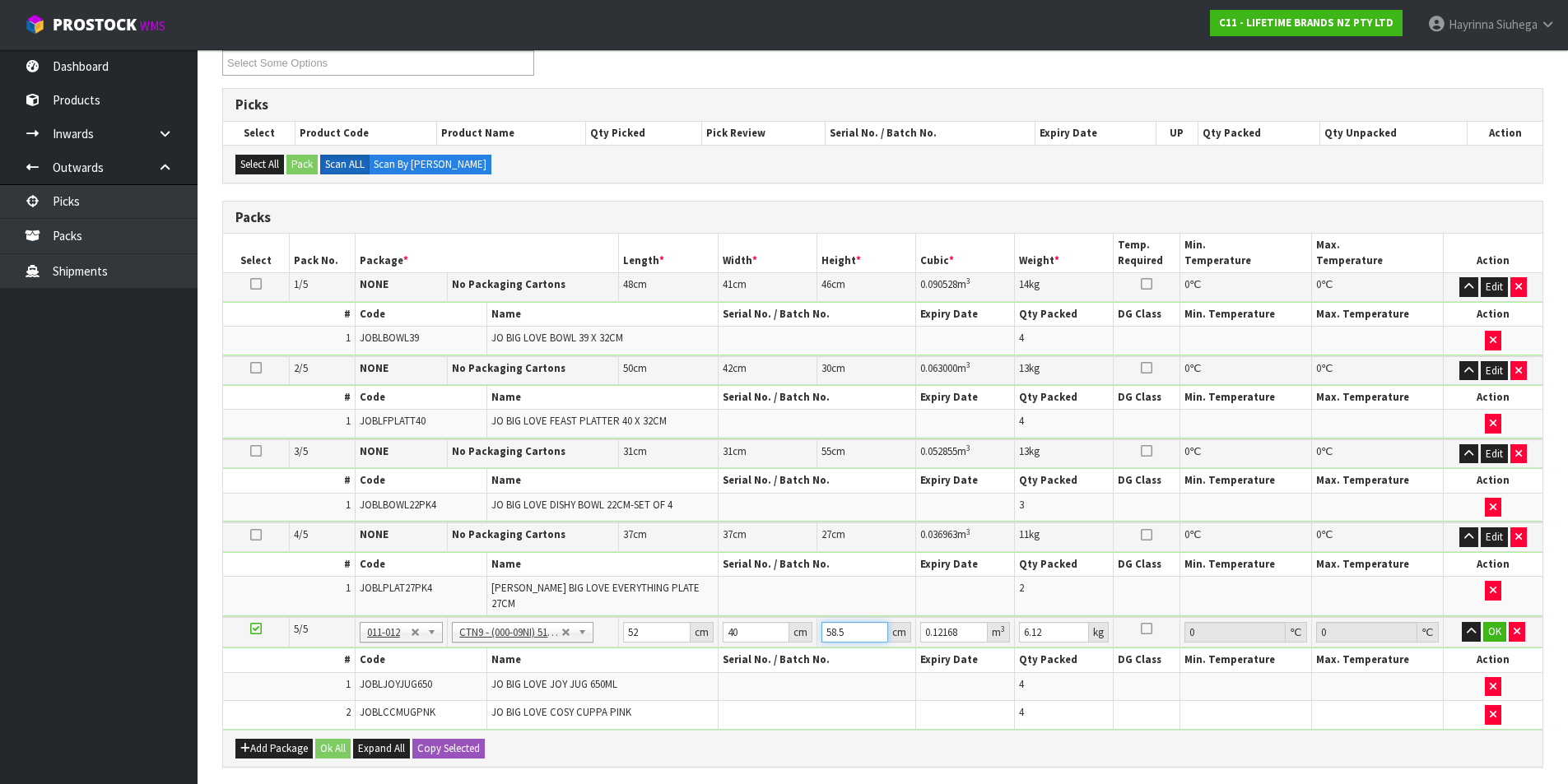
type input "4"
type input "0.00832"
type input "40"
type input "0.0832"
type input "40"
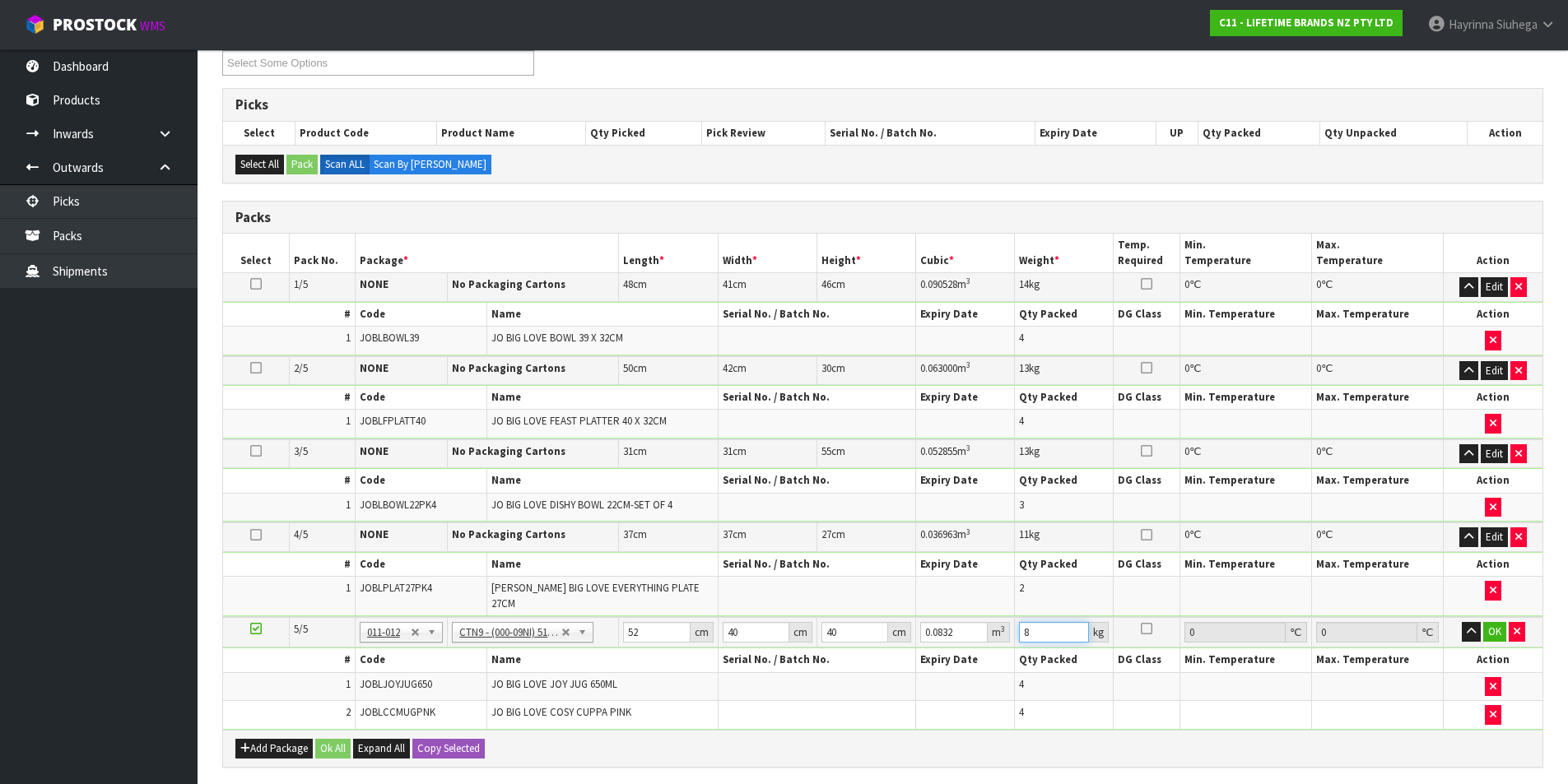
type input "8"
click button "OK" at bounding box center [1495, 632] width 23 height 20
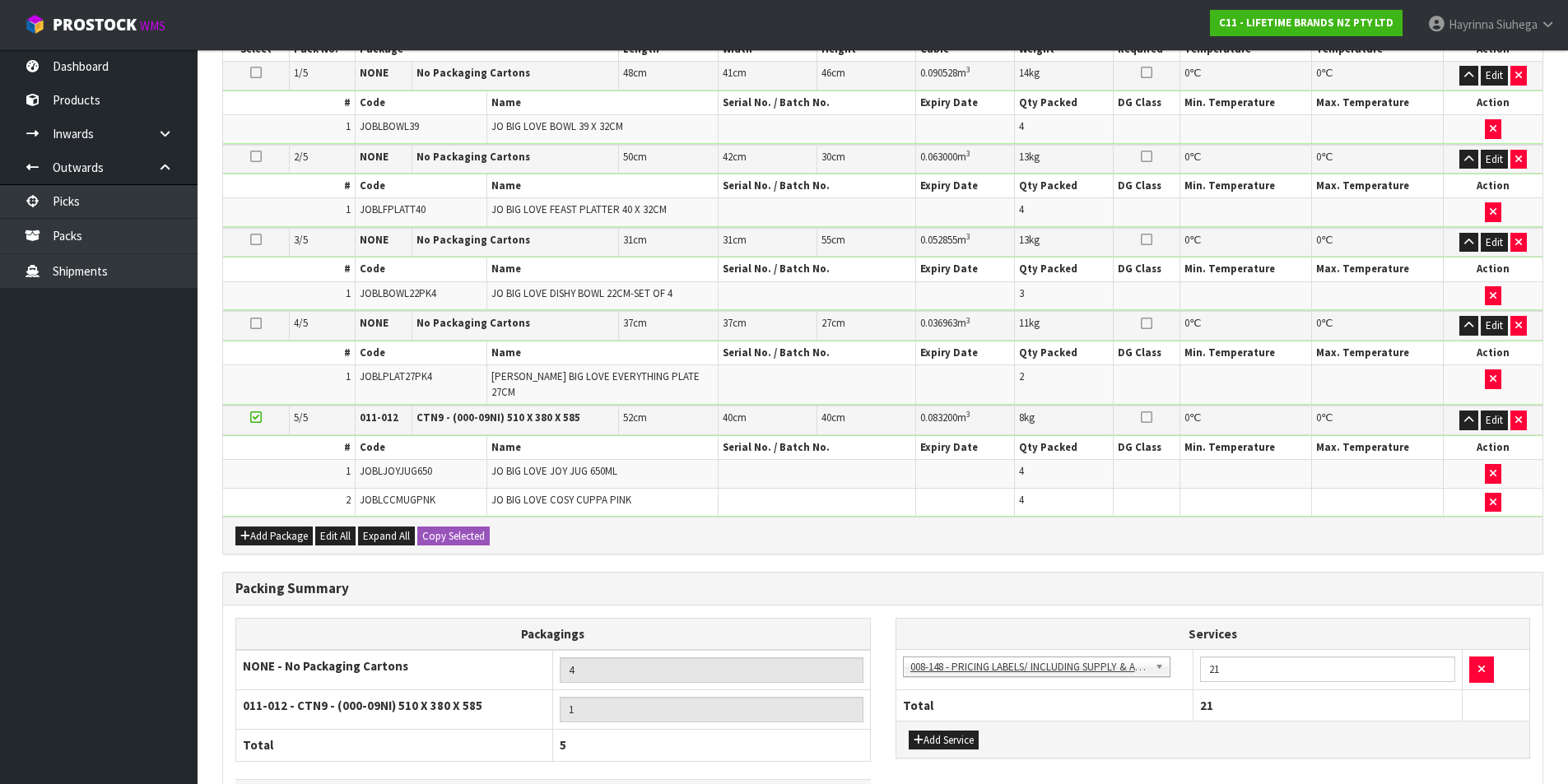
scroll to position [560, 0]
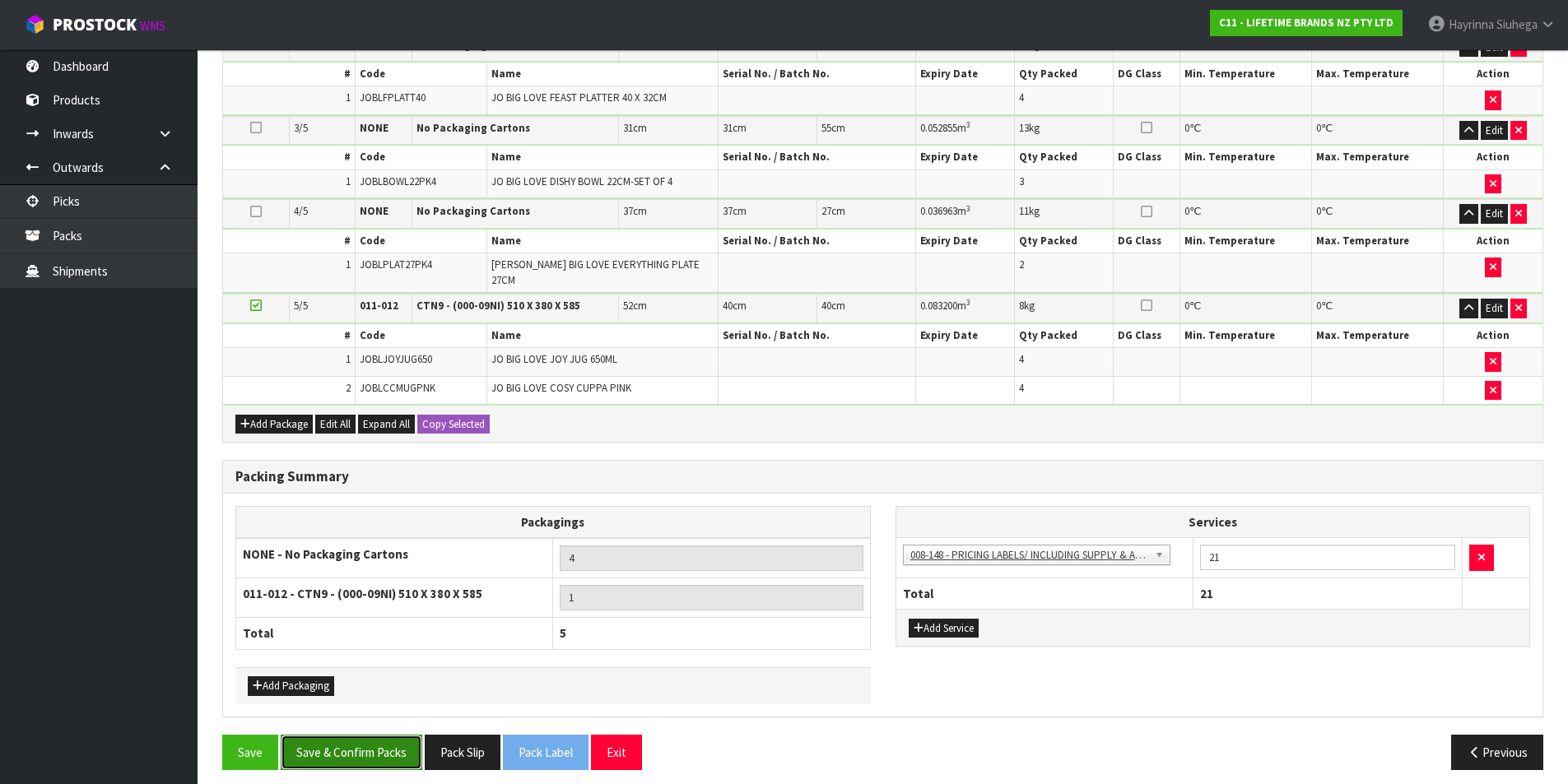
click at [372, 741] on button "Save & Confirm Packs" at bounding box center [351, 753] width 142 height 35
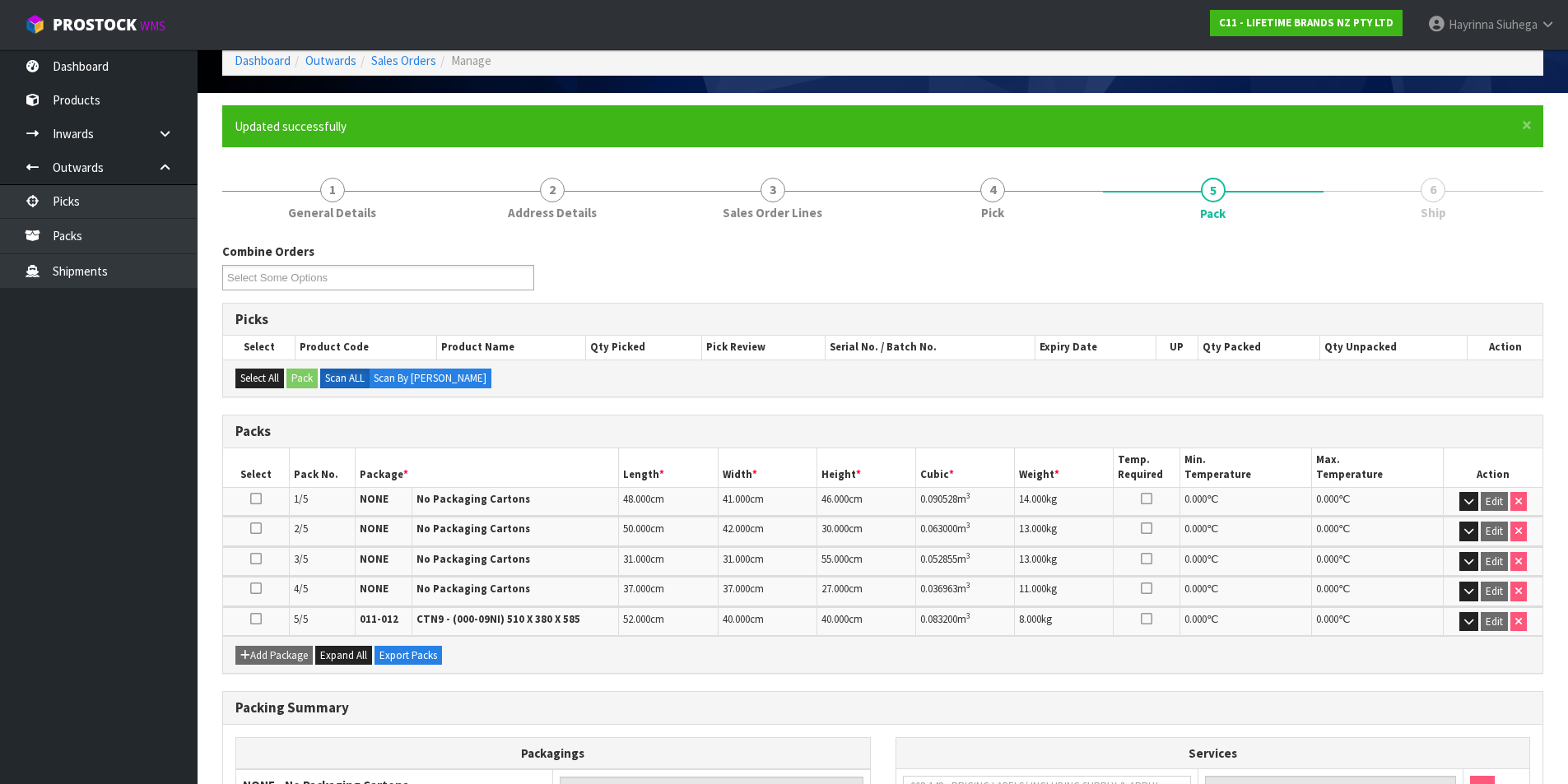
scroll to position [288, 0]
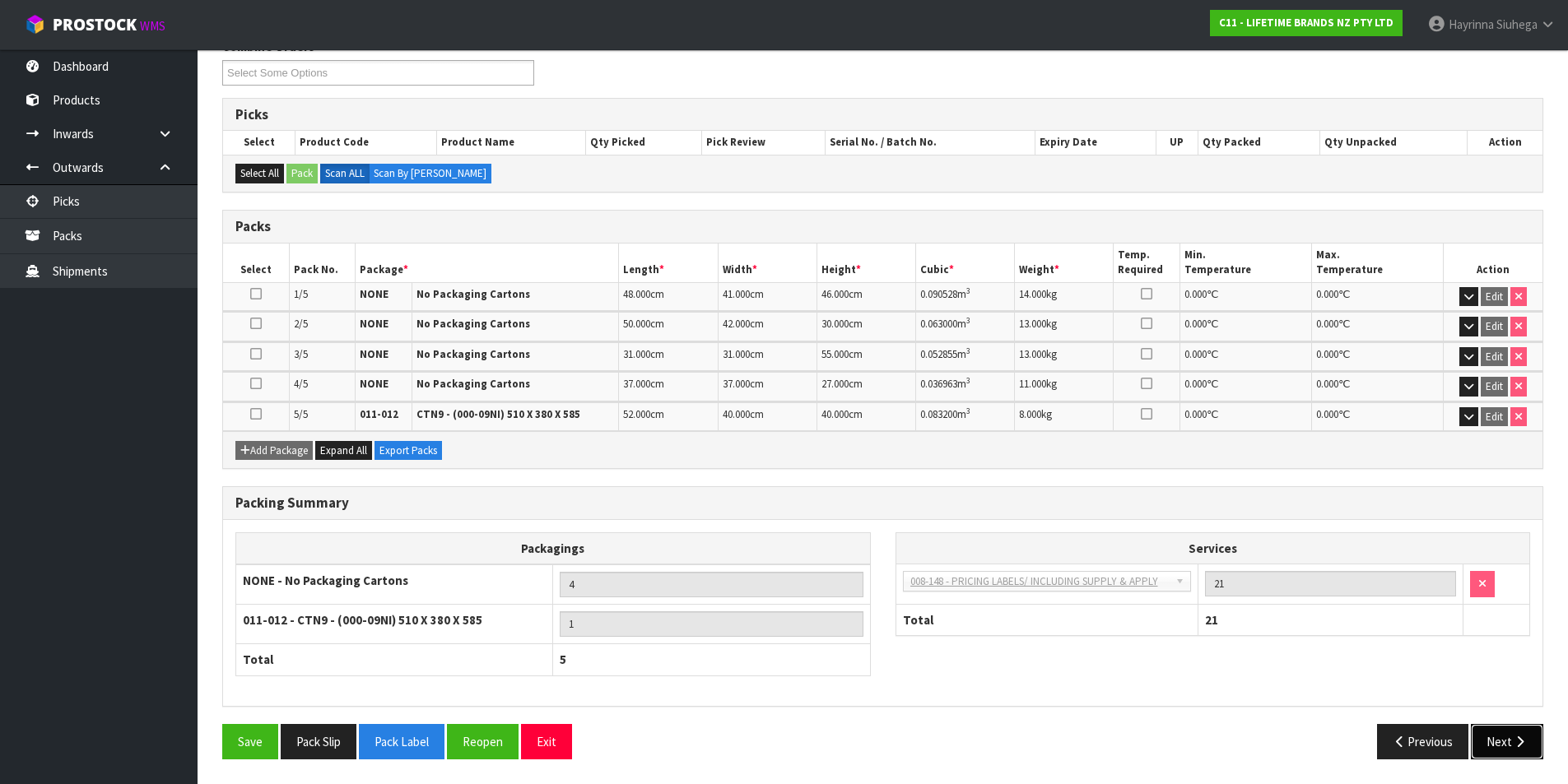
click at [1496, 728] on button "Next" at bounding box center [1506, 742] width 73 height 35
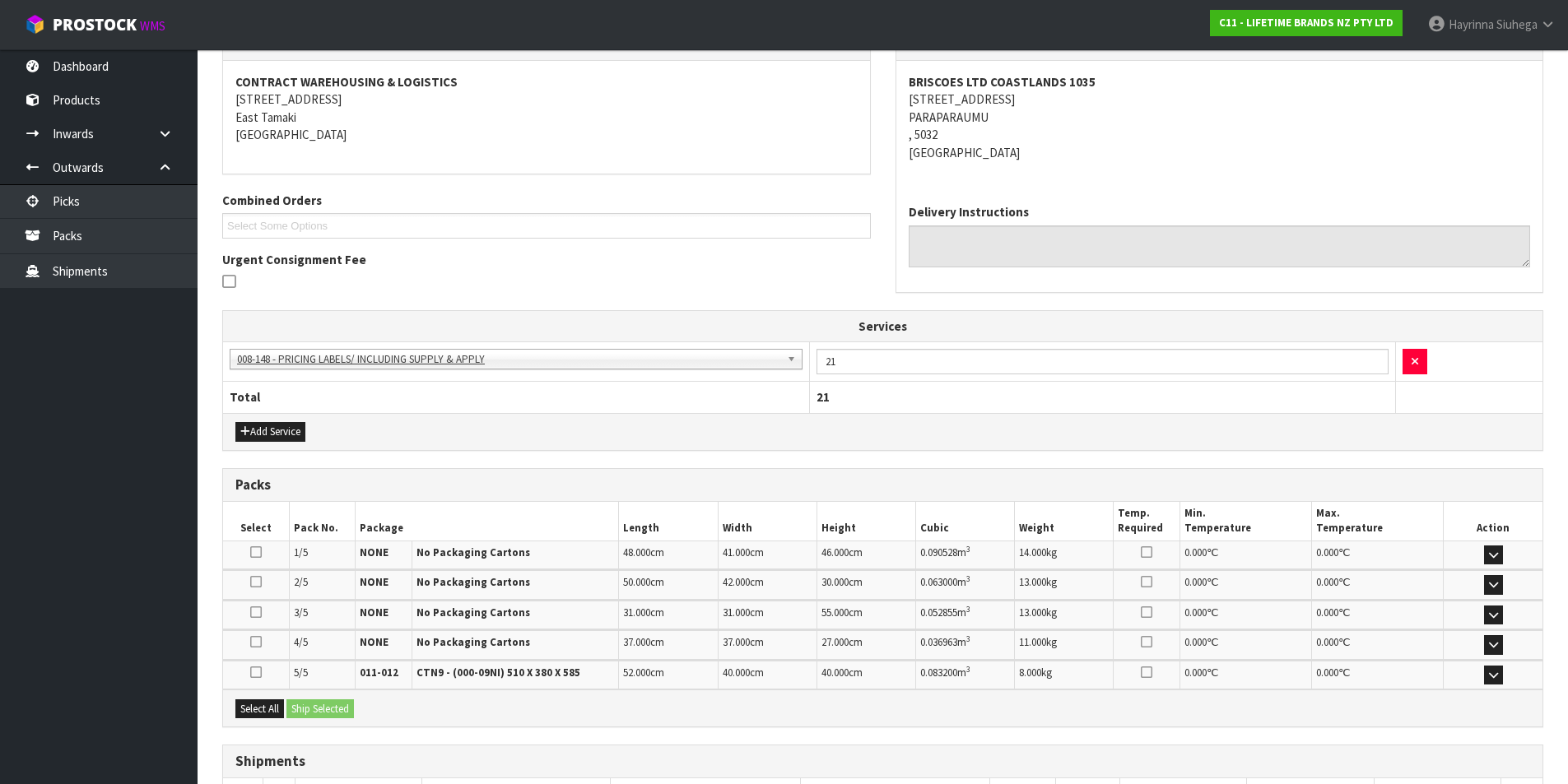
scroll to position [418, 0]
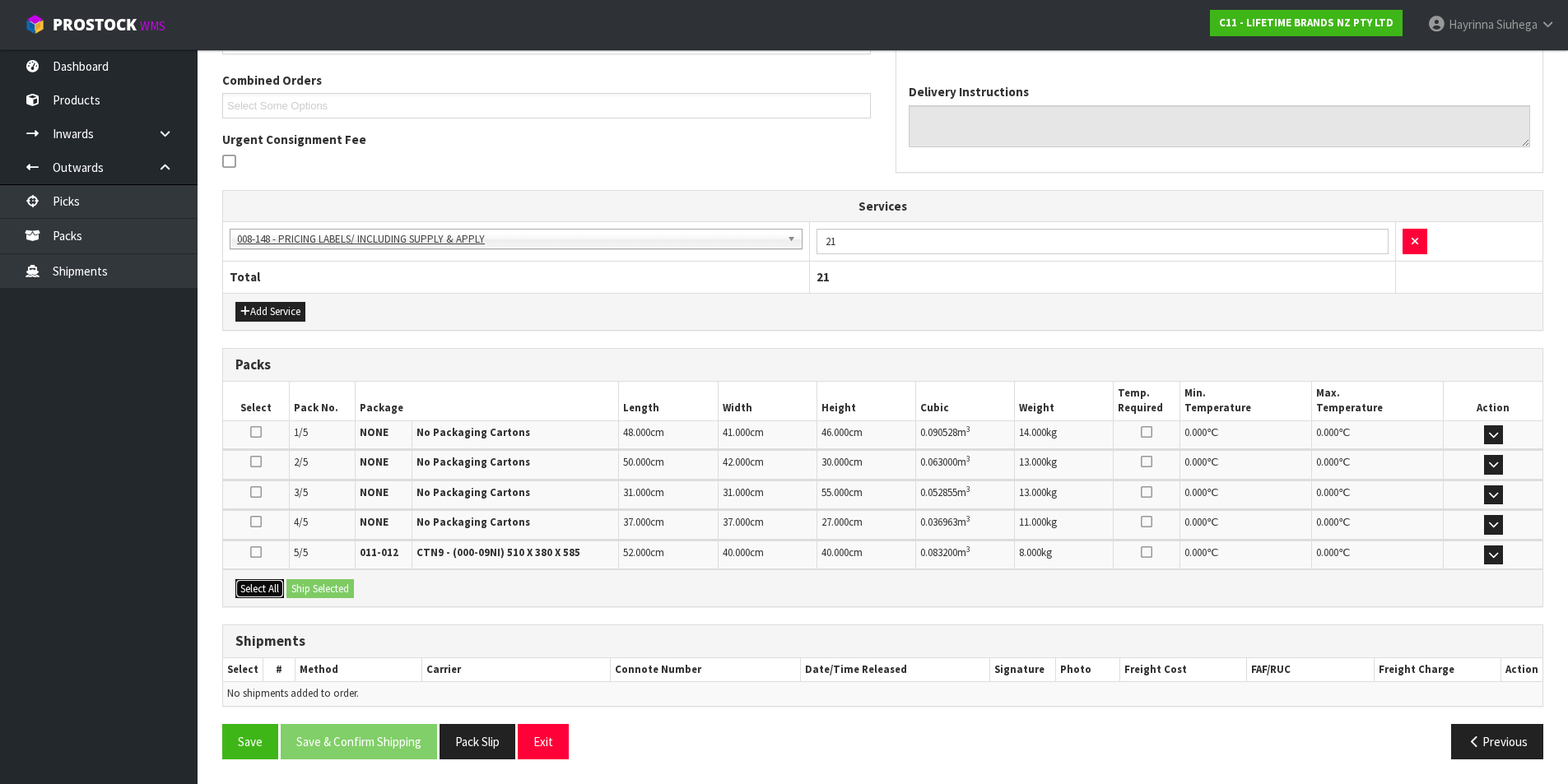
click at [282, 595] on button "Select All" at bounding box center [260, 589] width 49 height 20
click at [349, 584] on button "Ship Selected" at bounding box center [320, 589] width 67 height 20
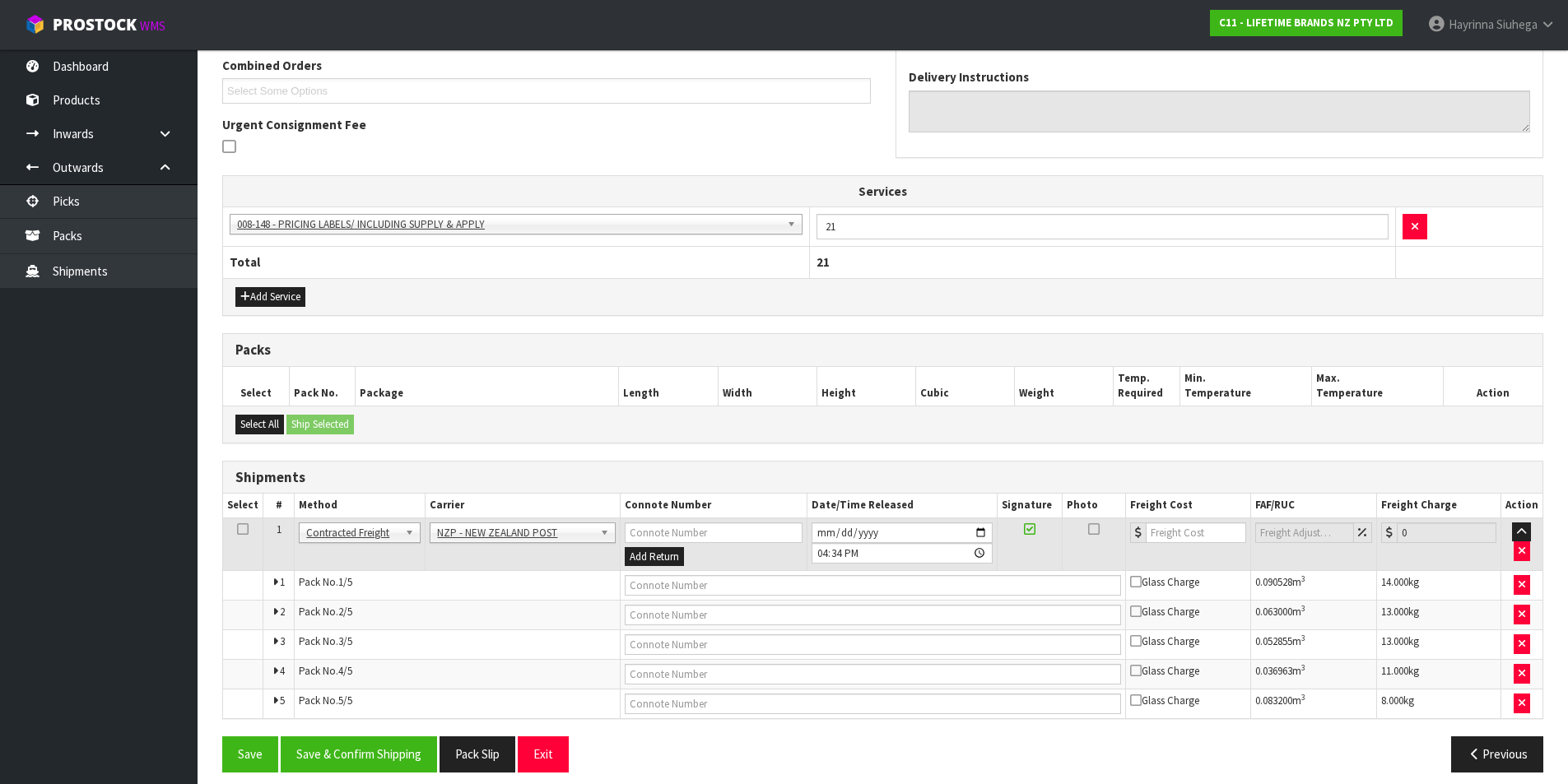
scroll to position [446, 0]
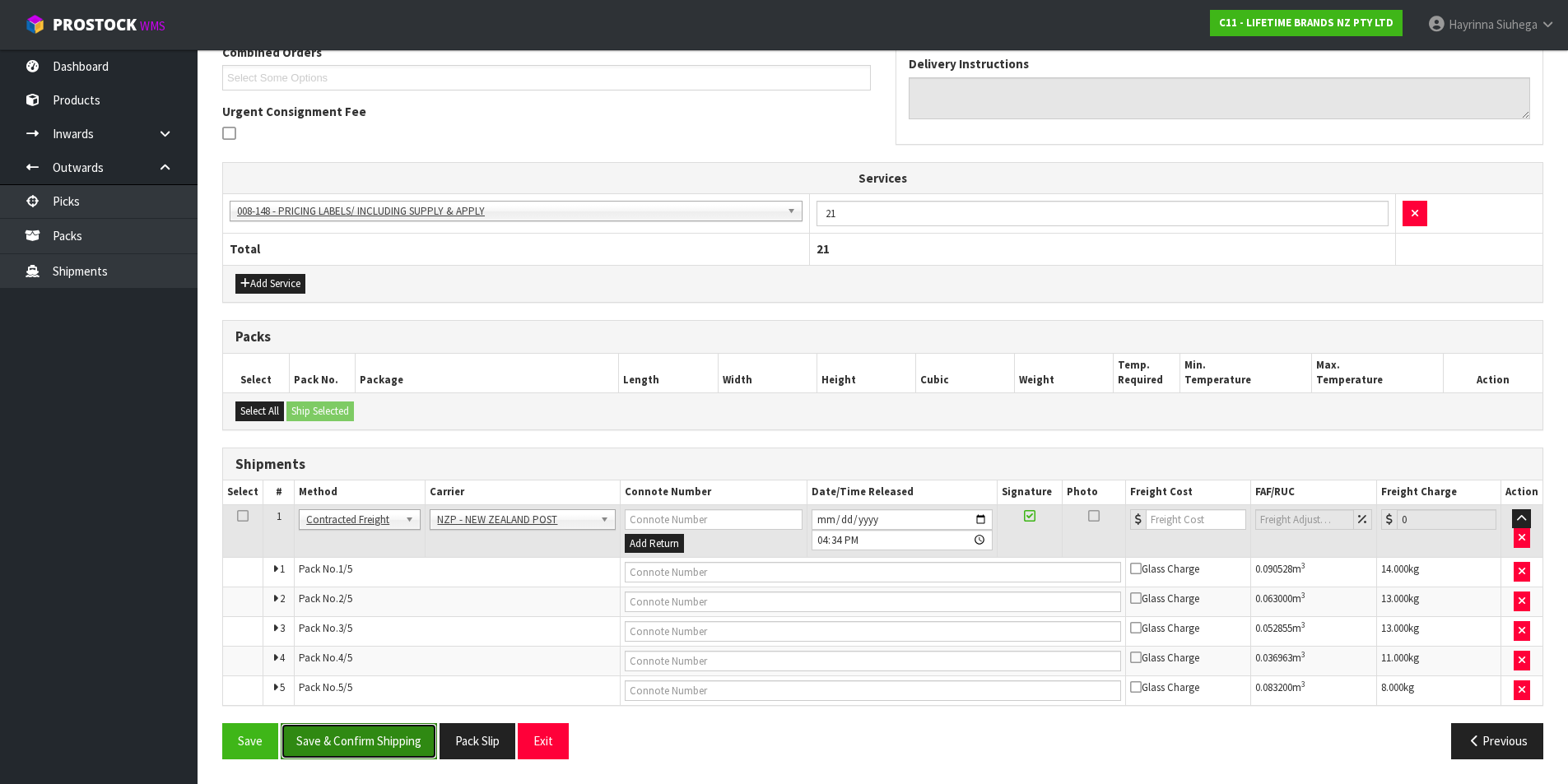
click at [389, 731] on button "Save & Confirm Shipping" at bounding box center [358, 741] width 156 height 35
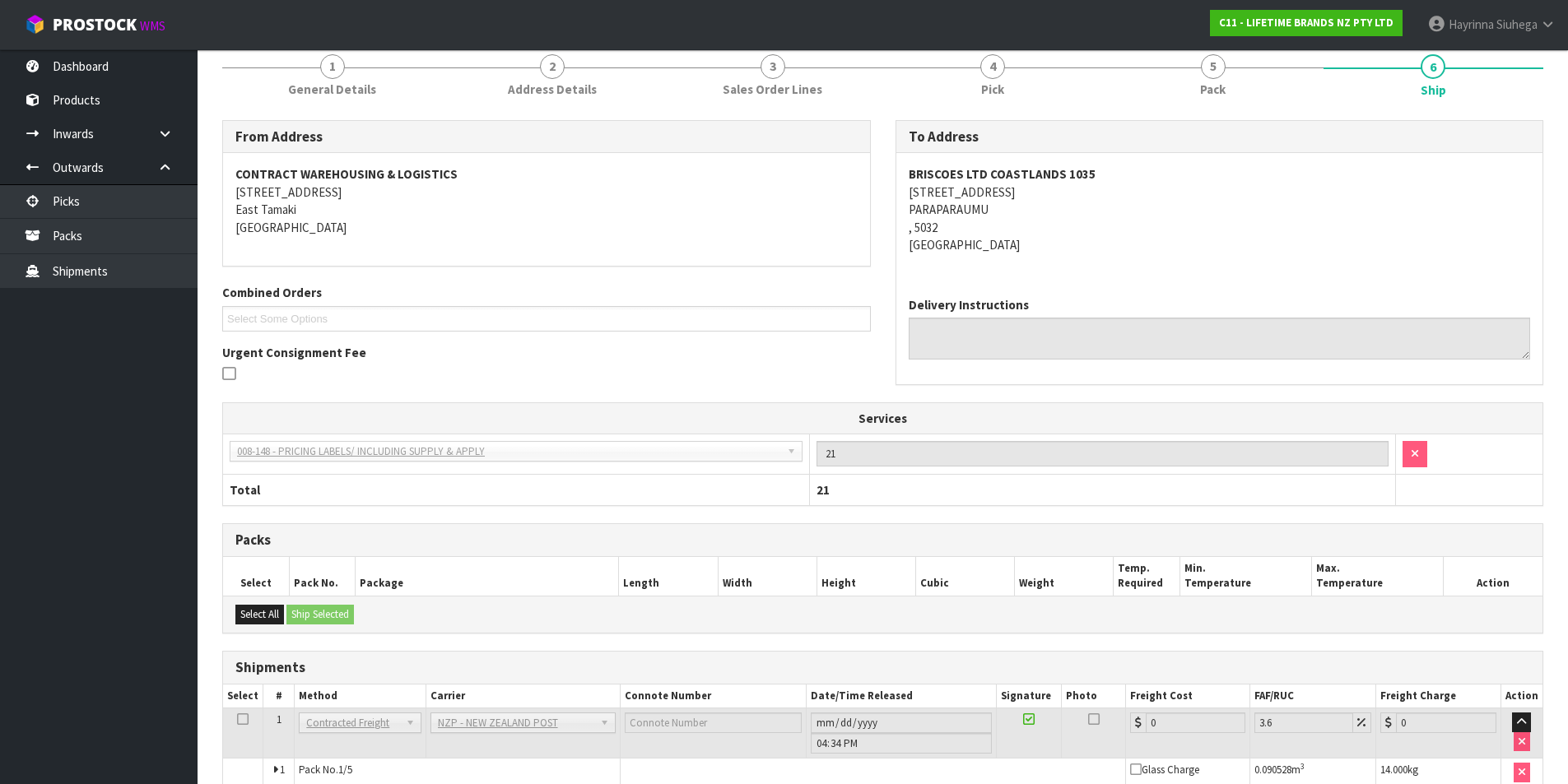
scroll to position [417, 0]
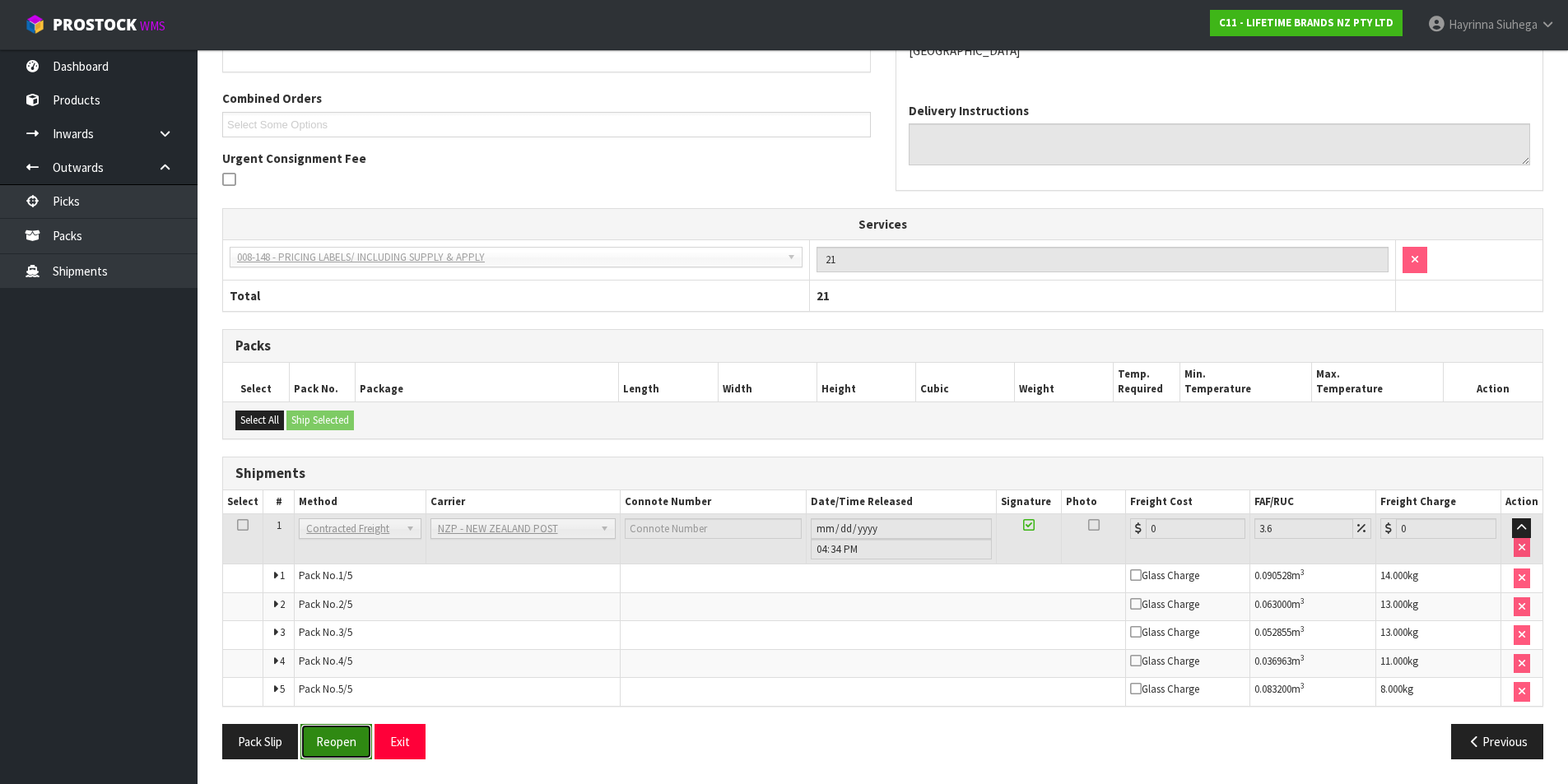
click at [336, 753] on button "Reopen" at bounding box center [336, 742] width 72 height 35
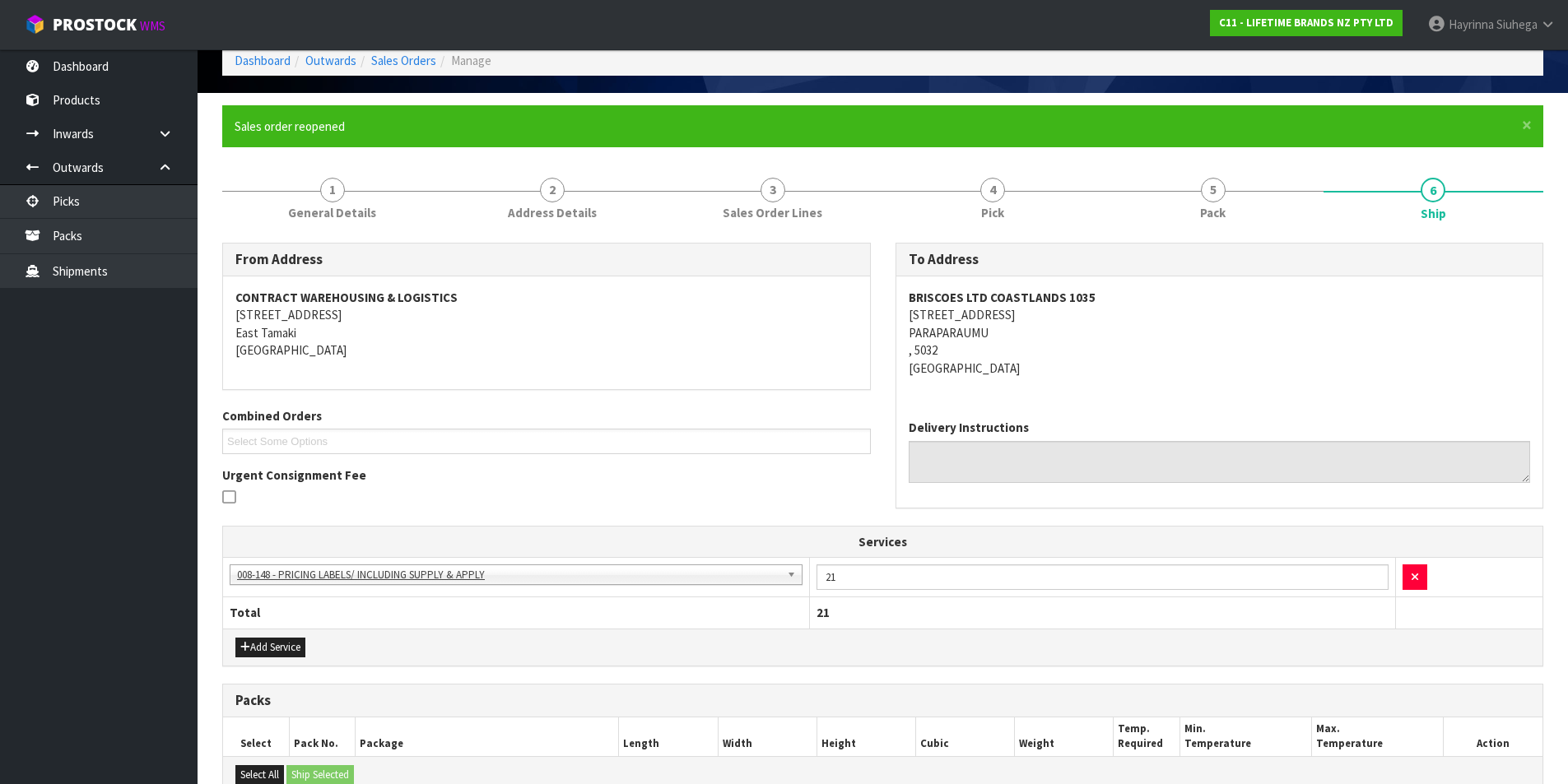
scroll to position [461, 0]
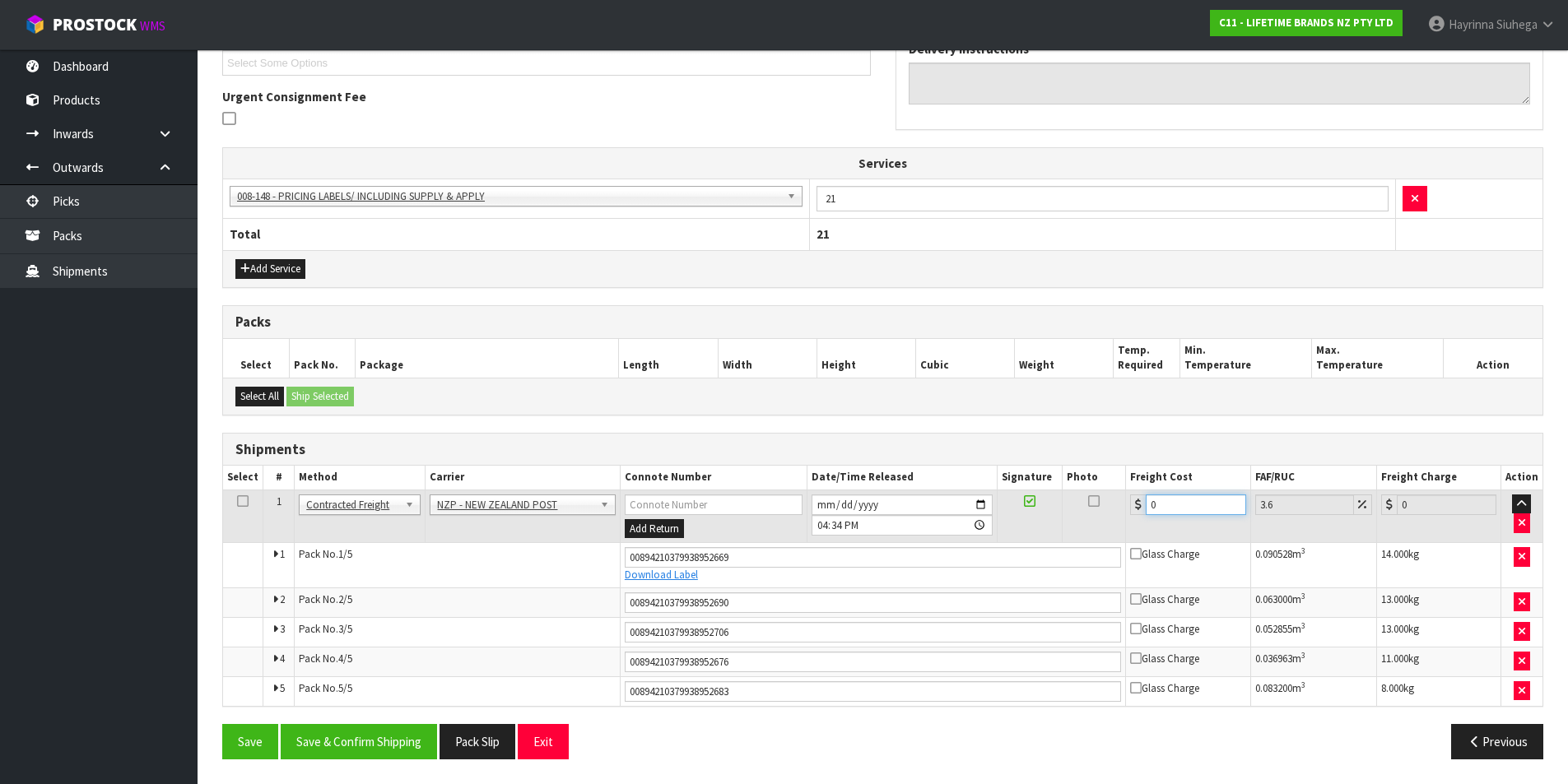
drag, startPoint x: 1159, startPoint y: 506, endPoint x: 1081, endPoint y: 505, distance: 78.0
click at [1089, 505] on tr "1 Client Local Pickup Customer Local Pickup Company Freight Contracted Freight …" at bounding box center [882, 516] width 1319 height 53
type input "6"
type input "6.22"
type input "60"
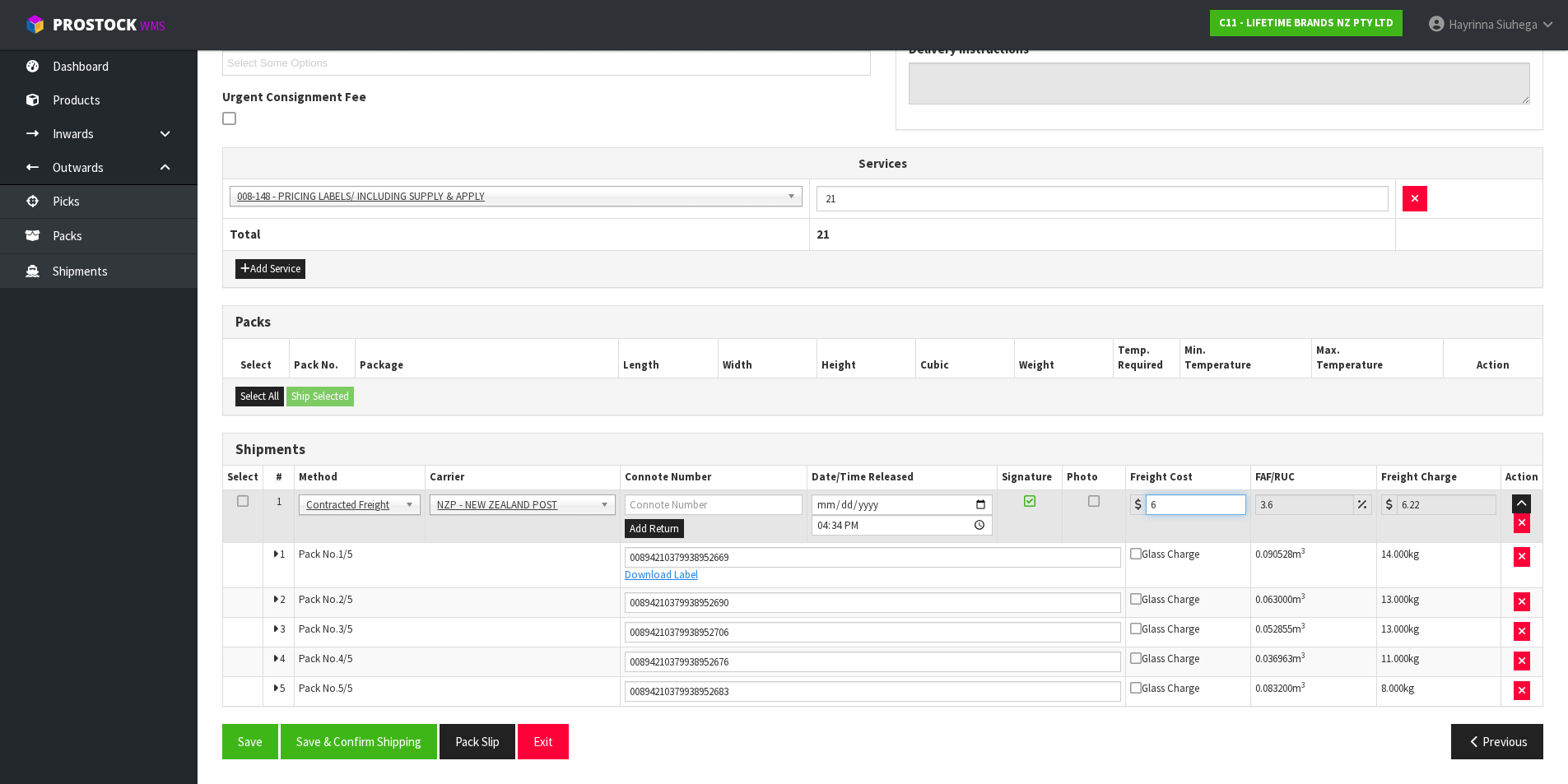
type input "62.16"
type input "60.9"
type input "63.09"
type input "60.94"
type input "63.13"
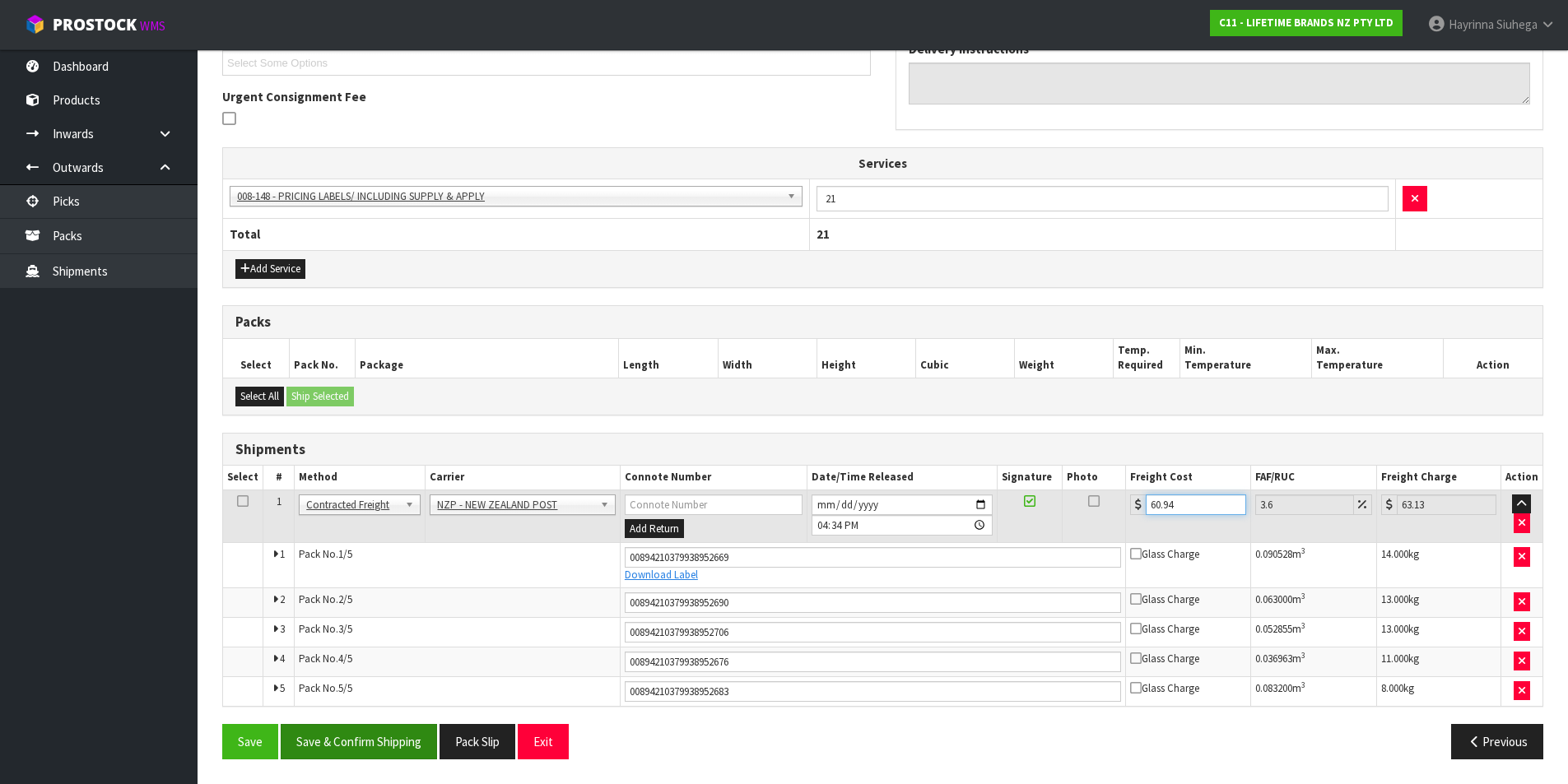
type input "60.94"
drag, startPoint x: 375, startPoint y: 738, endPoint x: 370, endPoint y: 731, distance: 8.6
click at [372, 736] on button "Save & Confirm Shipping" at bounding box center [358, 742] width 156 height 35
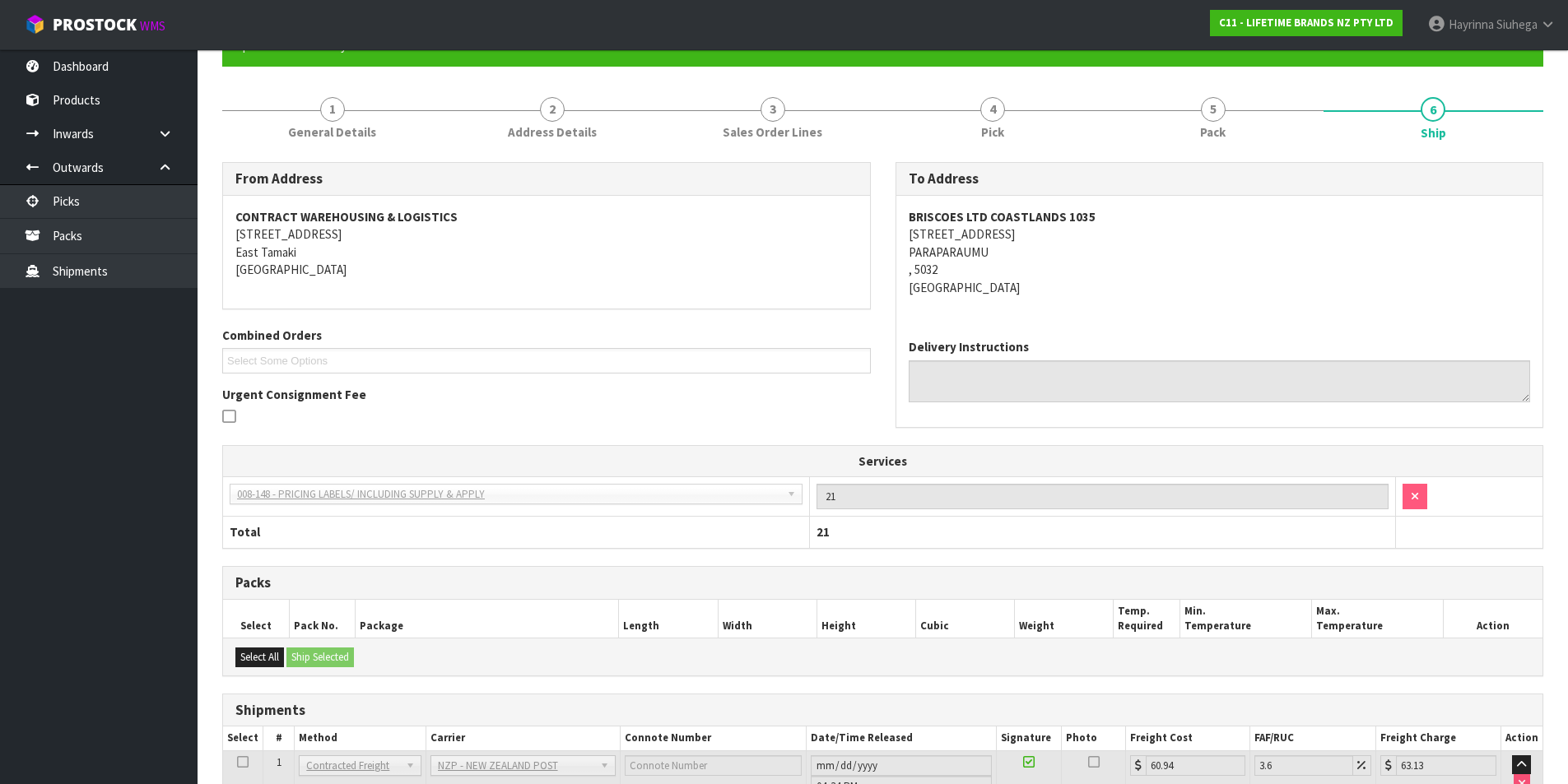
scroll to position [0, 0]
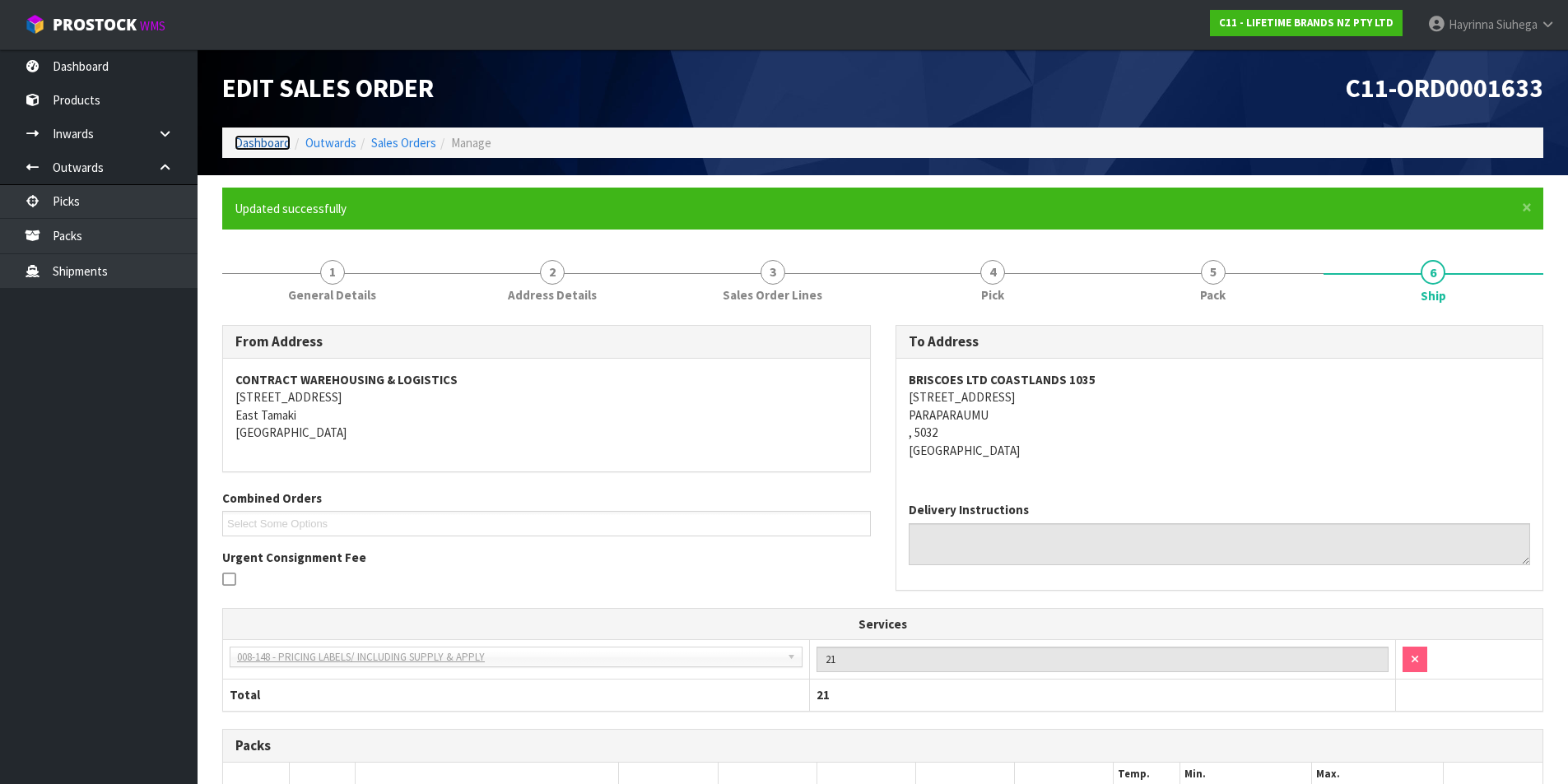
click at [253, 138] on link "Dashboard" at bounding box center [262, 142] width 56 height 16
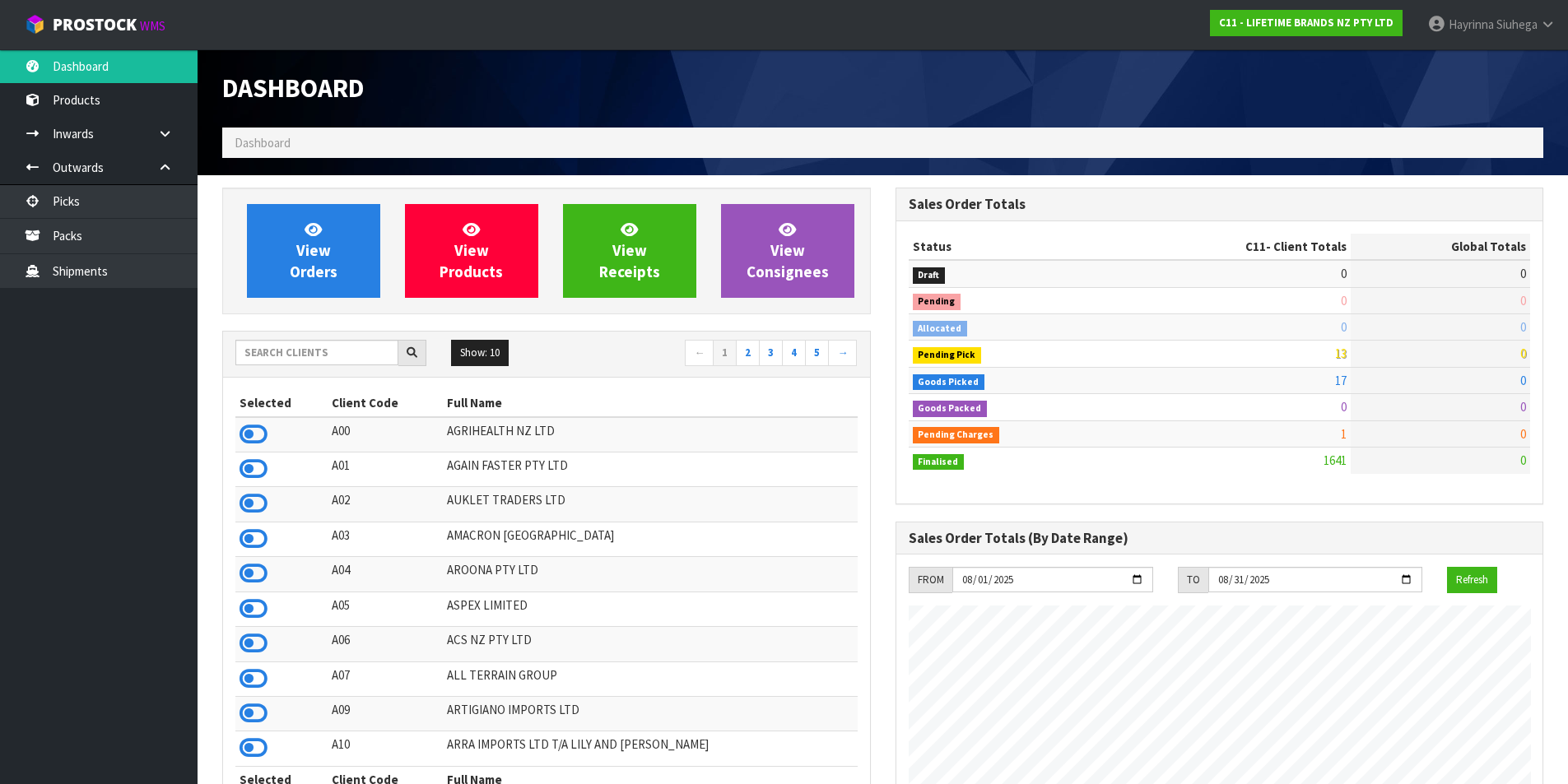
scroll to position [1246, 672]
click at [312, 240] on span "View Orders" at bounding box center [313, 250] width 48 height 62
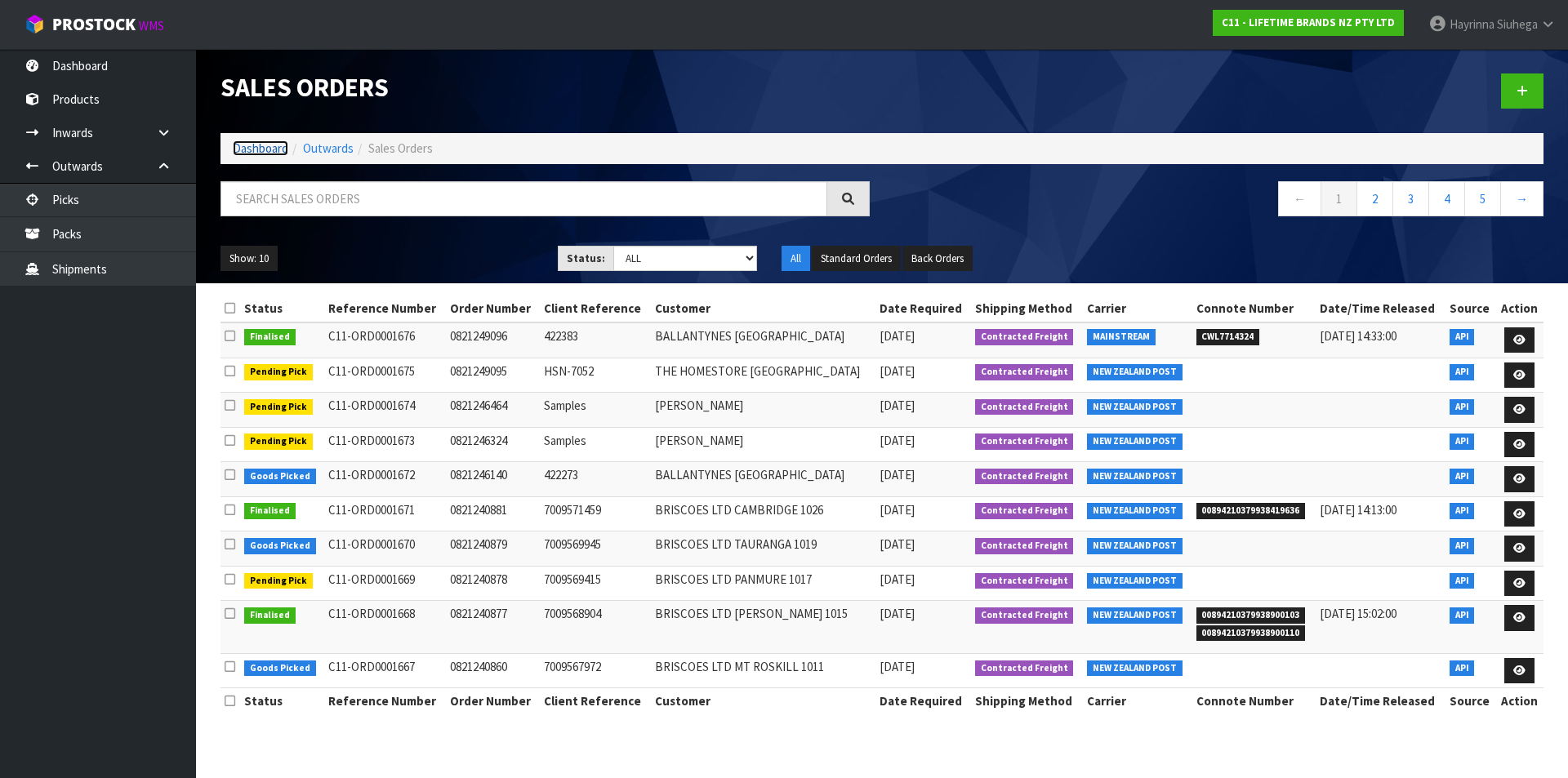
click at [266, 153] on link "Dashboard" at bounding box center [260, 148] width 56 height 16
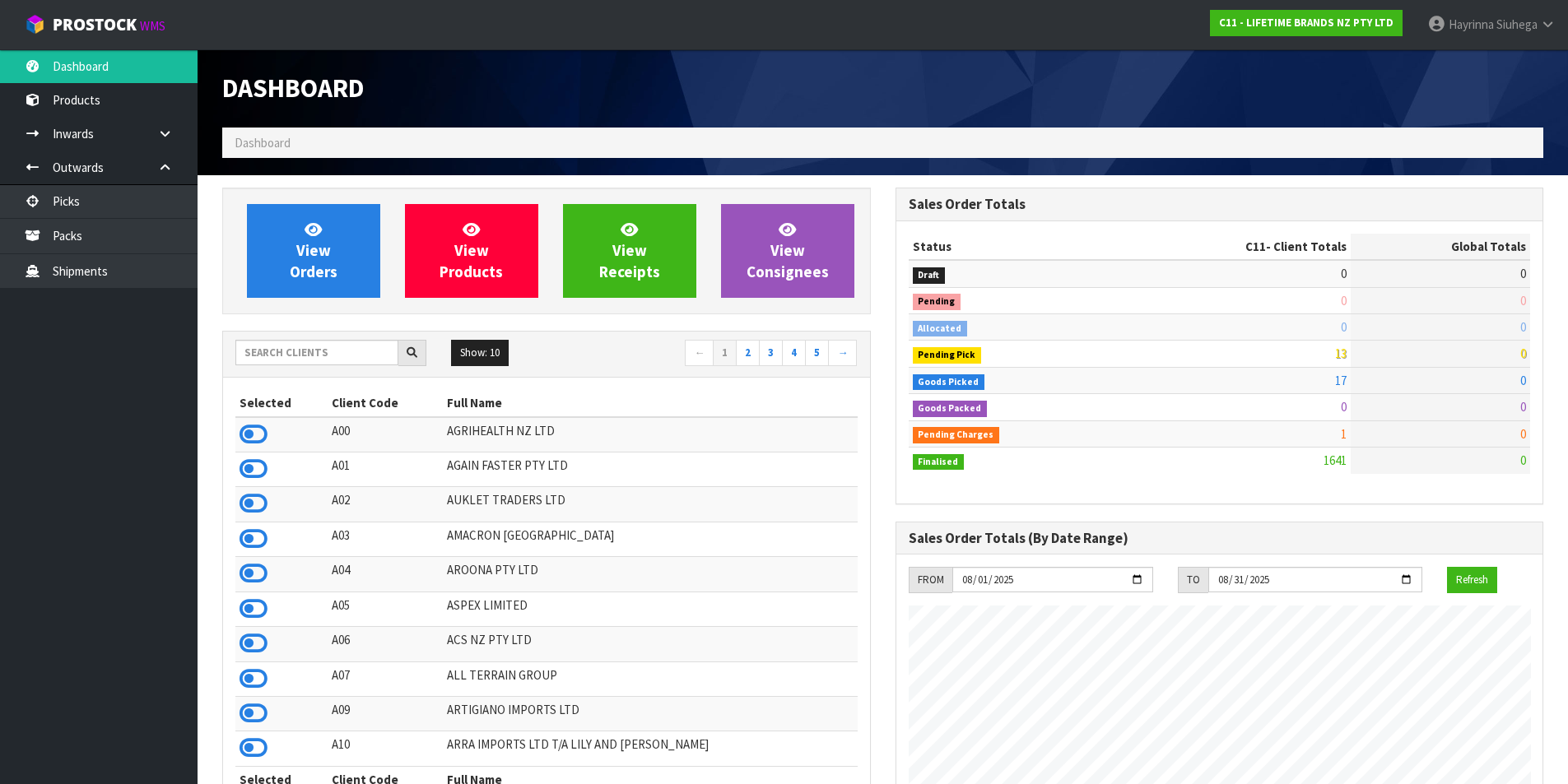
scroll to position [1246, 672]
click at [318, 239] on link "View Orders" at bounding box center [313, 250] width 134 height 94
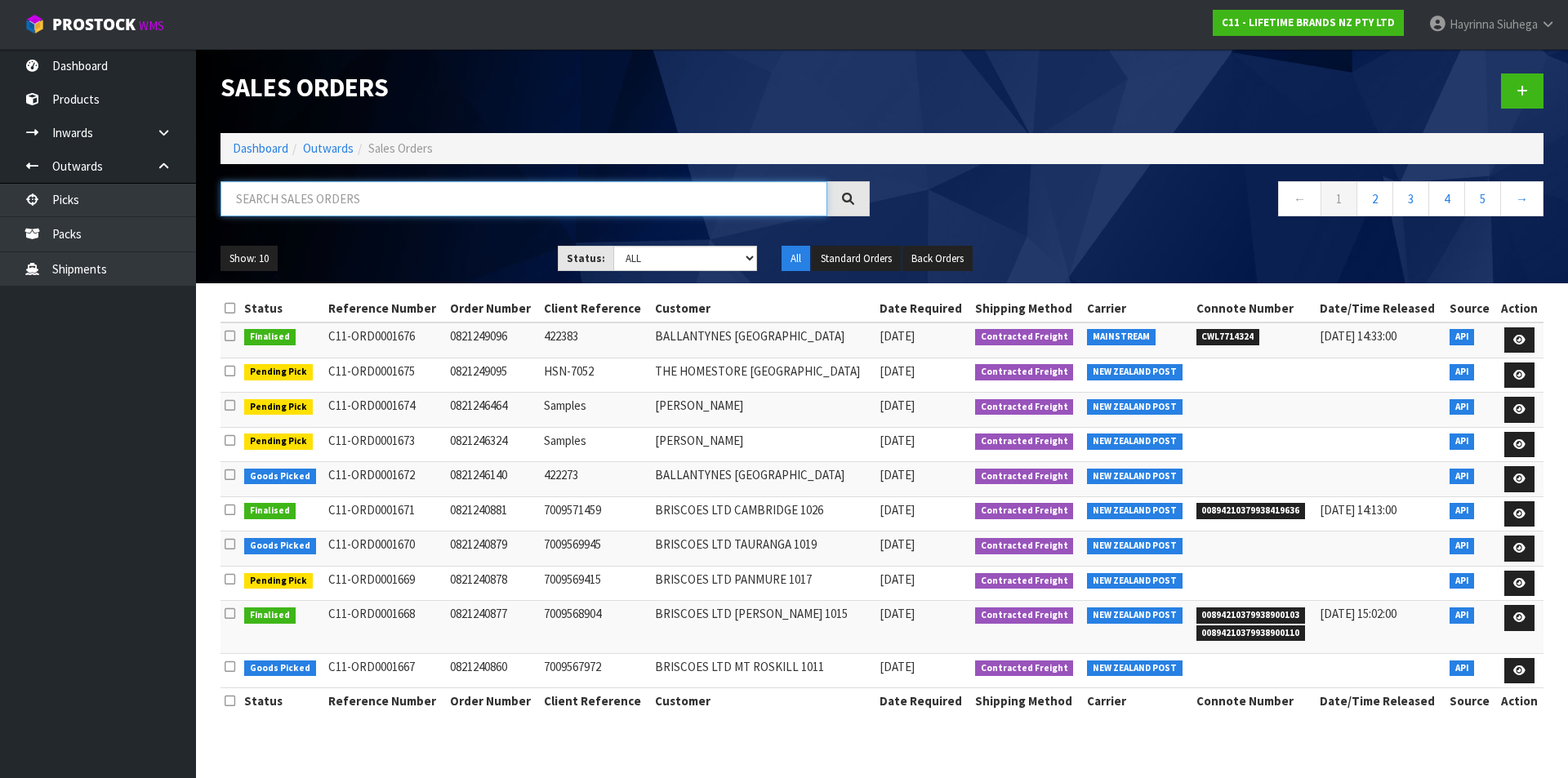
click at [349, 193] on input "text" at bounding box center [524, 199] width 607 height 35
type input "JOB-0407137"
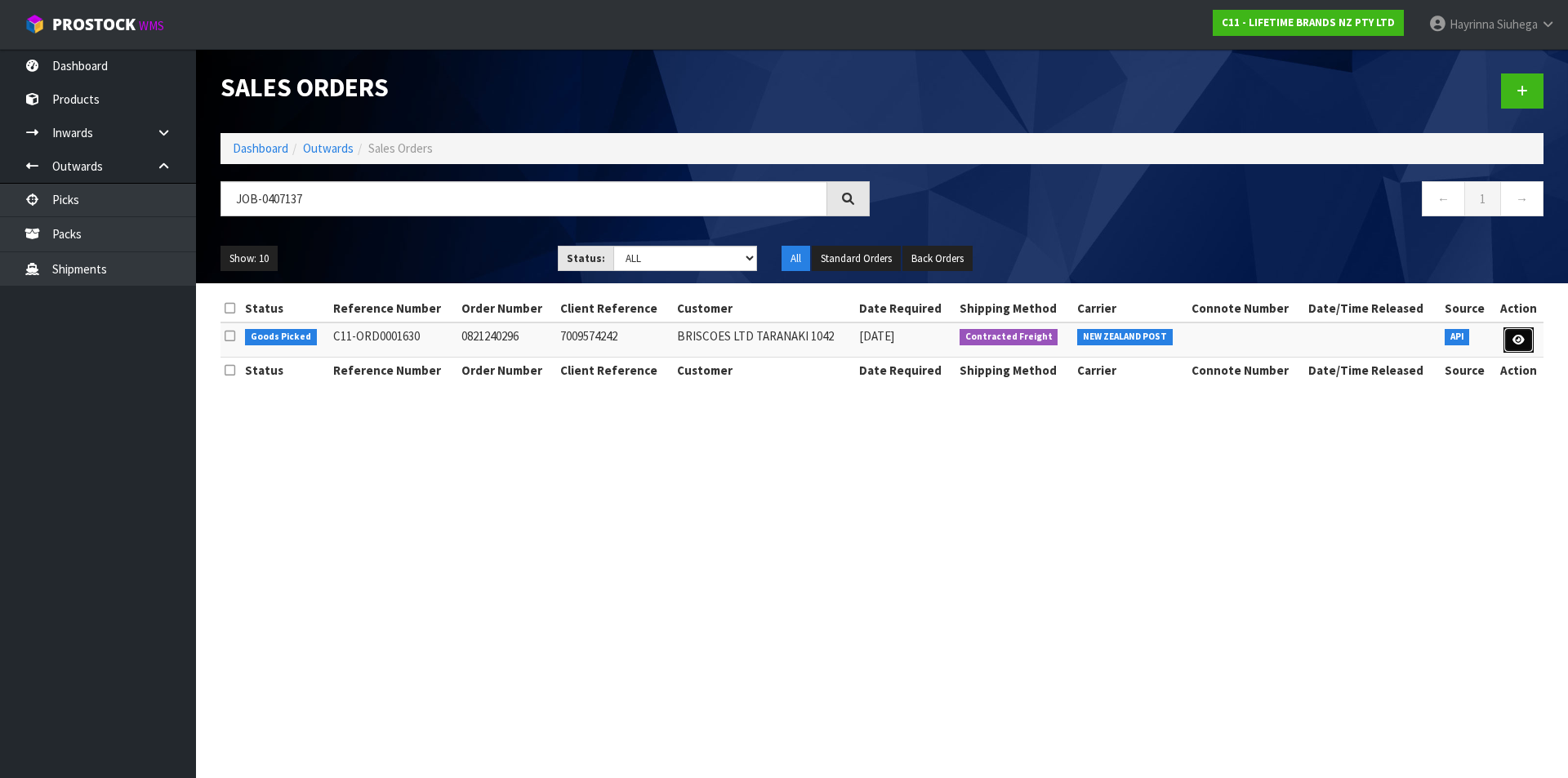
click at [1509, 334] on link at bounding box center [1518, 341] width 30 height 26
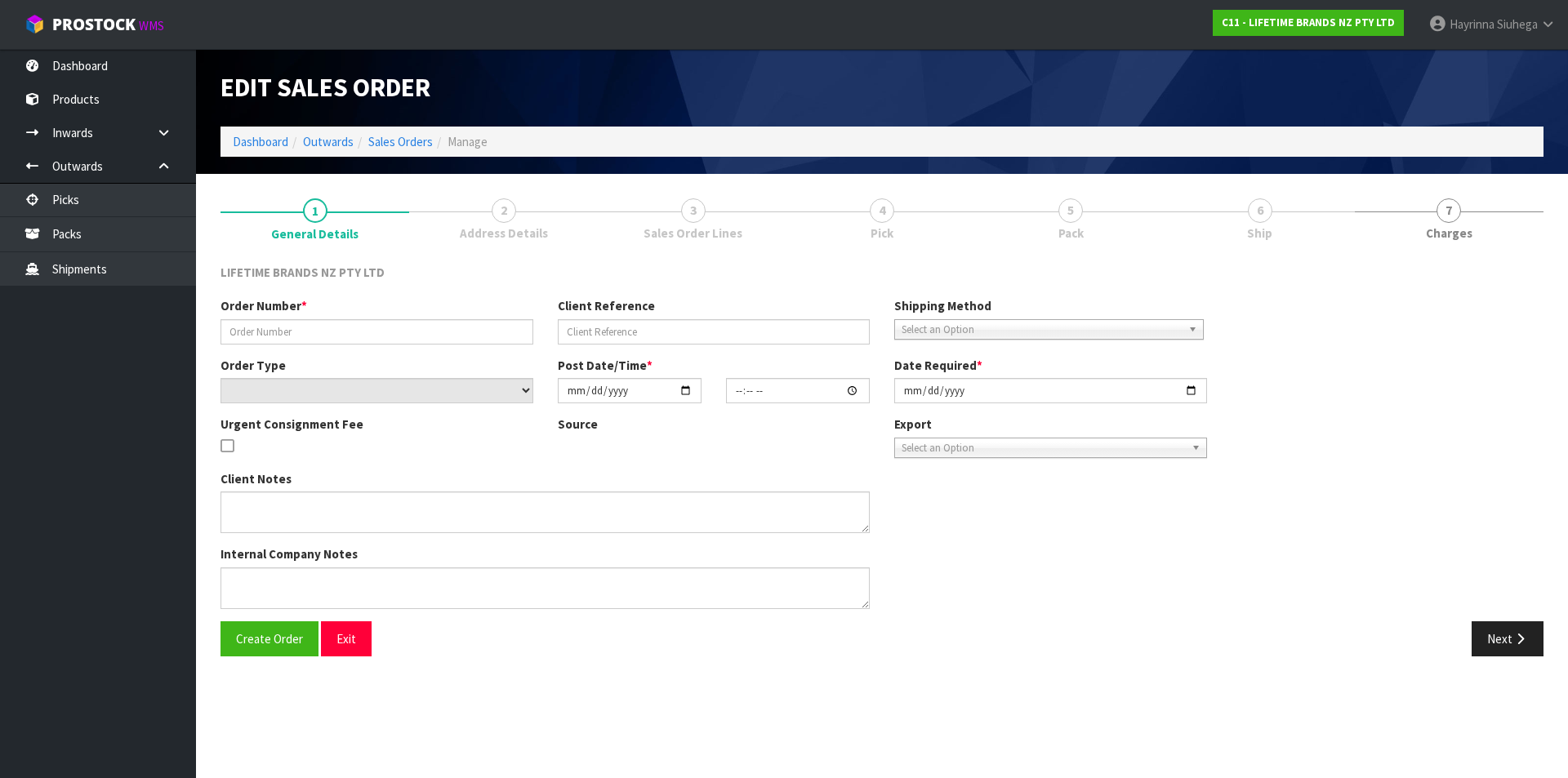
type input "0821240296"
type input "7009574242"
select select "number:0"
type input "[DATE]"
type input "14:03:16.000"
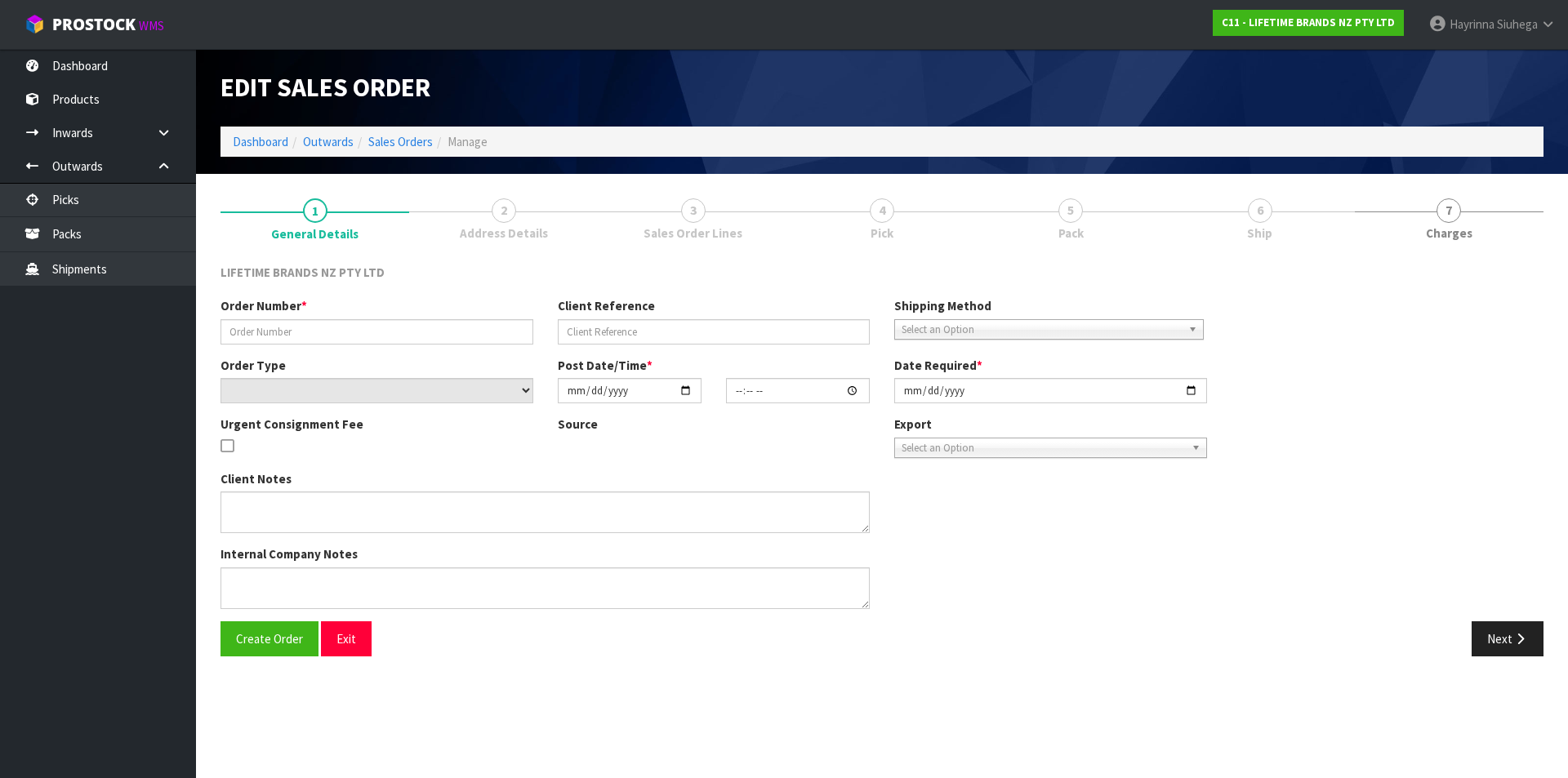
type input "[DATE]"
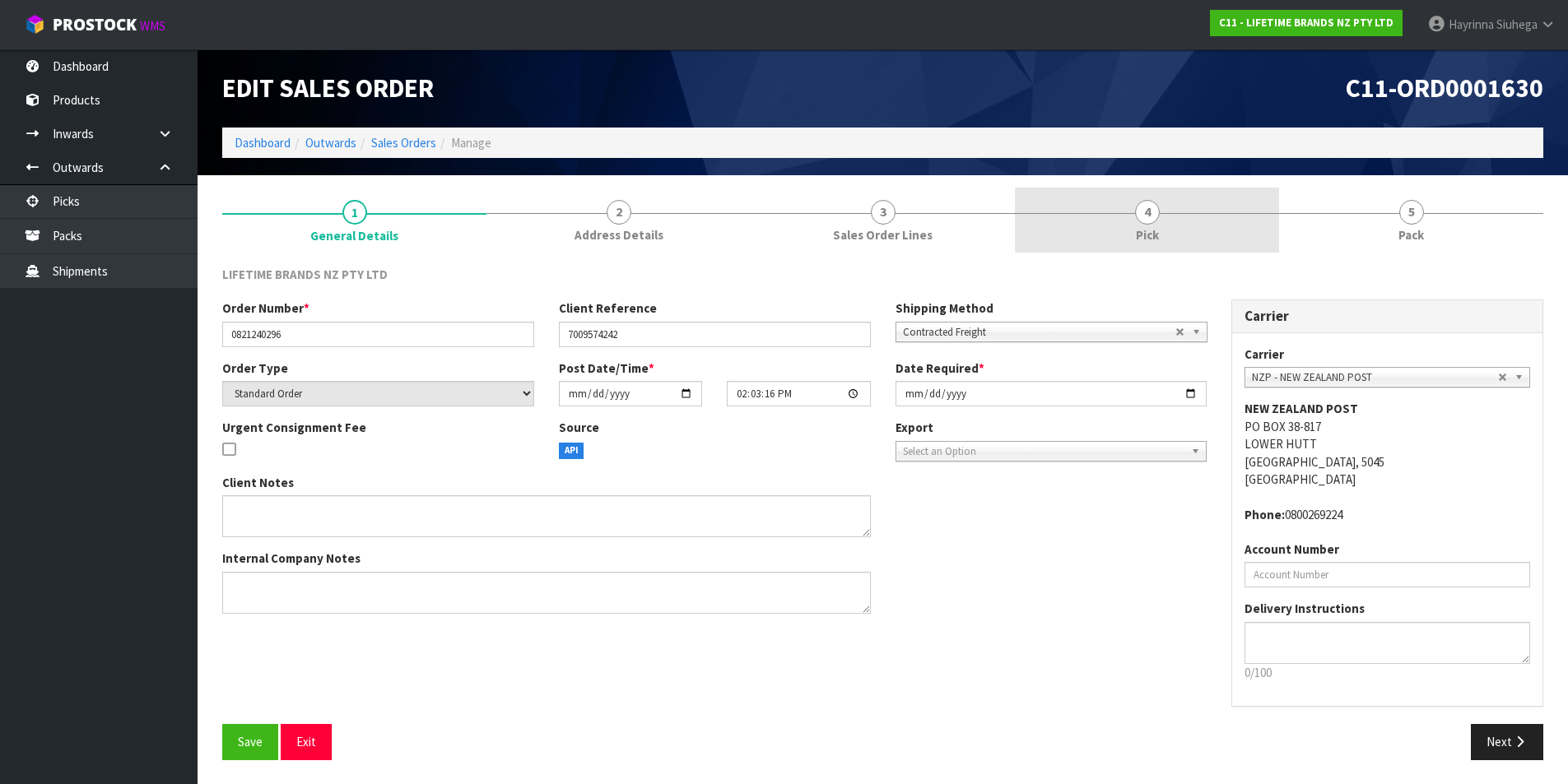
click at [1182, 200] on link "4 Pick" at bounding box center [1147, 220] width 264 height 65
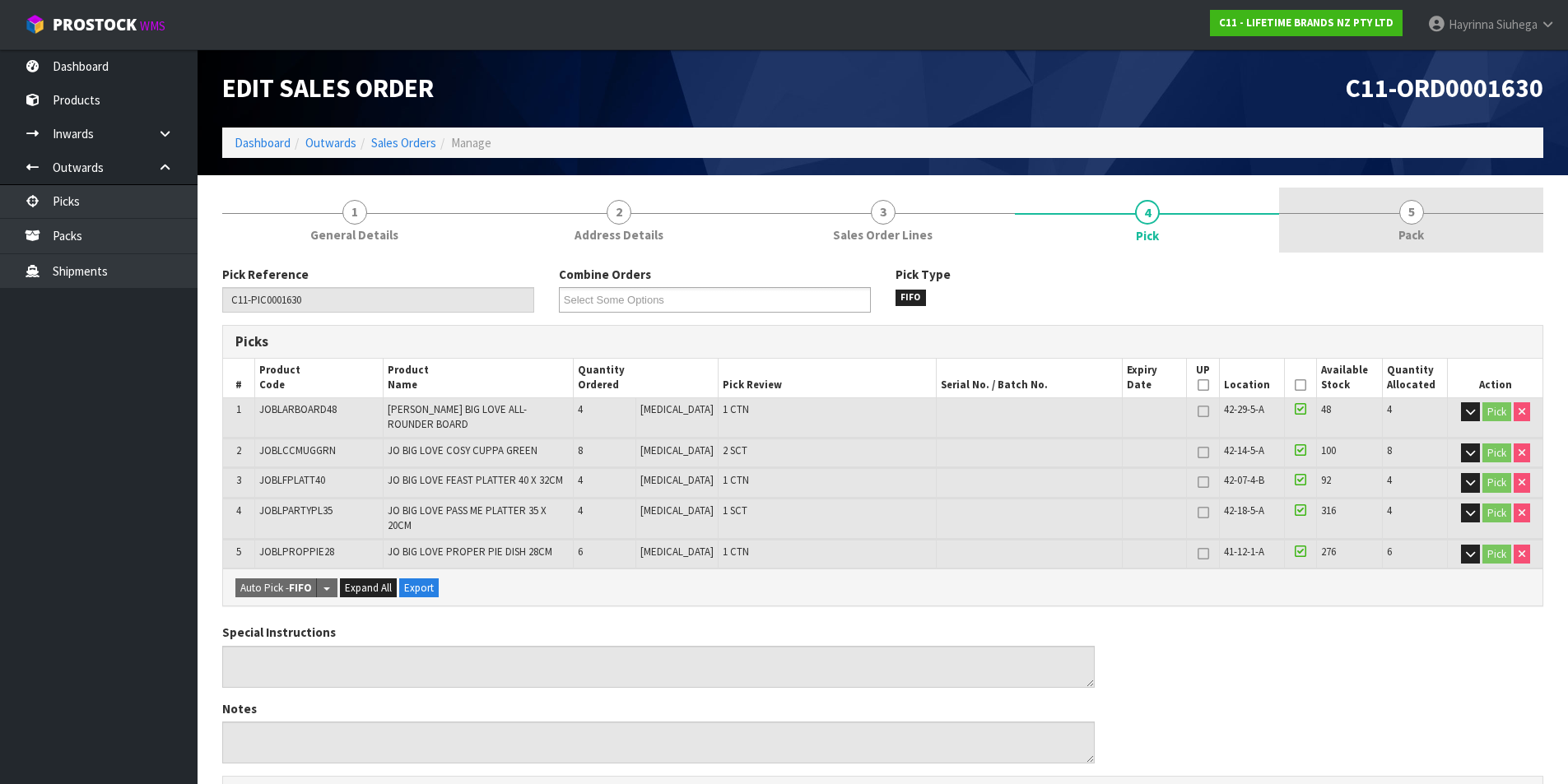
click at [1329, 203] on link "5 Pack" at bounding box center [1411, 220] width 264 height 65
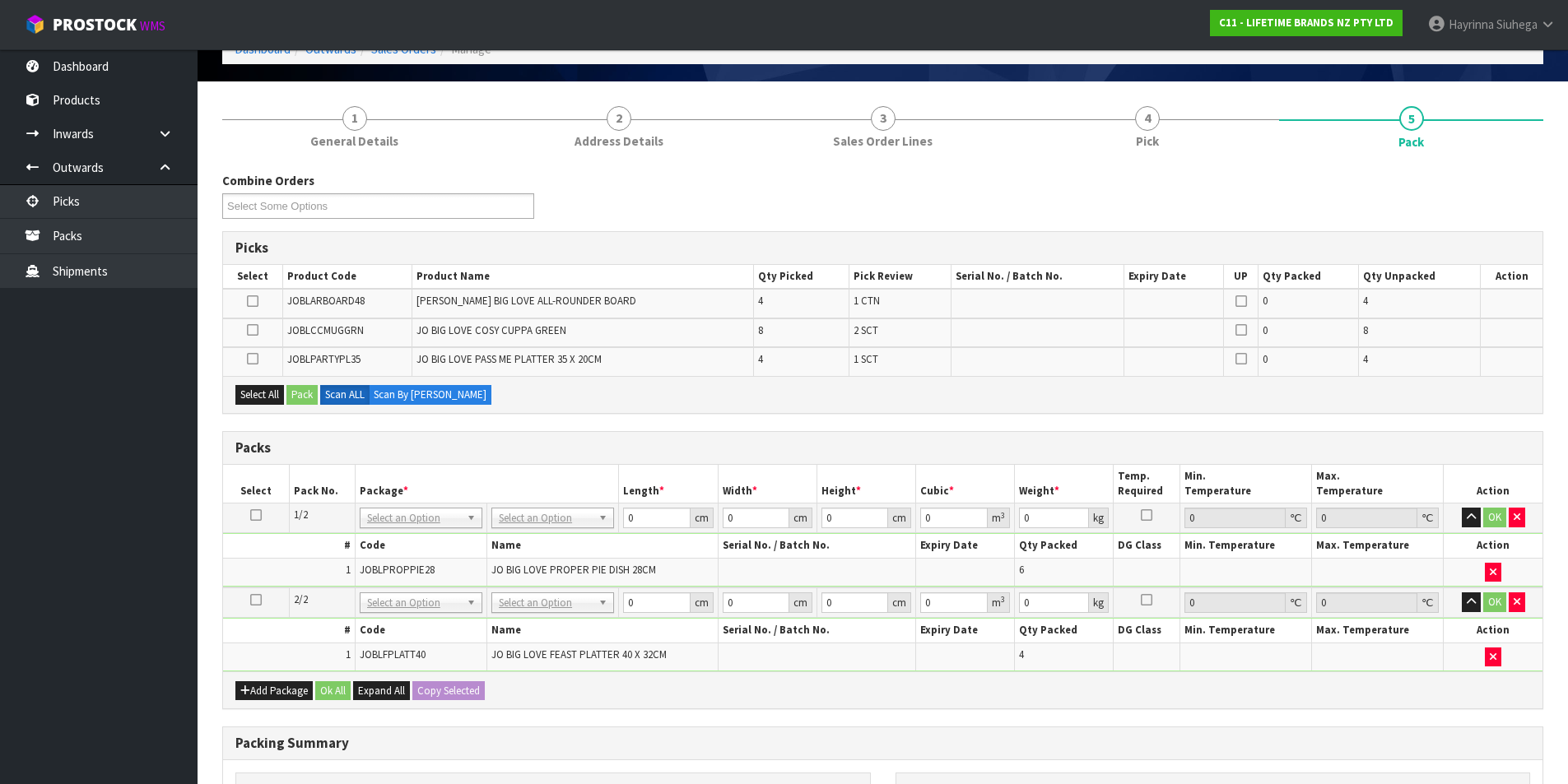
scroll to position [164, 0]
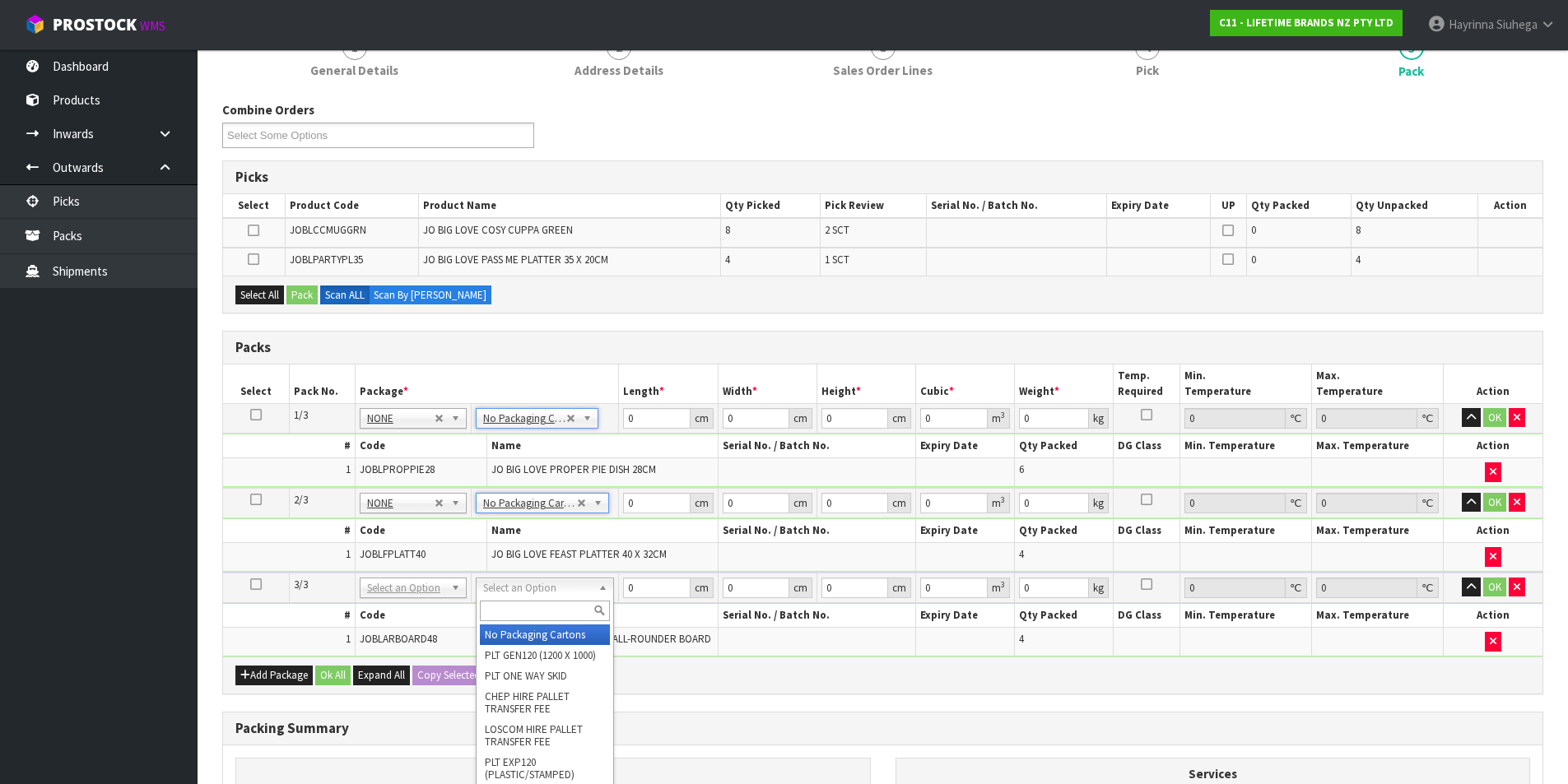
type input "3"
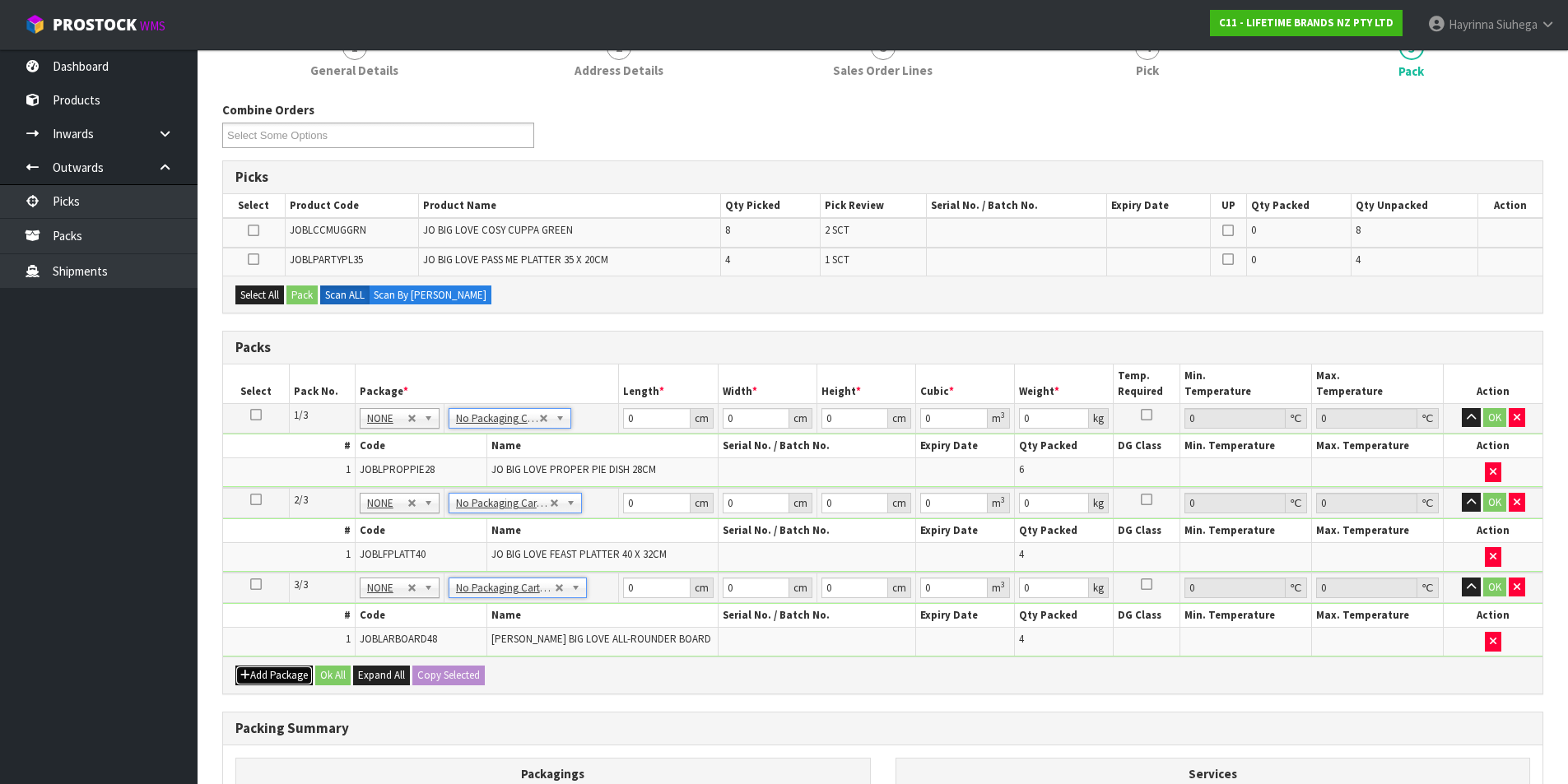
click at [274, 676] on button "Add Package" at bounding box center [274, 676] width 78 height 20
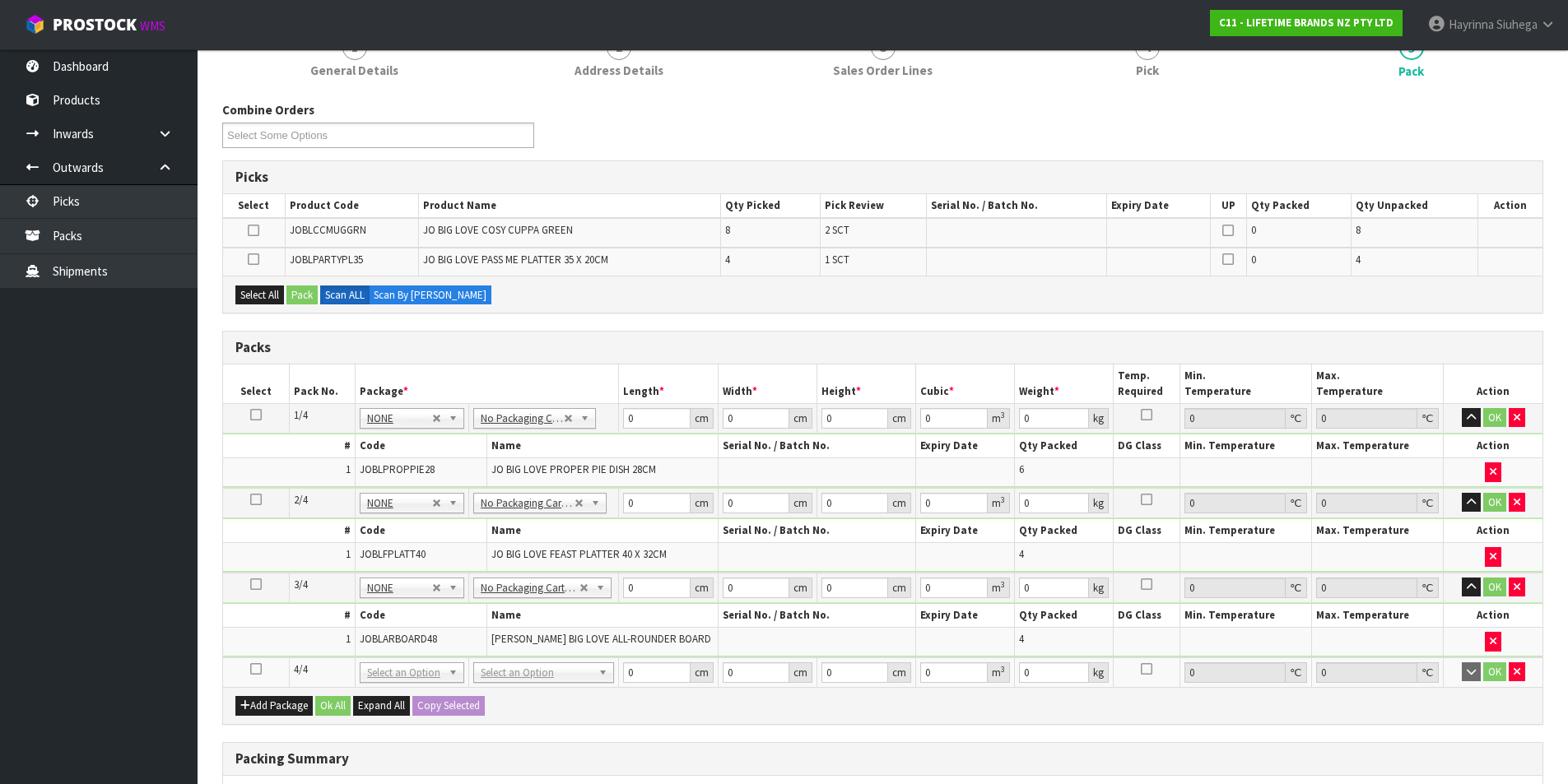
click at [253, 670] on icon at bounding box center [255, 669] width 11 height 1
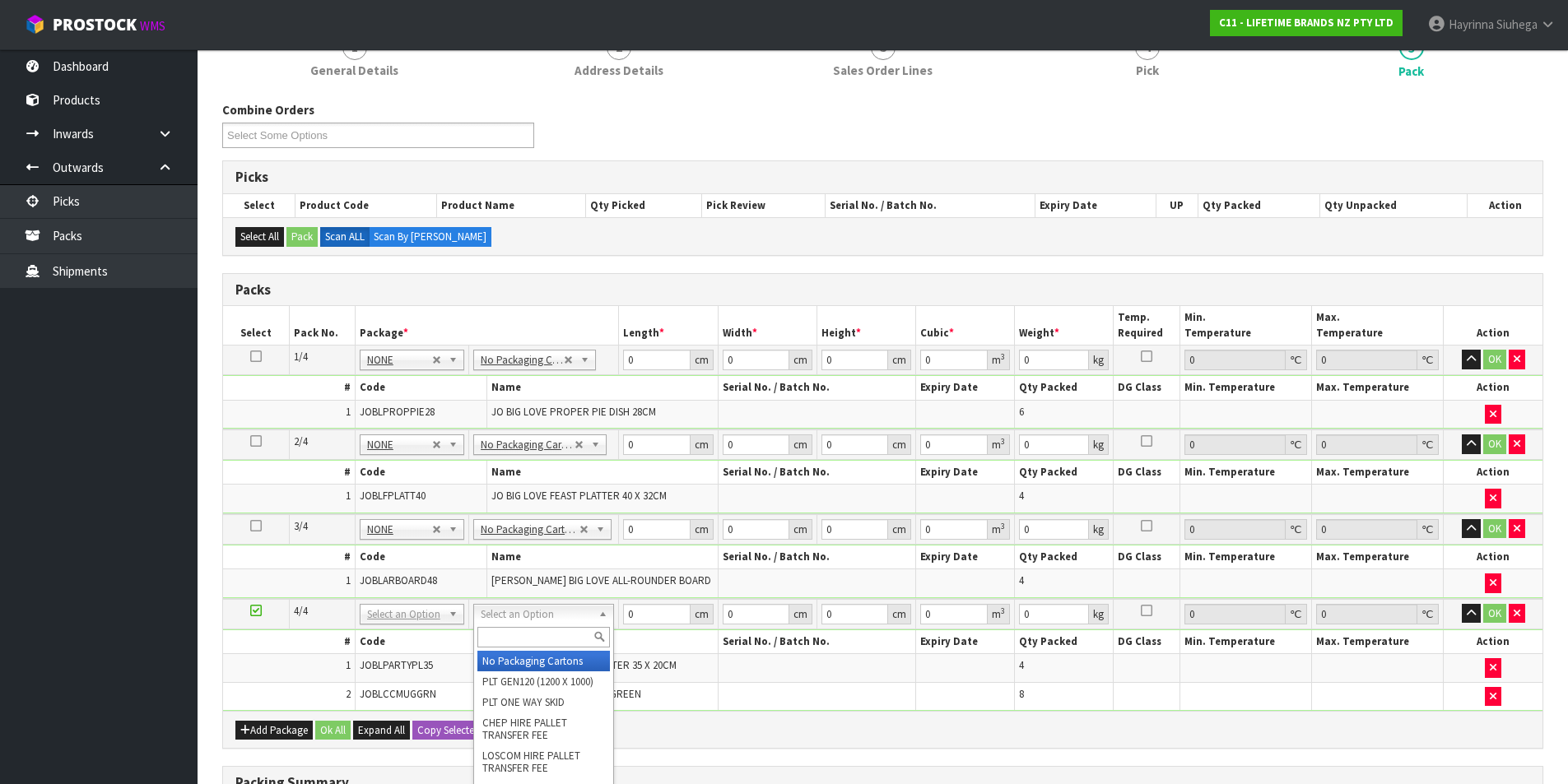
click at [559, 630] on input "text" at bounding box center [544, 637] width 133 height 21
type input "OC"
drag, startPoint x: 517, startPoint y: 662, endPoint x: 517, endPoint y: 654, distance: 8.0
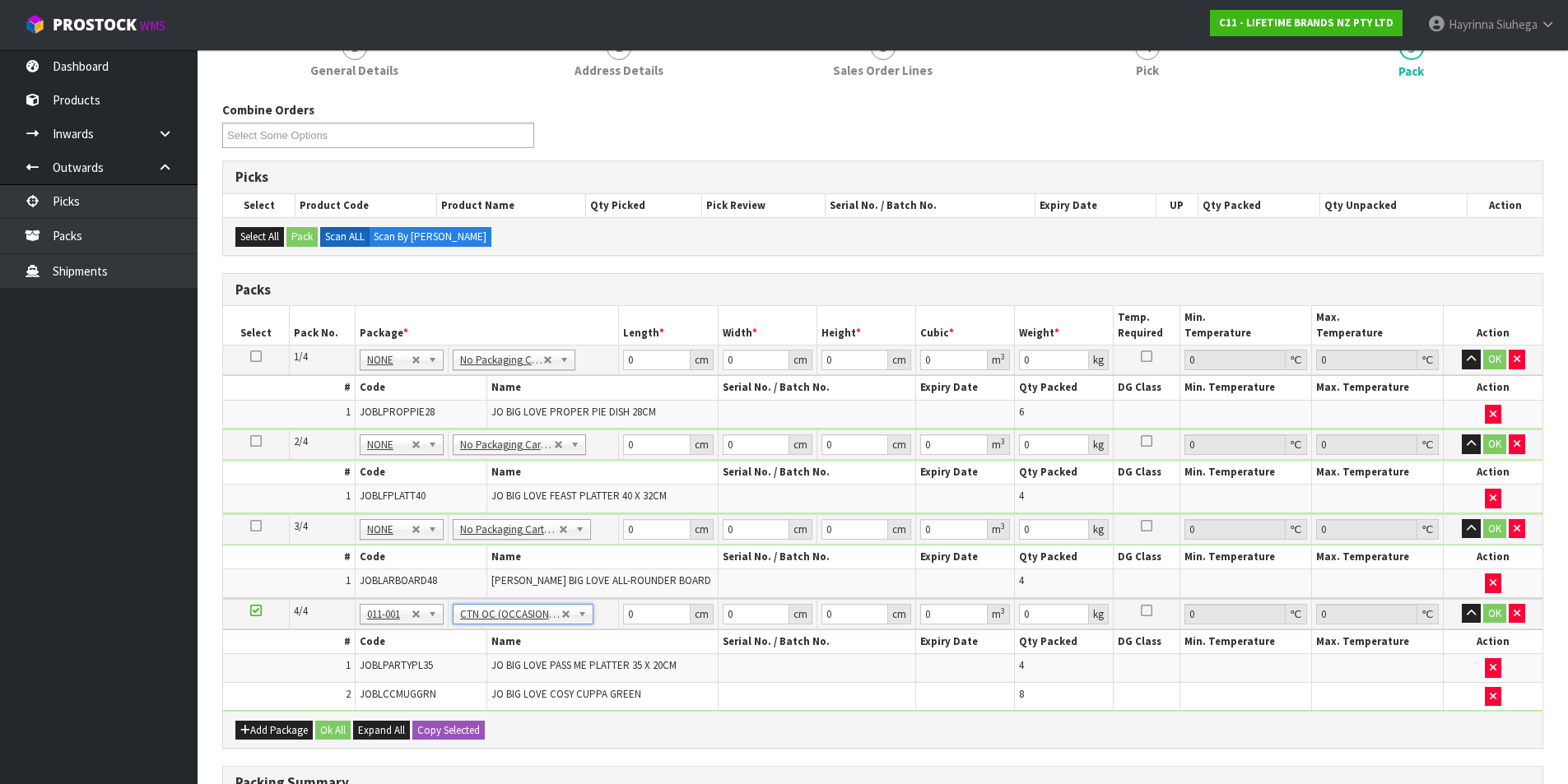
type input "9.88"
click at [627, 365] on input "0" at bounding box center [656, 360] width 66 height 21
type input "68"
type input "35"
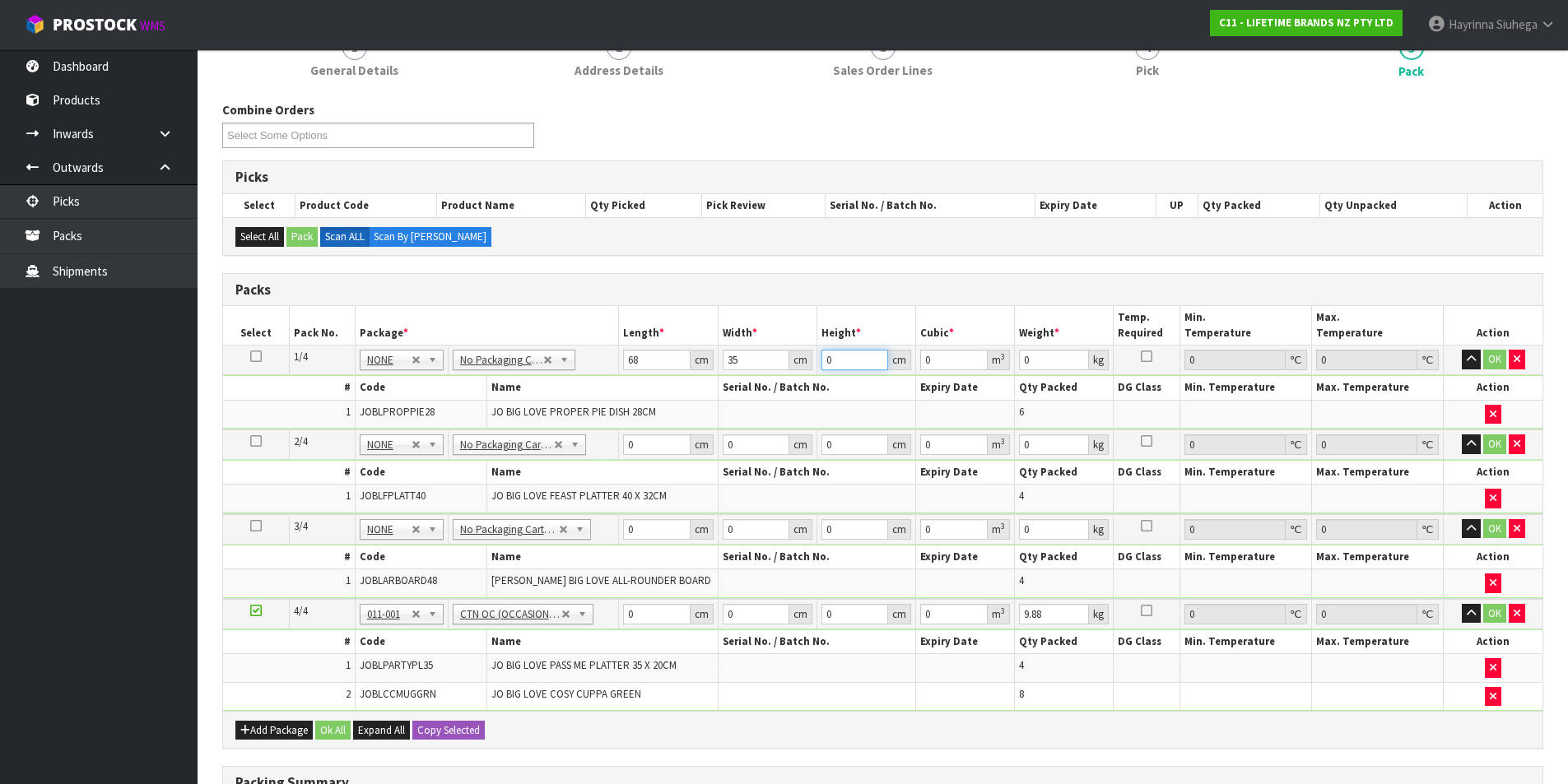
type input "3"
type input "0.00714"
type input "32"
type input "0.07616"
type input "32"
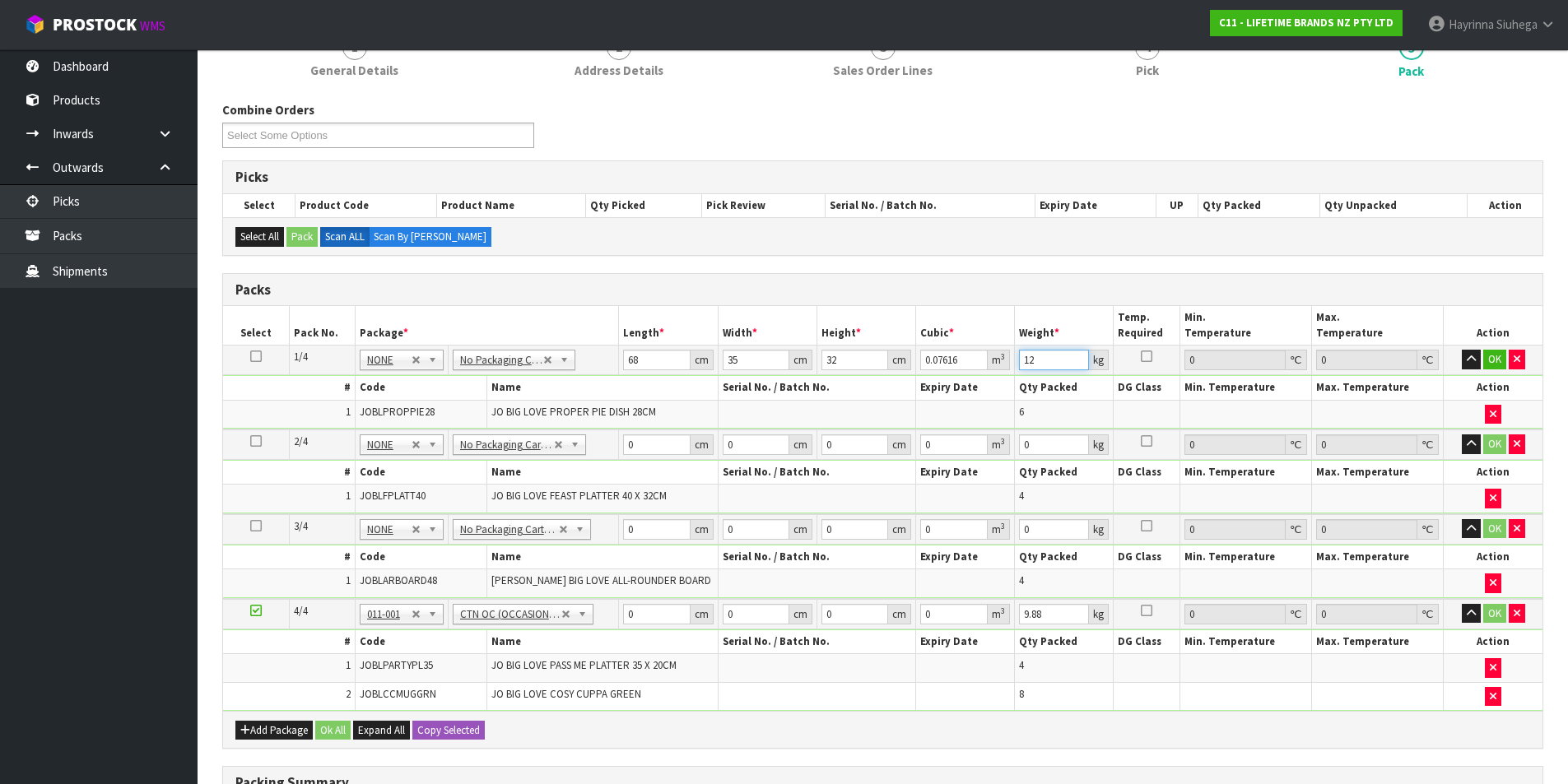
type input "12"
click button "OK" at bounding box center [1495, 359] width 23 height 20
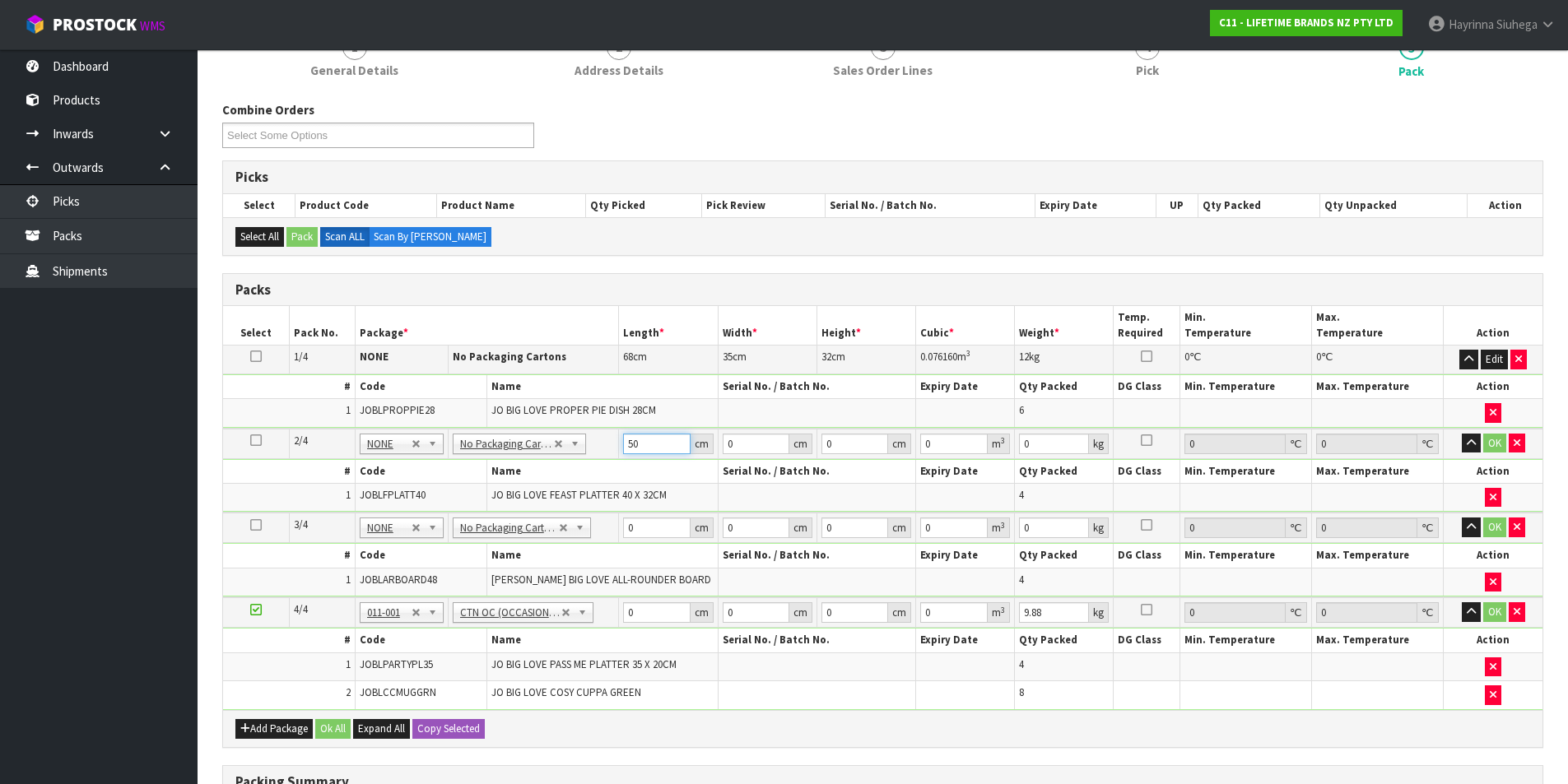
type input "50"
type input "42"
type input "3"
type input "0.0063"
type input "30"
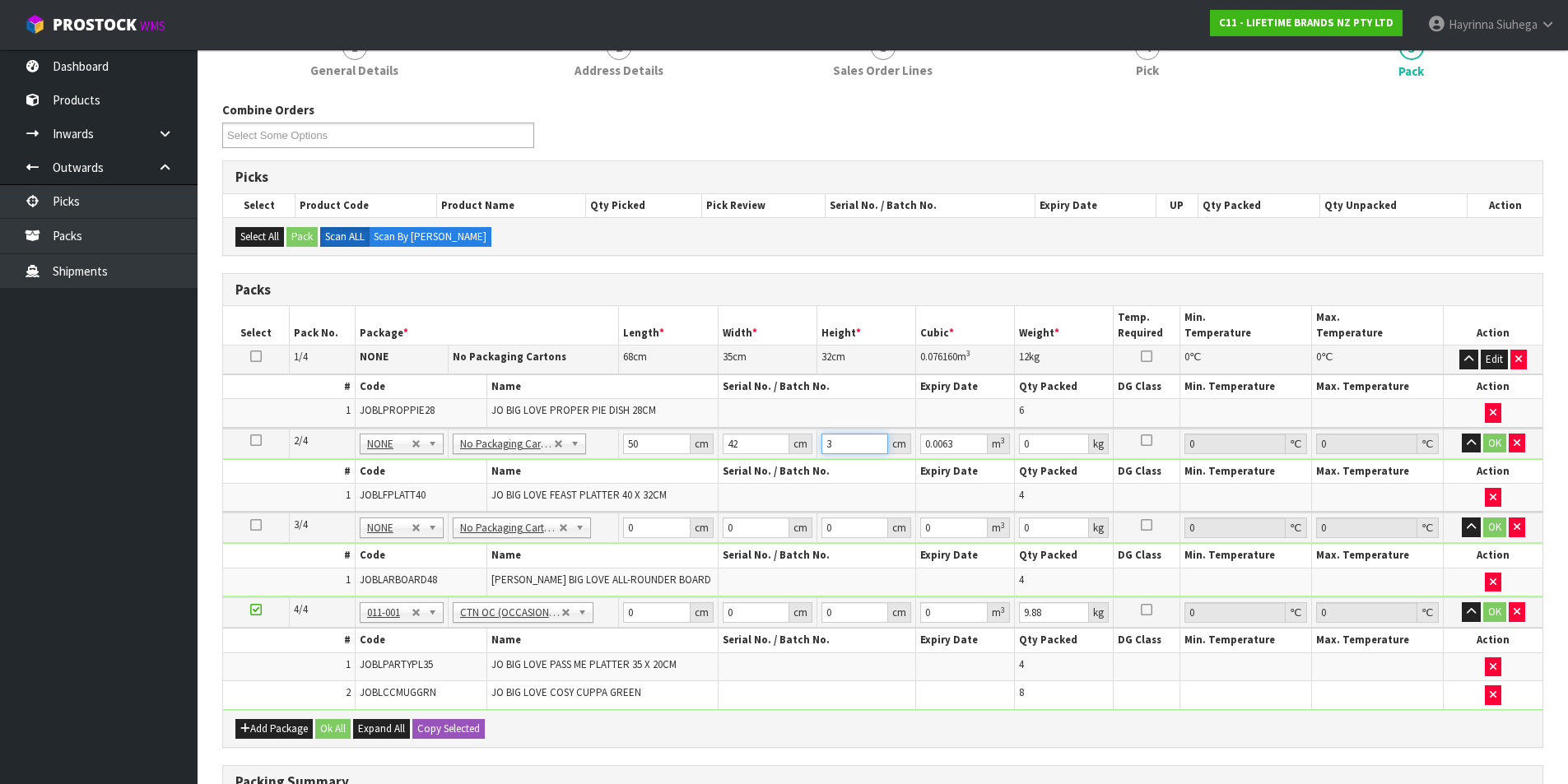
type input "0.063"
type input "30"
type input "13"
click button "OK" at bounding box center [1495, 443] width 23 height 20
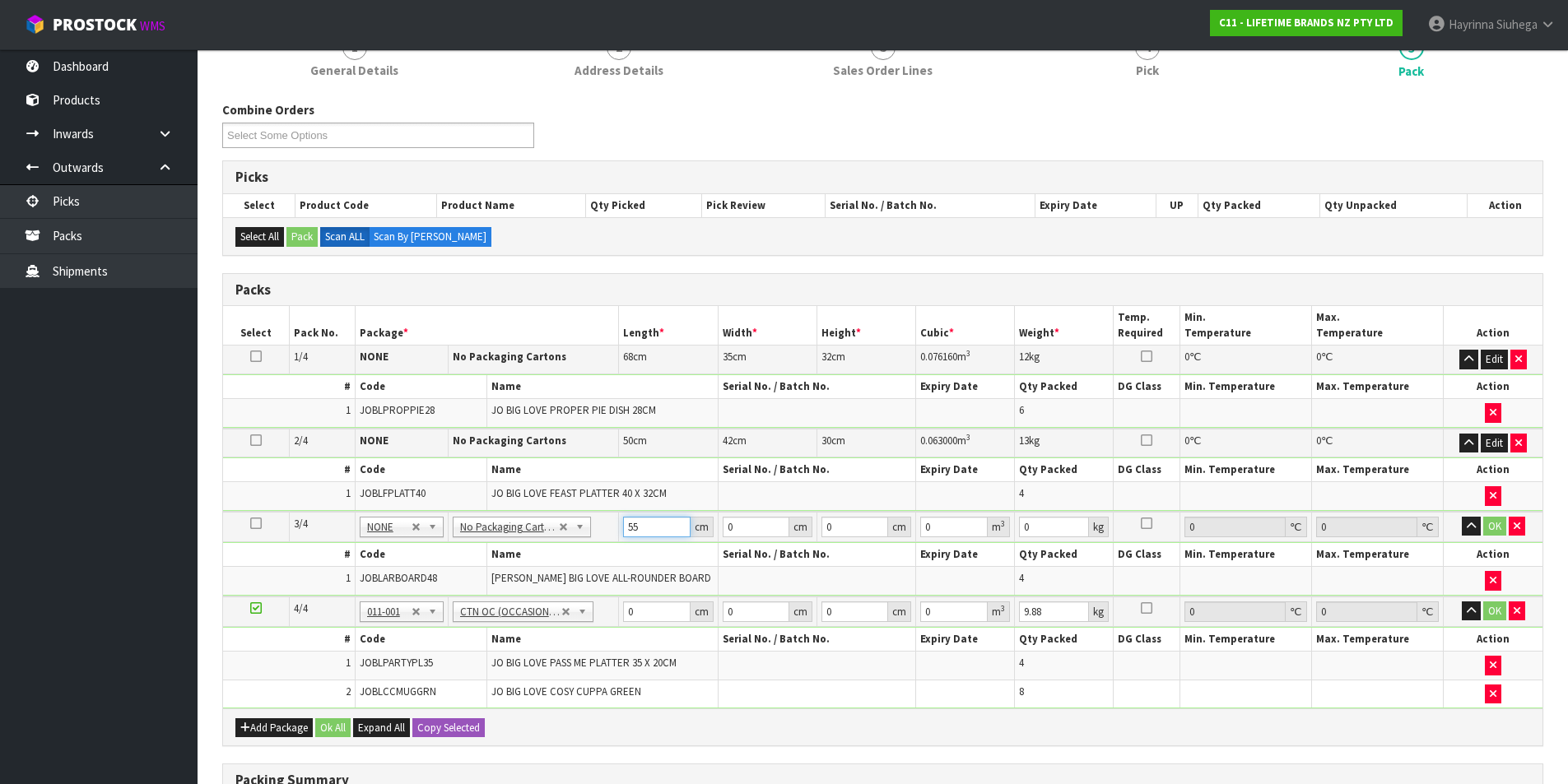
type input "55"
type input "54"
type input "1"
type input "0.00297"
type input "13"
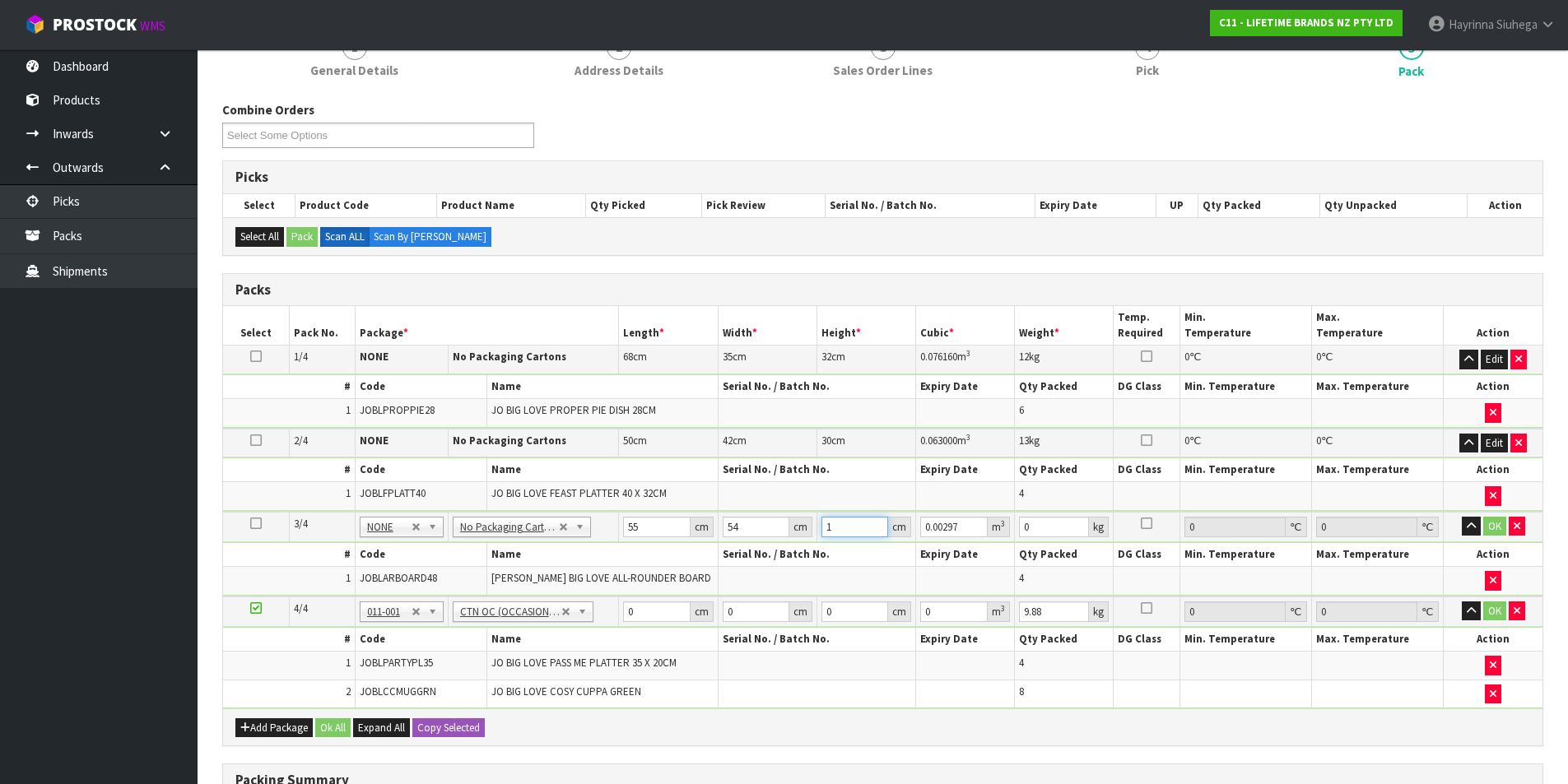
type input "0.03861"
click button "OK" at bounding box center [1495, 526] width 23 height 20
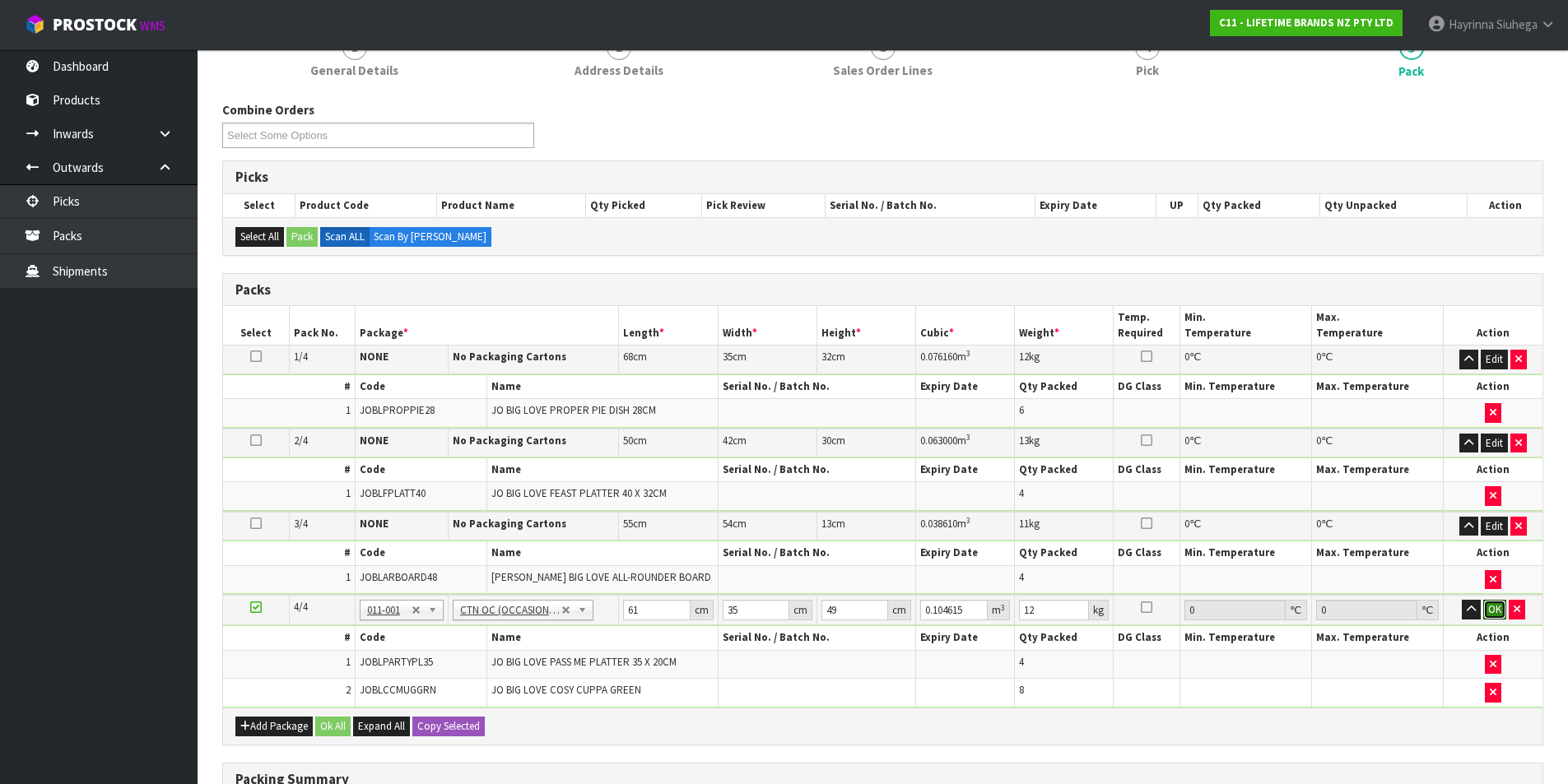
click button "OK" at bounding box center [1495, 609] width 23 height 20
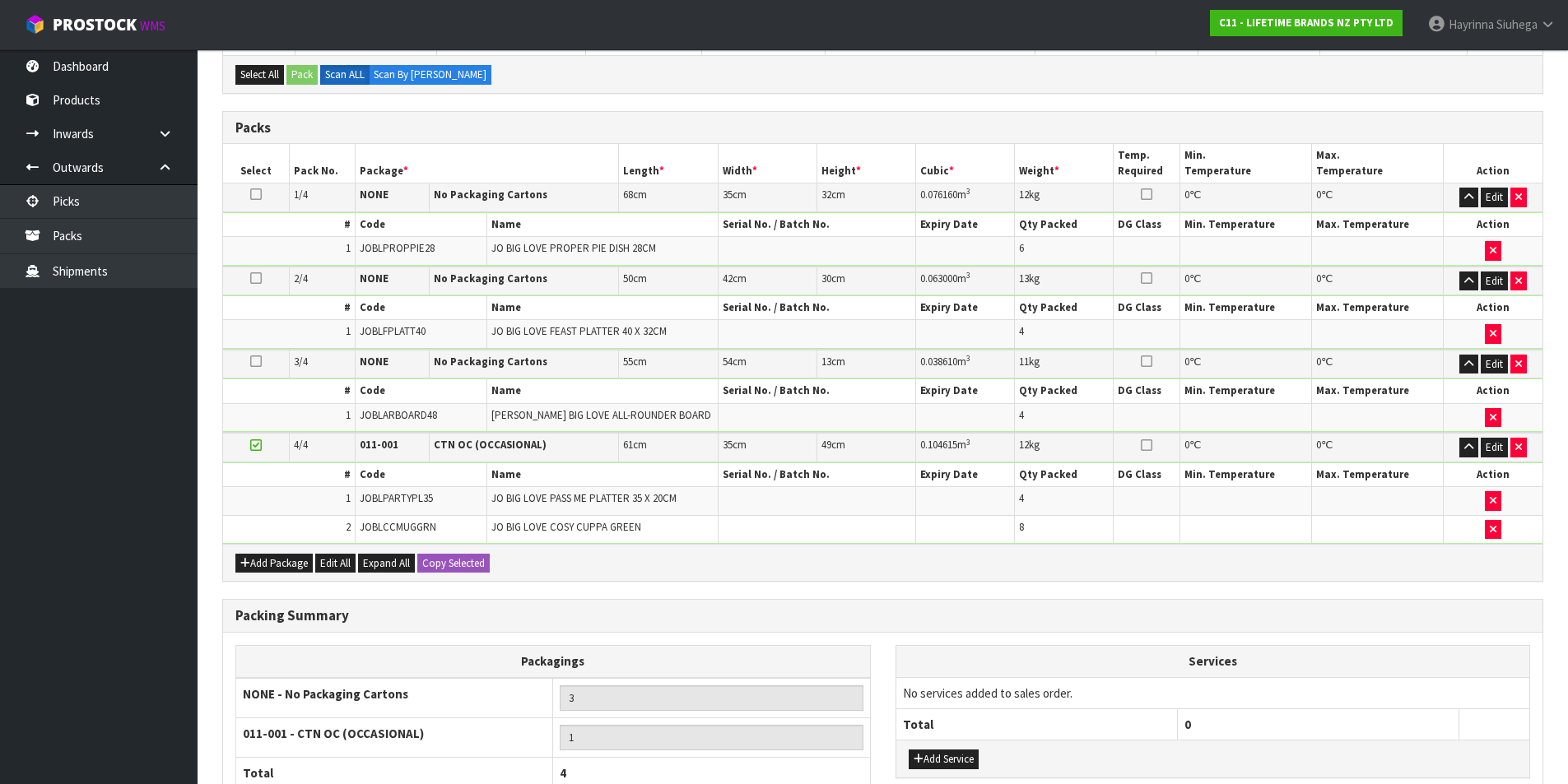
scroll to position [477, 0]
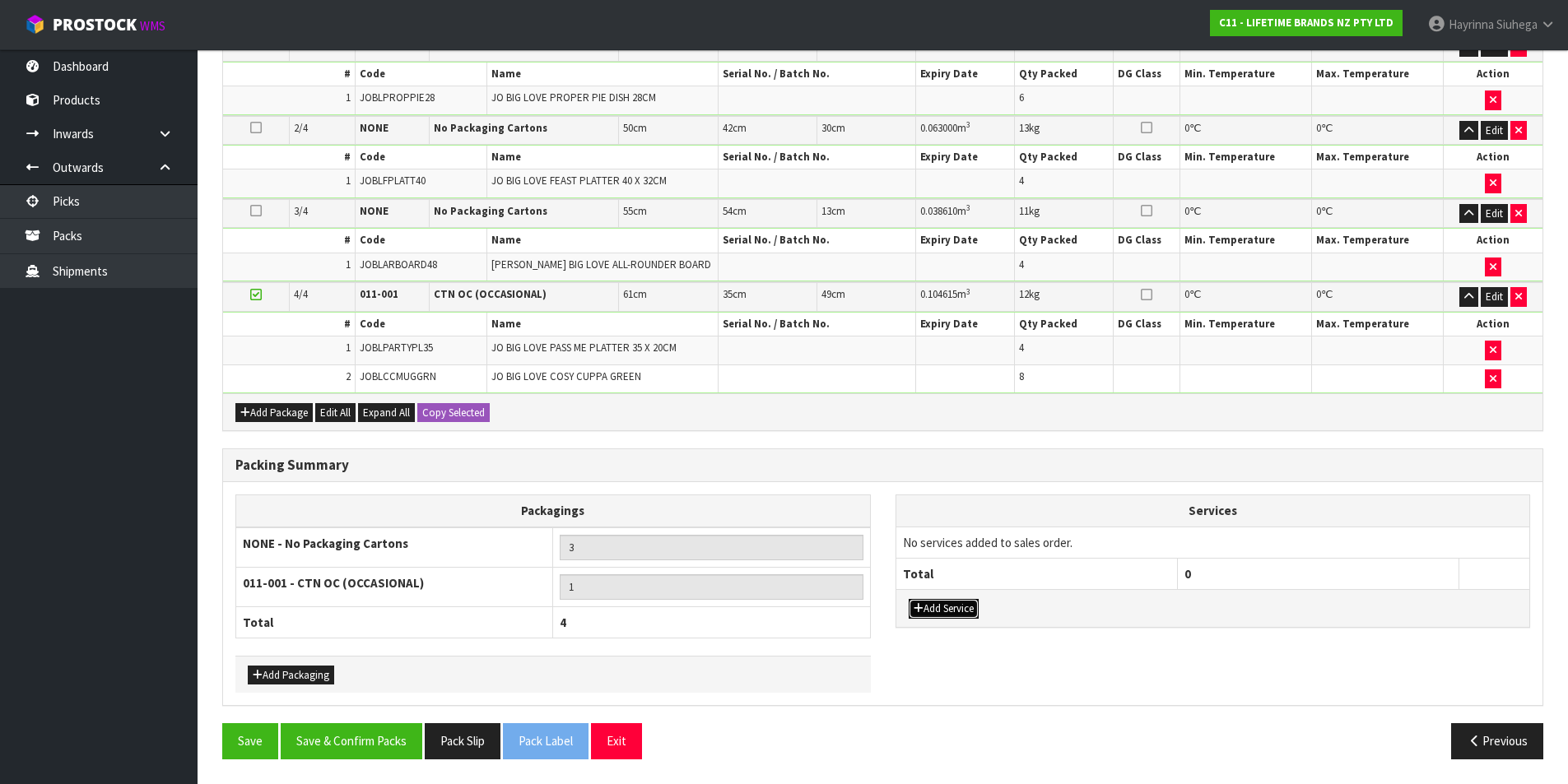
click at [949, 607] on button "Add Service" at bounding box center [943, 608] width 70 height 20
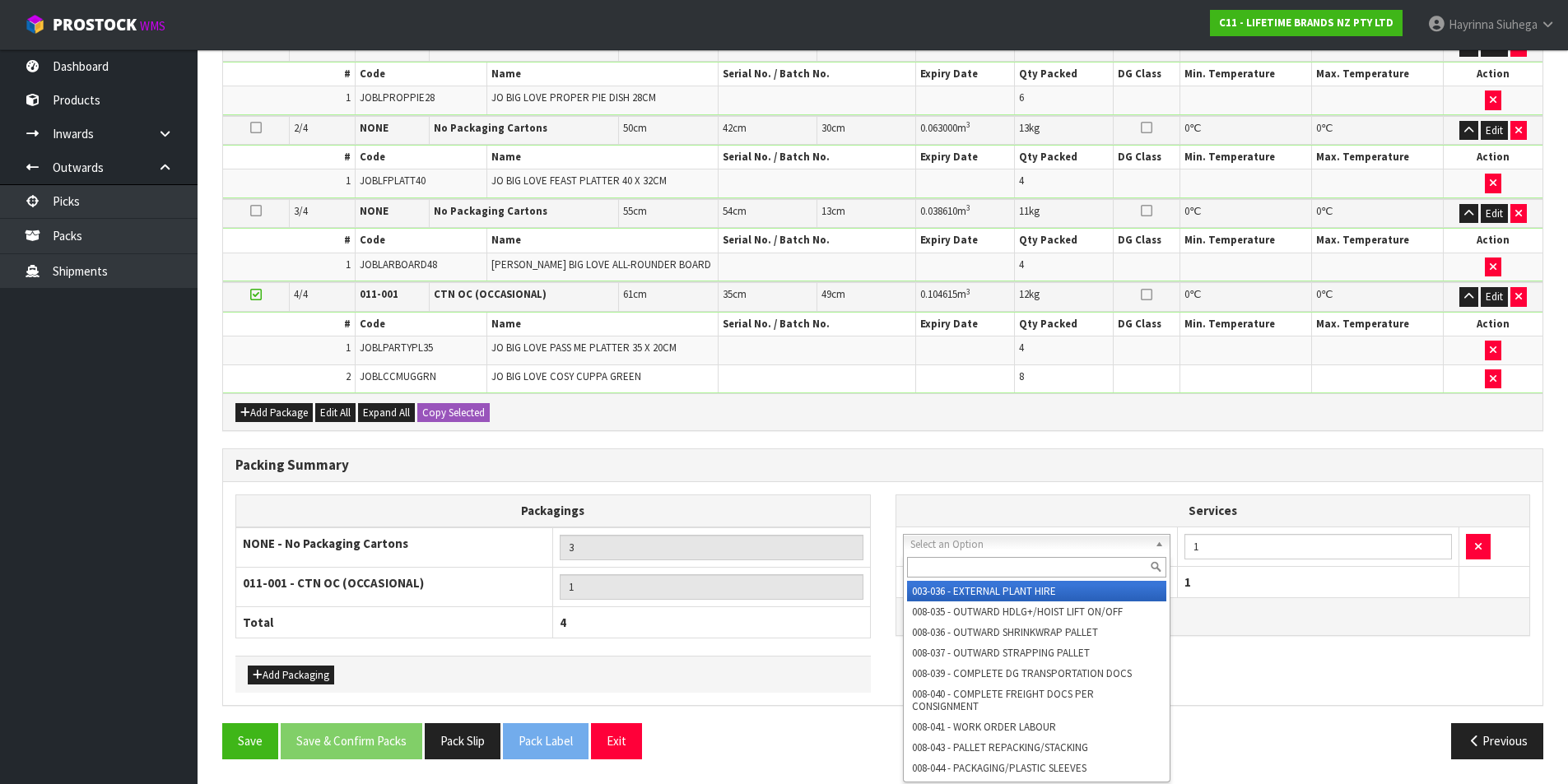
click at [971, 555] on div at bounding box center [1037, 567] width 267 height 27
click at [968, 567] on input "text" at bounding box center [1037, 567] width 260 height 21
click at [1488, 292] on button "Edit" at bounding box center [1494, 297] width 27 height 20
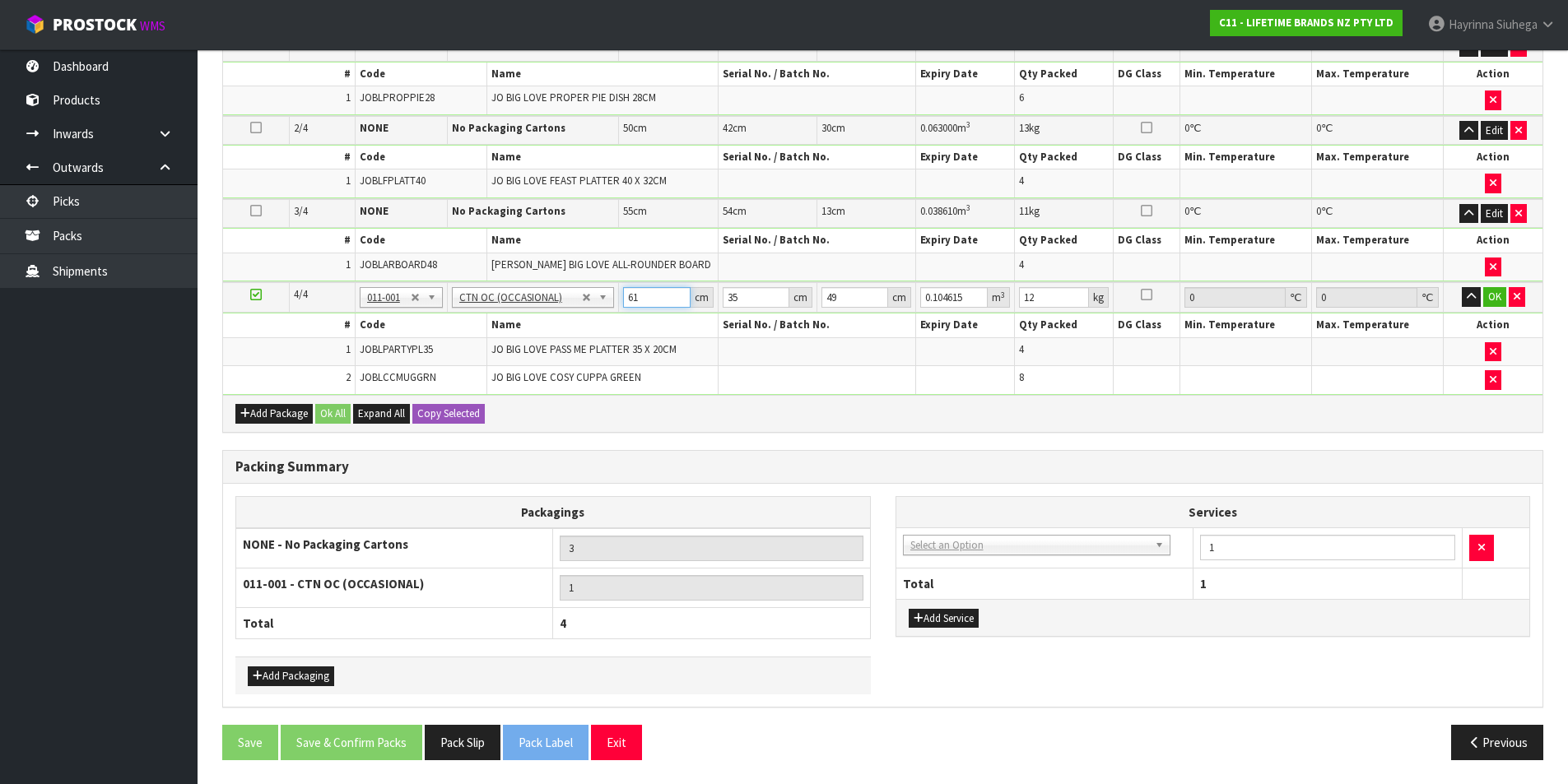
click at [632, 296] on input "61" at bounding box center [656, 298] width 66 height 21
click button "OK" at bounding box center [1495, 297] width 23 height 20
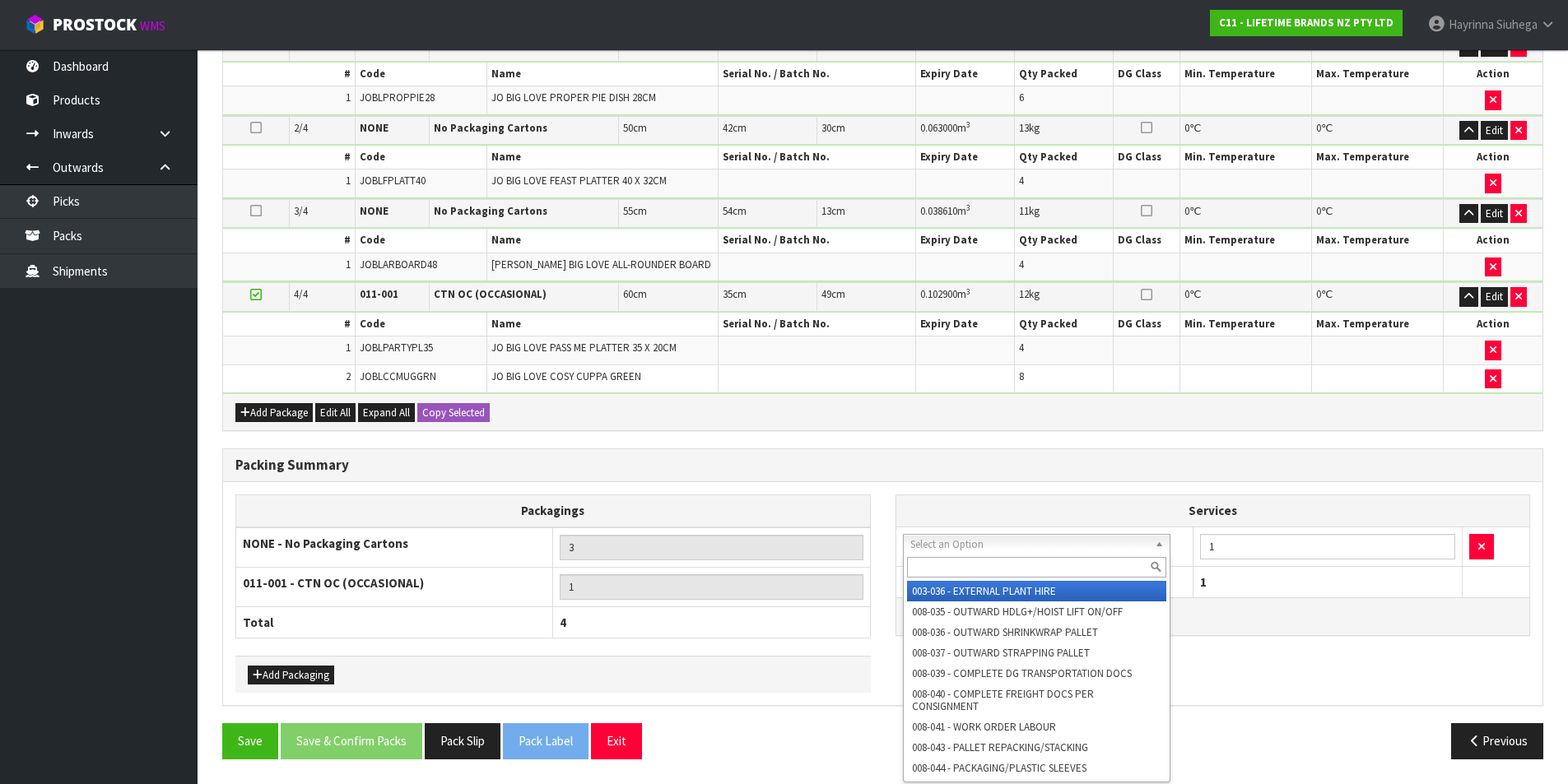
click at [977, 575] on input "text" at bounding box center [1037, 567] width 260 height 21
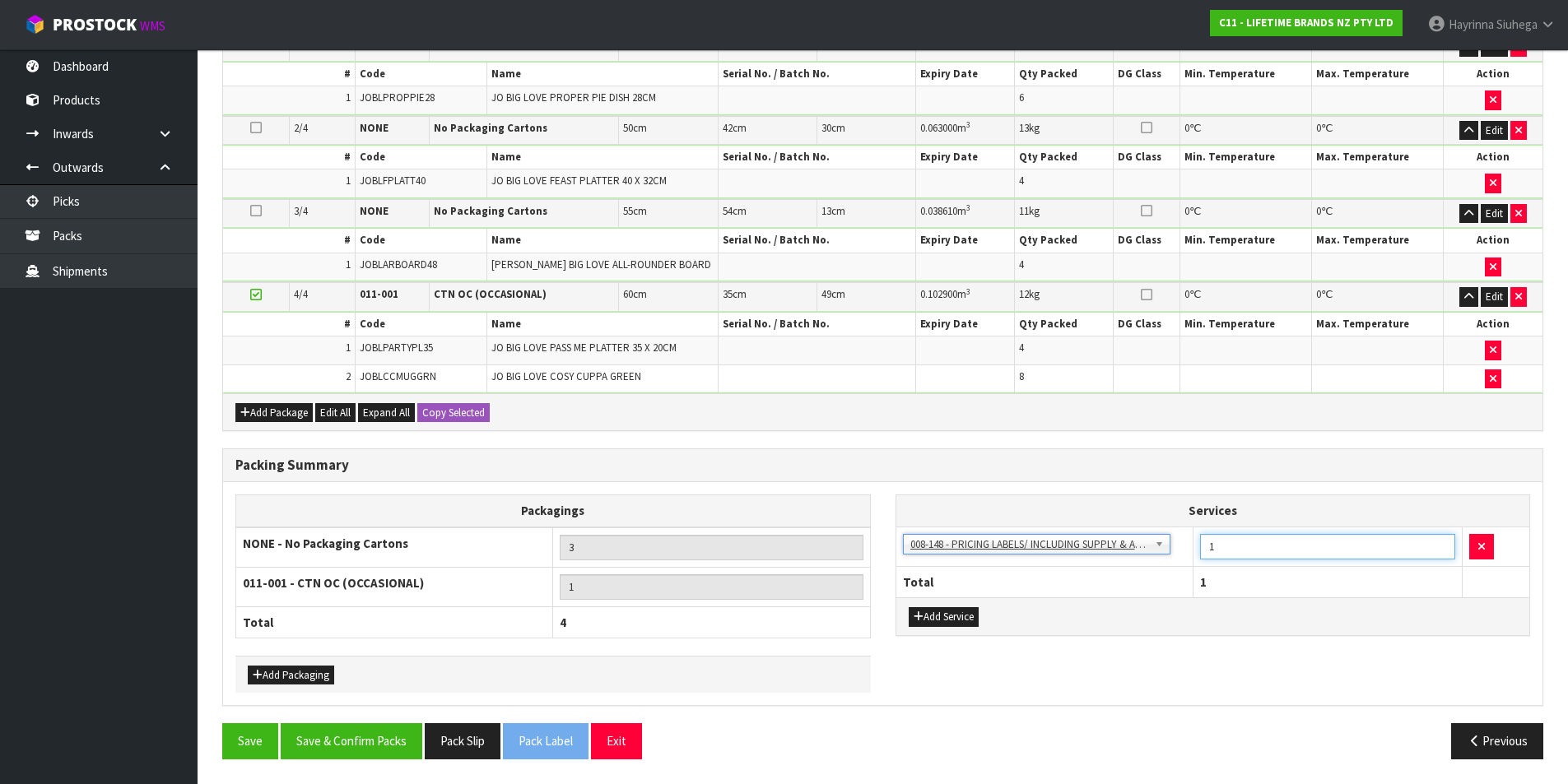
drag, startPoint x: 1198, startPoint y: 558, endPoint x: 1152, endPoint y: 559, distance: 46.0
click at [1152, 559] on tr "003-036 - EXTERNAL PLANT HIRE 008-035 - OUTWARD HDLG+/HOIST LIFT ON/OFF 008-036…" at bounding box center [1212, 547] width 634 height 40
click at [350, 737] on button "Save & Confirm Packs" at bounding box center [351, 741] width 142 height 35
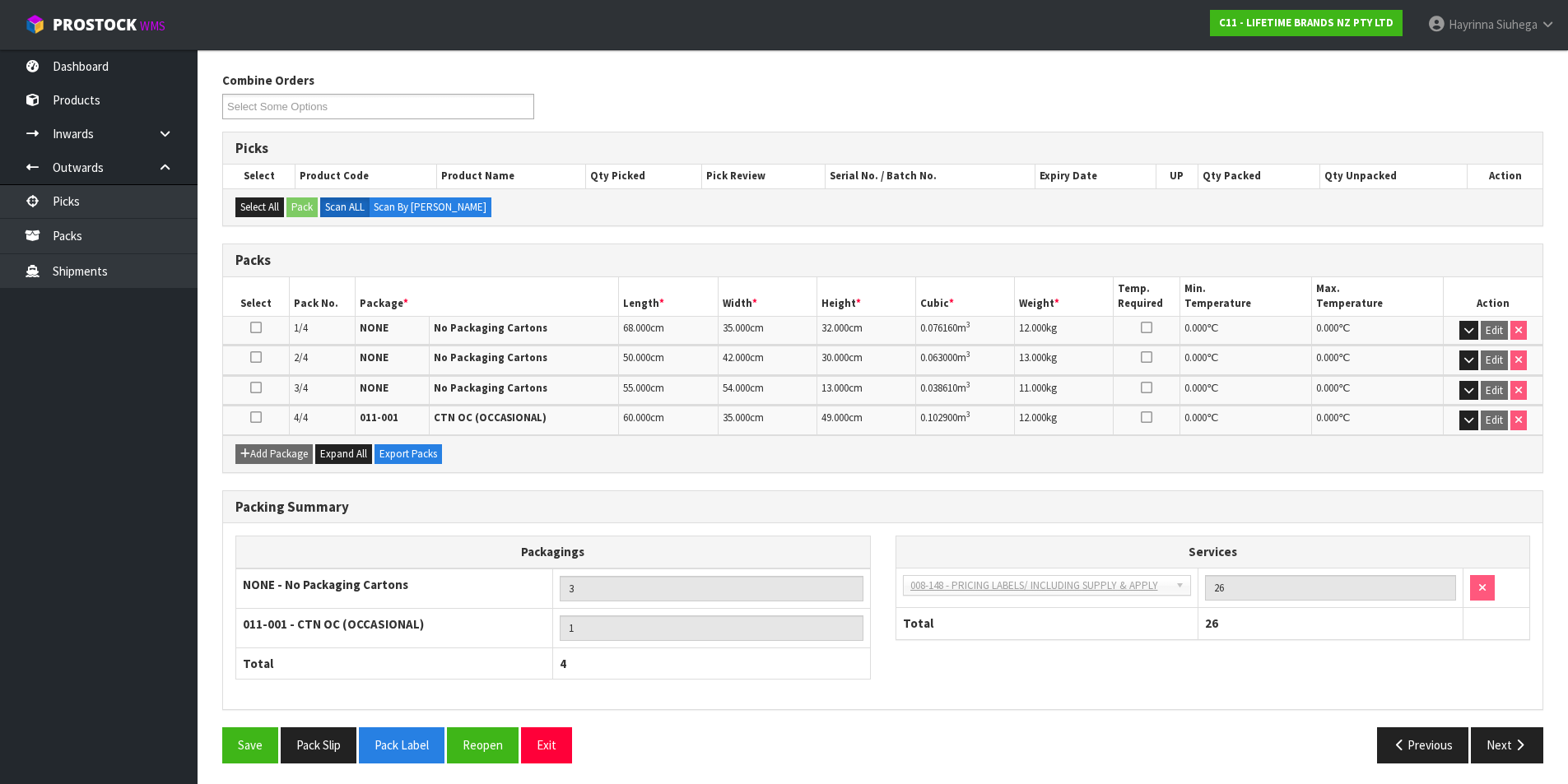
scroll to position [258, 0]
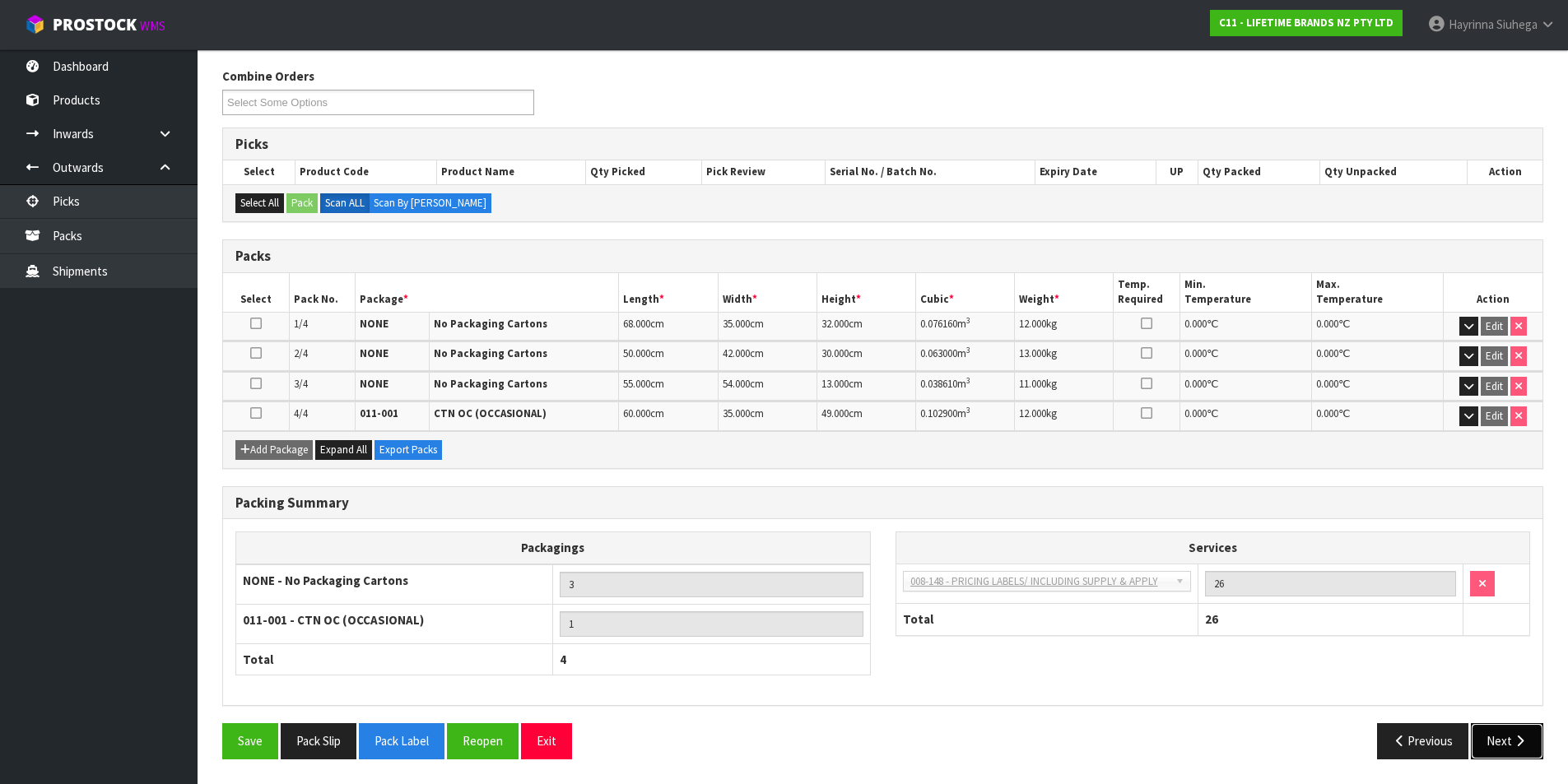
click at [1526, 739] on icon "button" at bounding box center [1520, 741] width 16 height 12
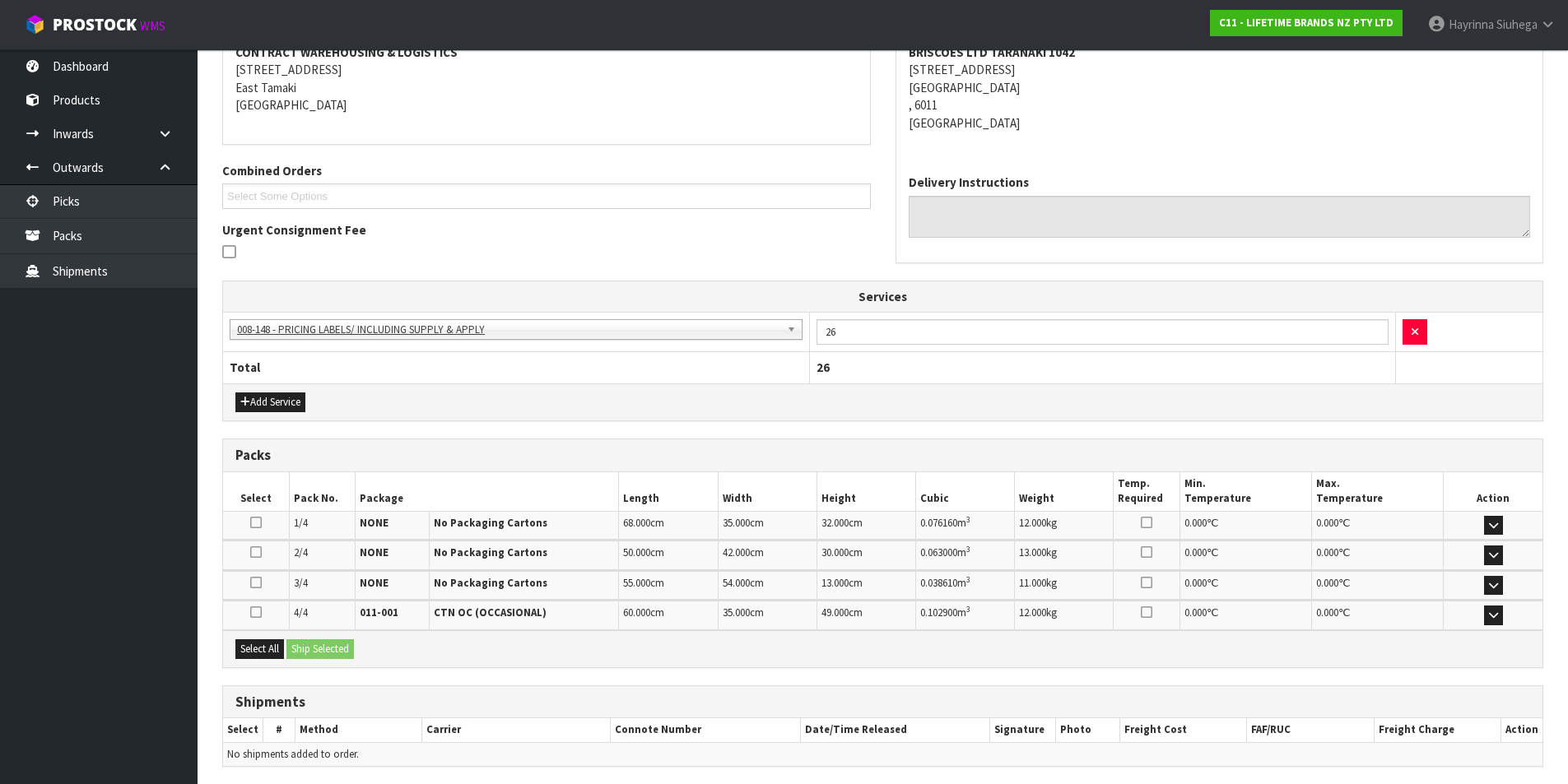
scroll to position [388, 0]
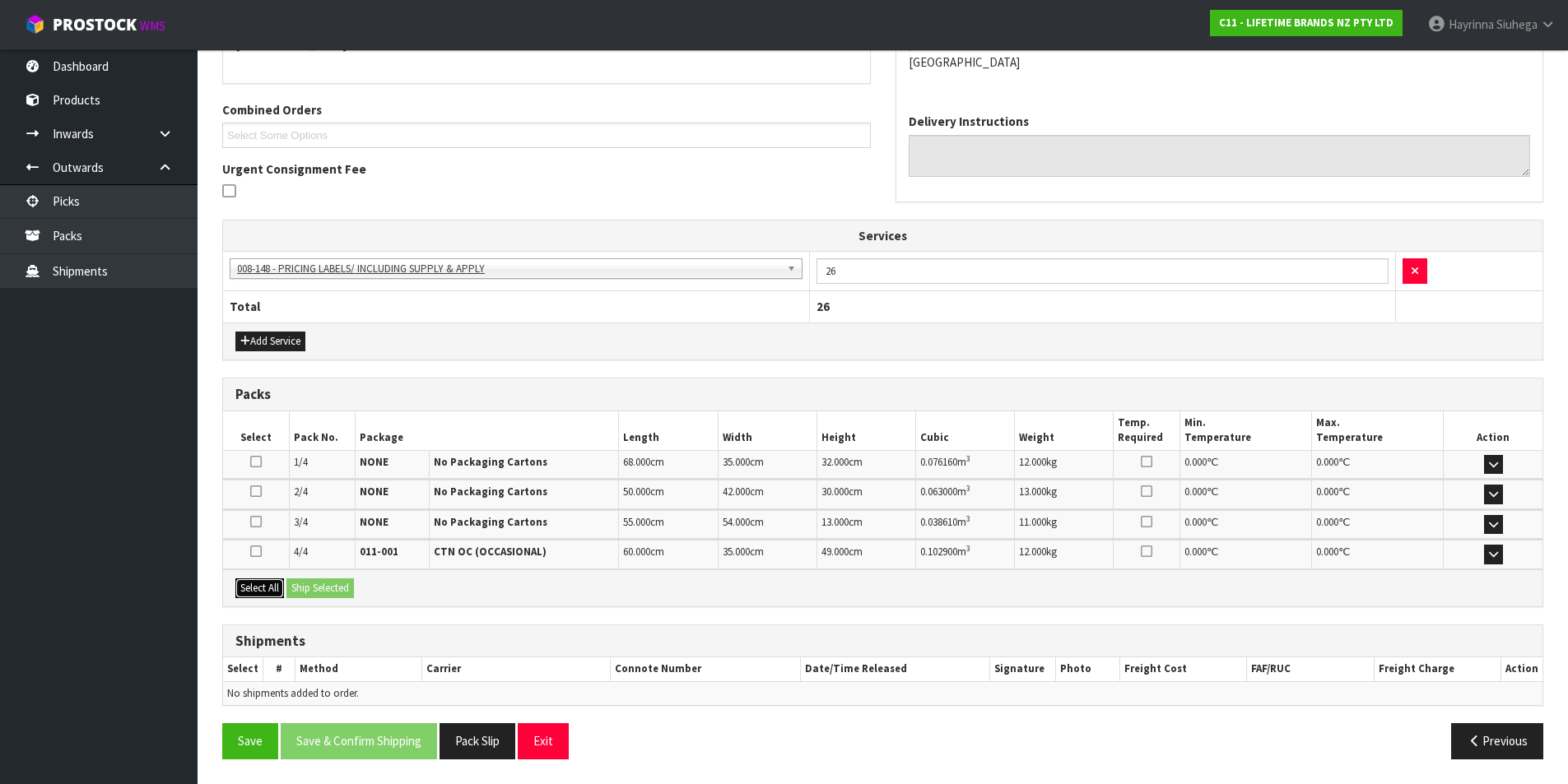
click at [264, 592] on button "Select All" at bounding box center [260, 588] width 49 height 20
click at [310, 592] on button "Ship Selected" at bounding box center [320, 588] width 67 height 20
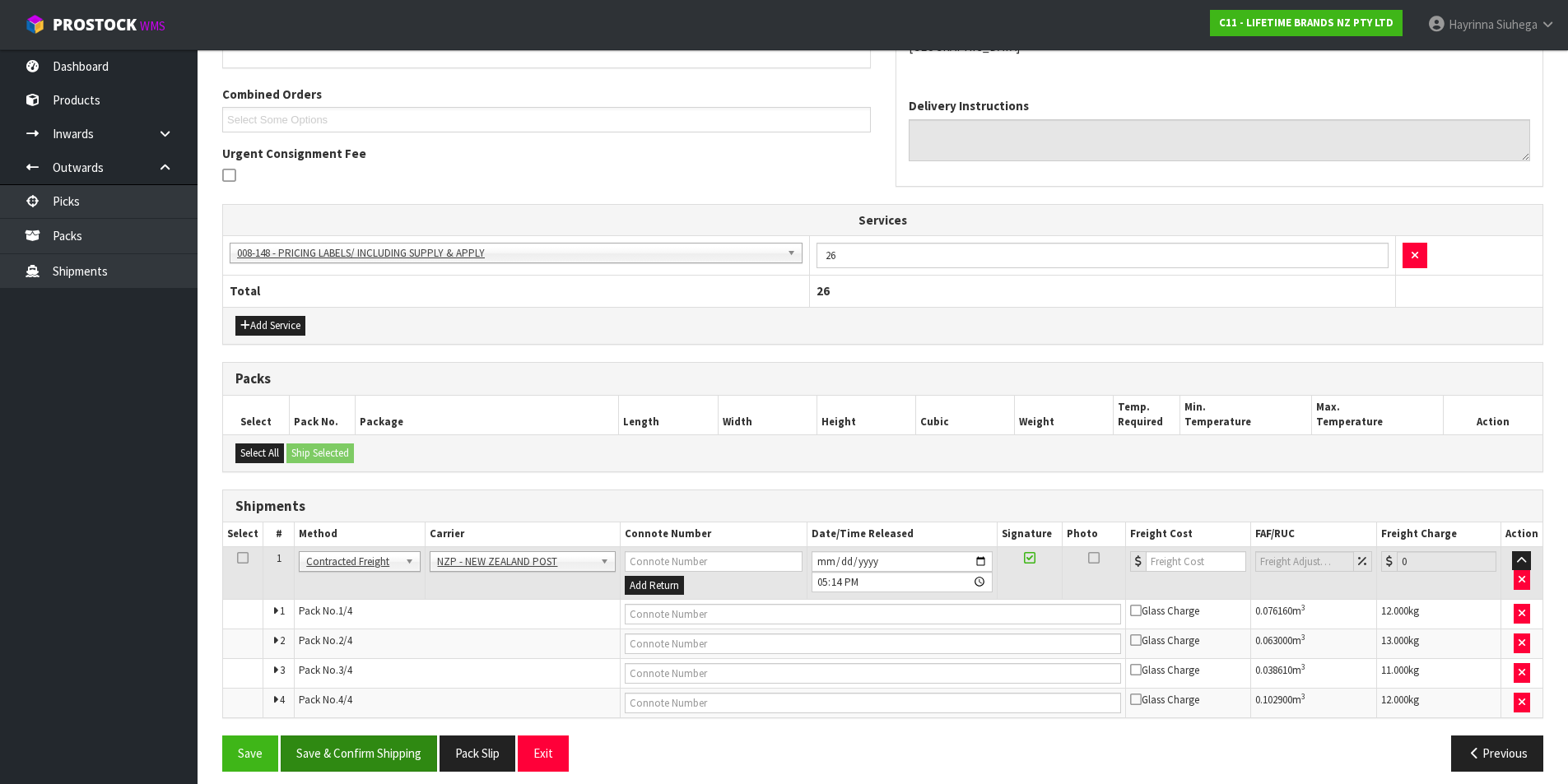
scroll to position [416, 0]
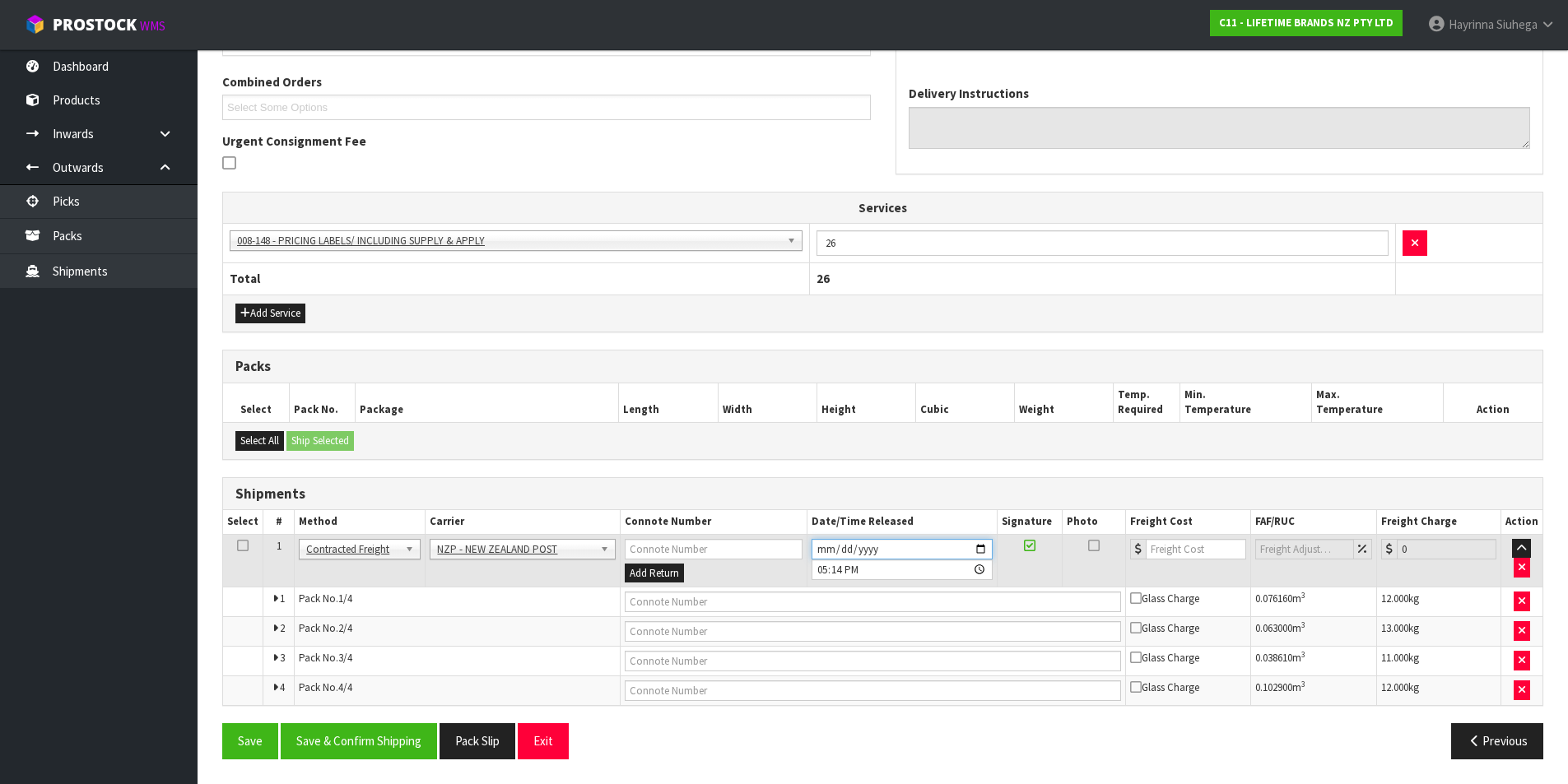
click at [824, 547] on input "[DATE]" at bounding box center [901, 550] width 181 height 21
click at [343, 738] on button "Save & Confirm Shipping" at bounding box center [358, 741] width 156 height 35
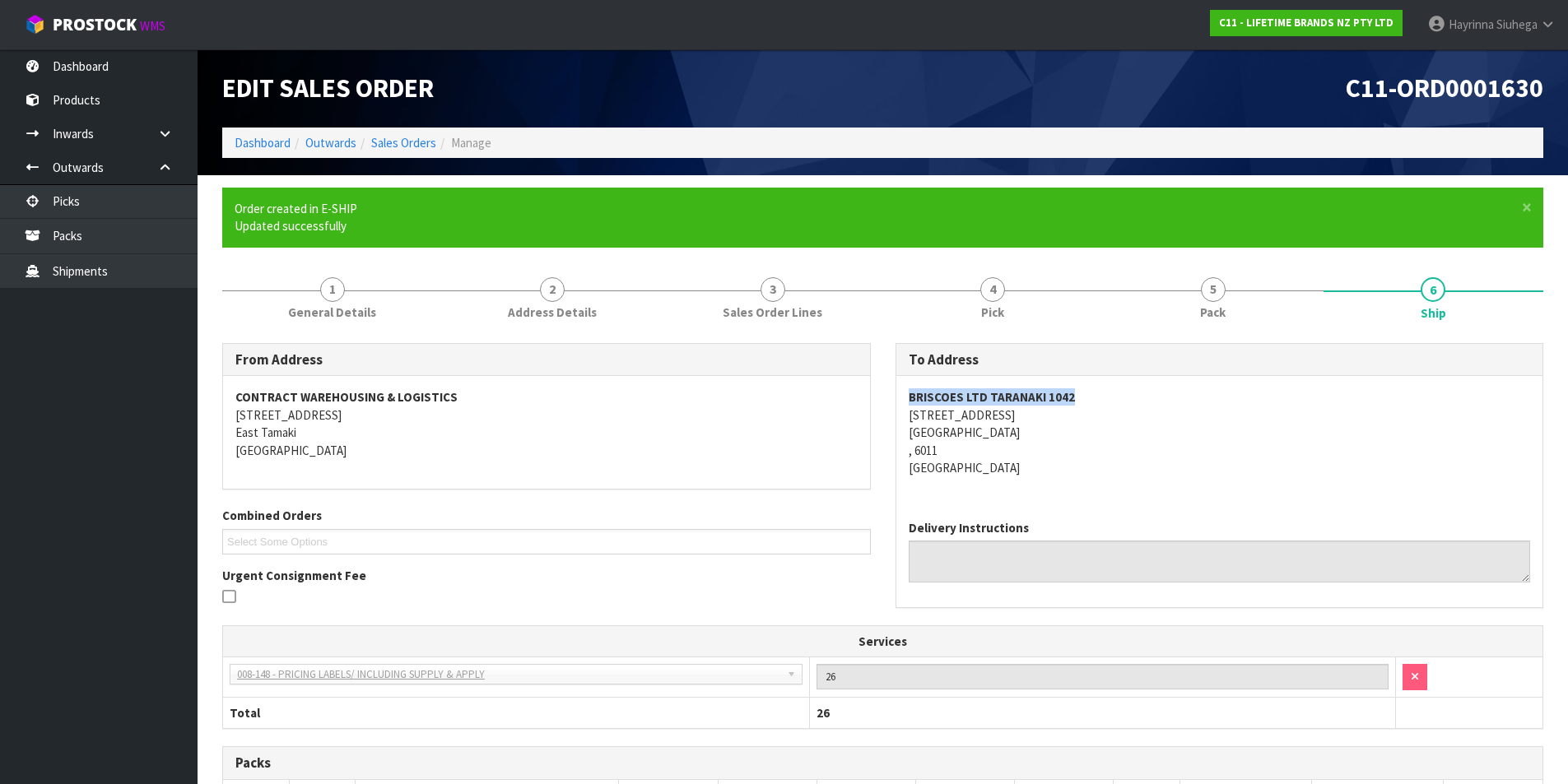
drag, startPoint x: 907, startPoint y: 390, endPoint x: 1090, endPoint y: 398, distance: 183.2
click at [1090, 398] on div "BRISCOES LTD TARANAKI [STREET_ADDRESS]" at bounding box center [1219, 441] width 647 height 130
copy strong "BRISCOES LTD TARANAKI 1042"
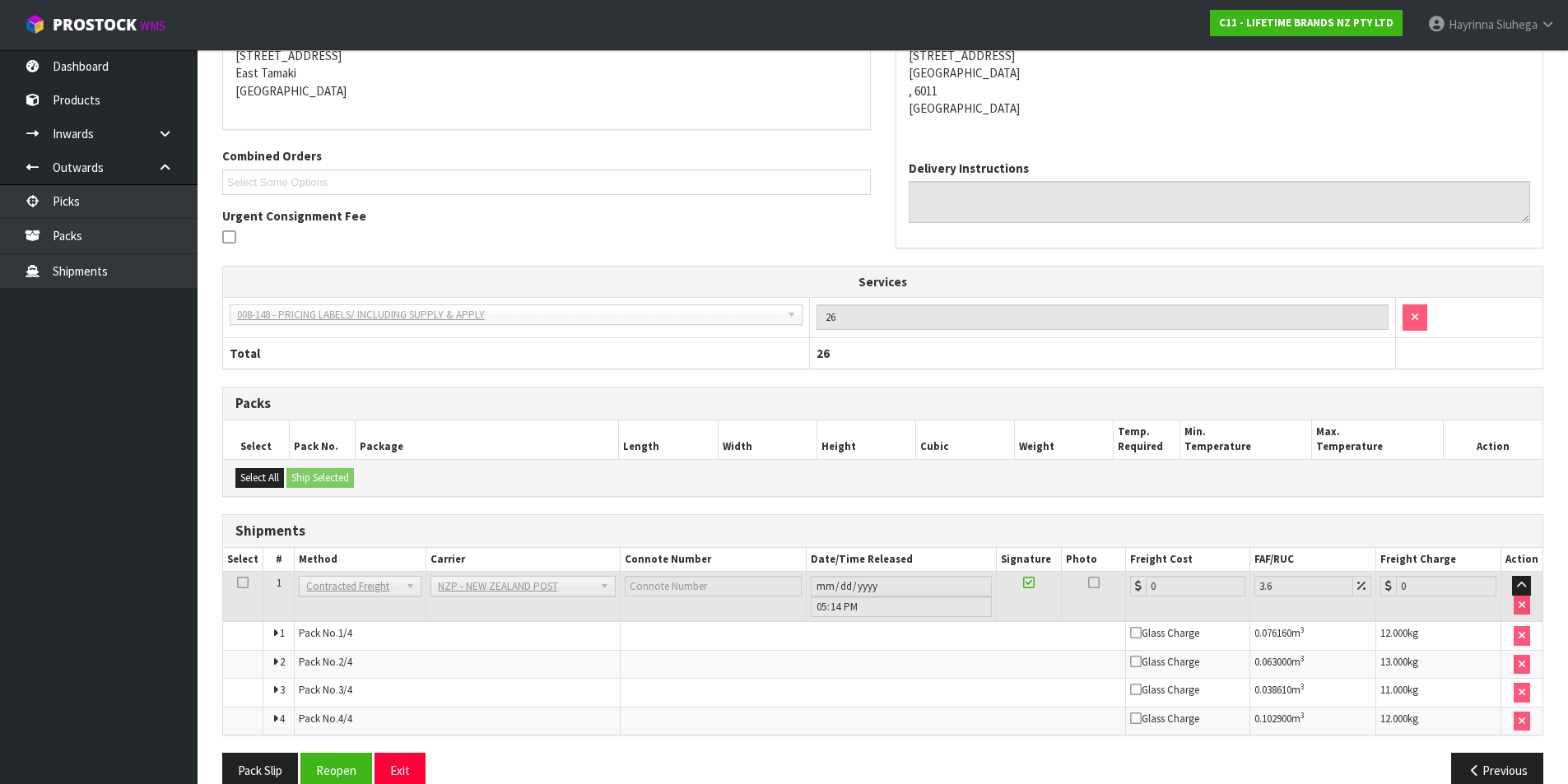
scroll to position [388, 0]
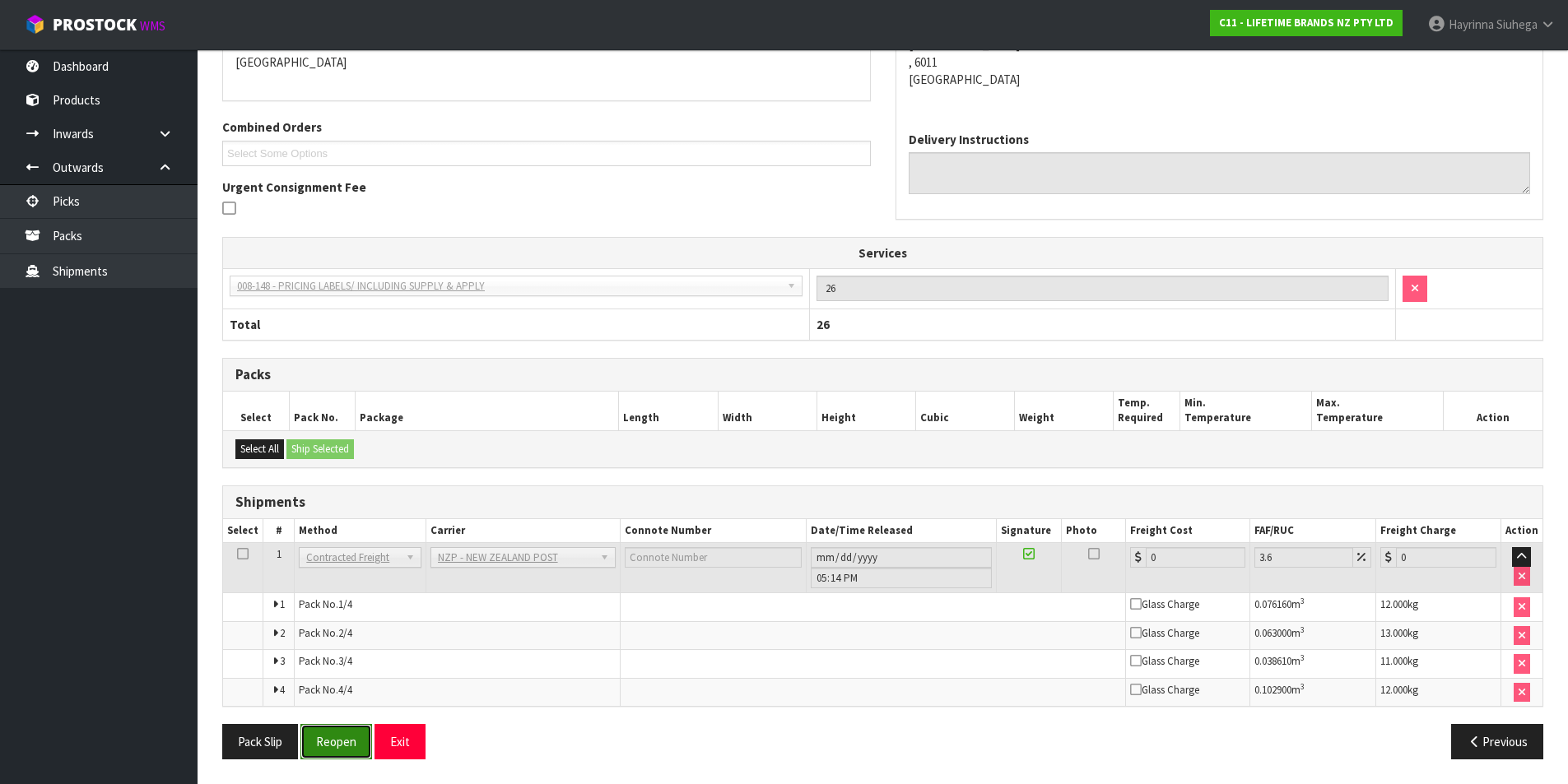
click at [349, 747] on button "Reopen" at bounding box center [336, 742] width 72 height 35
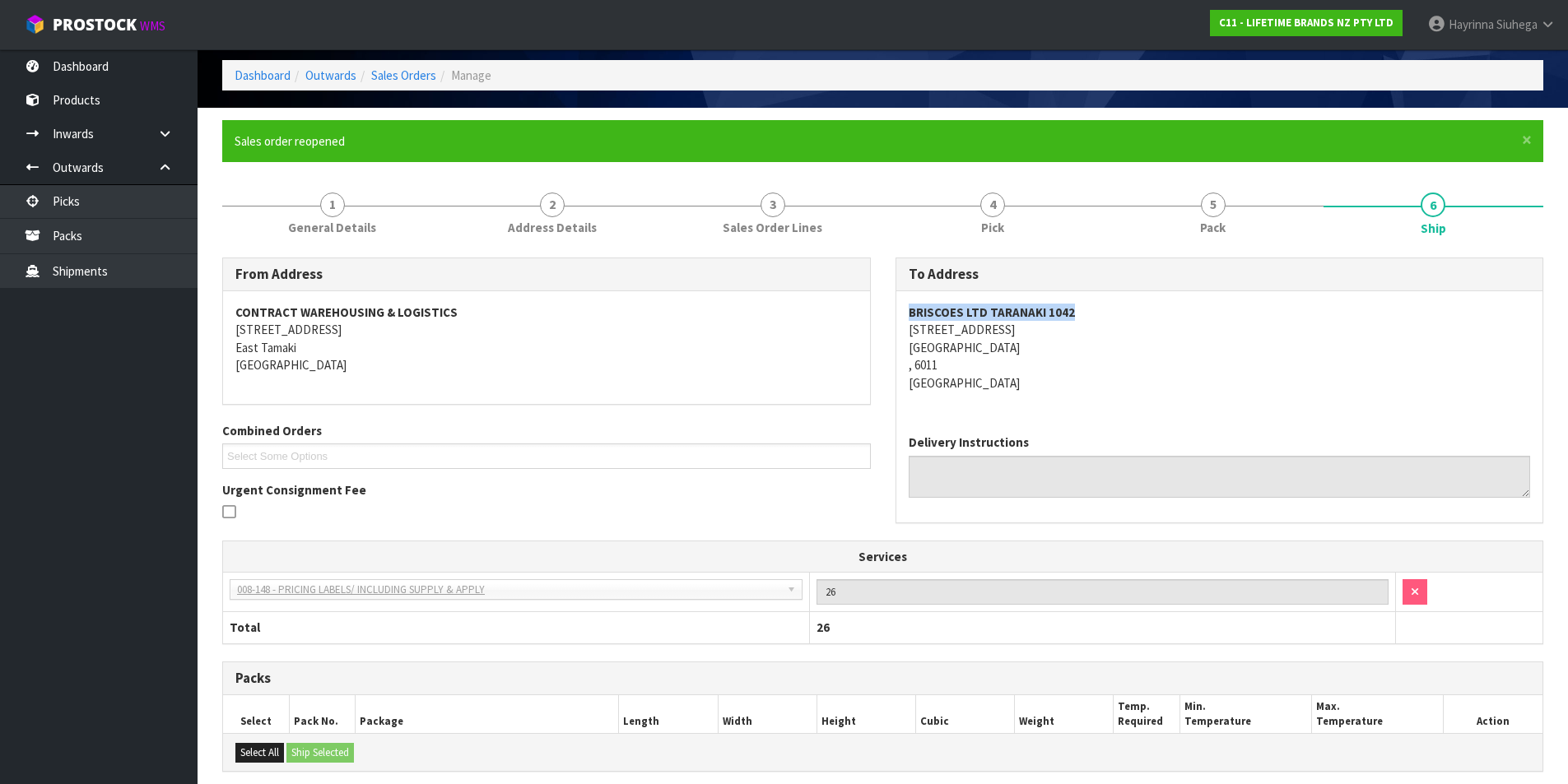
scroll to position [371, 0]
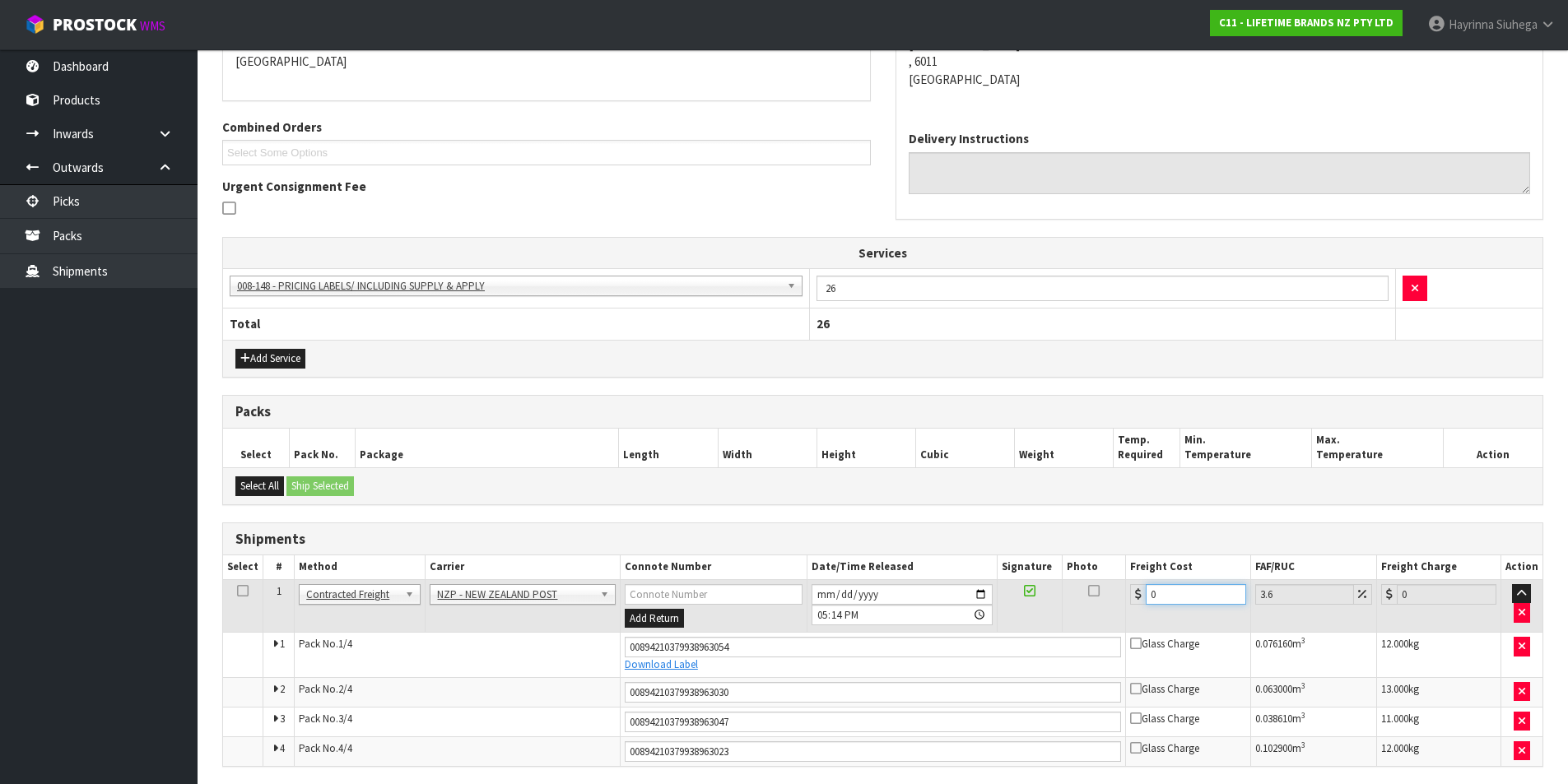
drag, startPoint x: 1201, startPoint y: 587, endPoint x: 993, endPoint y: 590, distance: 208.0
click at [996, 590] on tr "1 Client Local Pickup Customer Local Pickup Company Freight Contracted Freight …" at bounding box center [882, 606] width 1319 height 53
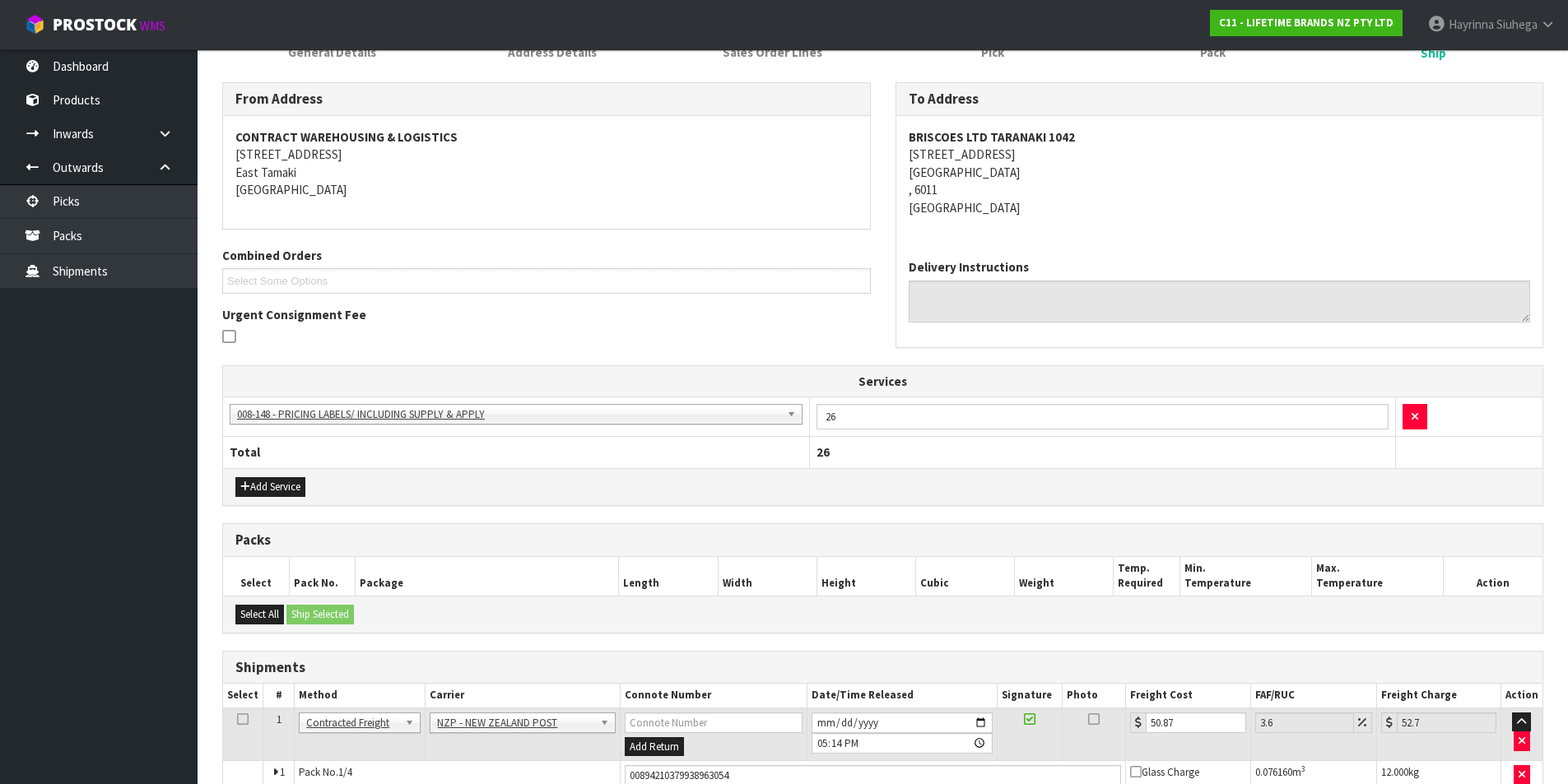
scroll to position [431, 0]
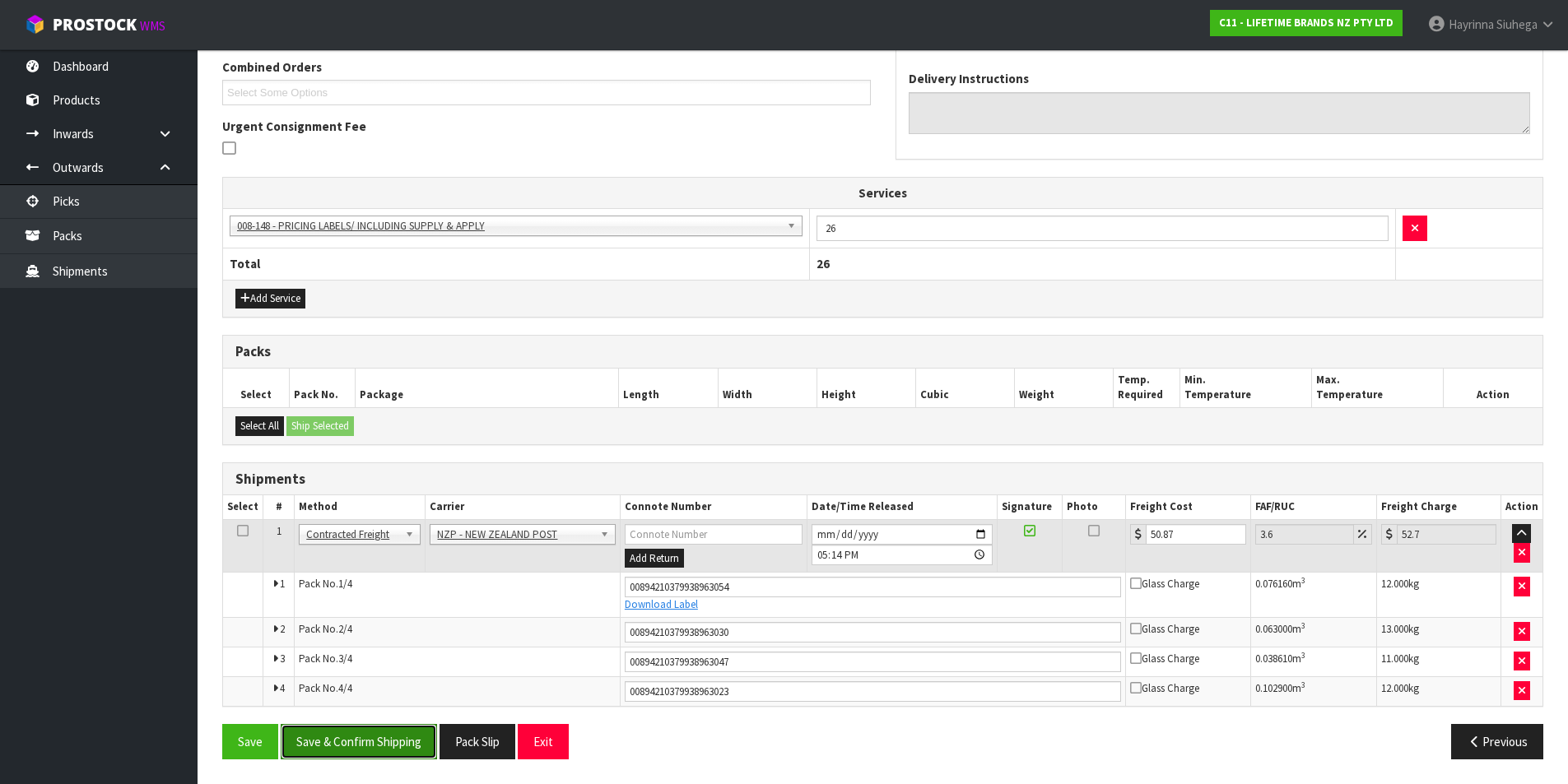
click at [383, 738] on button "Save & Confirm Shipping" at bounding box center [358, 742] width 156 height 35
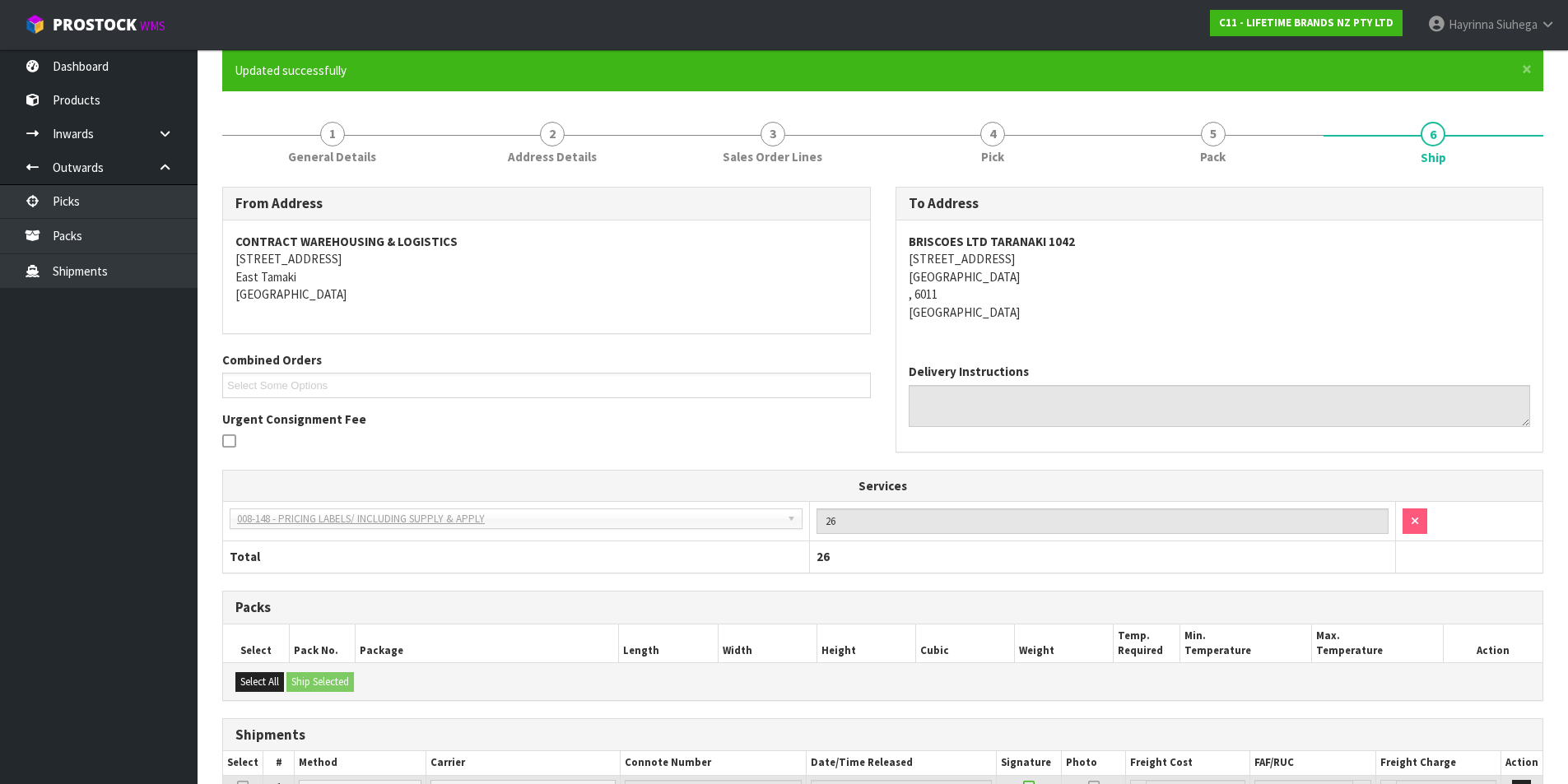
scroll to position [0, 0]
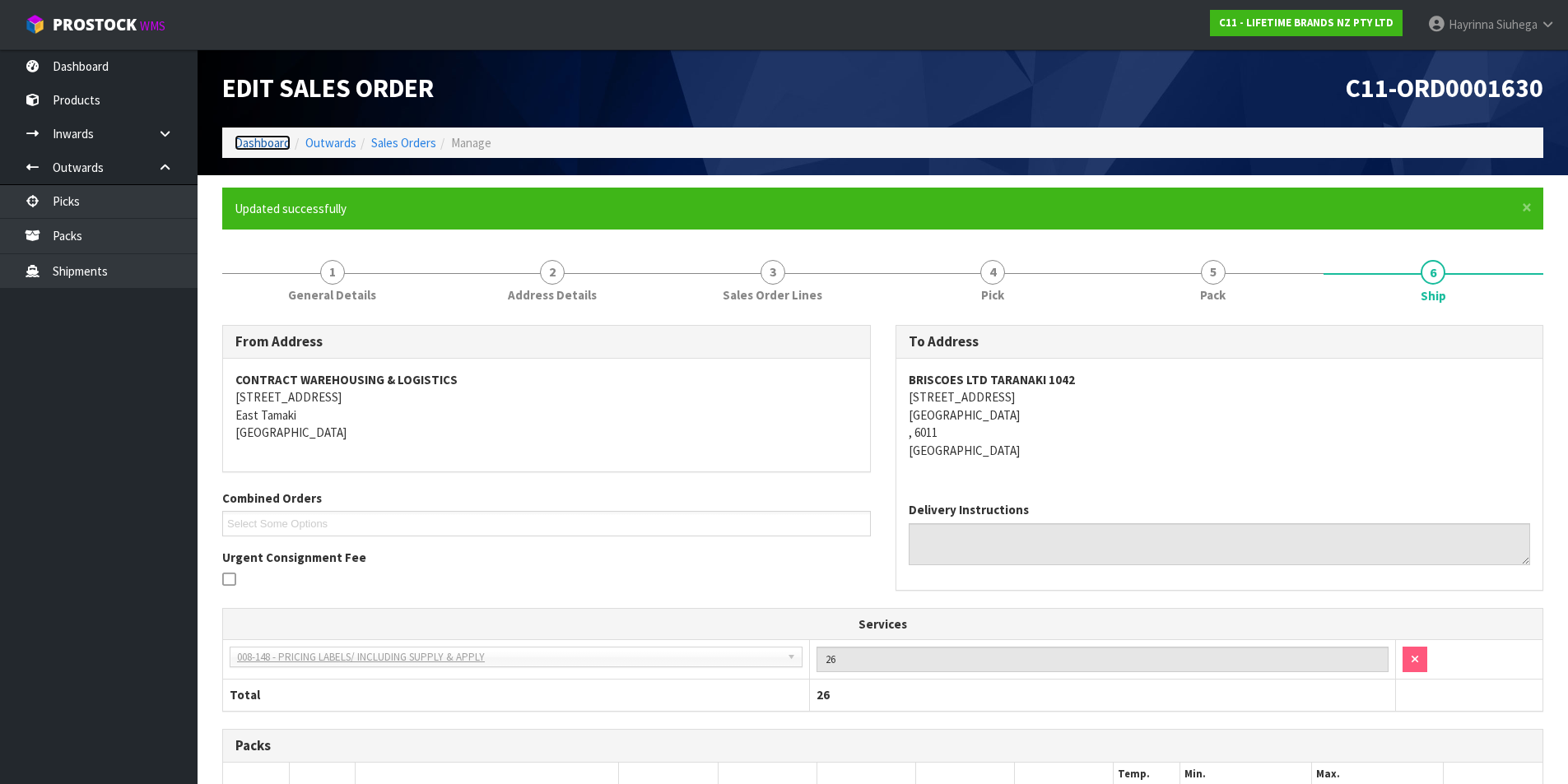
click at [271, 142] on link "Dashboard" at bounding box center [262, 142] width 56 height 16
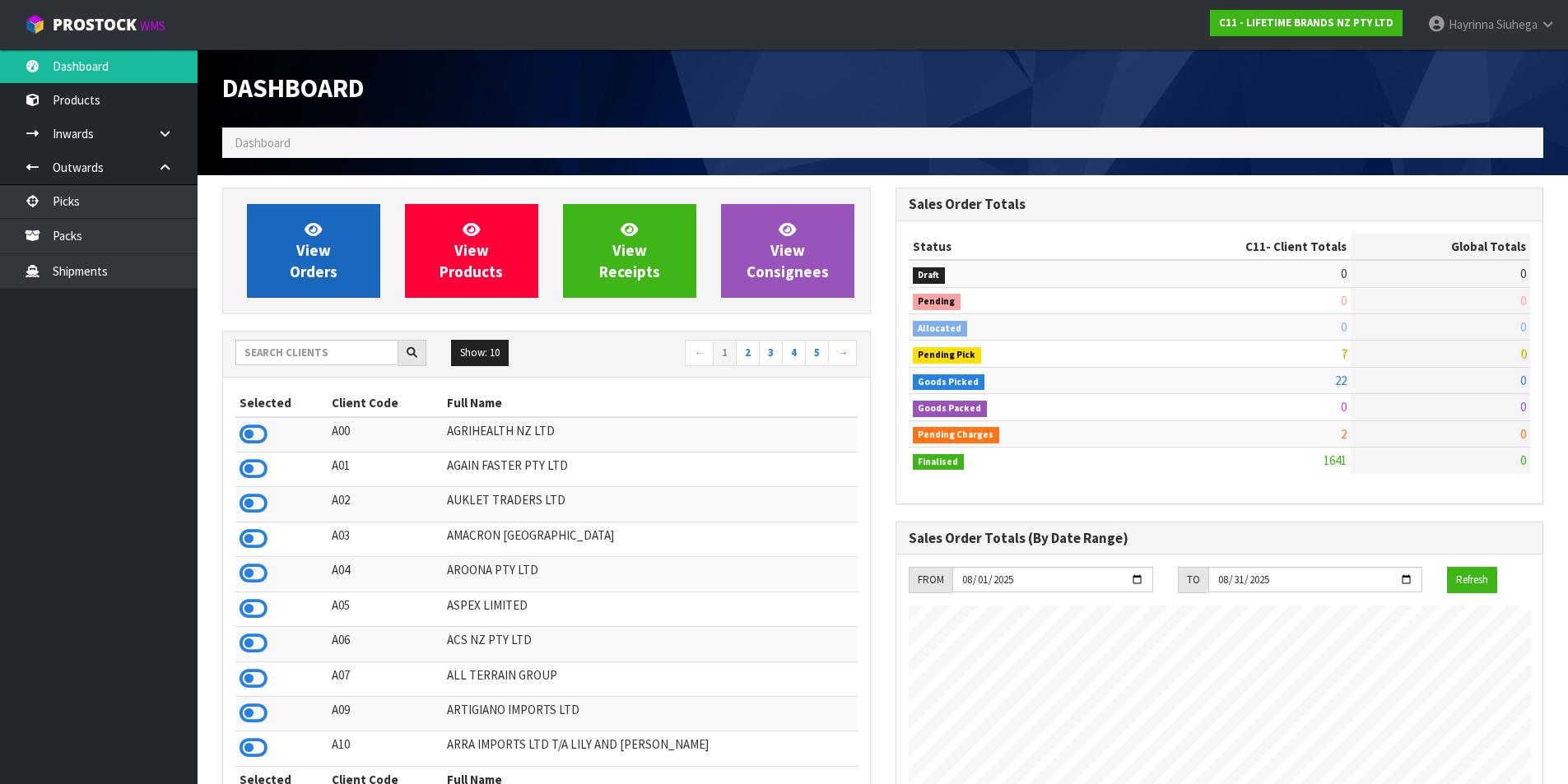
scroll to position [1246, 672]
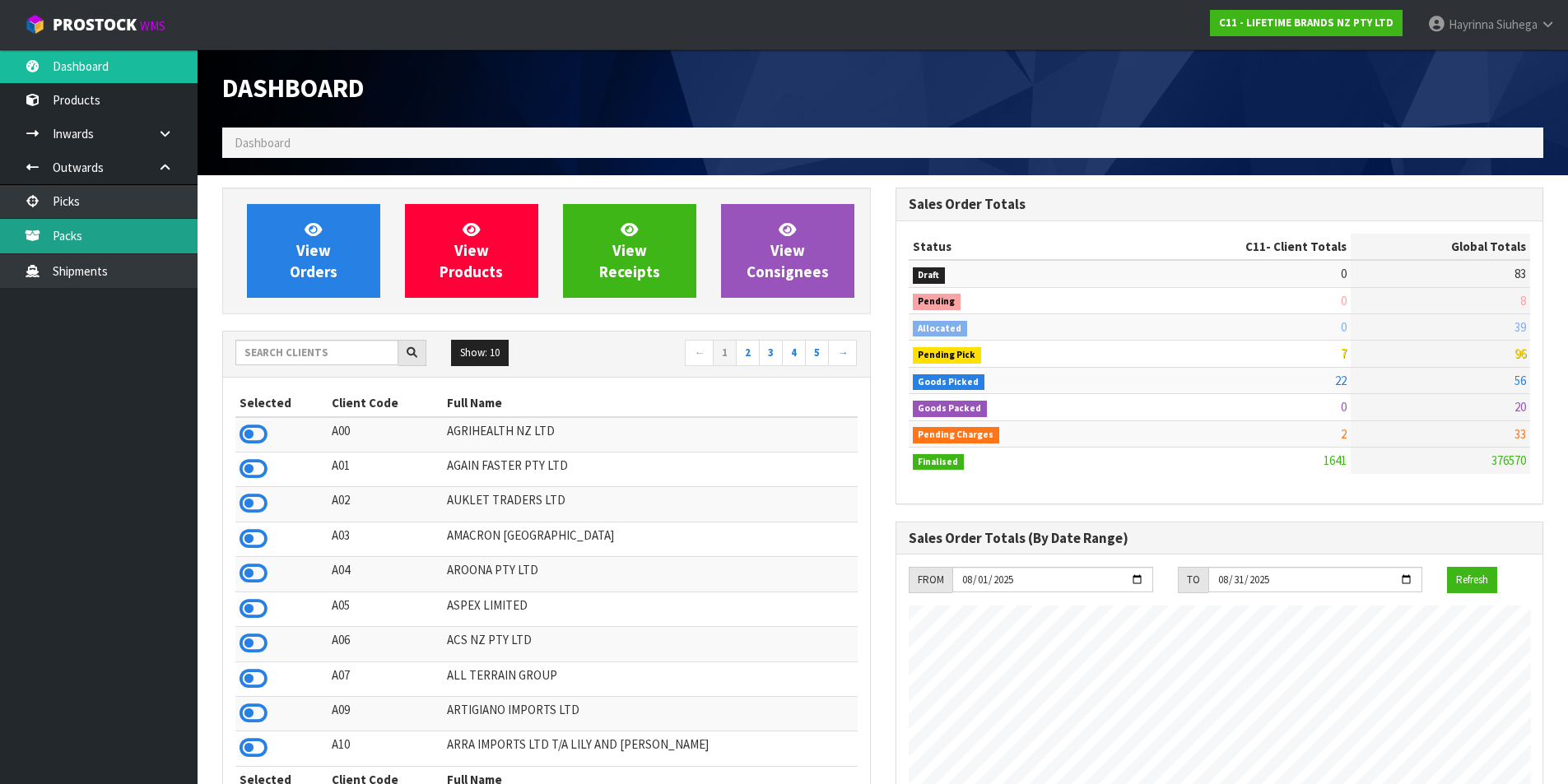
click at [105, 246] on link "Packs" at bounding box center [99, 235] width 198 height 34
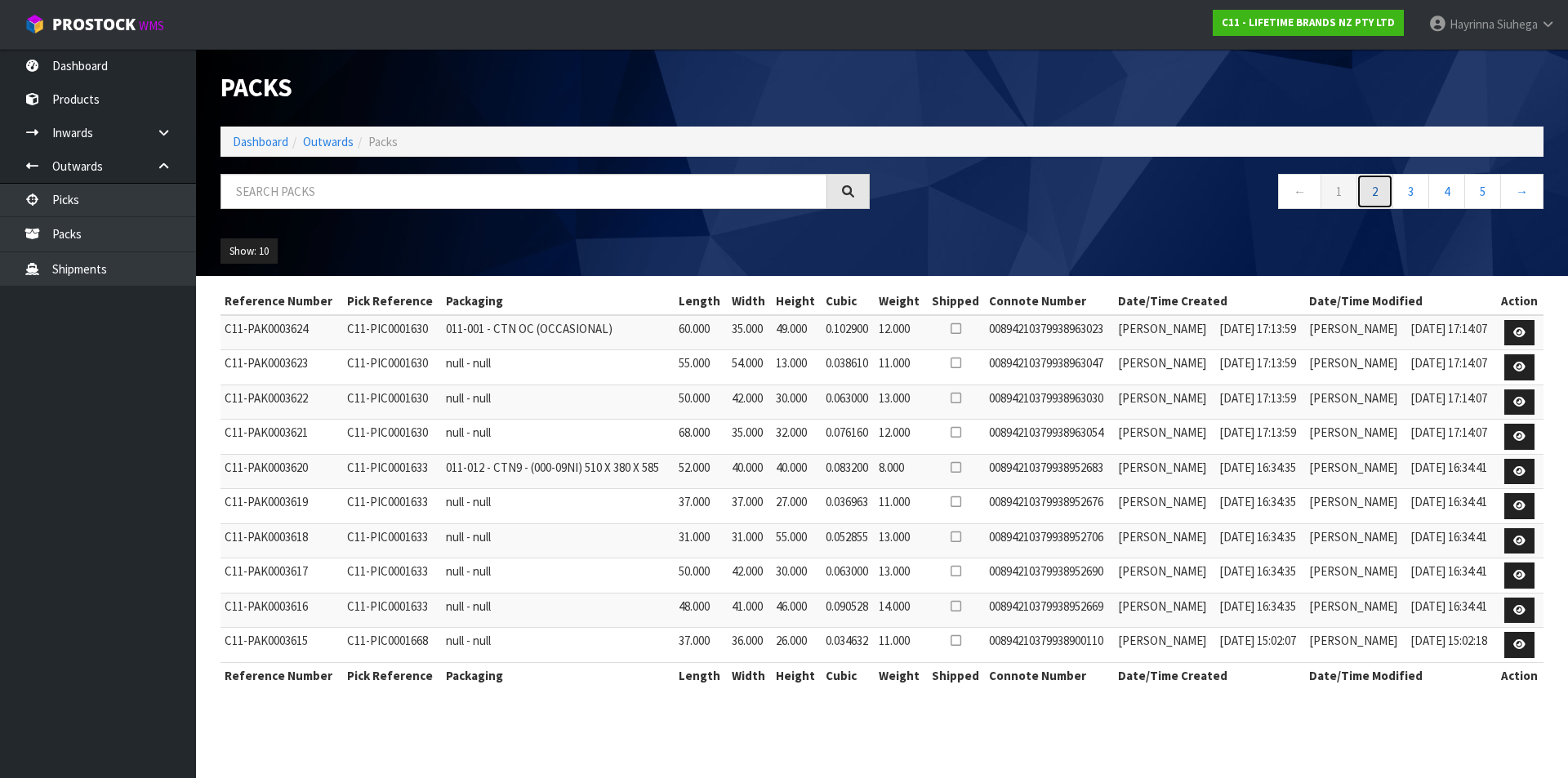
click at [1388, 203] on link "2" at bounding box center [1375, 192] width 36 height 35
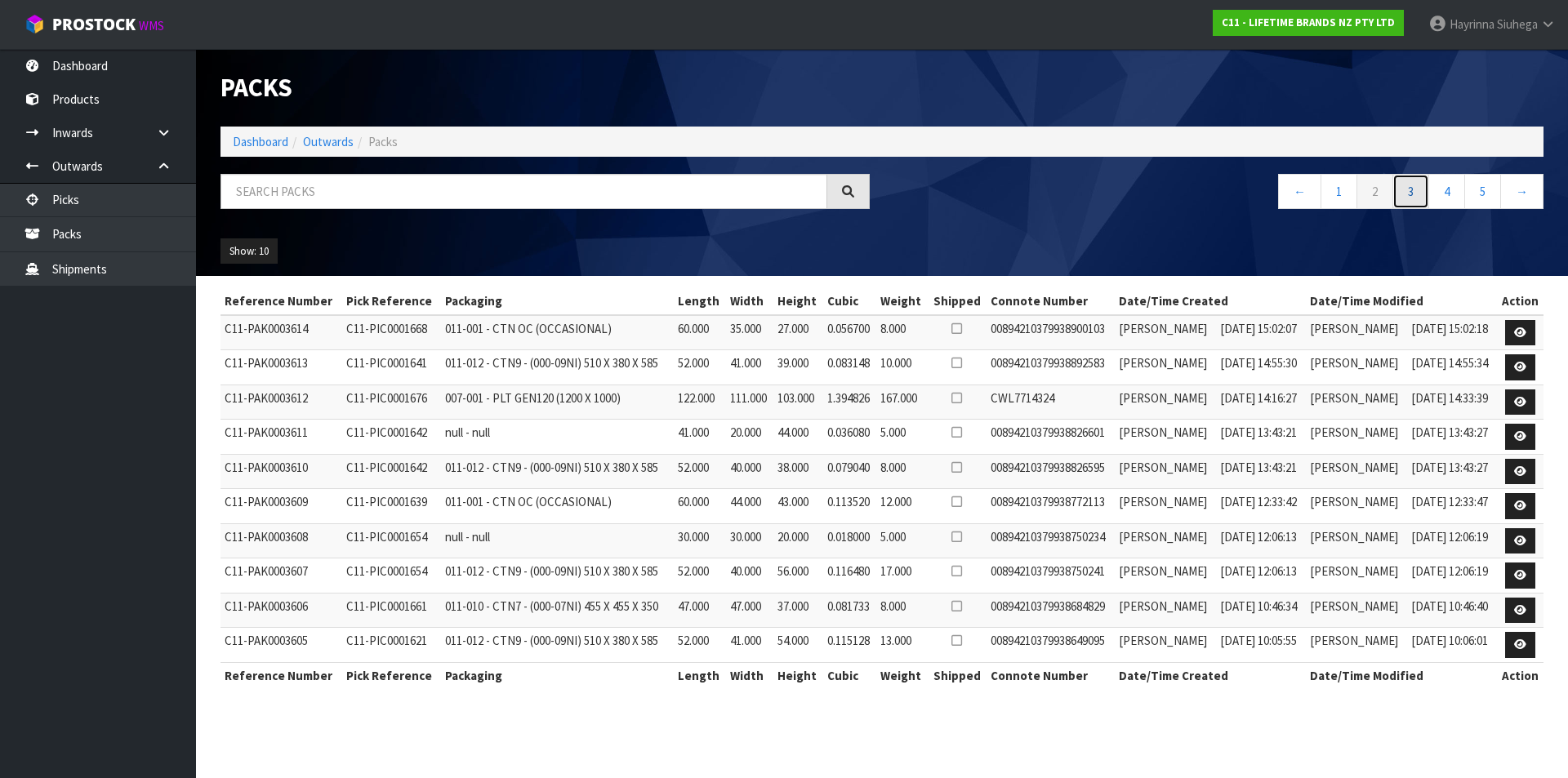
click at [1406, 193] on link "3" at bounding box center [1410, 192] width 36 height 35
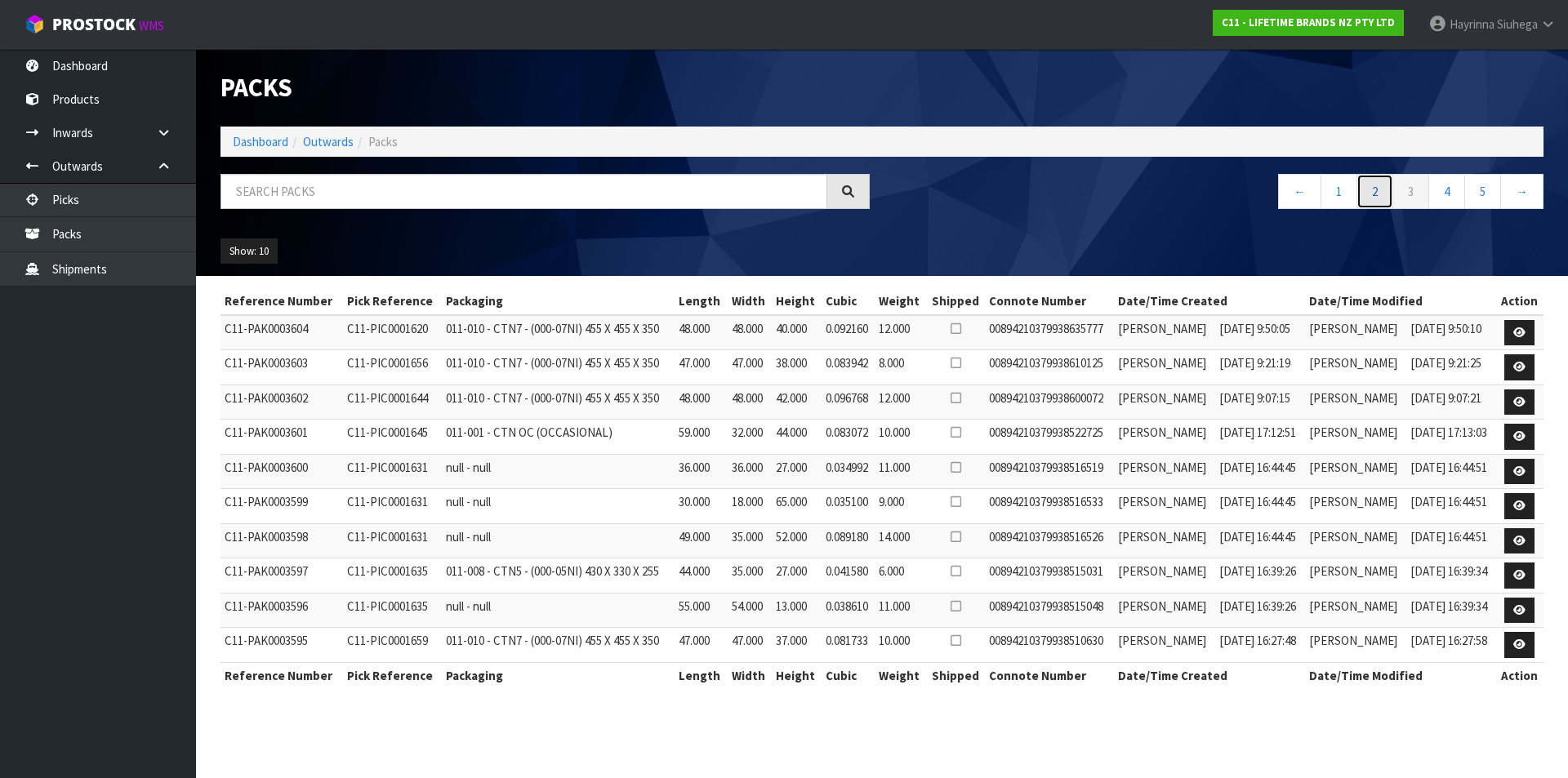
click at [1380, 188] on link "2" at bounding box center [1375, 192] width 36 height 35
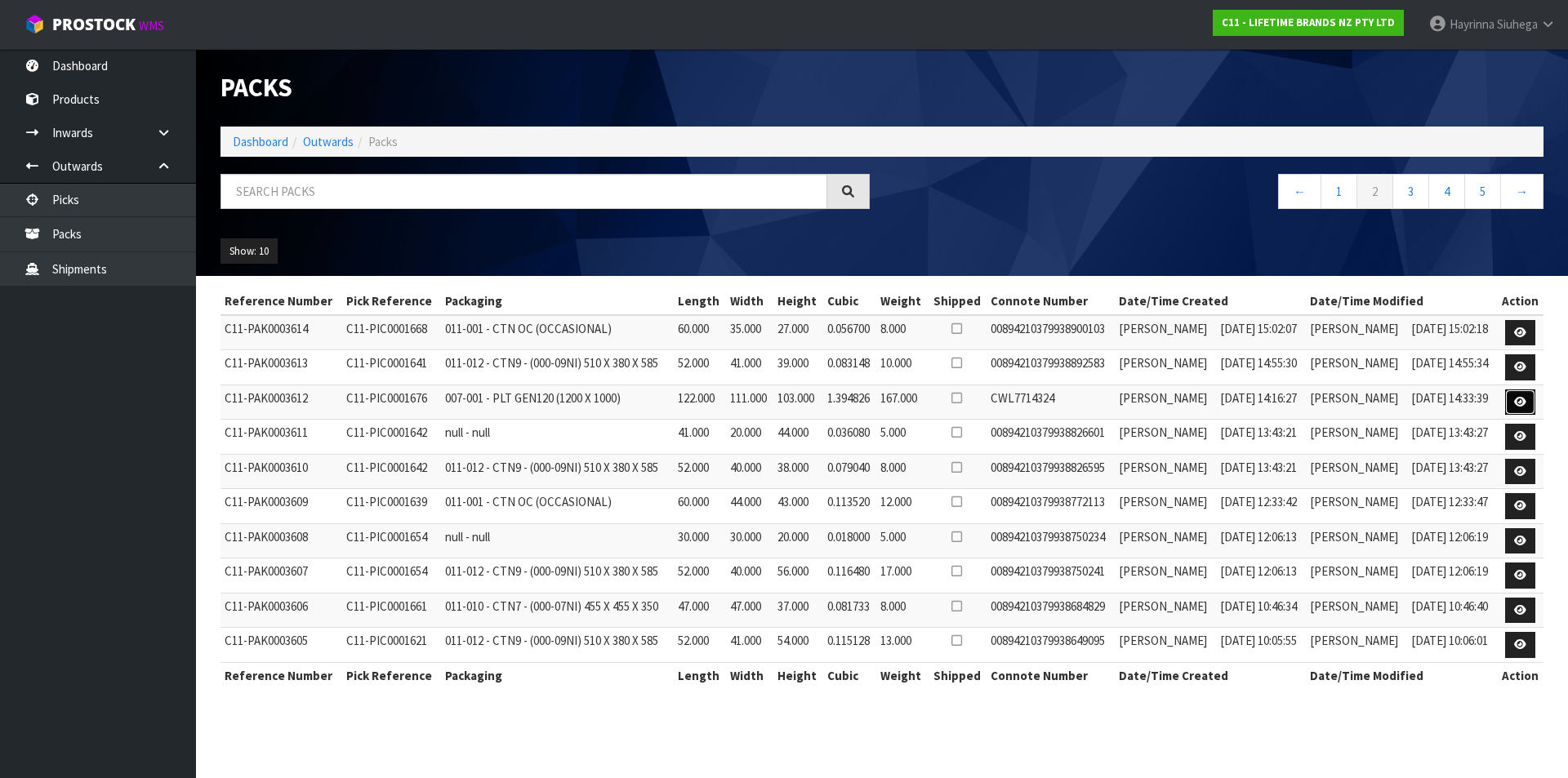
click at [1518, 400] on icon at bounding box center [1520, 402] width 12 height 10
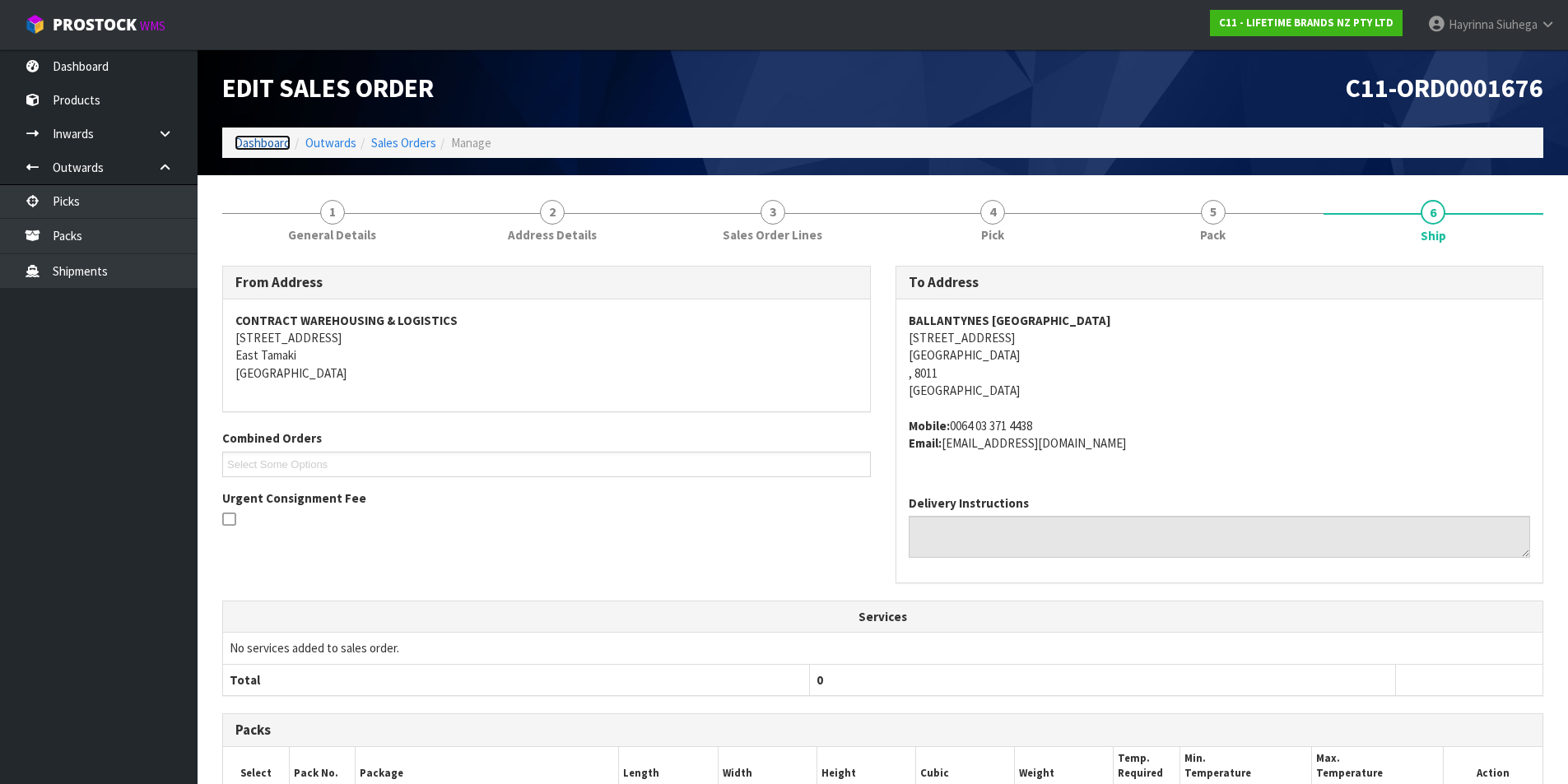
click at [259, 144] on link "Dashboard" at bounding box center [262, 142] width 56 height 16
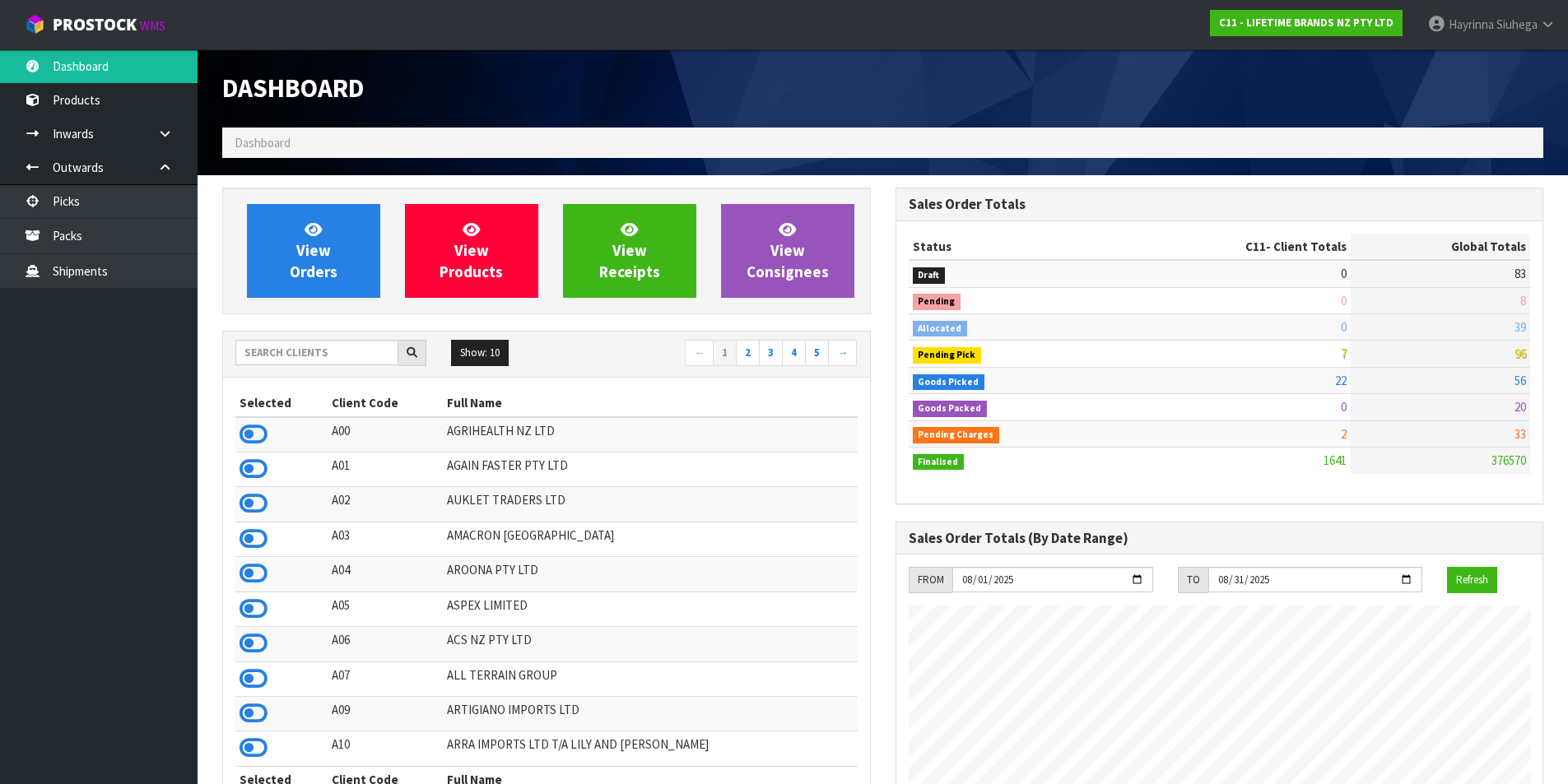
scroll to position [685, 0]
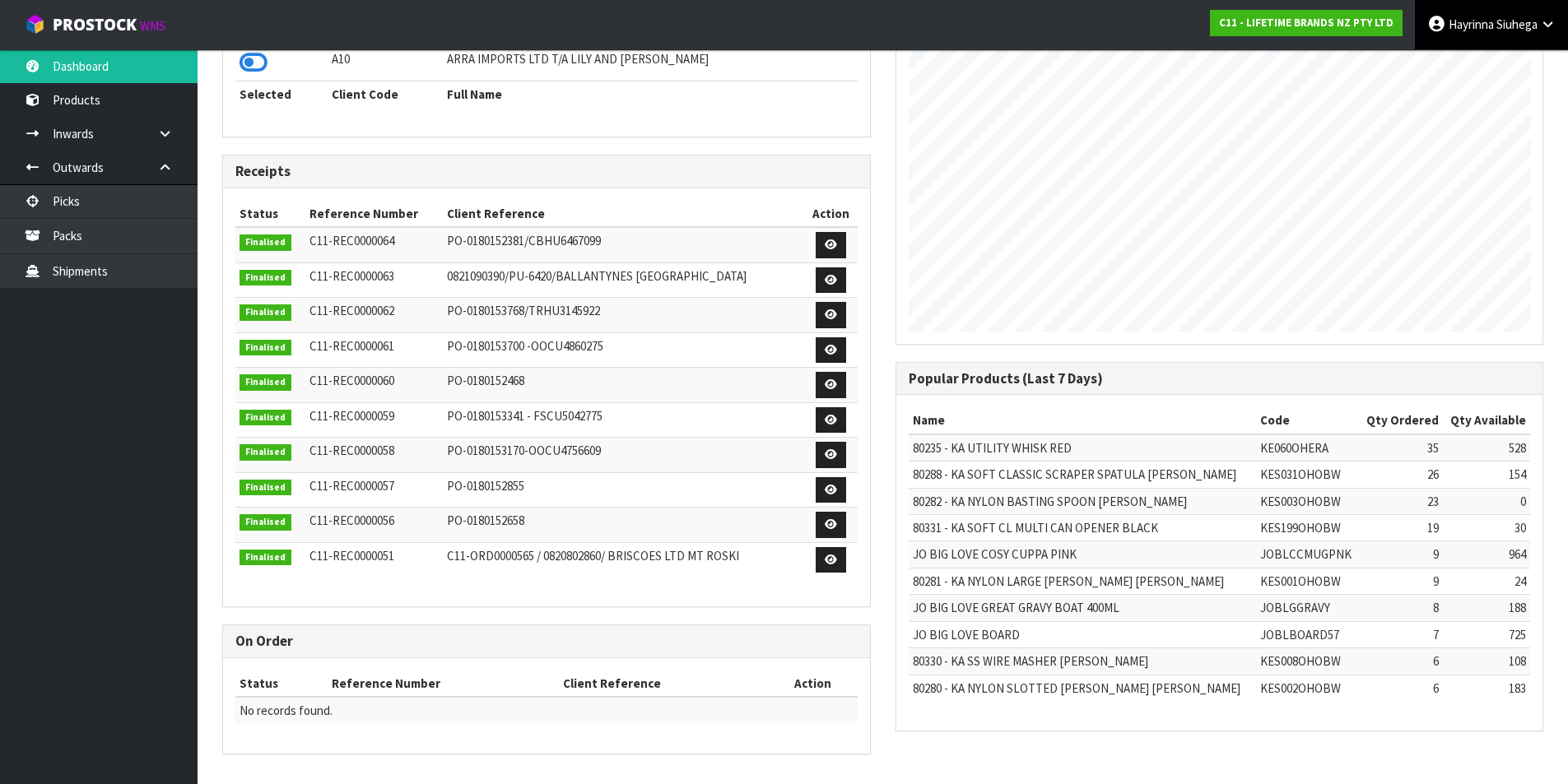
click at [1505, 27] on span "Siuhega" at bounding box center [1516, 24] width 41 height 16
click at [1499, 62] on link "Logout" at bounding box center [1502, 65] width 130 height 22
